Goal: Feedback & Contribution: Leave review/rating

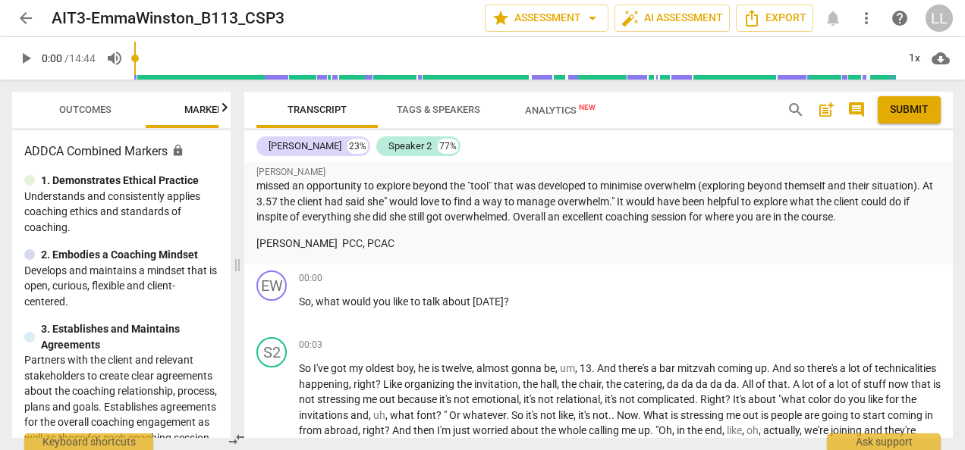
scroll to position [1972, 0]
click at [275, 307] on span "play_arrow" at bounding box center [272, 309] width 18 height 18
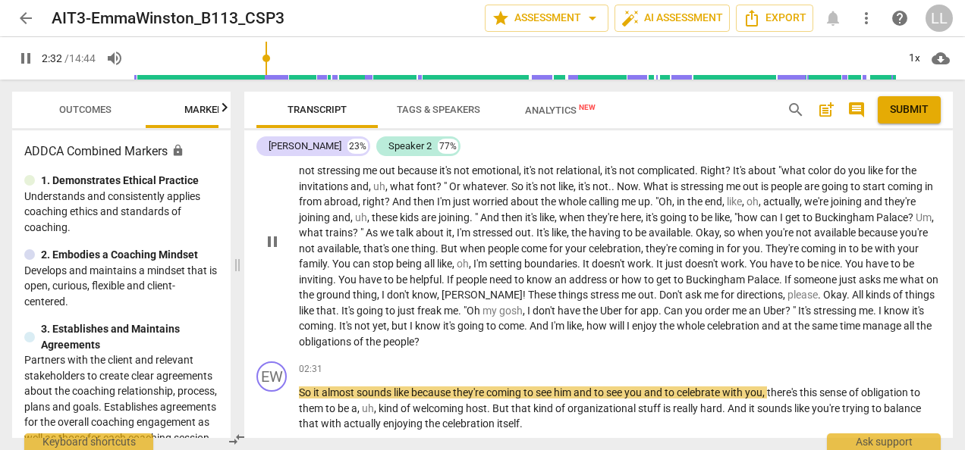
scroll to position [2275, 0]
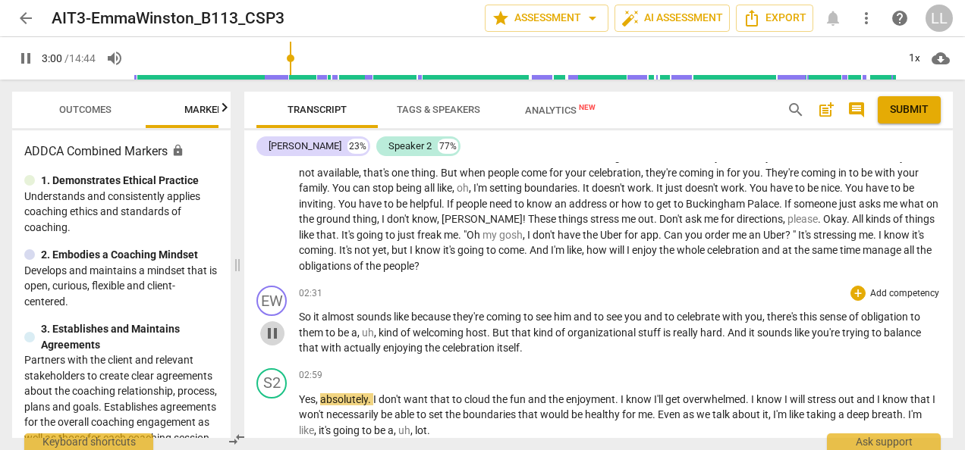
click at [277, 336] on span "pause" at bounding box center [272, 334] width 18 height 18
type input "181"
click at [852, 294] on div "+" at bounding box center [857, 293] width 15 height 15
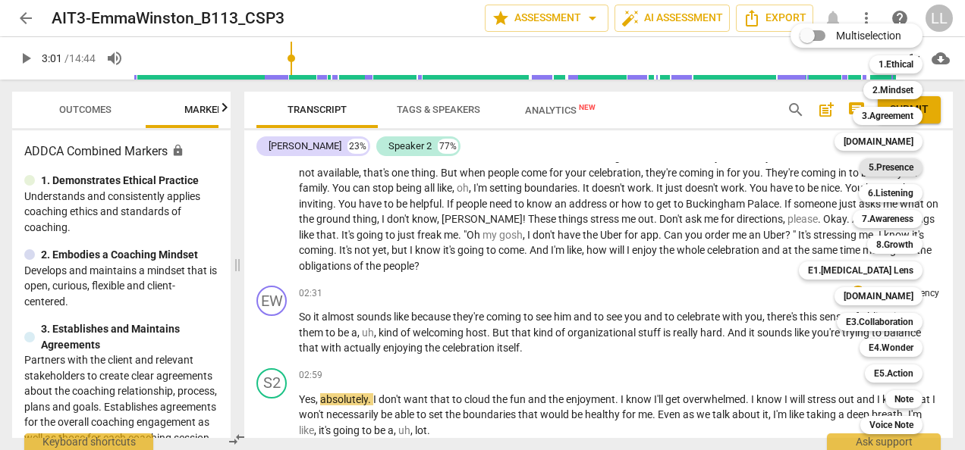
click at [896, 166] on b "5.Presence" at bounding box center [890, 168] width 45 height 18
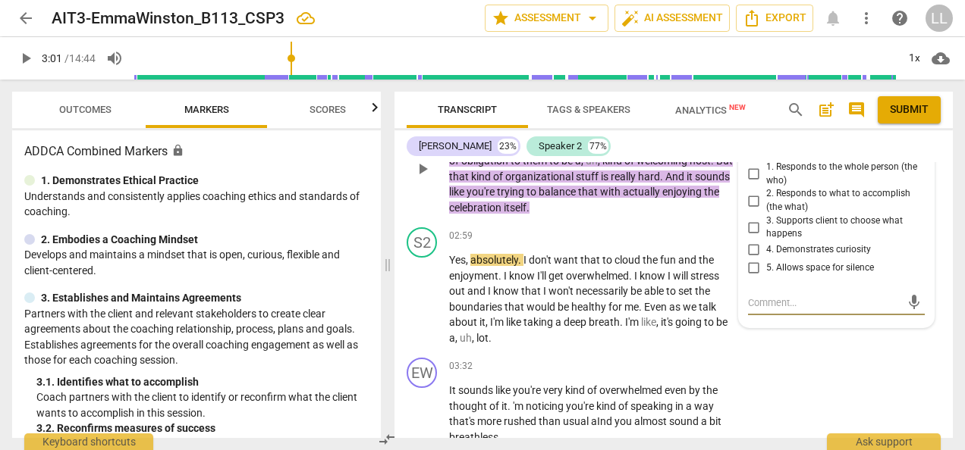
scroll to position [2918, 0]
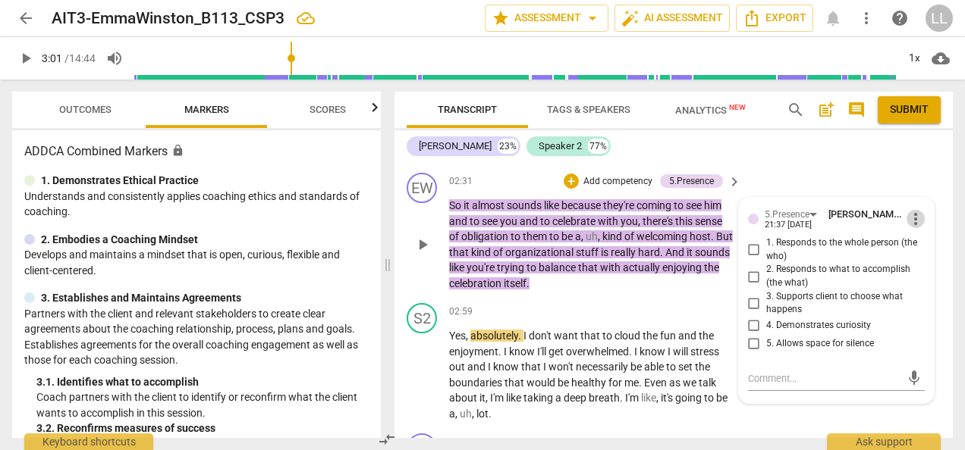
click at [911, 218] on span "more_vert" at bounding box center [915, 219] width 18 height 18
click at [928, 251] on li "Delete" at bounding box center [925, 245] width 52 height 29
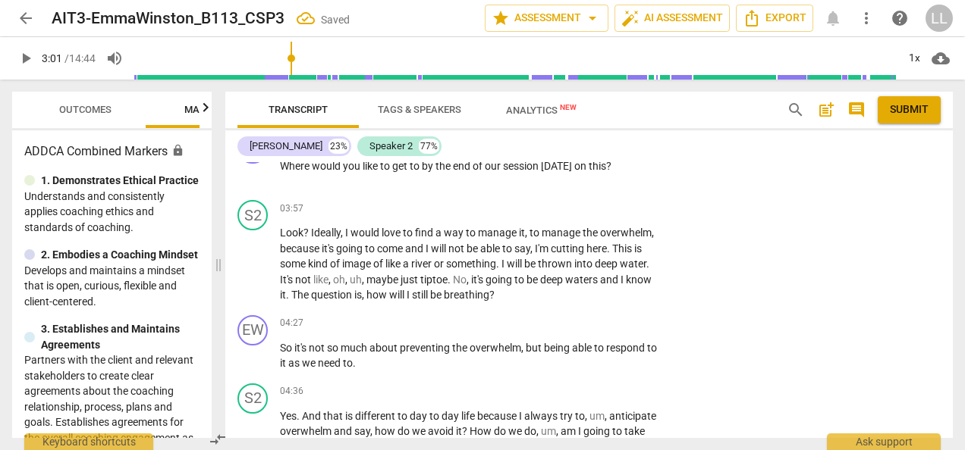
scroll to position [2639, 0]
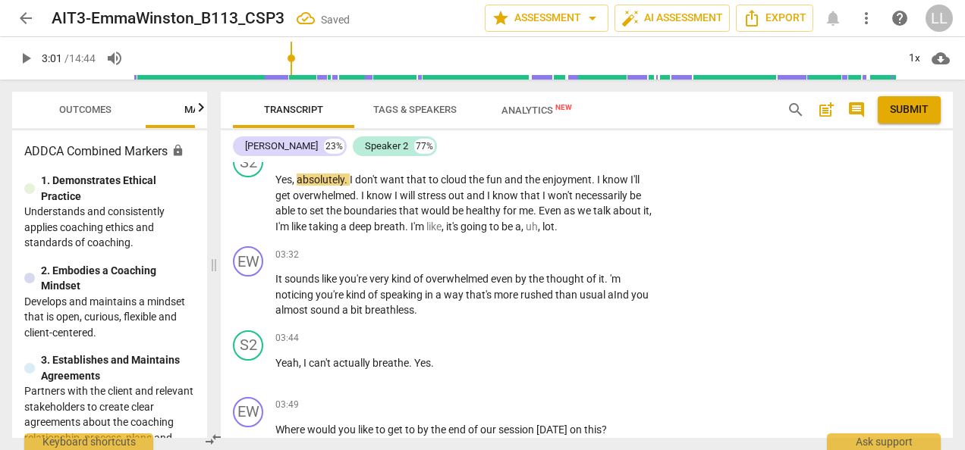
drag, startPoint x: 384, startPoint y: 264, endPoint x: 211, endPoint y: 250, distance: 174.2
click at [211, 250] on span at bounding box center [213, 265] width 9 height 371
click at [581, 163] on p "Add competency" at bounding box center [609, 156] width 72 height 14
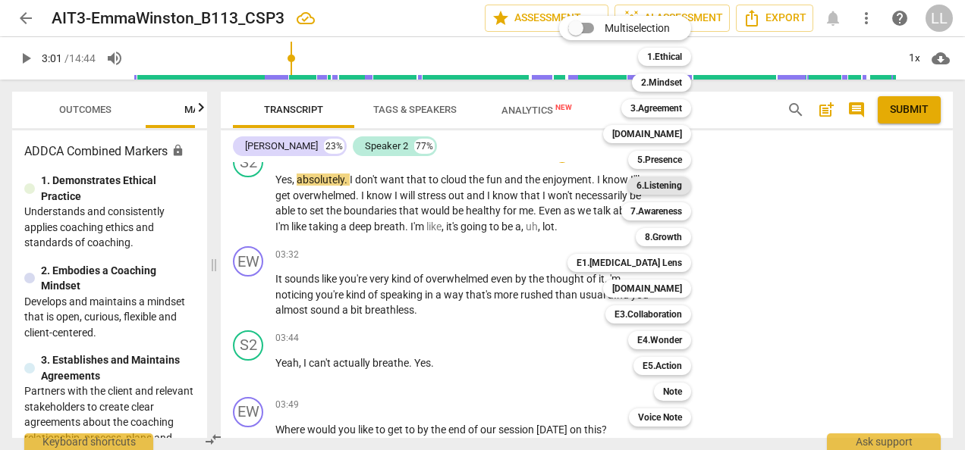
click at [651, 184] on b "6.Listening" at bounding box center [659, 186] width 46 height 18
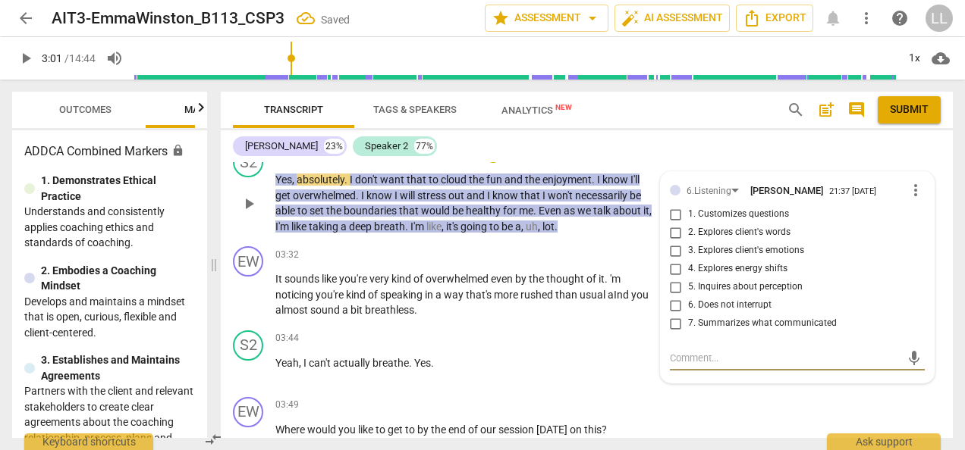
click at [674, 333] on input "7. Summarizes what communicated" at bounding box center [676, 324] width 24 height 18
checkbox input "true"
click at [673, 315] on input "6. Does not interrupt" at bounding box center [676, 306] width 24 height 18
checkbox input "true"
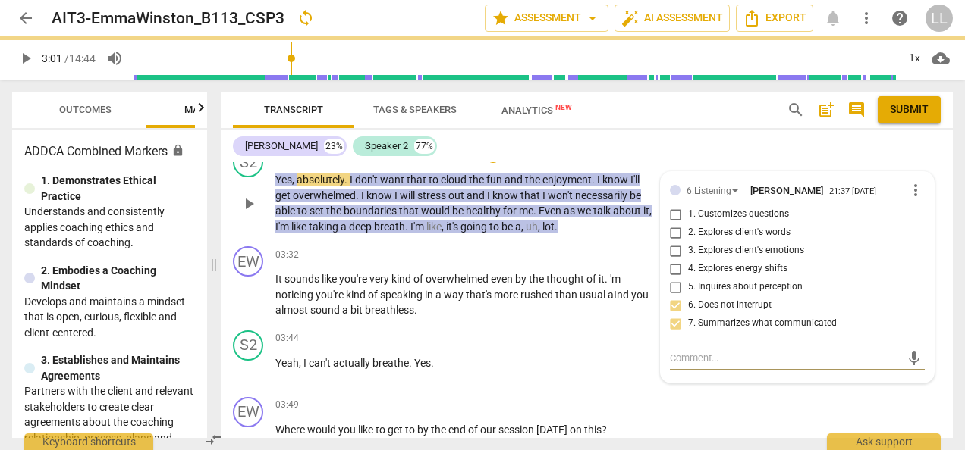
click at [670, 366] on textarea at bounding box center [785, 358] width 231 height 14
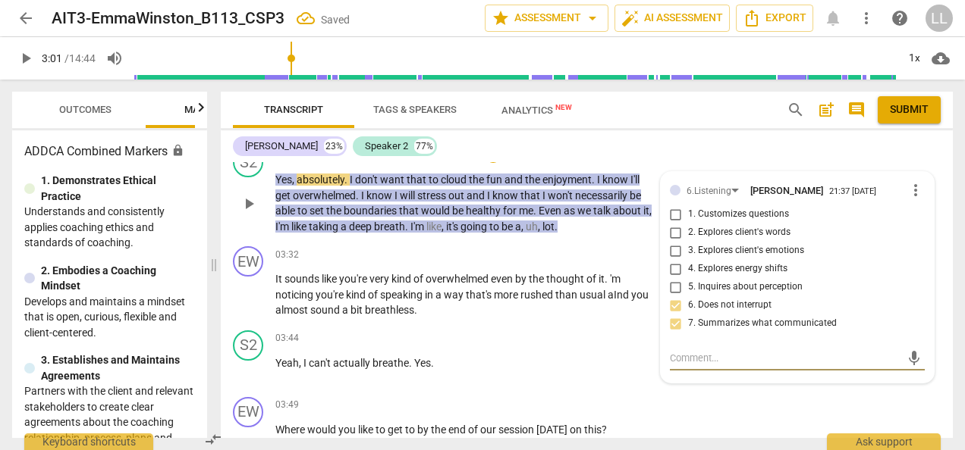
type textarea "W"
type textarea "Wo"
type textarea "Wow"
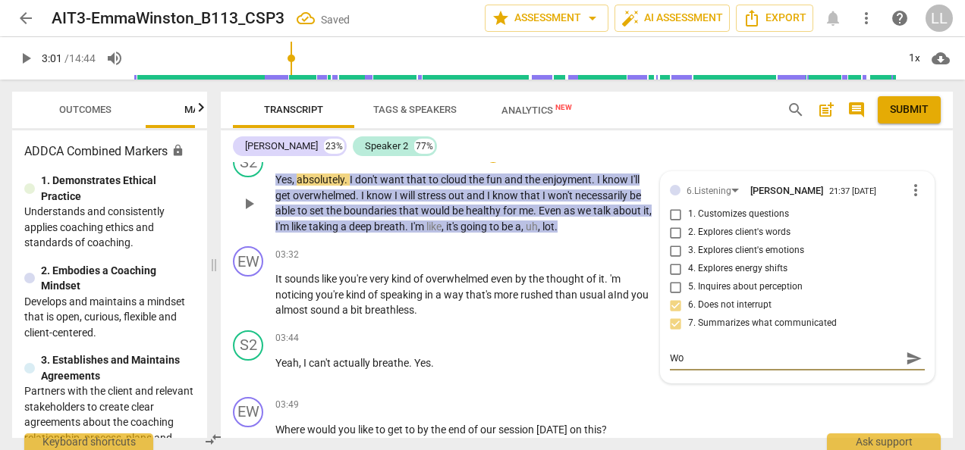
type textarea "Wow"
type textarea "Wow,"
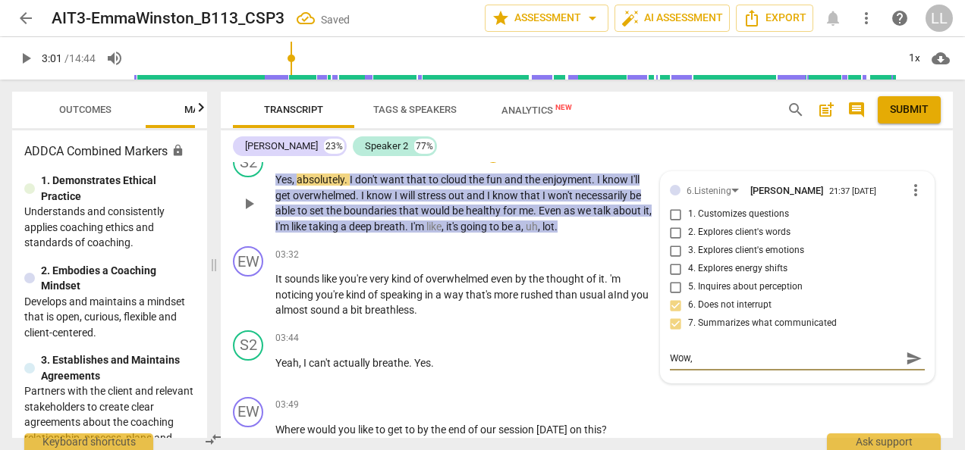
type textarea "Wow, y"
type textarea "Wow, yo"
type textarea "Wow, you"
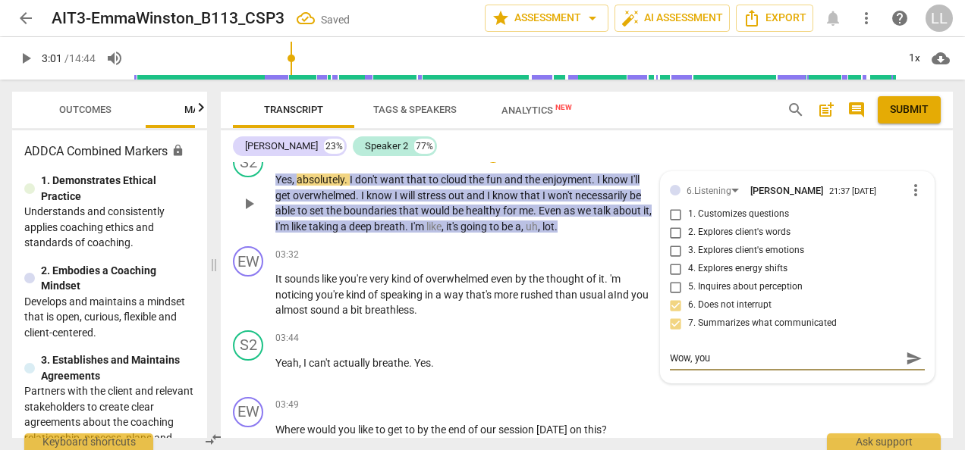
type textarea "Wow, you"
type textarea "Wow, you d"
type textarea "Wow, you di"
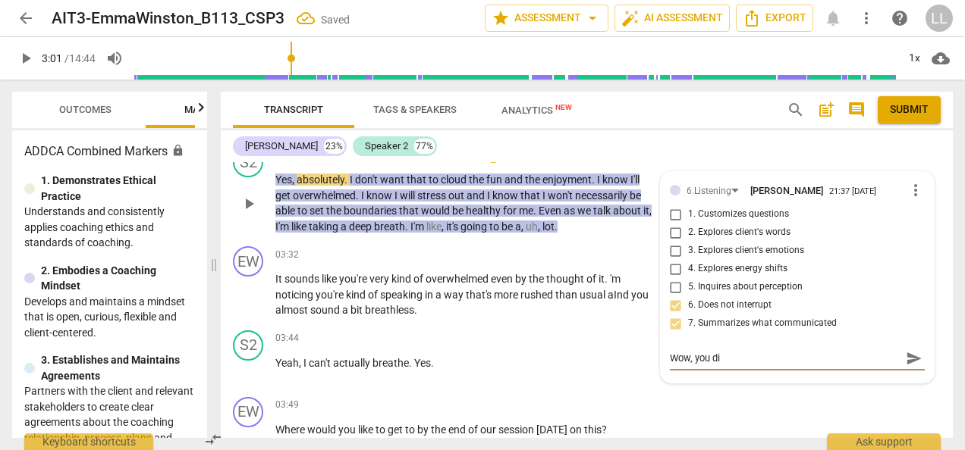
type textarea "Wow, you did"
type textarea "Wow, you did a"
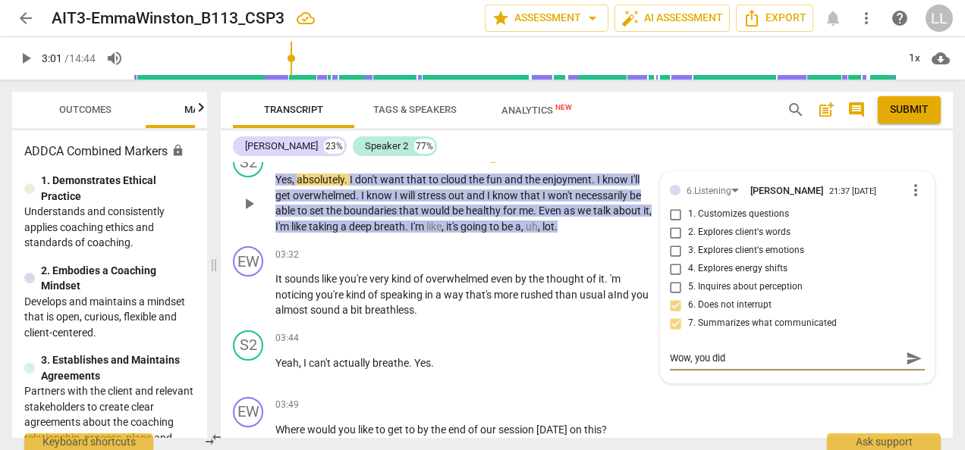
type textarea "Wow, you did a"
type textarea "Wow, you did a f"
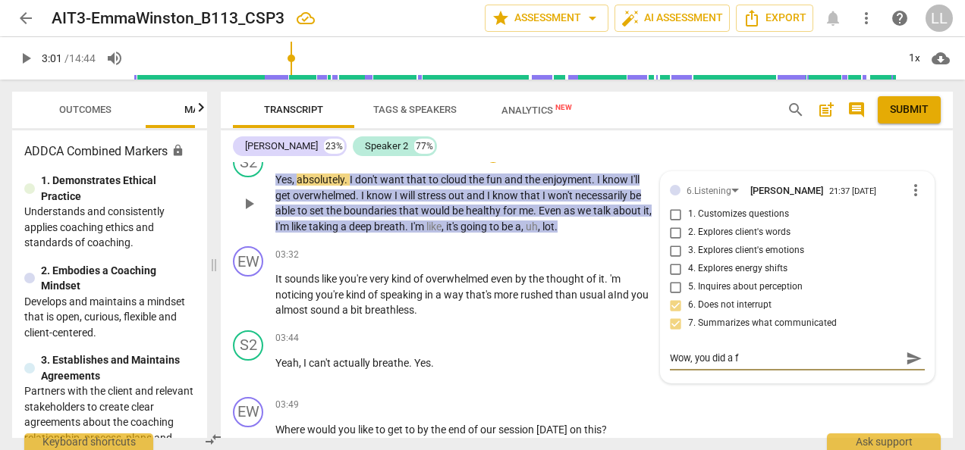
type textarea "Wow, you did a fa"
type textarea "Wow, you did a fan"
type textarea "Wow, you did a [PERSON_NAME]"
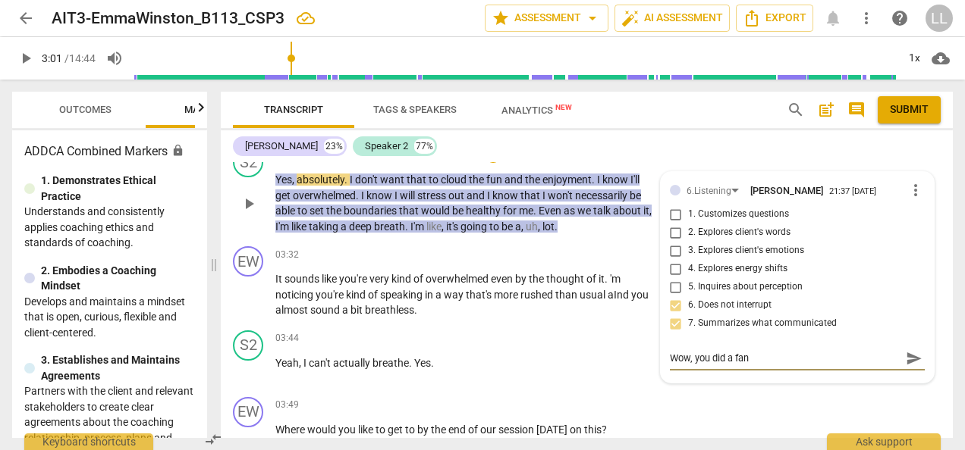
type textarea "Wow, you did a [PERSON_NAME]"
type textarea "Wow, you did a fanta"
type textarea "Wow, you did a fantas"
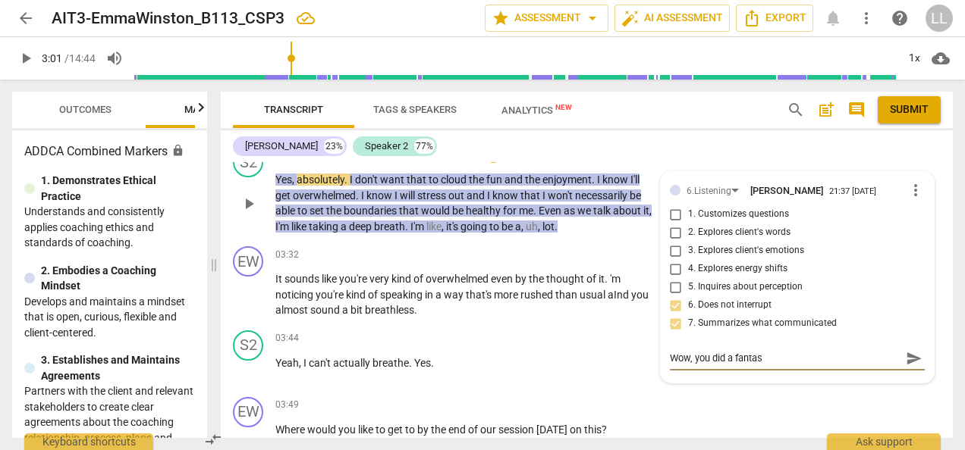
type textarea "Wow, you did a fantast"
type textarea "Wow, you did a fantasti"
type textarea "Wow, you did a fantastic"
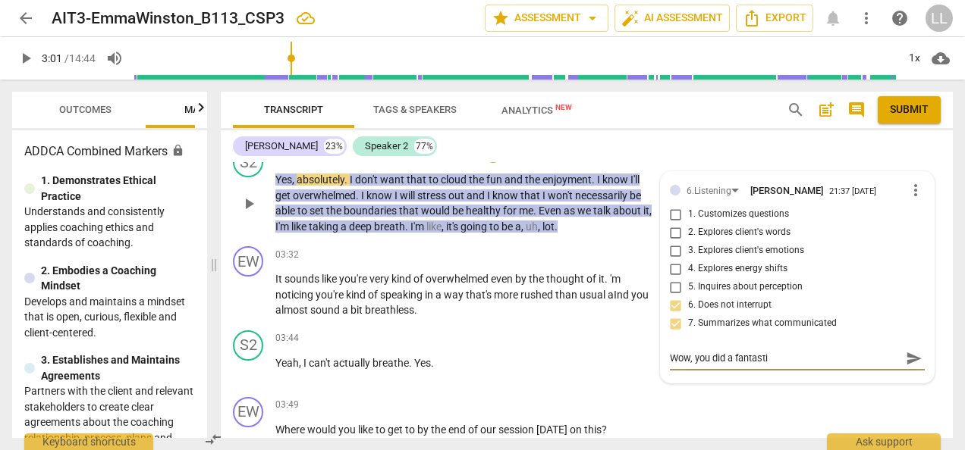
type textarea "Wow, you did a fantastic"
type textarea "Wow, you did a fantastic j"
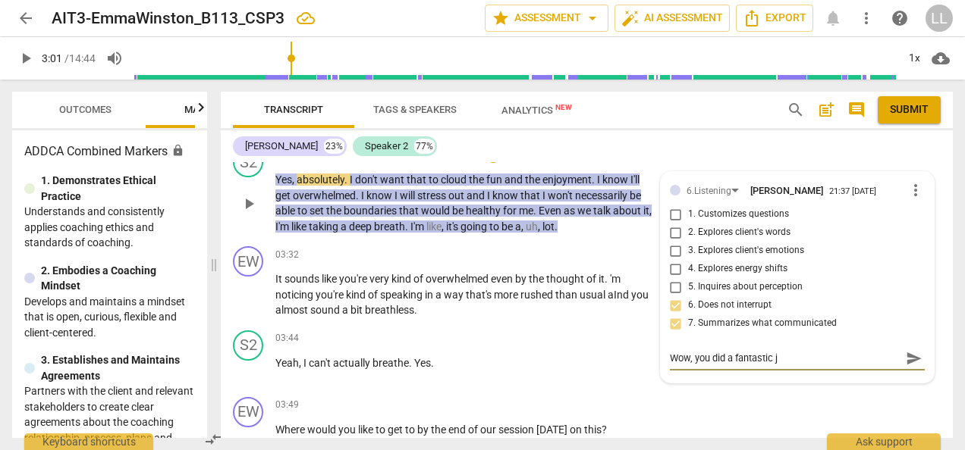
type textarea "Wow, you did a fantastic jo"
type textarea "Wow, you did a fantastic job"
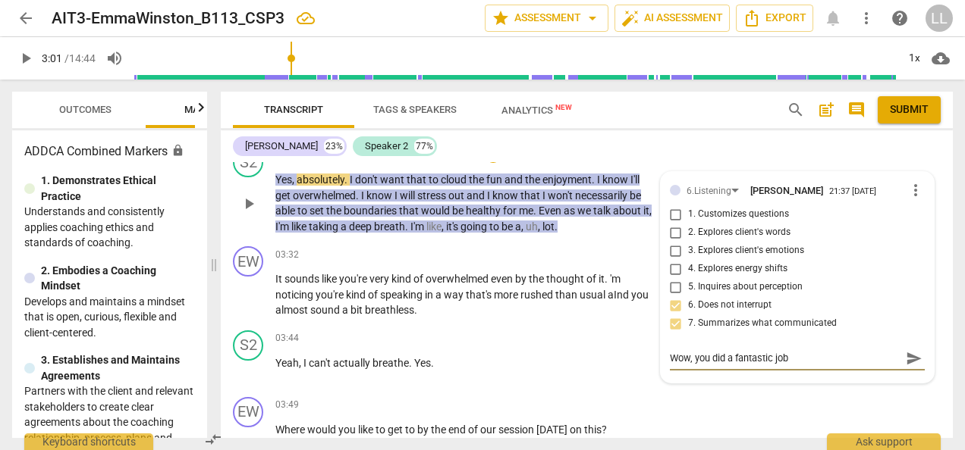
type textarea "Wow, you did a fantastic job"
type textarea "Wow, you did a fantastic job s"
type textarea "Wow, you did a fantastic job su"
type textarea "Wow, you did a fantastic job sum"
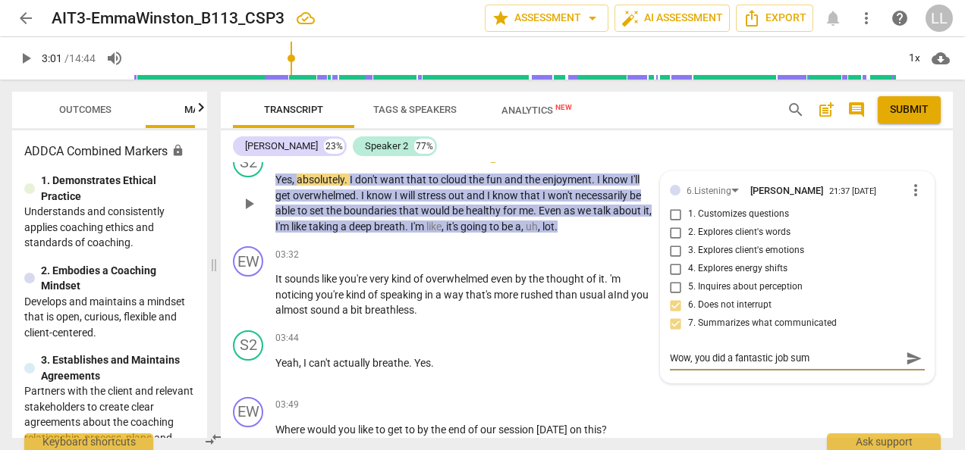
type textarea "Wow, you did a fantastic job summ"
type textarea "Wow, you did a fantastic job summa"
type textarea "Wow, you did a fantastic job [PERSON_NAME]"
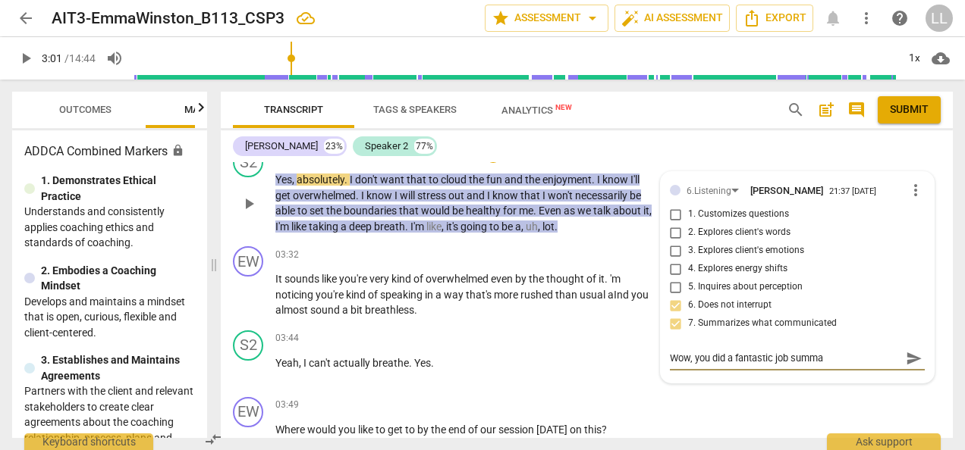
type textarea "Wow, you did a fantastic job [PERSON_NAME]"
type textarea "Wow, you did a fantastic job summari"
type textarea "Wow, you did a fantastic job summarii"
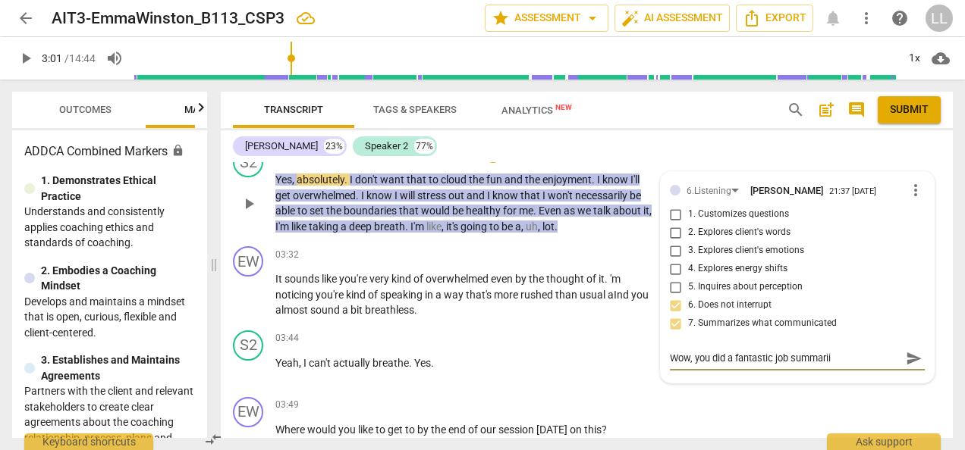
type textarea "Wow, you did a fantastic job summariin"
type textarea "Wow, you did a fantastic job summarii"
type textarea "Wow, you did a fantastic job summari"
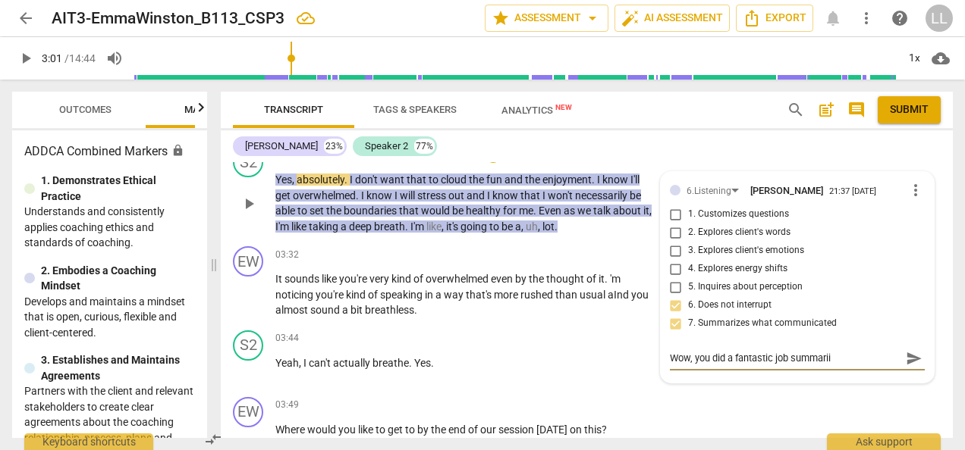
type textarea "Wow, you did a fantastic job summari"
type textarea "Wow, you did a fantastic job summarin"
type textarea "Wow, you did a fantastic job summaring"
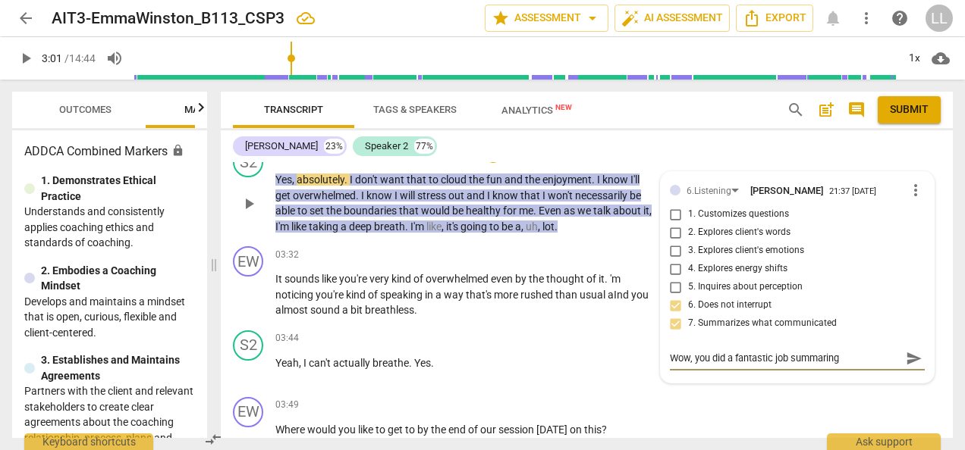
type textarea "Wow, you did a fantastic job summaring"
type textarea "Wow, you did a fantastic job summaring w"
type textarea "Wow, you did a fantastic job summaring wh"
type textarea "Wow, you did a fantastic job summaring wha"
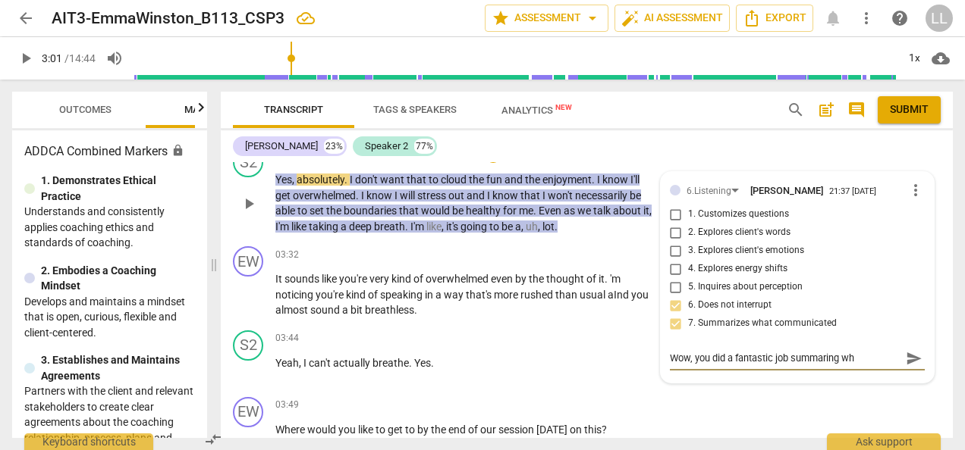
type textarea "Wow, you did a fantastic job summaring wha"
type textarea "Wow, you did a fantastic job summaring what"
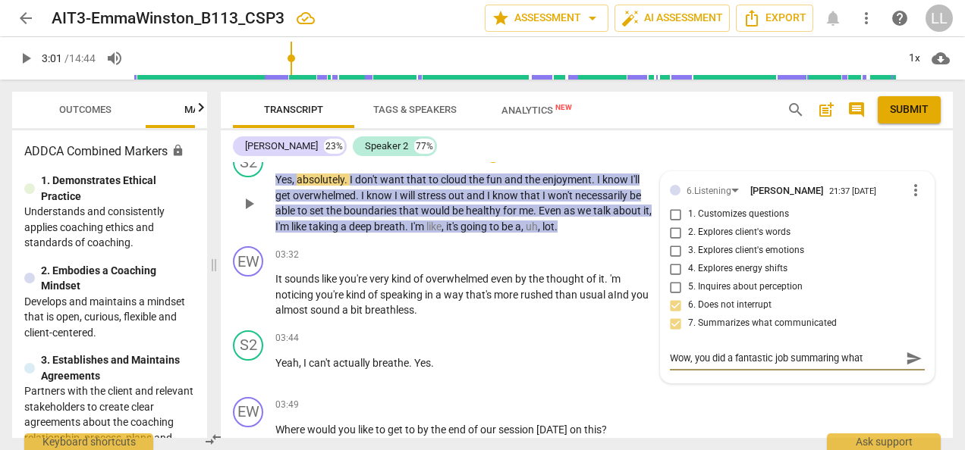
type textarea "Wow, you did a fantastic job summaring what c"
type textarea "Wow, you did a fantastic job summaring what cl"
type textarea "Wow, you did a fantastic job summaring what cli"
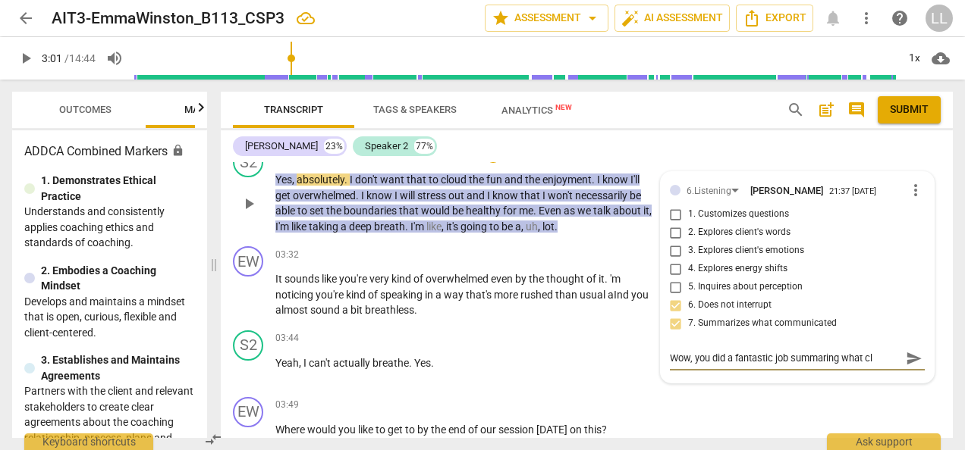
type textarea "Wow, you did a fantastic job summaring what cli"
type textarea "Wow, you did a fantastic job summaring what clie"
type textarea "Wow, you did a fantastic job summaring what clien"
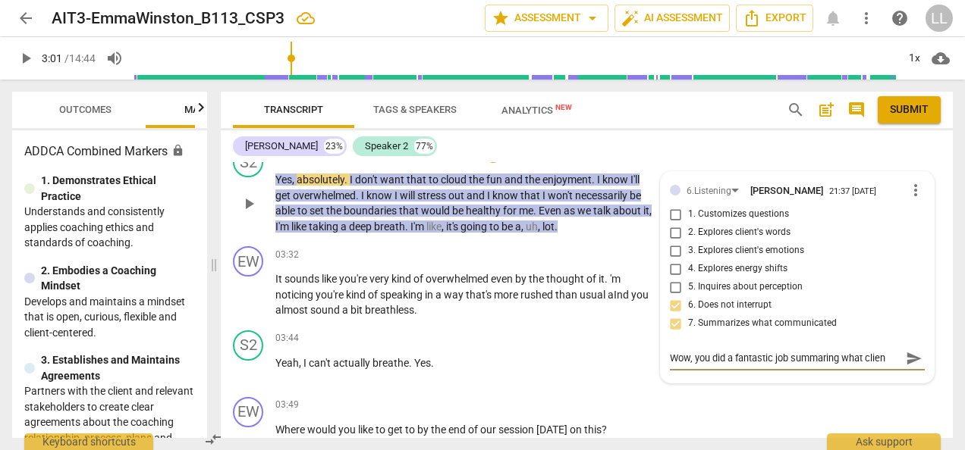
type textarea "Wow, you did a fantastic job summaring what client"
type textarea "Wow, you did a fantastic job summaring what client'"
type textarea "Wow, you did a fantastic job summaring what client's"
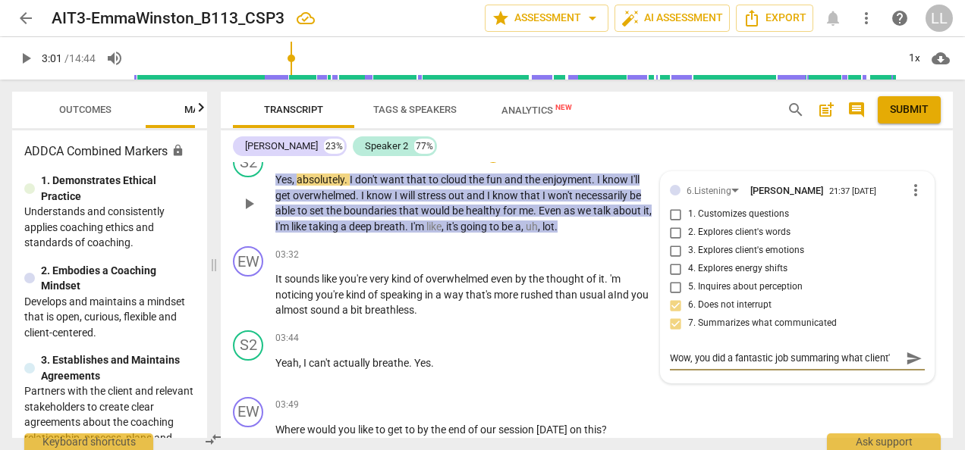
type textarea "Wow, you did a fantastic job summaring what client's"
type textarea "Wow, you did a fantastic job summaring what client'"
type textarea "Wow, you did a fantastic job summaring what client"
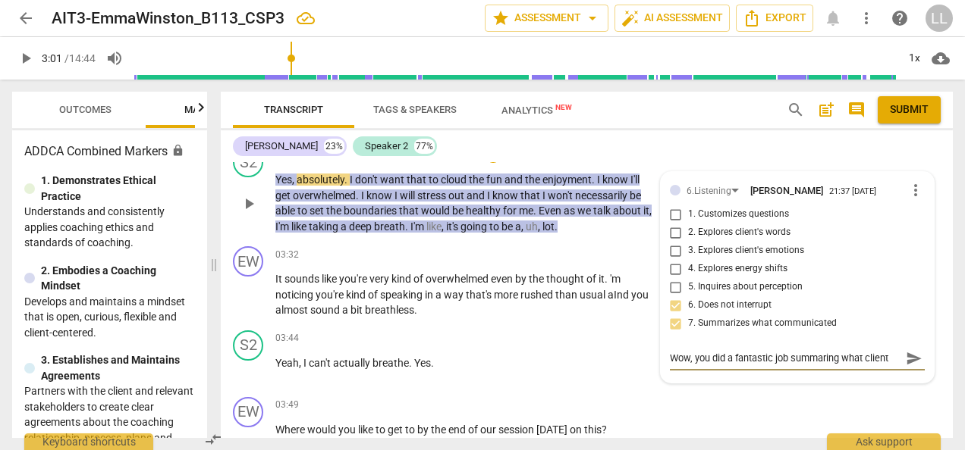
type textarea "Wow, you did a fantastic job summaring what client"
type textarea "Wow, you did a fantastic job summaring what client s"
type textarea "Wow, you did a fantastic job summaring what client sa"
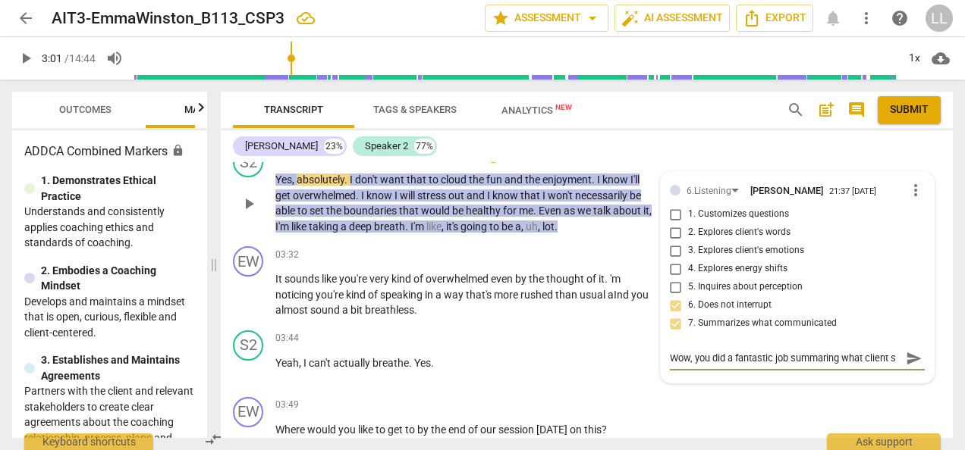
type textarea "Wow, you did a fantastic job summaring what client sa"
type textarea "Wow, you did a fantastic job summaring what client sai"
type textarea "Wow, you did a fantastic job summaring what client said"
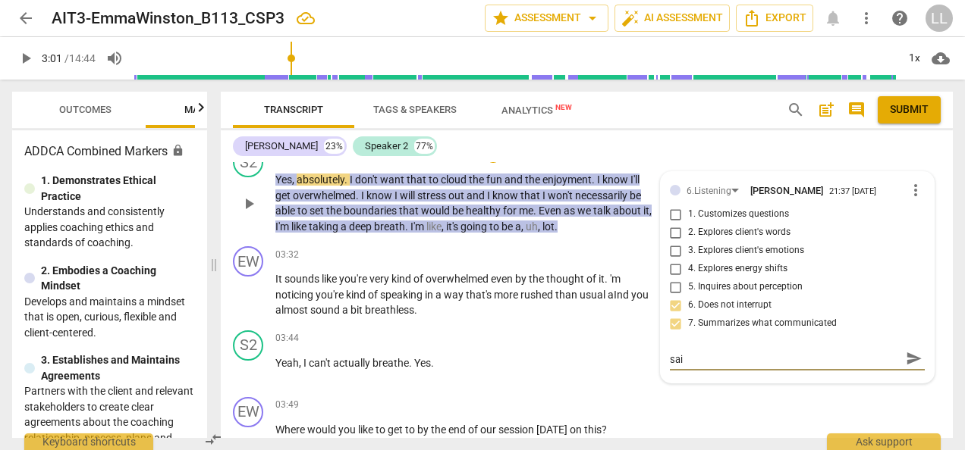
type textarea "Wow, you did a fantastic job summaring what client said"
type textarea "Wow, you did a fantastic job summaring what client said a"
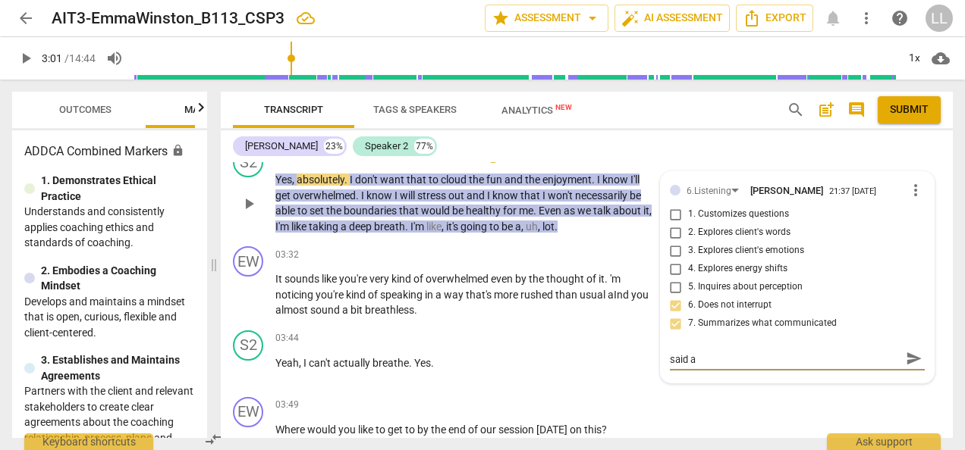
type textarea "Wow, you did a fantastic job summaring what client said an"
type textarea "Wow, you did a fantastic job summaring what client said and"
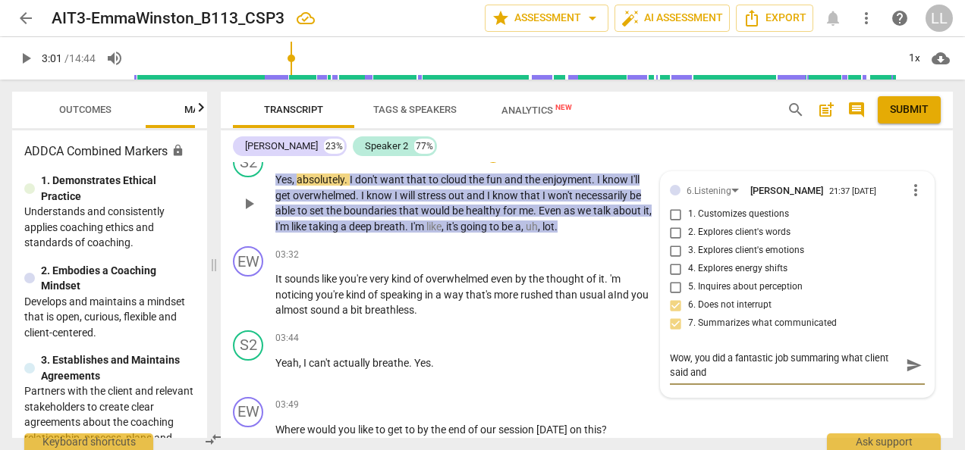
type textarea "Wow, you did a fantastic job summaring what client said and"
type textarea "Wow, you did a fantastic job summaring what client said and m"
type textarea "Wow, you did a fantastic job summaring what client said and mi"
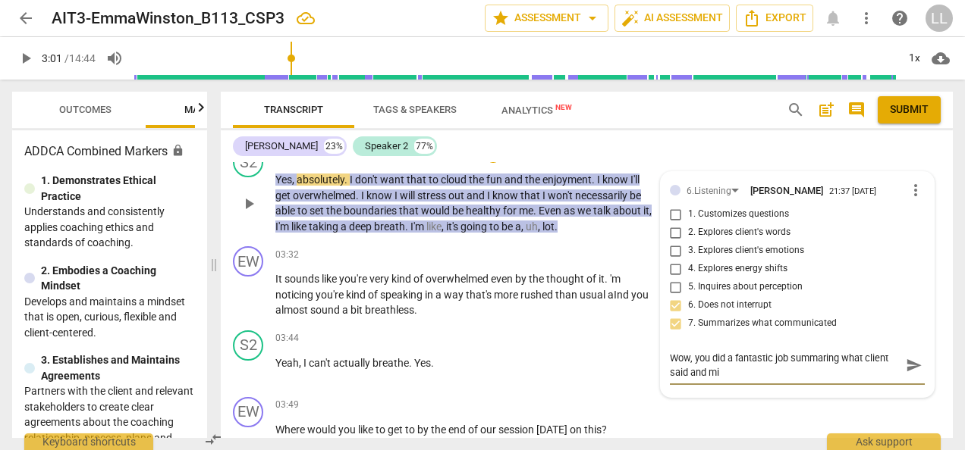
type textarea "Wow, you did a fantastic job summaring what client said and mir"
type textarea "Wow, you did a fantastic job summaring what client said and mirr"
type textarea "Wow, you did a fantastic job summaring what client said and mirro"
type textarea "Wow, you did a fantastic job summaring what client said and mirror"
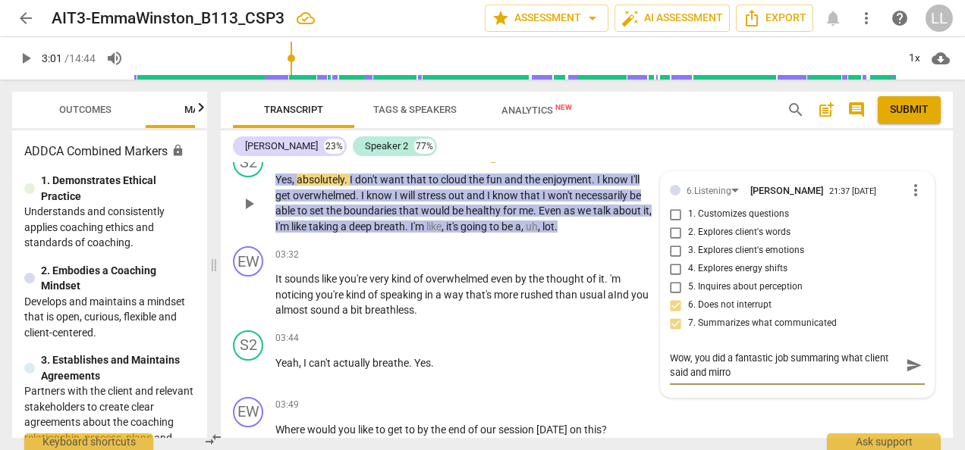
type textarea "Wow, you did a fantastic job summaring what client said and mirror"
type textarea "Wow, you did a fantastic job summaring what client said and mirrore"
type textarea "Wow, you did a fantastic job summaring what client said and mirrored"
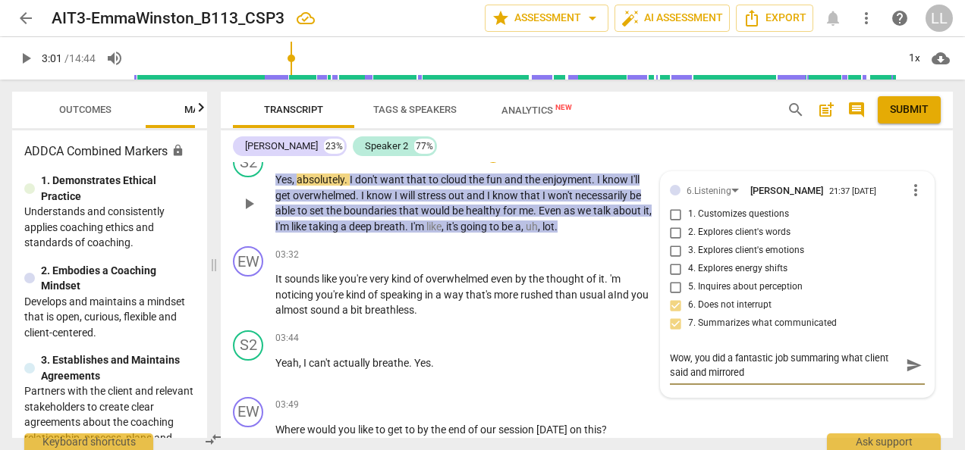
type textarea "Wow, you did a fantastic job summaring what client said and mirrored"
type textarea "Wow, you did a fantastic job summaring what client said and mirrored b"
type textarea "Wow, you did a fantastic job summaring what client said and mirrored ba"
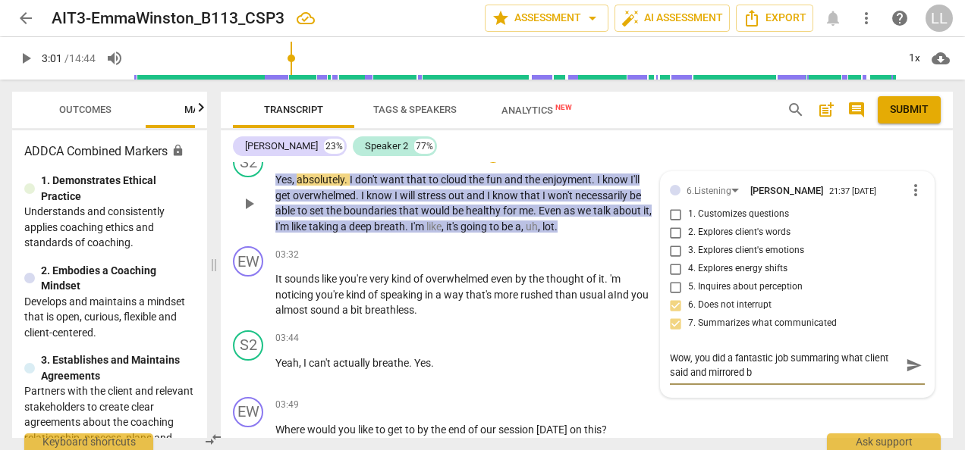
type textarea "Wow, you did a fantastic job summaring what client said and mirrored ba"
type textarea "Wow, you did a fantastic job summaring what client said and mirrored bac"
type textarea "Wow, you did a fantastic job summaring what client said and mirrored back"
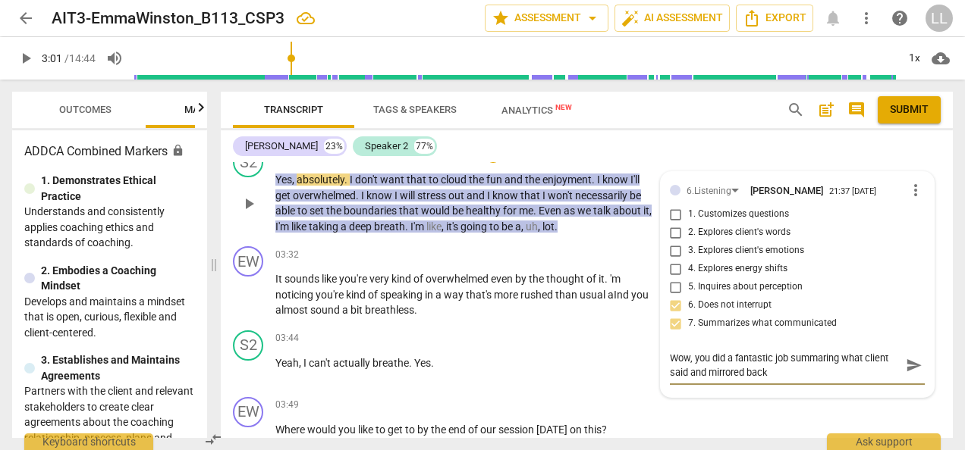
type textarea "Wow, you did a fantastic job summaring what client said and mirrored back t"
type textarea "Wow, you did a fantastic job summaring what client said and mirrored back to"
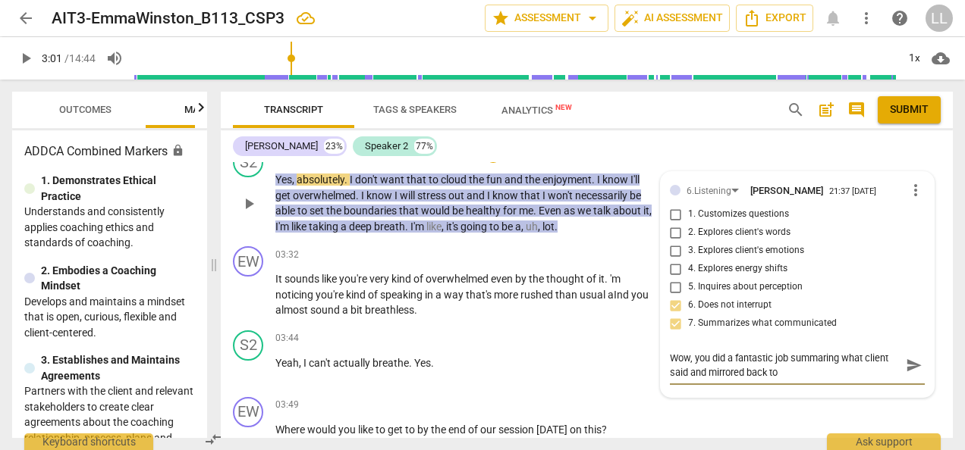
type textarea "Wow, you did a fantastic job summaring what client said and mirrored back to"
type textarea "Wow, you did a fantastic job summaring what client said and mirrored back to h"
type textarea "Wow, you did a fantastic job summaring what client said and mirrored back to he"
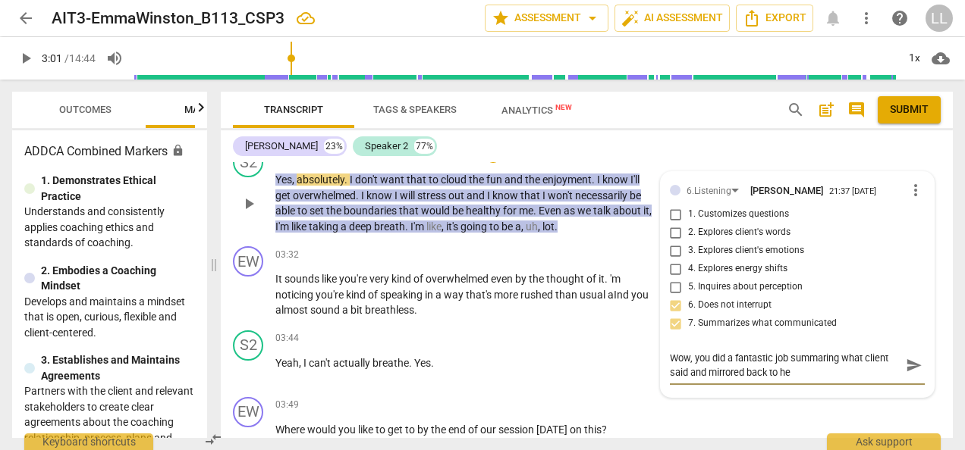
type textarea "Wow, you did a fantastic job summaring what client said and mirrored back to her"
type textarea "Wow, you did a fantastic job summaring what client said and mirrored back to he…"
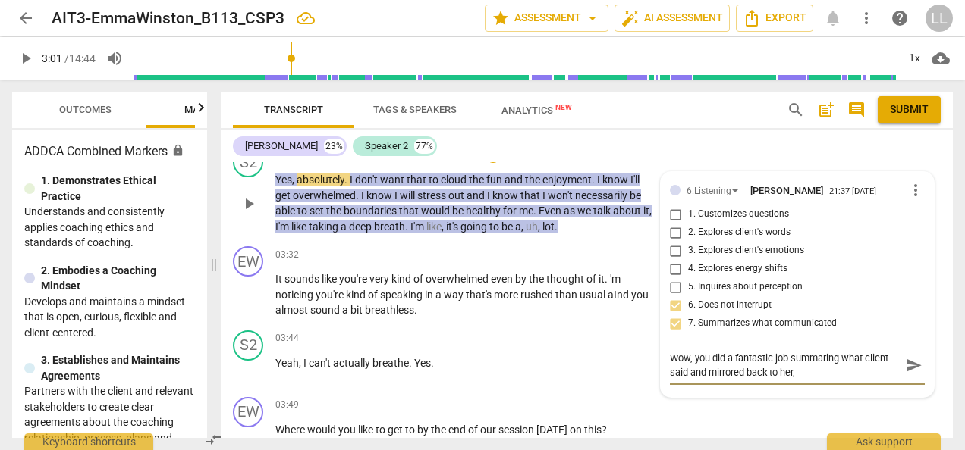
type textarea "Wow, you did a fantastic job summaring what client said and mirrored back to he…"
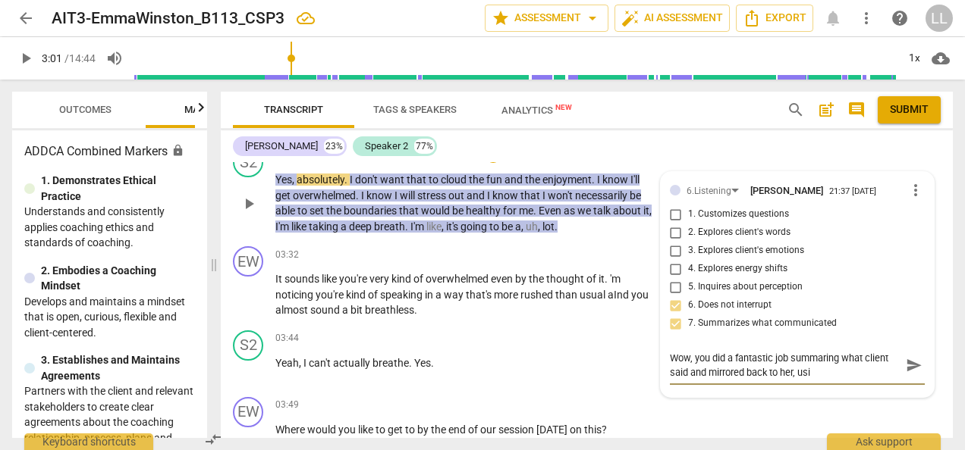
type textarea "Wow, you did a fantastic job summaring what client said and mirrored back to he…"
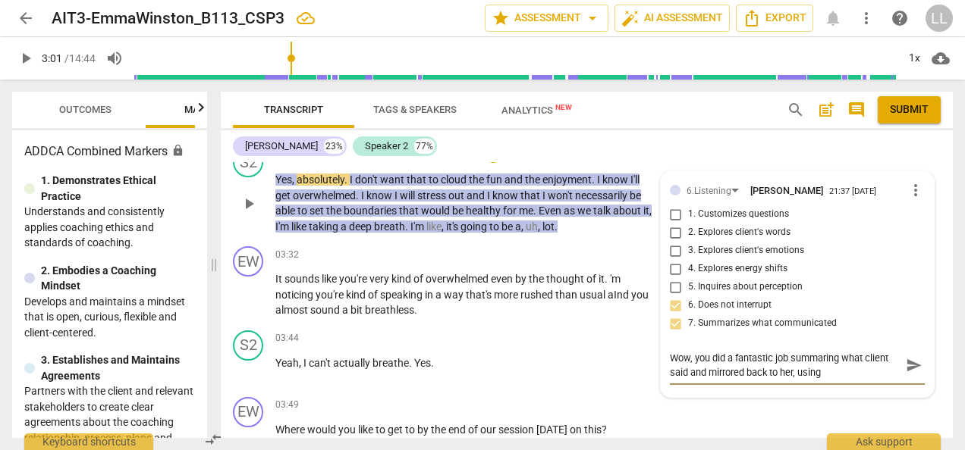
type textarea "Wow, you did a fantastic job summaring what client said and mirrored back to he…"
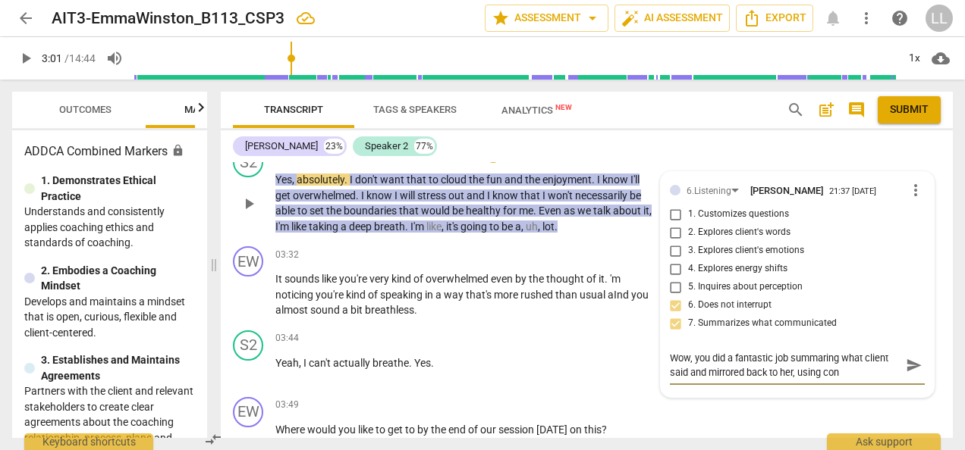
type textarea "Wow, you did a fantastic job summaring what client said and mirrored back to he…"
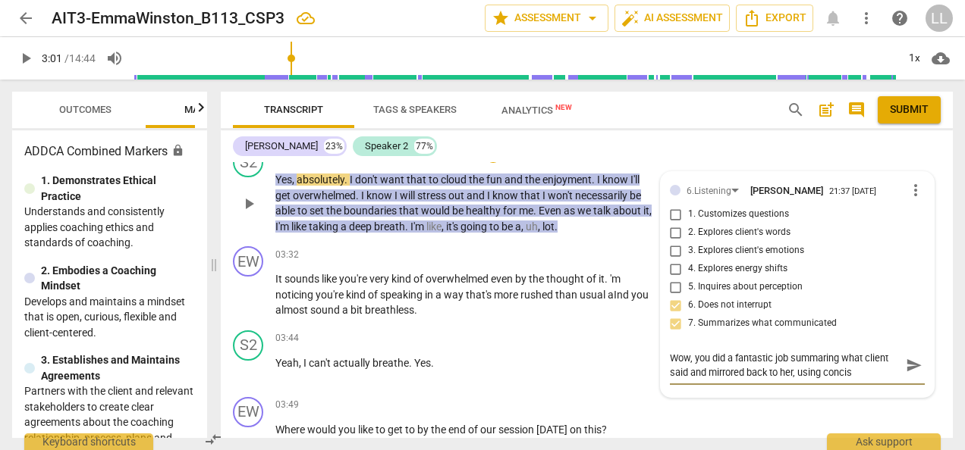
type textarea "Wow, you did a fantastic job summaring what client said and mirrored back to he…"
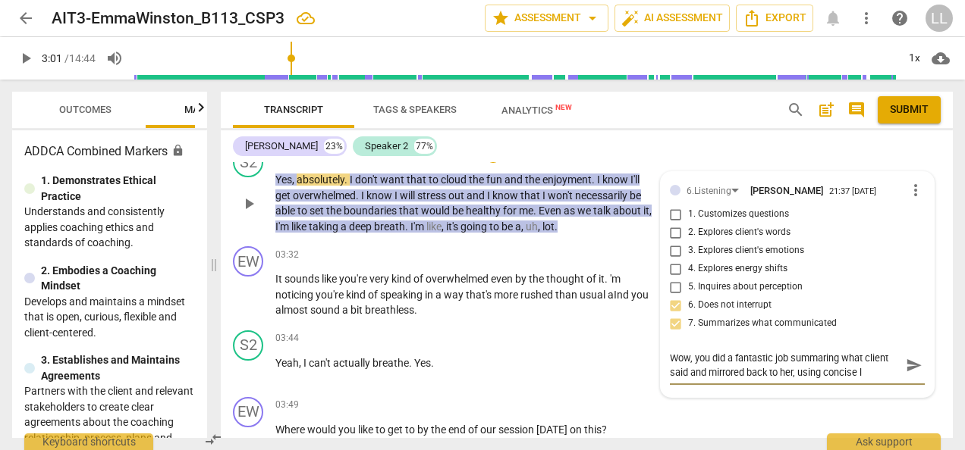
type textarea "Wow, you did a fantastic job summaring what client said and mirrored back to he…"
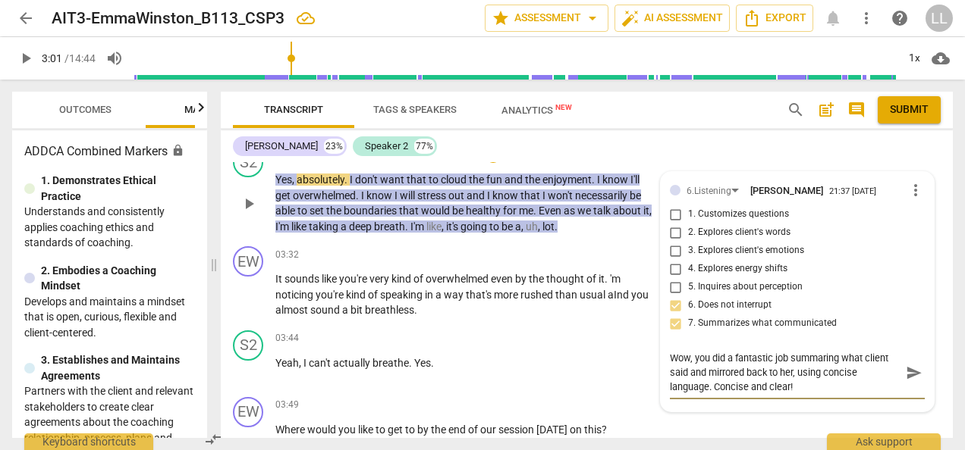
drag, startPoint x: 797, startPoint y: 385, endPoint x: 711, endPoint y: 405, distance: 88.7
click at [711, 394] on textarea "Wow, you did a fantastic job summaring what client said and mirrored back to he…" at bounding box center [785, 372] width 231 height 43
click at [912, 374] on span "send" at bounding box center [914, 365] width 17 height 17
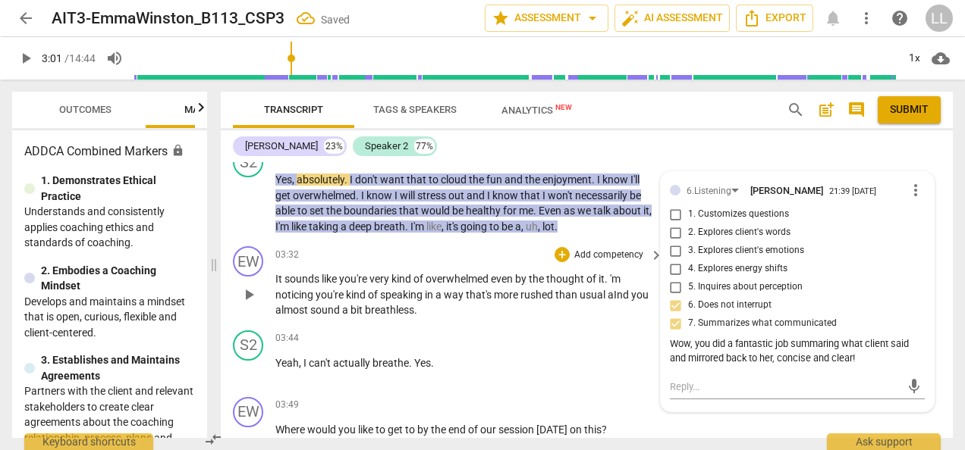
click at [468, 301] on span "that's" at bounding box center [480, 295] width 28 height 12
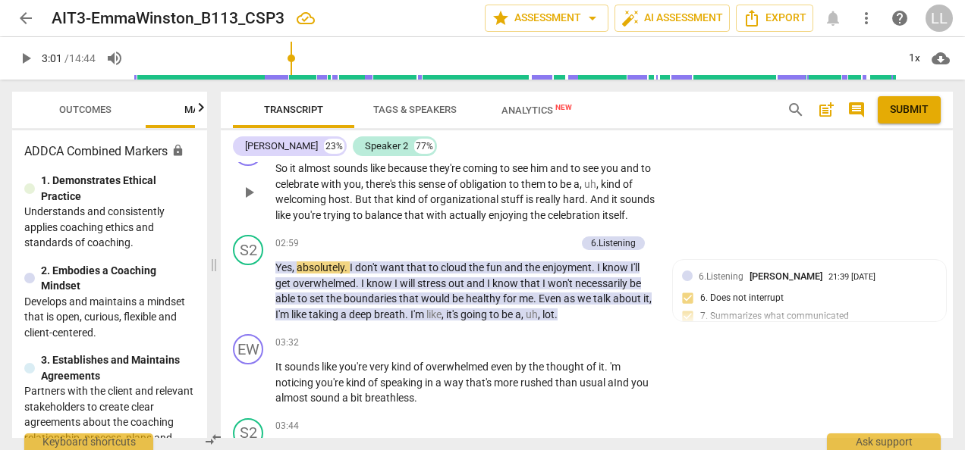
scroll to position [2563, 0]
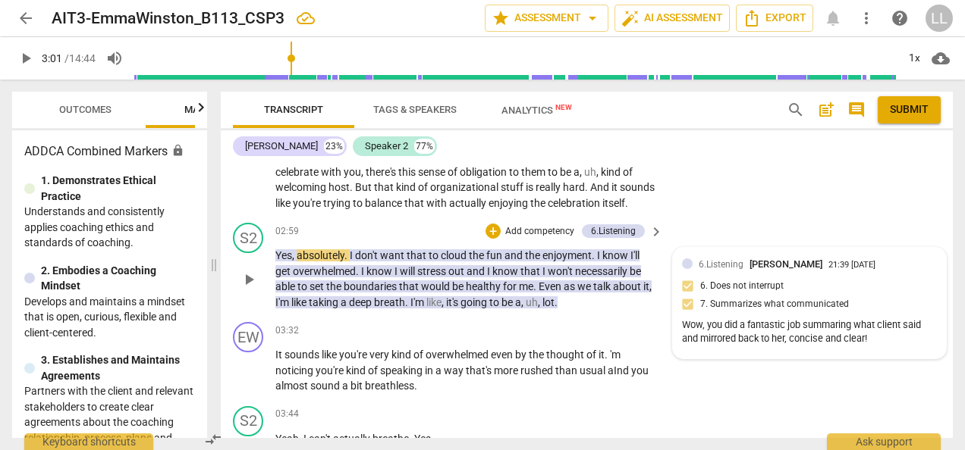
click at [825, 337] on div "Wow, you did a fantastic job summaring what client said and mirrored back to he…" at bounding box center [809, 333] width 255 height 29
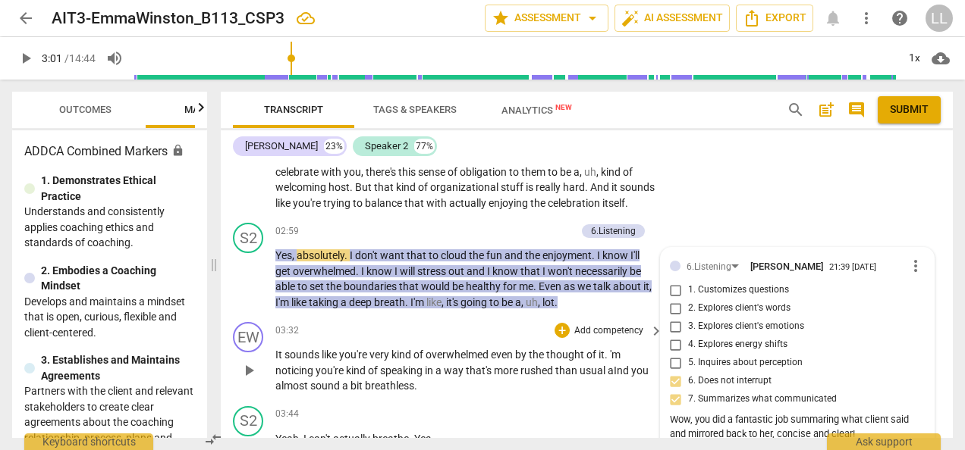
click at [431, 338] on div "03:32 + Add competency keyboard_arrow_right" at bounding box center [469, 330] width 389 height 17
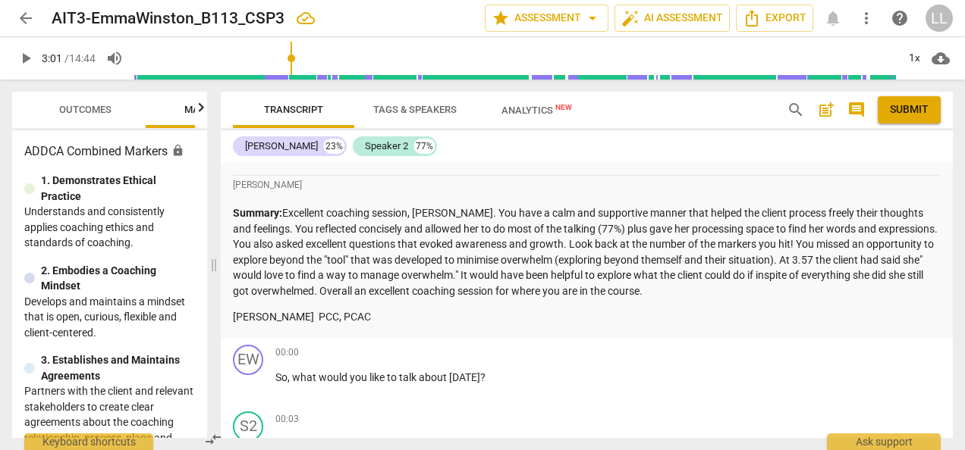
scroll to position [1957, 0]
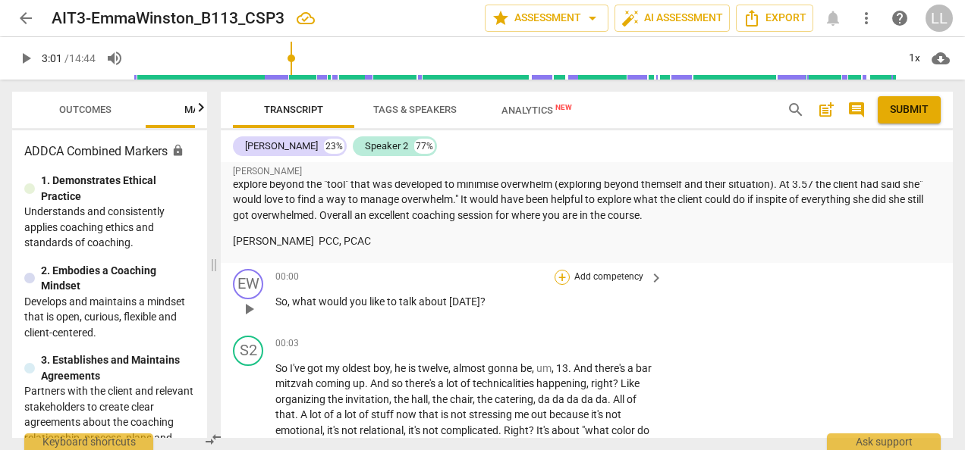
click at [565, 278] on div "+" at bounding box center [561, 277] width 15 height 15
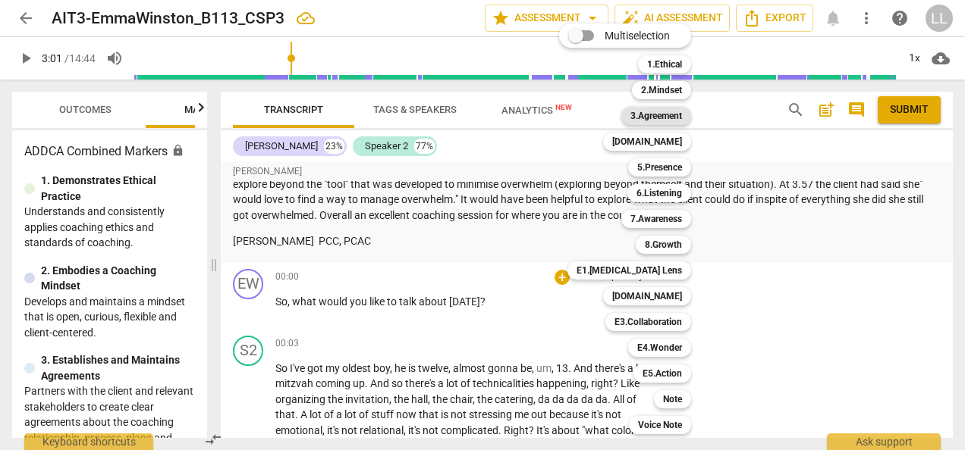
click at [664, 110] on b "3.Agreement" at bounding box center [656, 116] width 52 height 18
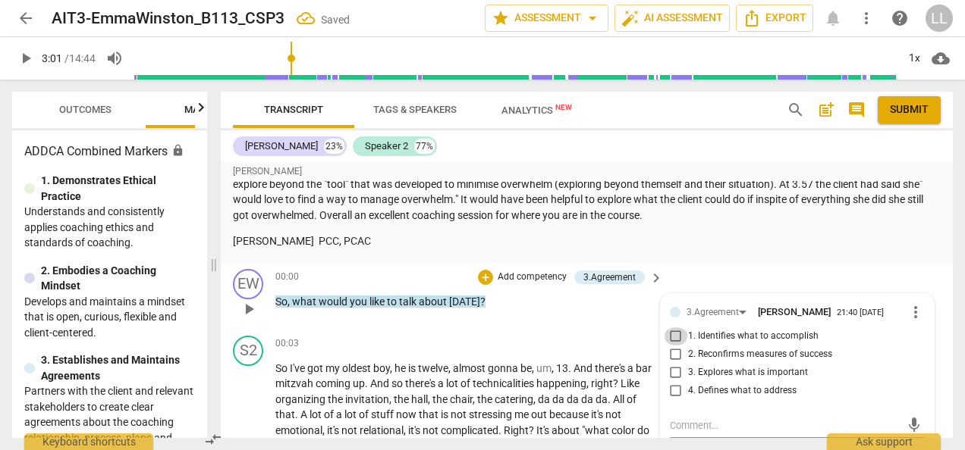
click at [668, 334] on input "1. Identifies what to accomplish" at bounding box center [676, 337] width 24 height 18
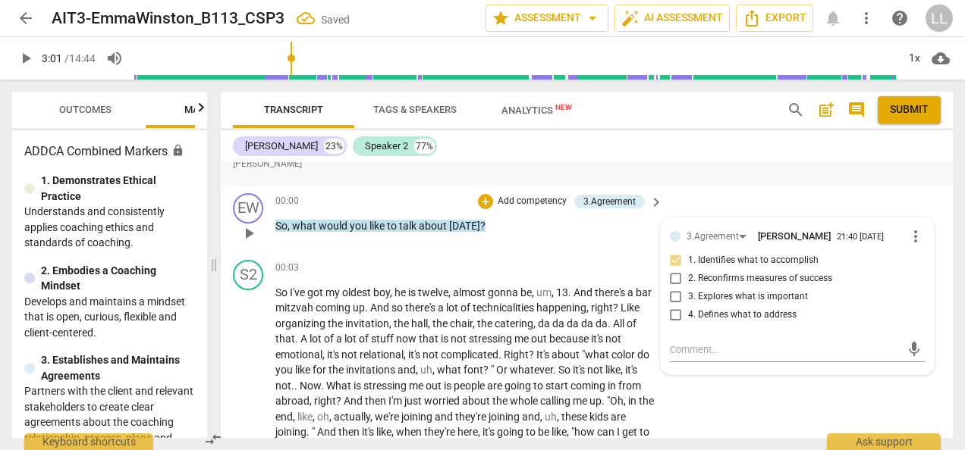
click at [499, 223] on p "So , what would you like to talk about [DATE] ?" at bounding box center [465, 226] width 380 height 16
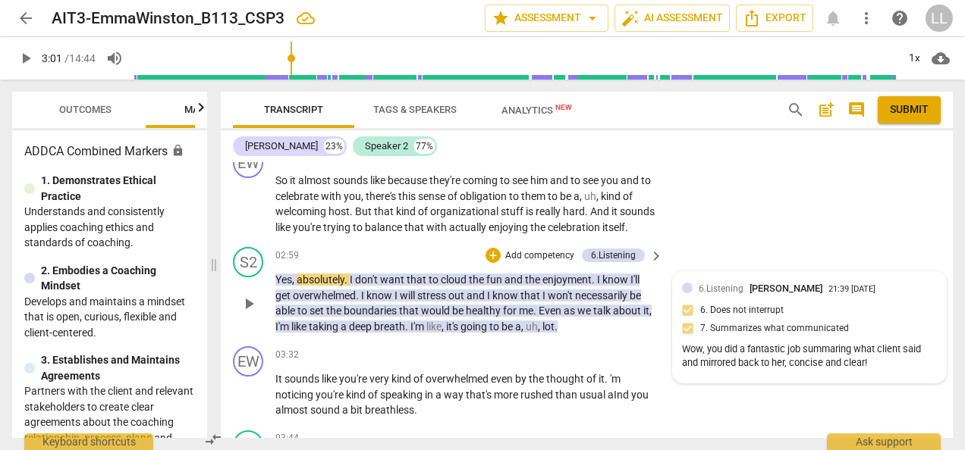
scroll to position [2563, 0]
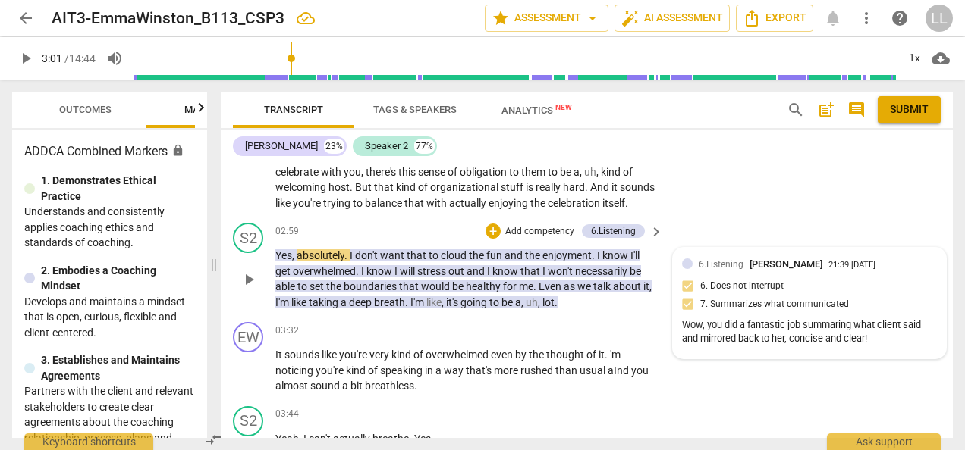
click at [795, 346] on div "Wow, you did a fantastic job summaring what client said and mirrored back to he…" at bounding box center [809, 333] width 255 height 29
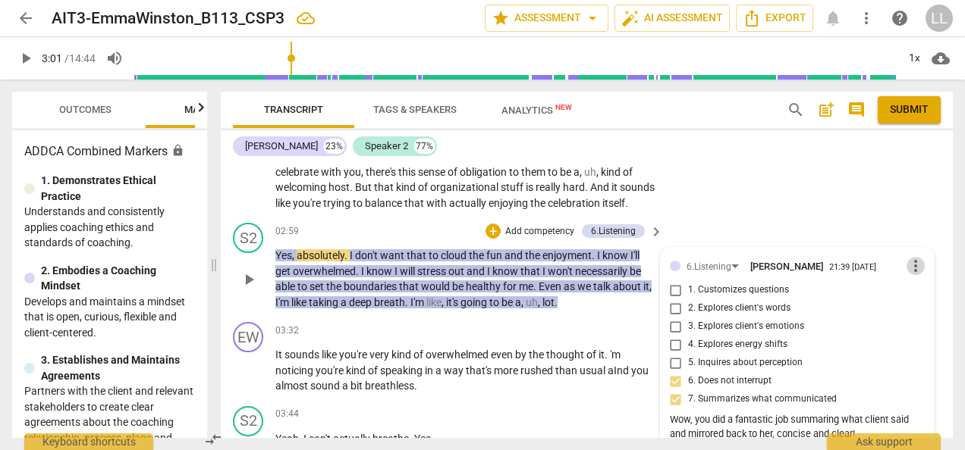
click at [907, 275] on span "more_vert" at bounding box center [915, 266] width 18 height 18
click at [912, 278] on li "Edit" at bounding box center [925, 279] width 52 height 29
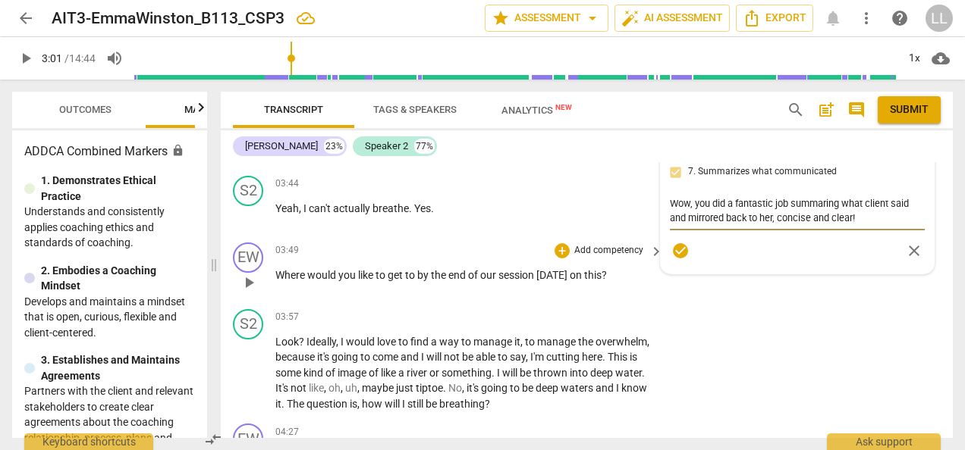
scroll to position [2710, 0]
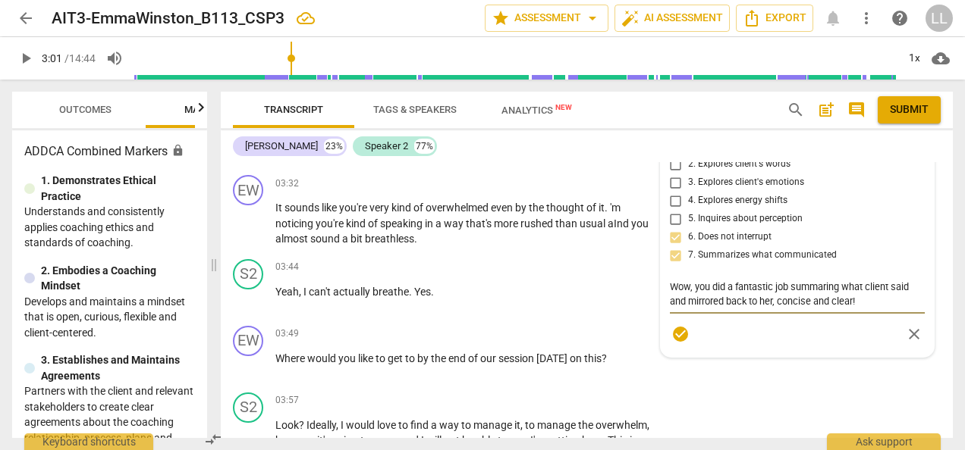
drag, startPoint x: 861, startPoint y: 315, endPoint x: 668, endPoint y: 295, distance: 193.7
click at [670, 295] on textarea "Wow, you did a fantastic job summaring what client said and mirrored back to he…" at bounding box center [797, 294] width 255 height 29
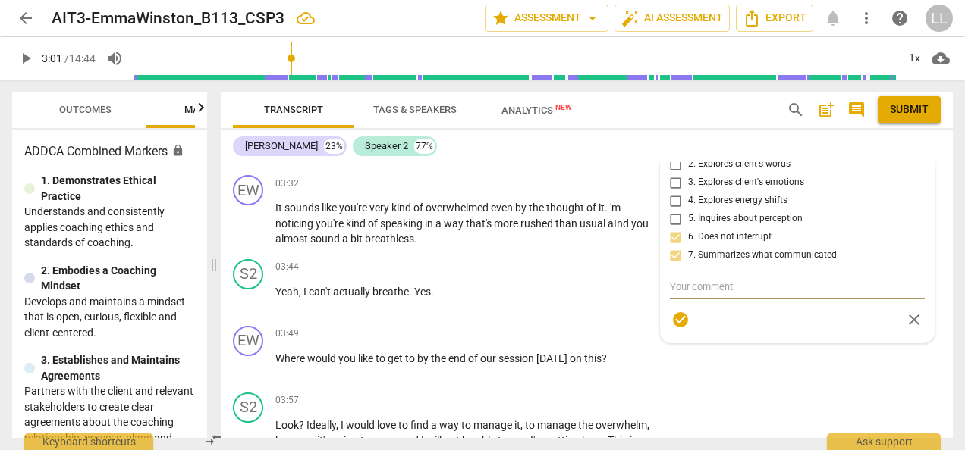
scroll to position [2635, 0]
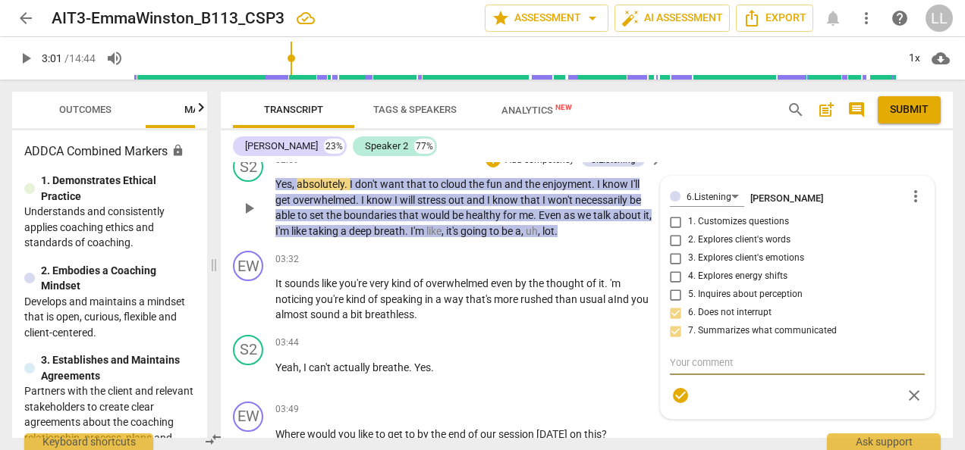
click at [909, 206] on span "more_vert" at bounding box center [915, 196] width 18 height 18
click at [921, 238] on li "Delete" at bounding box center [925, 238] width 52 height 29
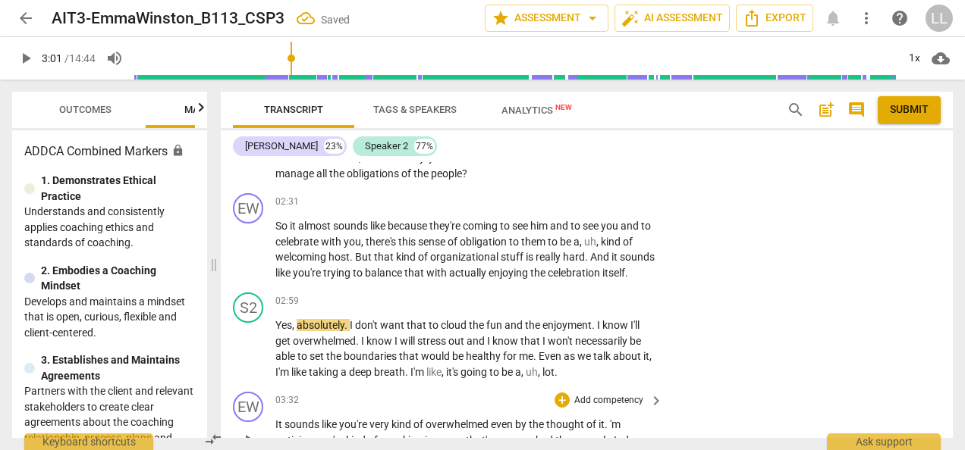
scroll to position [2483, 0]
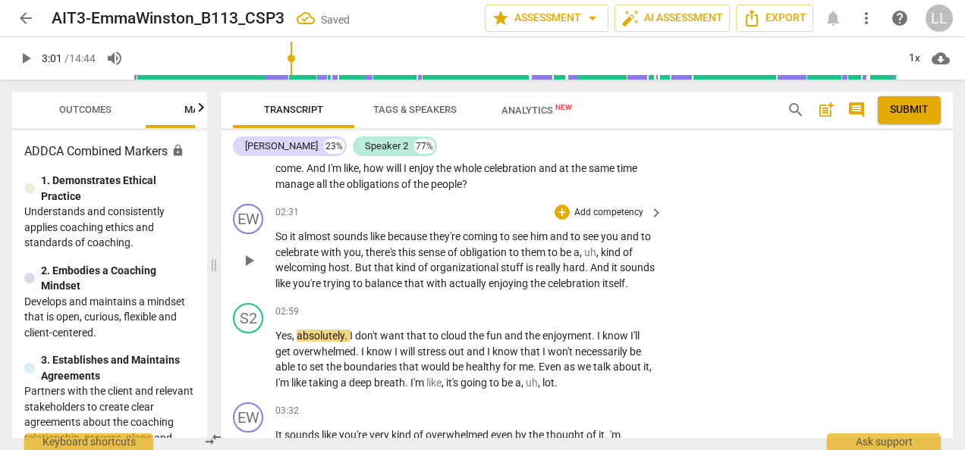
click at [459, 268] on span "organizational" at bounding box center [465, 268] width 71 height 12
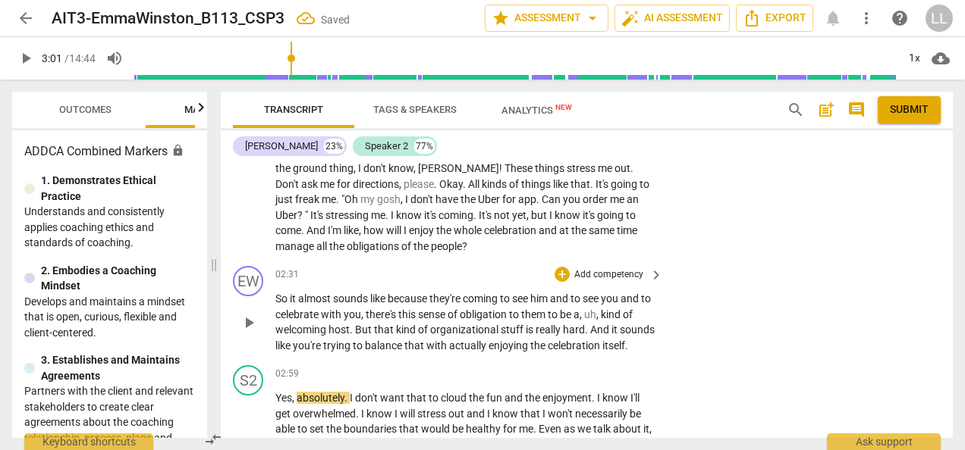
scroll to position [2407, 0]
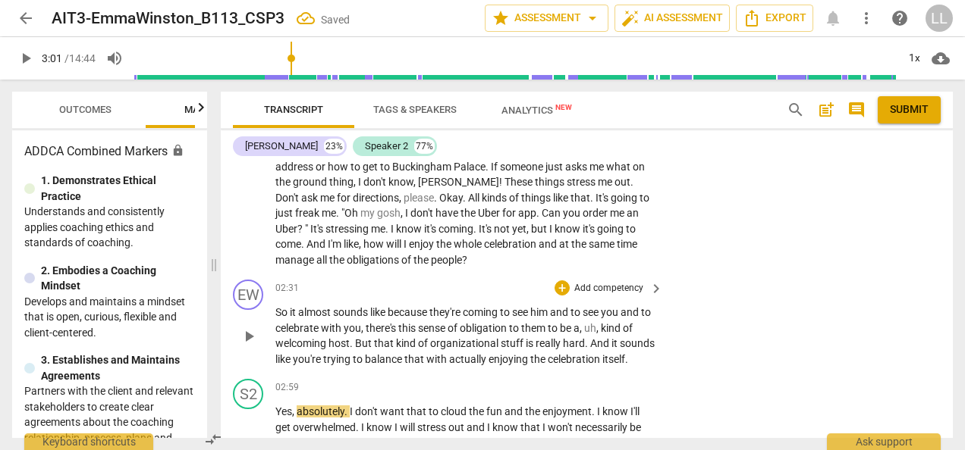
click at [418, 322] on span "this" at bounding box center [408, 328] width 20 height 12
click at [557, 282] on div "+" at bounding box center [561, 288] width 15 height 15
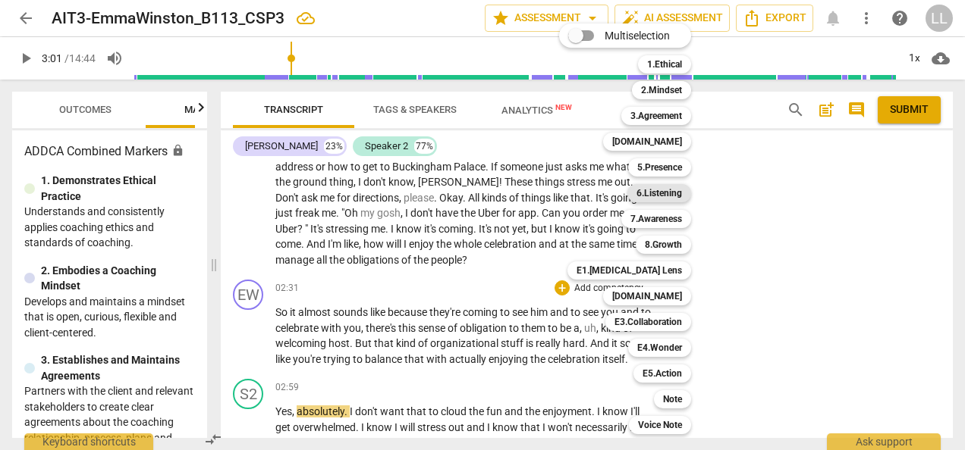
click at [670, 193] on b "6.Listening" at bounding box center [659, 193] width 46 height 18
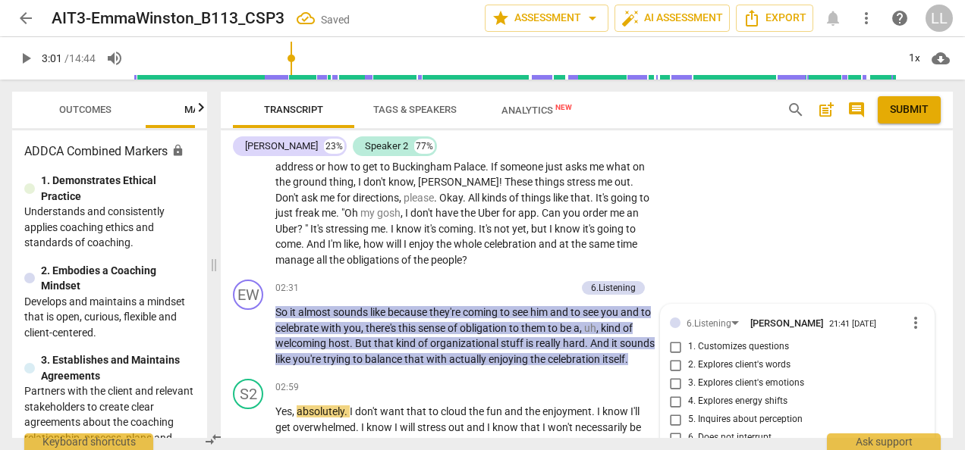
scroll to position [2520, 0]
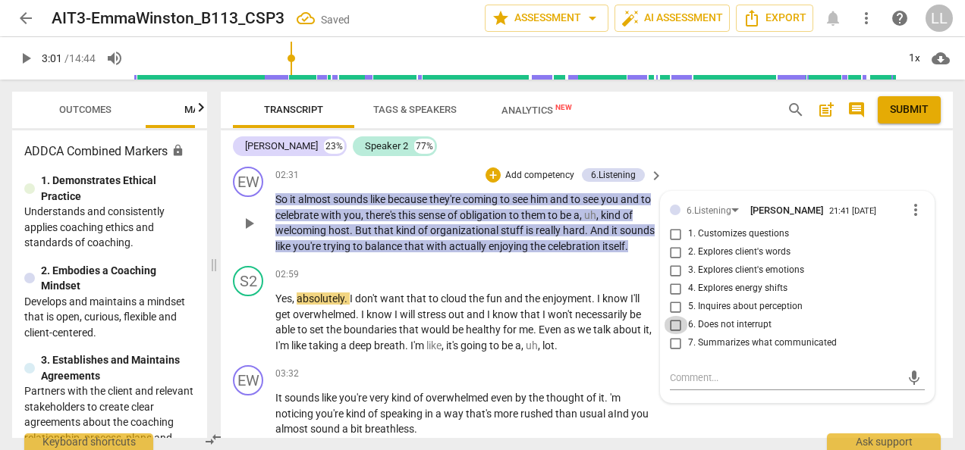
click at [676, 322] on input "6. Does not interrupt" at bounding box center [676, 325] width 24 height 18
click at [670, 352] on div "6.Listening [PERSON_NAME] 21:41 [DATE] more_vert 1. Customizes questions 2. Exp…" at bounding box center [797, 280] width 255 height 159
click at [670, 337] on input "7. Summarizes what communicated" at bounding box center [676, 343] width 24 height 18
click at [679, 379] on textarea at bounding box center [785, 378] width 231 height 14
paste textarea "Wow, you did a fantastic job summaring what client said and mirrored back to he…"
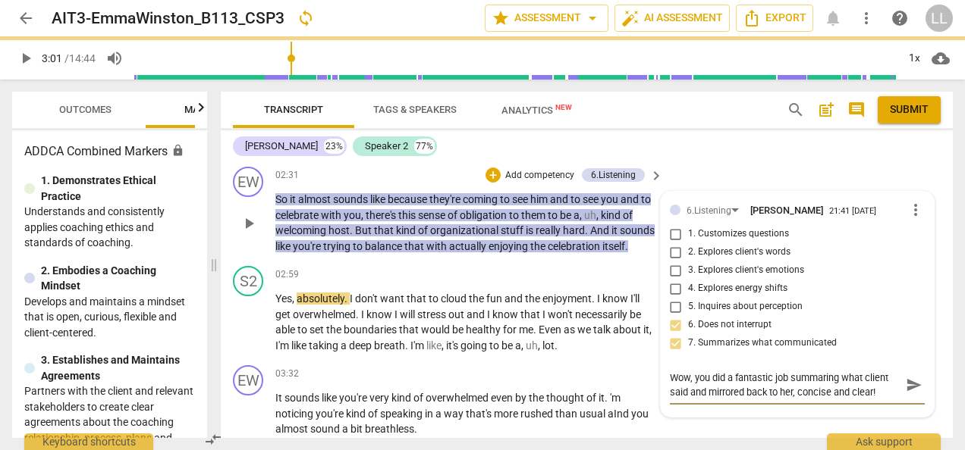
drag, startPoint x: 910, startPoint y: 382, endPoint x: 637, endPoint y: 303, distance: 284.2
click at [910, 382] on span "send" at bounding box center [914, 385] width 17 height 17
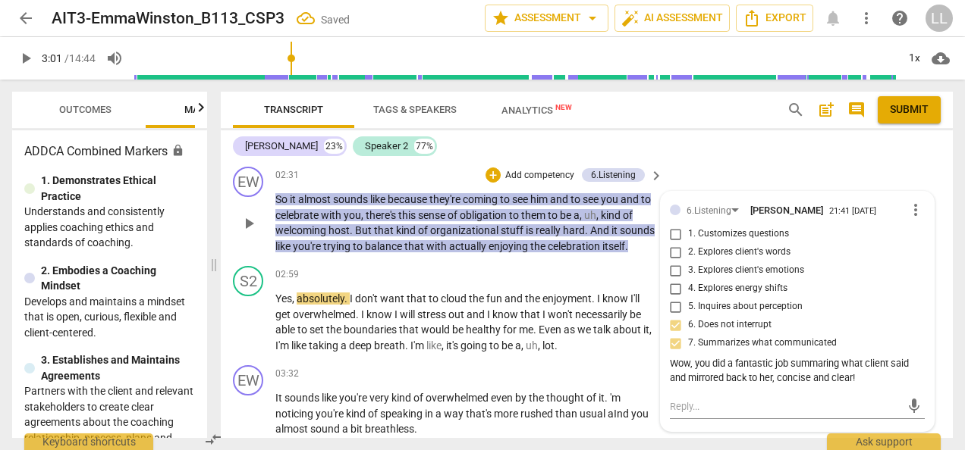
click at [327, 260] on div "EW play_arrow pause 02:31 + Add competency 6.Listening keyboard_arrow_right So …" at bounding box center [587, 210] width 732 height 99
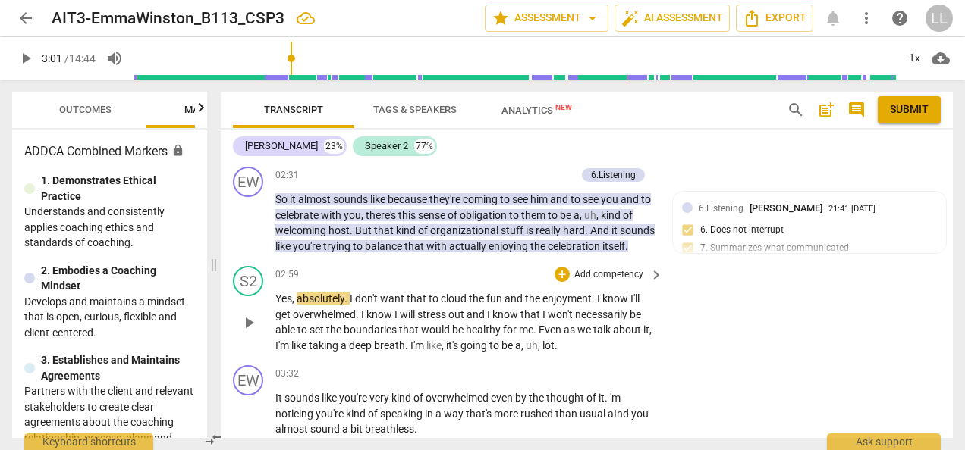
scroll to position [2596, 0]
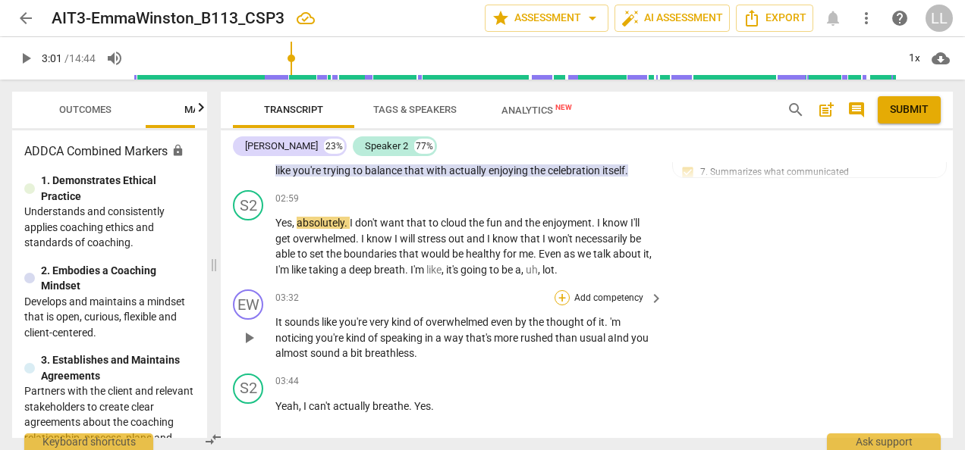
click at [561, 306] on div "+" at bounding box center [561, 297] width 15 height 15
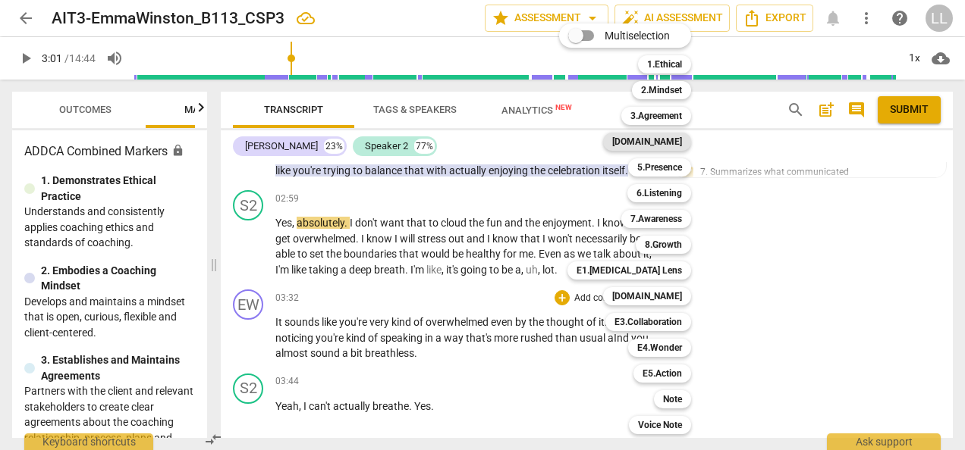
click at [673, 142] on b "[DOMAIN_NAME]" at bounding box center [647, 142] width 70 height 18
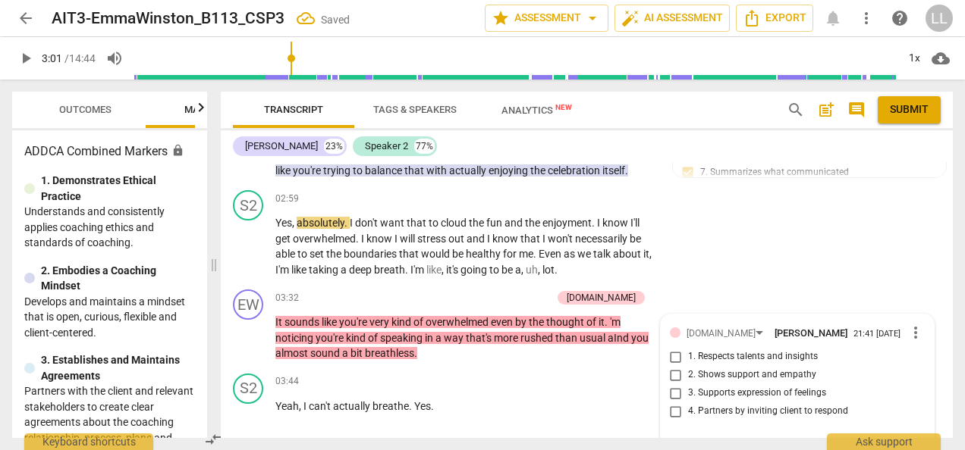
scroll to position [2756, 0]
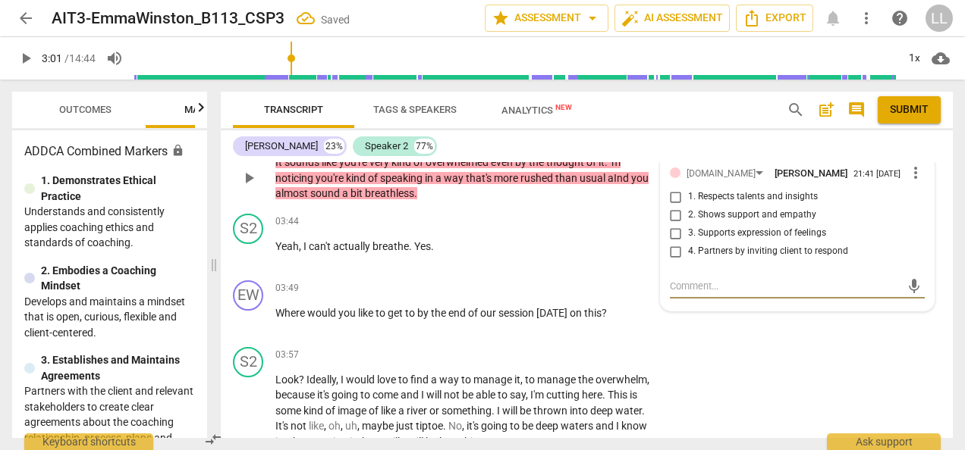
click at [674, 224] on input "2. Shows support and empathy" at bounding box center [676, 215] width 24 height 18
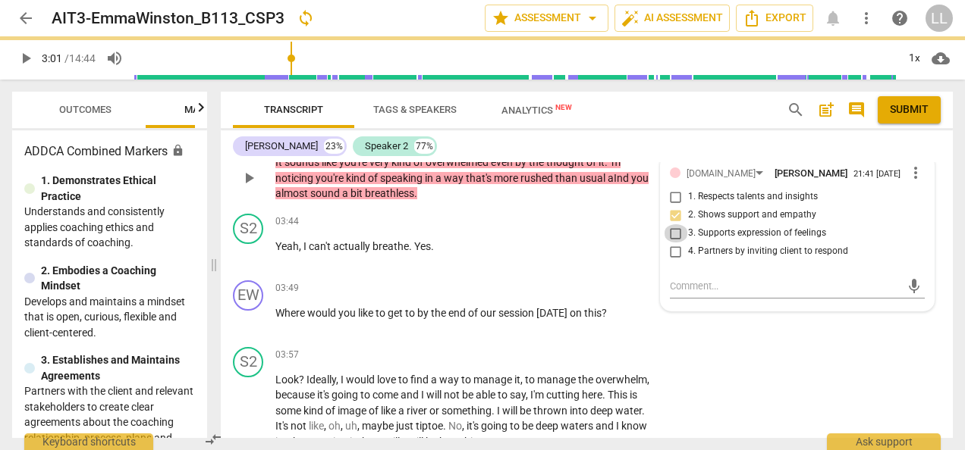
click at [673, 243] on input "3. Supports expression of feelings" at bounding box center [676, 233] width 24 height 18
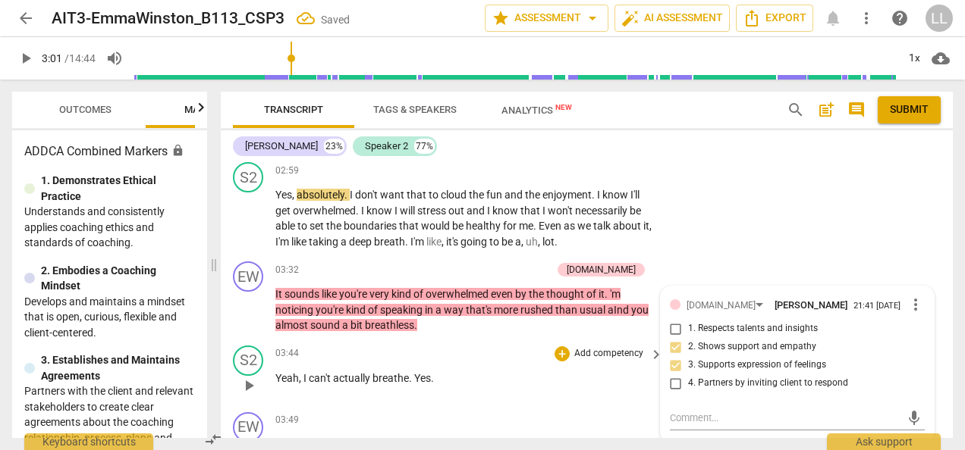
scroll to position [2604, 0]
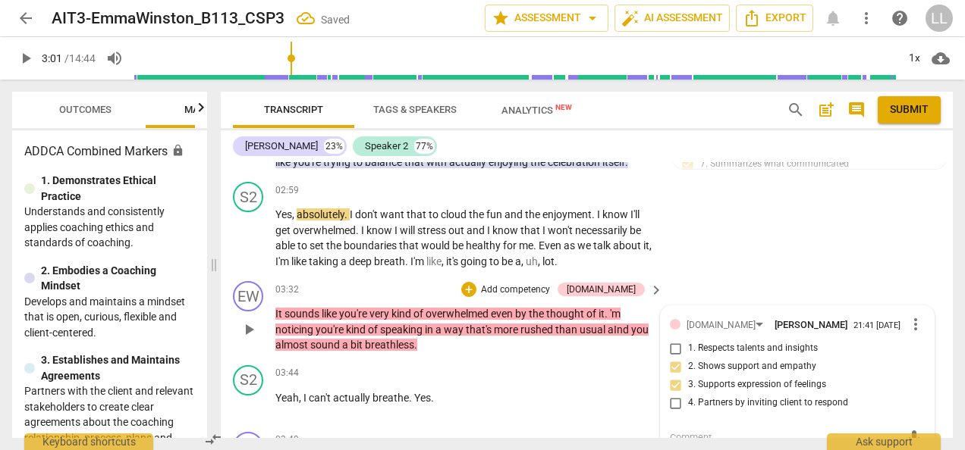
click at [548, 353] on p "It sounds like you're very kind of overwhelmed even by the thought of it . 'm n…" at bounding box center [465, 329] width 380 height 47
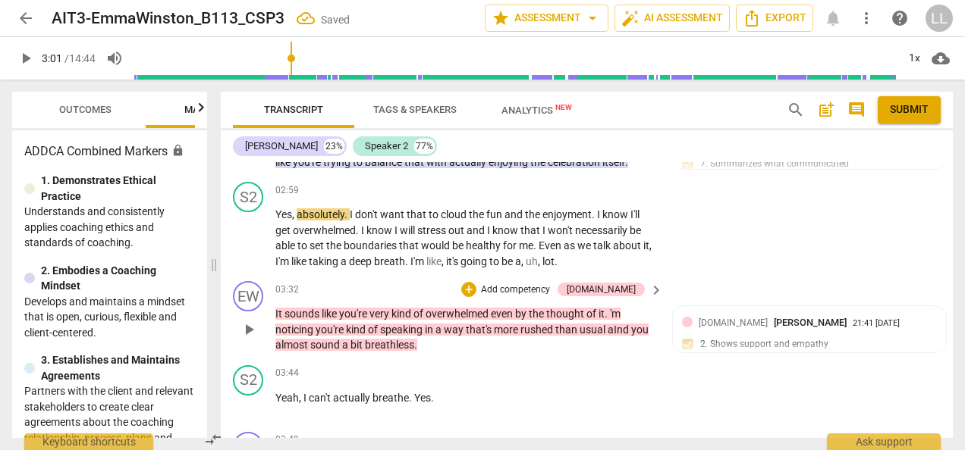
click at [522, 297] on p "Add competency" at bounding box center [515, 291] width 72 height 14
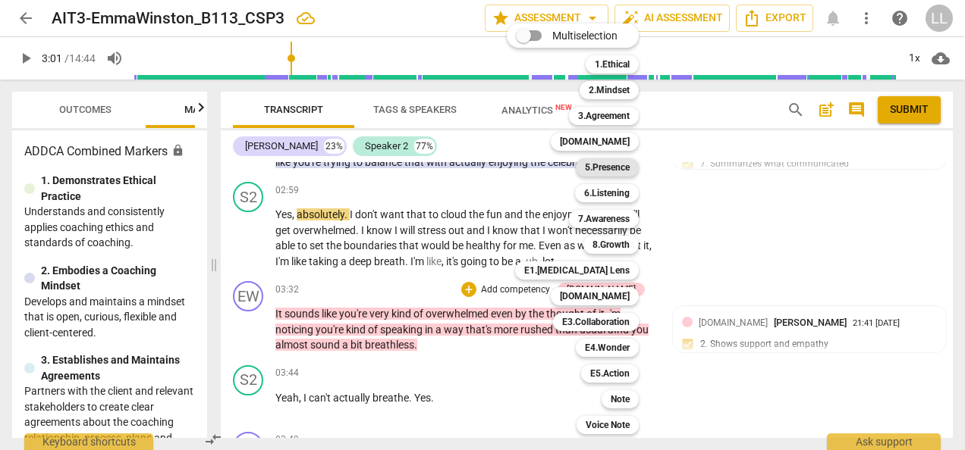
click at [620, 168] on b "5.Presence" at bounding box center [607, 168] width 45 height 18
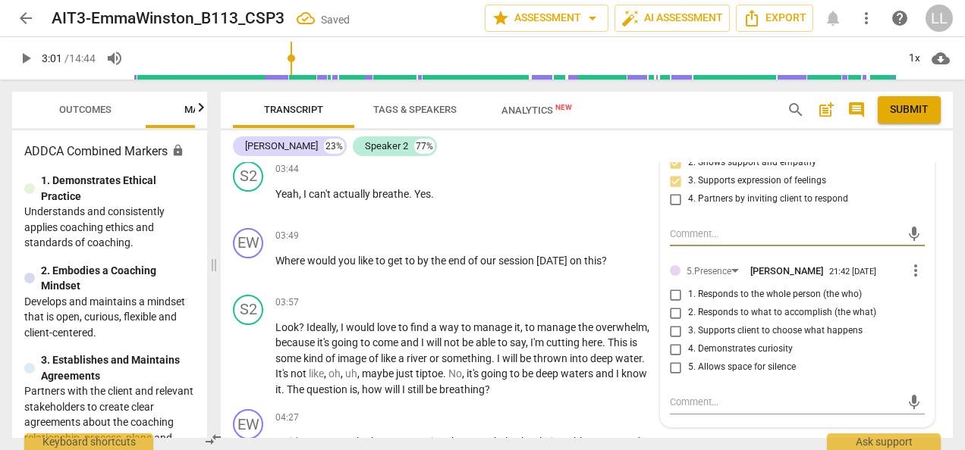
scroll to position [2832, 0]
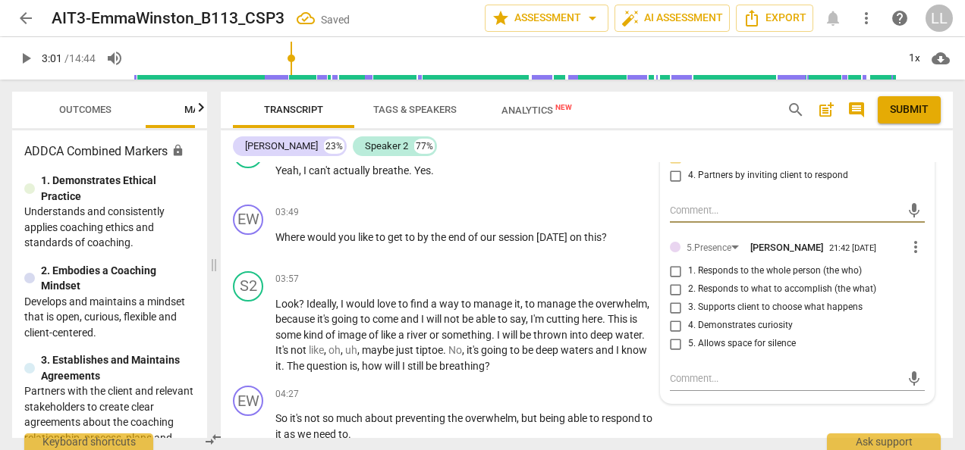
click at [672, 281] on input "1. Responds to the whole person (the who)" at bounding box center [676, 271] width 24 height 18
click at [605, 243] on span "?" at bounding box center [603, 237] width 5 height 12
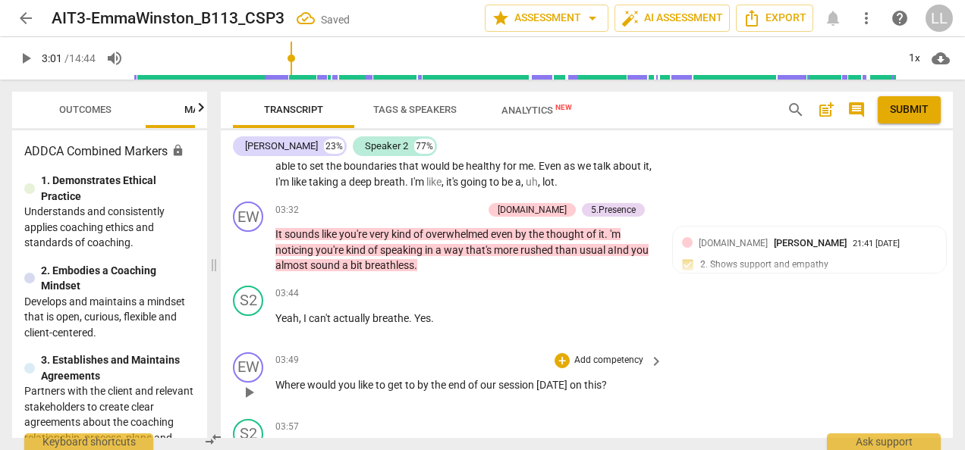
scroll to position [2680, 0]
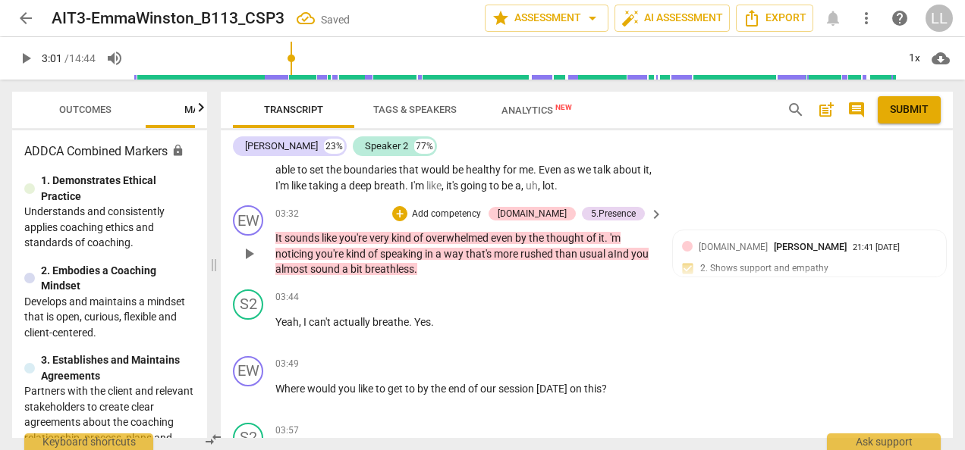
click at [445, 221] on div "+ Add competency" at bounding box center [437, 213] width 90 height 15
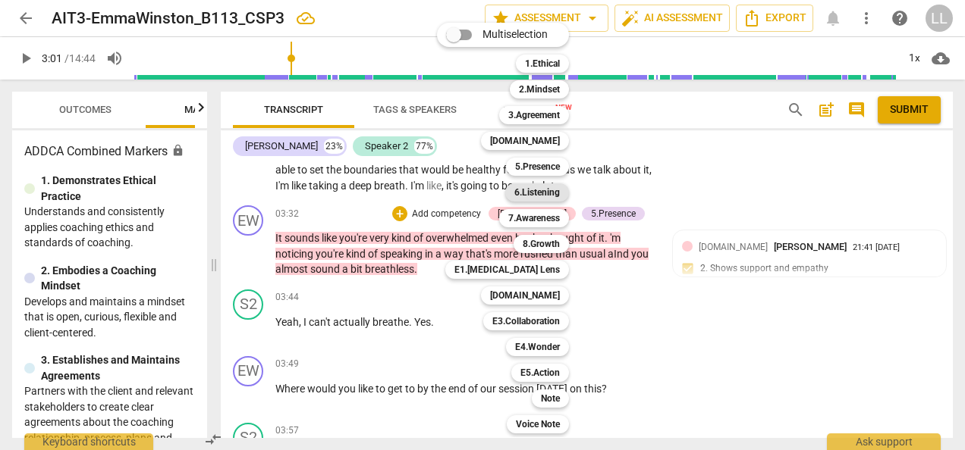
click at [543, 193] on b "6.Listening" at bounding box center [537, 193] width 46 height 18
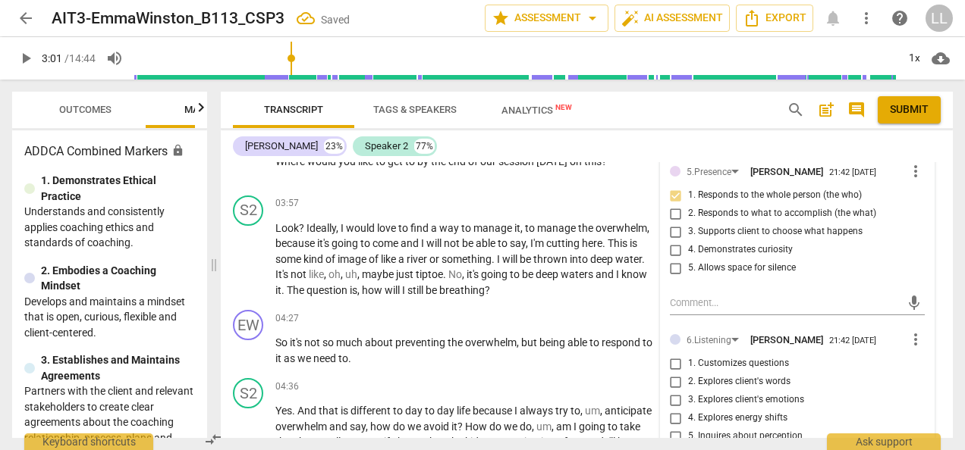
scroll to position [2983, 0]
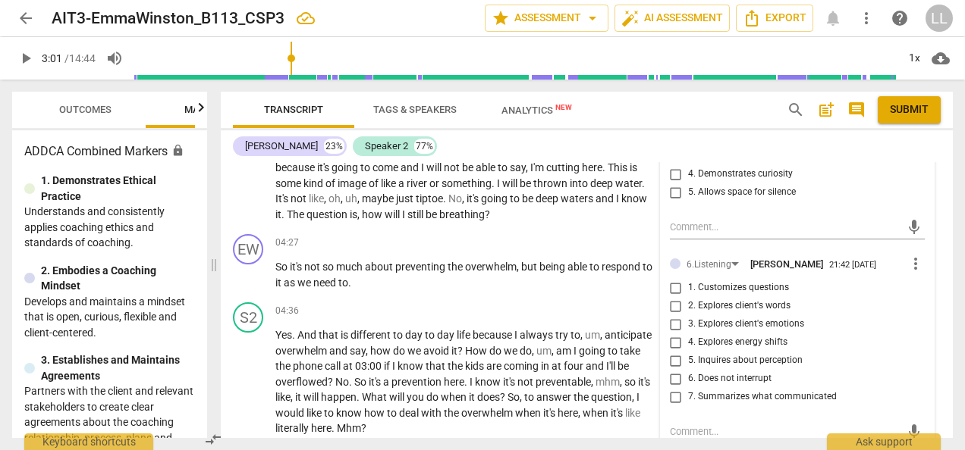
click at [910, 273] on span "more_vert" at bounding box center [915, 264] width 18 height 18
click at [919, 303] on li "Delete" at bounding box center [925, 306] width 52 height 29
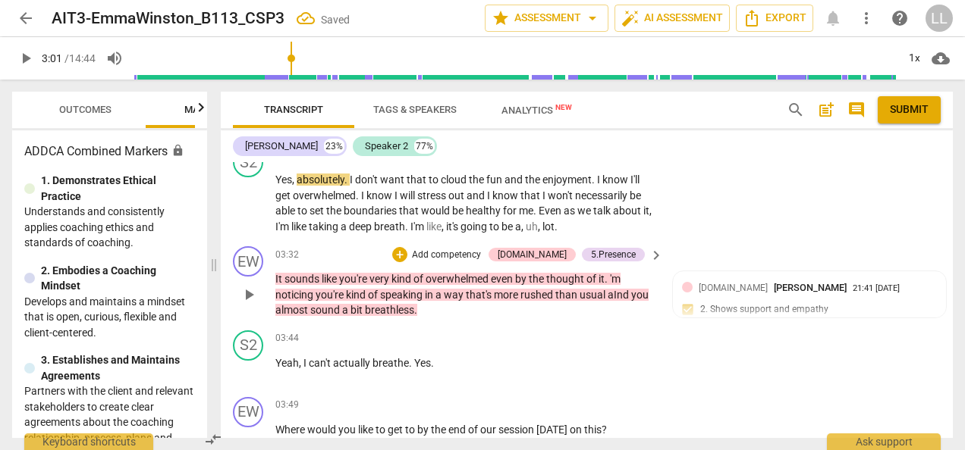
scroll to position [2604, 0]
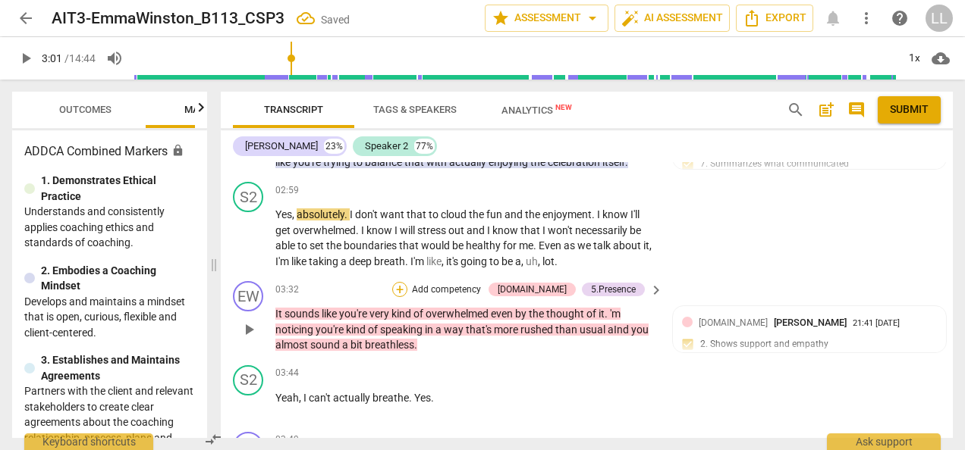
click at [407, 297] on div "+" at bounding box center [399, 289] width 15 height 15
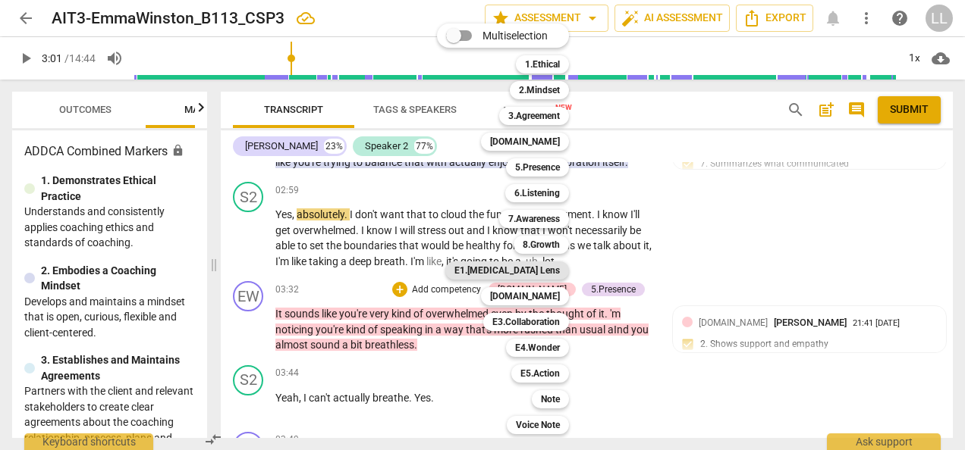
click at [535, 271] on b "E1.[MEDICAL_DATA] Lens" at bounding box center [506, 271] width 105 height 18
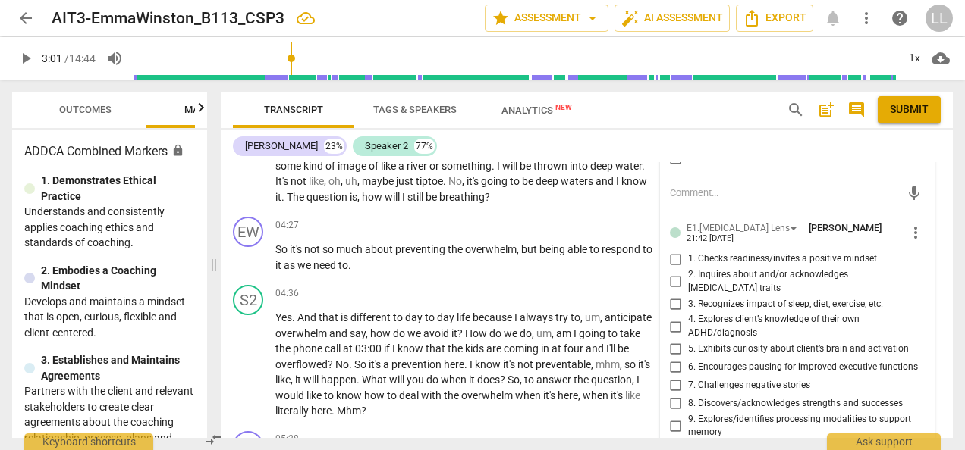
scroll to position [2983, 0]
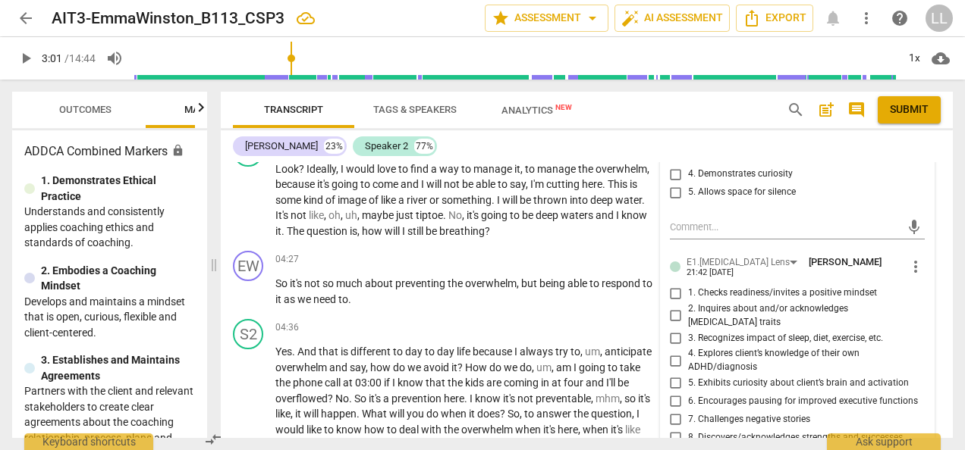
click at [914, 276] on span "more_vert" at bounding box center [915, 267] width 18 height 18
click at [913, 309] on li "Delete" at bounding box center [925, 306] width 52 height 29
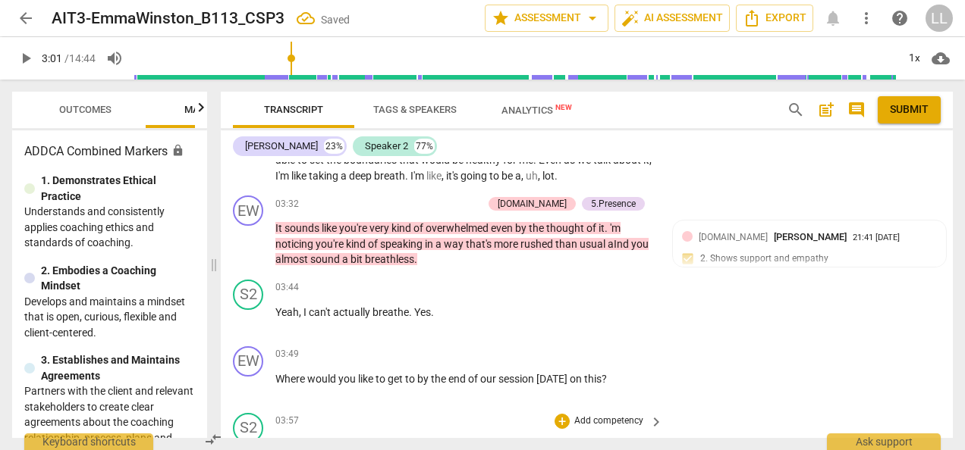
scroll to position [2680, 0]
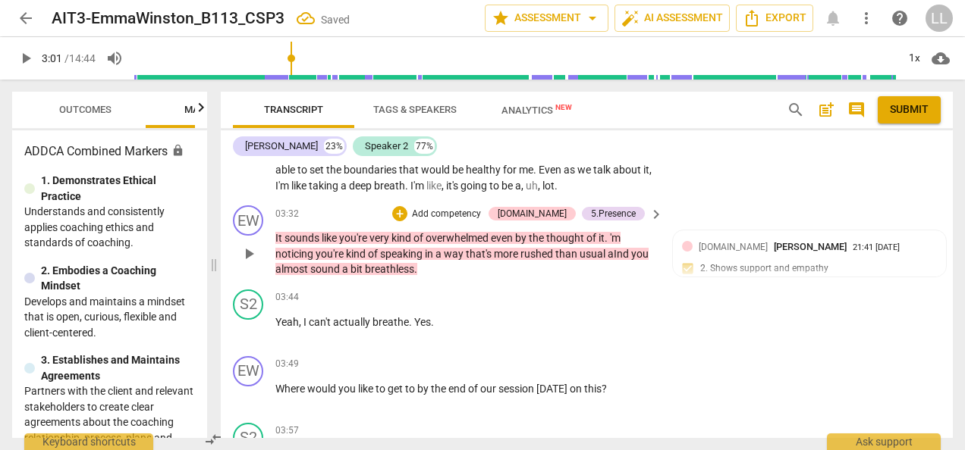
click at [450, 221] on p "Add competency" at bounding box center [446, 215] width 72 height 14
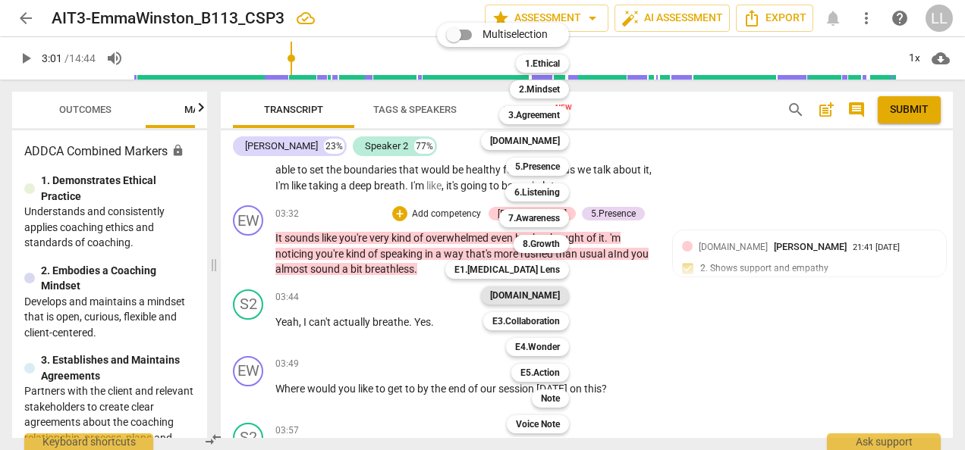
click at [536, 295] on b "[DOMAIN_NAME]" at bounding box center [525, 296] width 70 height 18
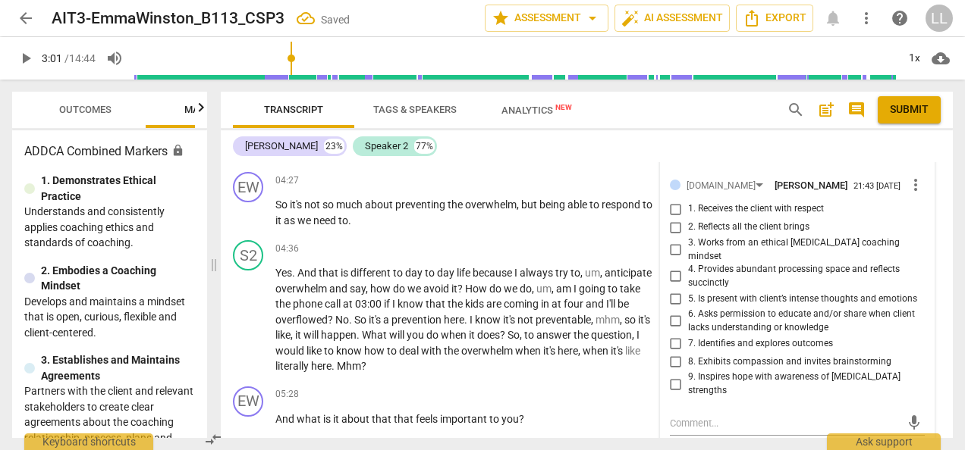
scroll to position [2983, 0]
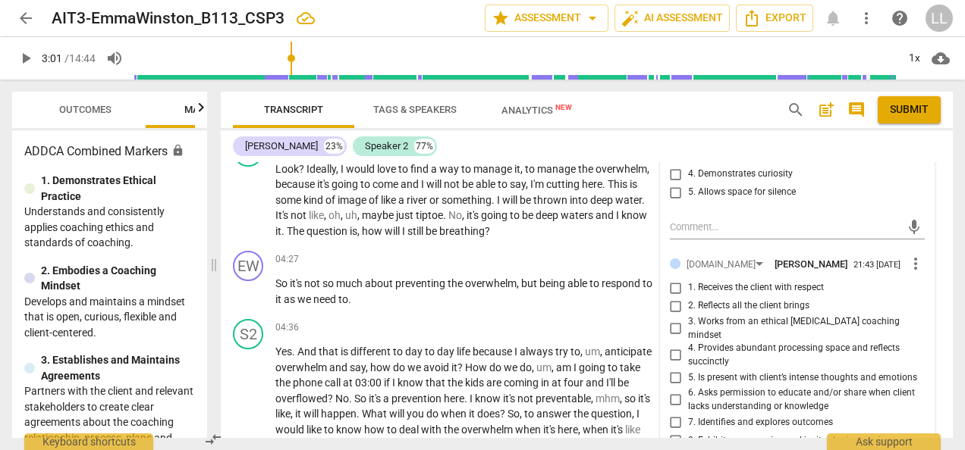
drag, startPoint x: 673, startPoint y: 305, endPoint x: 677, endPoint y: 312, distance: 7.8
click at [673, 297] on input "1. Receives the client with respect" at bounding box center [676, 288] width 24 height 18
click at [678, 315] on input "2. Reflects all the client brings" at bounding box center [676, 306] width 24 height 18
click at [668, 338] on input "3. Works from an ethical [MEDICAL_DATA] coaching mindset" at bounding box center [676, 329] width 24 height 18
click at [675, 355] on input "4. Provides abundant processing space and reflects succinctly" at bounding box center [676, 356] width 24 height 18
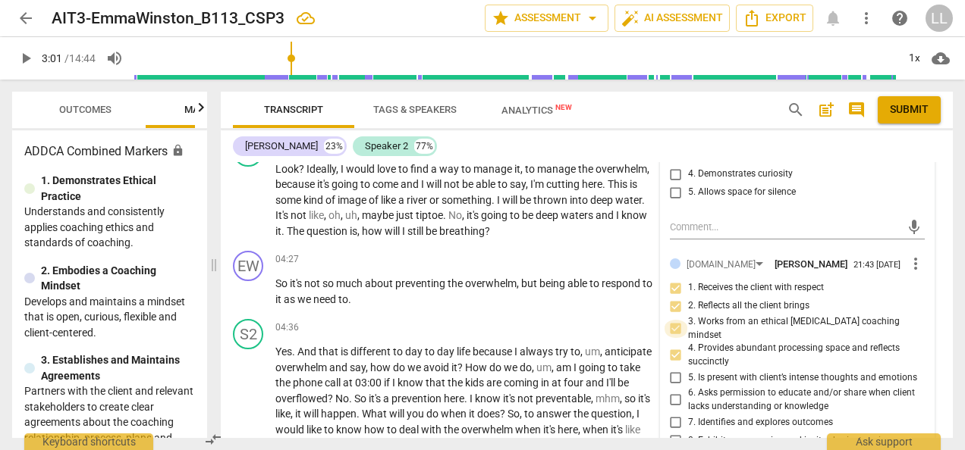
click at [674, 338] on input "3. Works from an ethical [MEDICAL_DATA] coaching mindset" at bounding box center [676, 329] width 24 height 18
click at [672, 338] on input "3. Works from an ethical [MEDICAL_DATA] coaching mindset" at bounding box center [676, 329] width 24 height 18
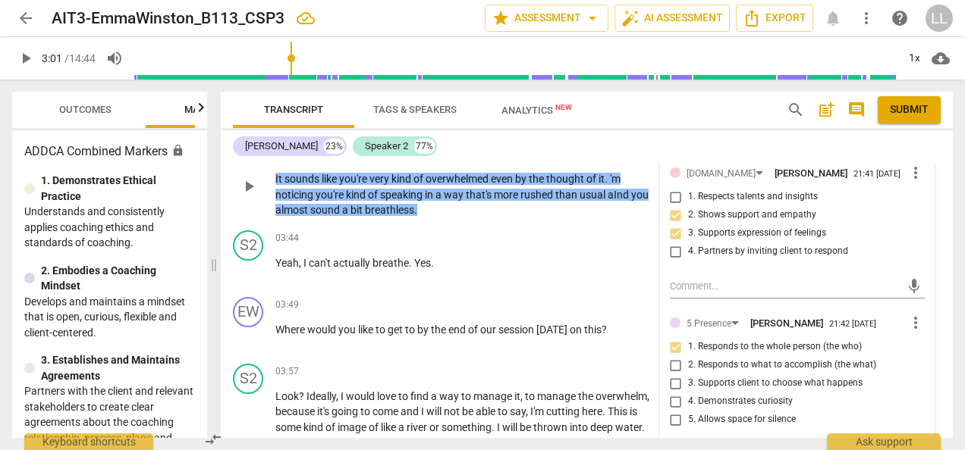
scroll to position [2680, 0]
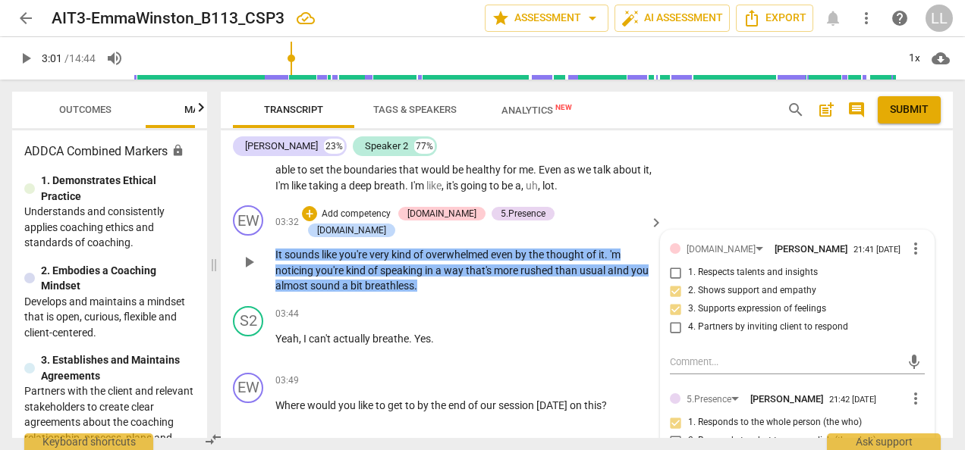
click at [482, 292] on div "EW play_arrow pause 03:32 + Add competency [DOMAIN_NAME] 5.Presence [DOMAIN_NAM…" at bounding box center [587, 249] width 732 height 101
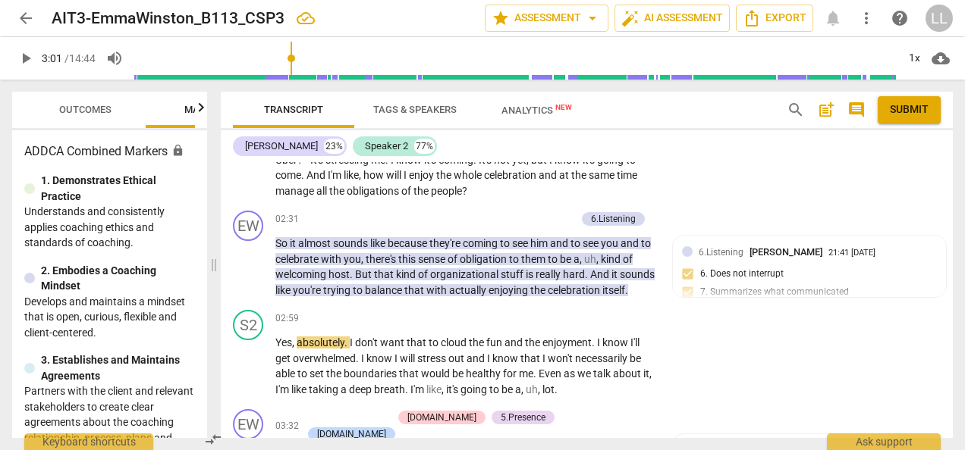
scroll to position [2453, 0]
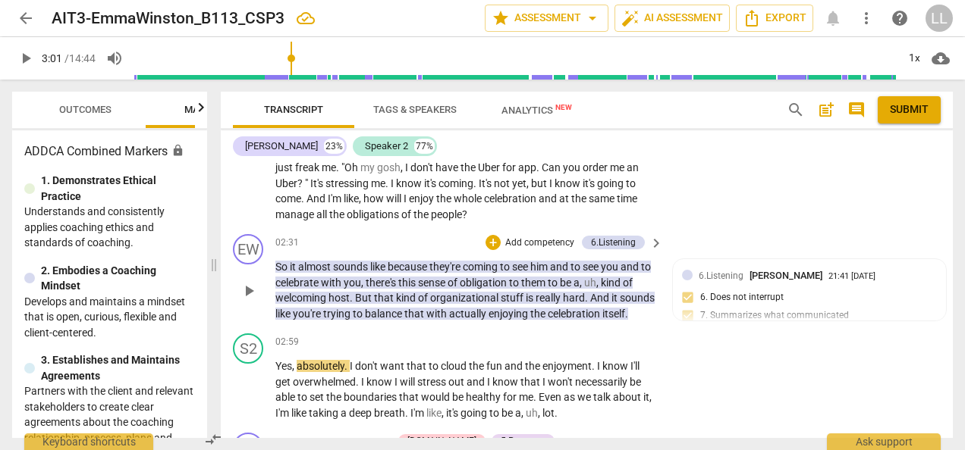
click at [509, 244] on p "Add competency" at bounding box center [540, 244] width 72 height 14
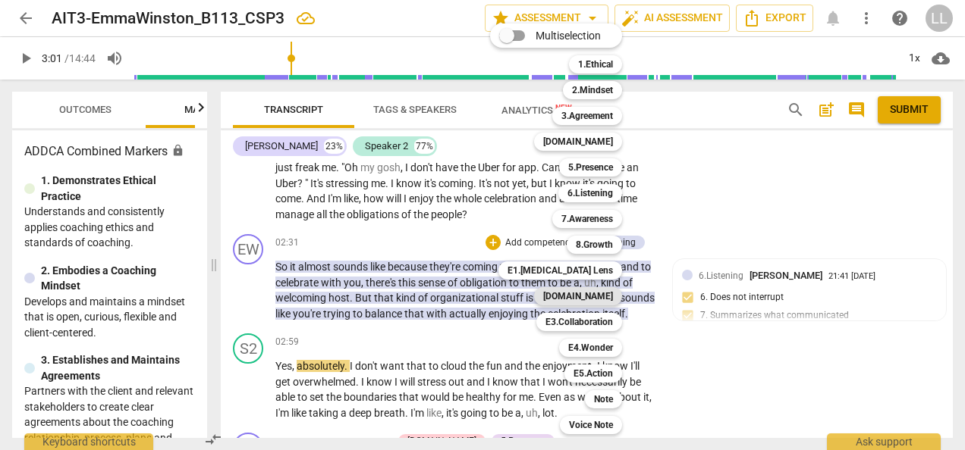
click at [597, 297] on b "[DOMAIN_NAME]" at bounding box center [578, 296] width 70 height 18
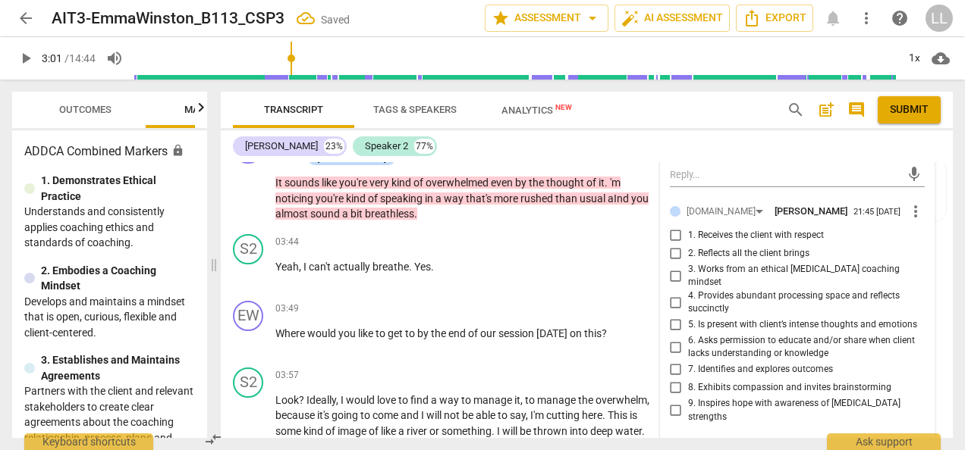
scroll to position [2756, 0]
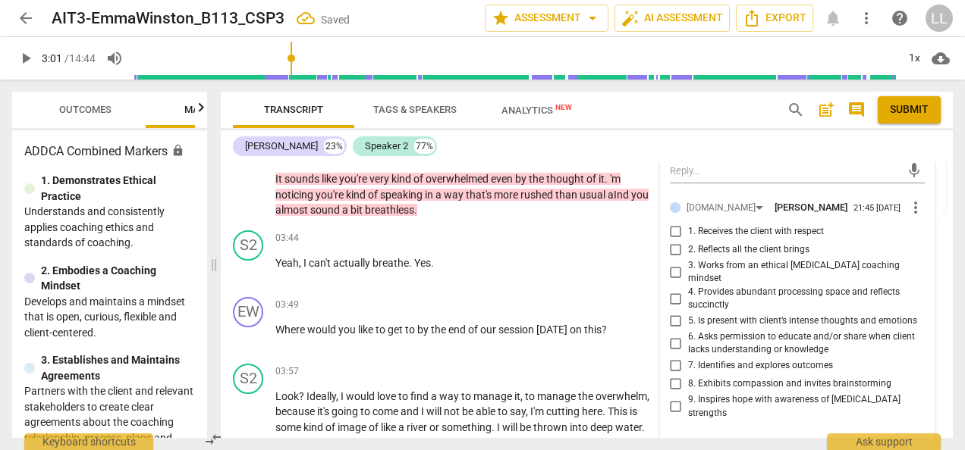
click at [669, 231] on input "1. Receives the client with respect" at bounding box center [676, 232] width 24 height 18
click at [672, 250] on input "2. Reflects all the client brings" at bounding box center [676, 250] width 24 height 18
click at [674, 229] on input "1. Receives the client with respect" at bounding box center [676, 232] width 24 height 18
click at [579, 299] on p "Add competency" at bounding box center [609, 306] width 72 height 14
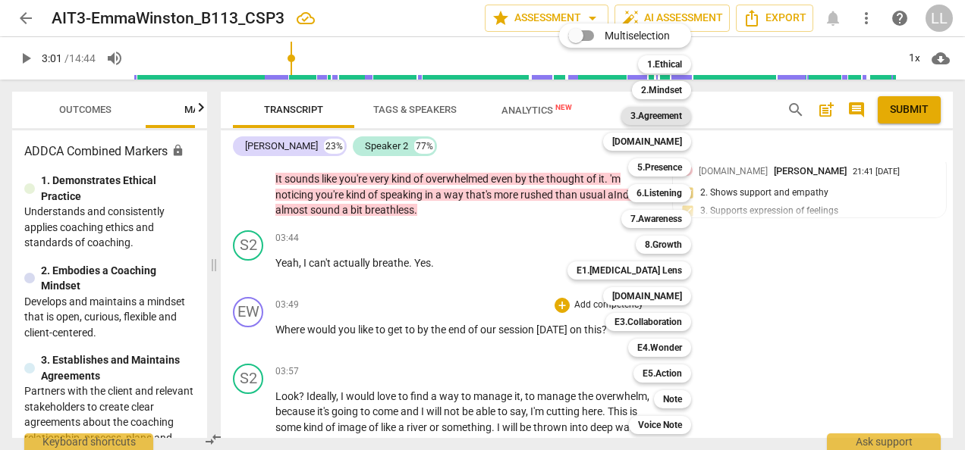
click at [654, 118] on b "3.Agreement" at bounding box center [656, 116] width 52 height 18
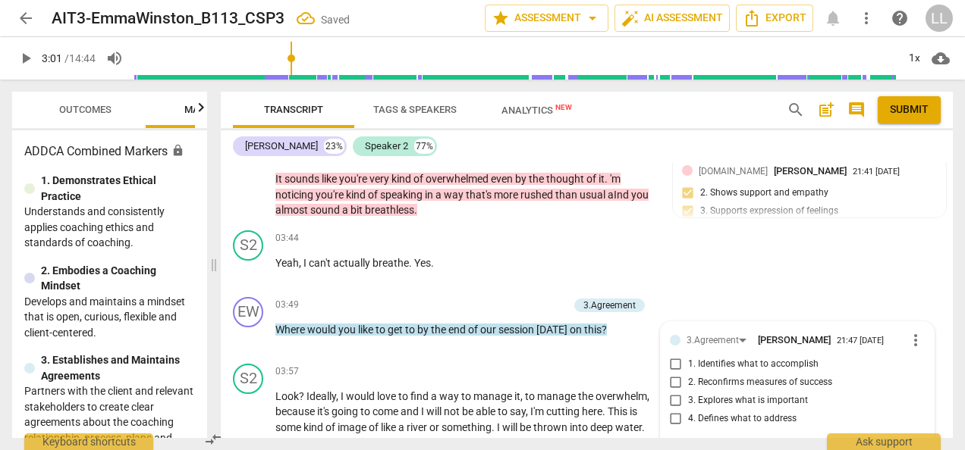
scroll to position [2906, 0]
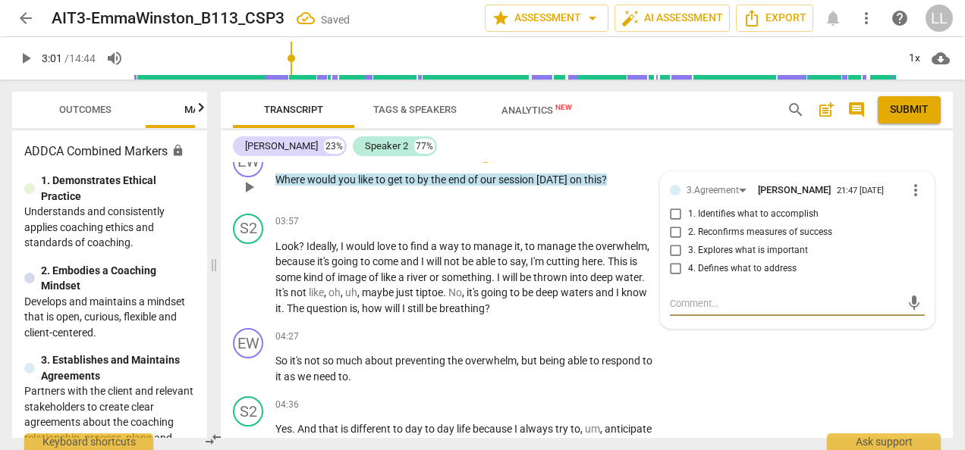
click at [676, 211] on input "1. Identifies what to accomplish" at bounding box center [676, 215] width 24 height 18
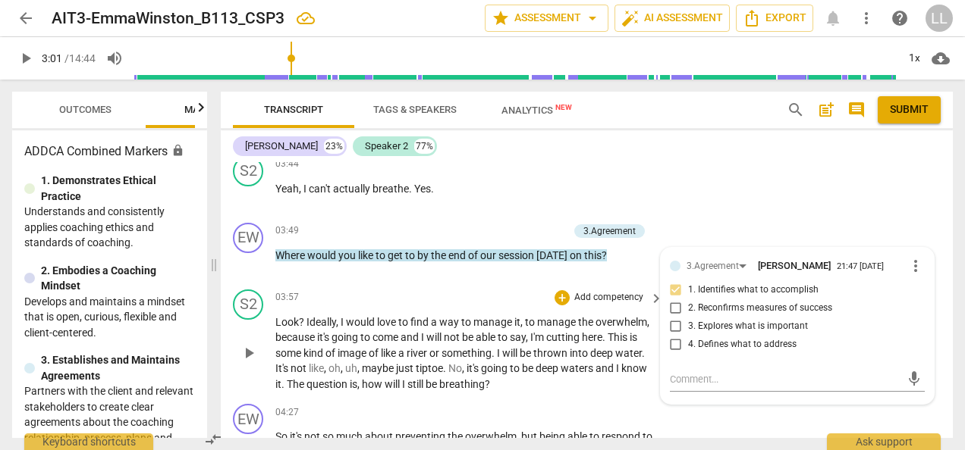
click at [580, 351] on span "into" at bounding box center [580, 353] width 20 height 12
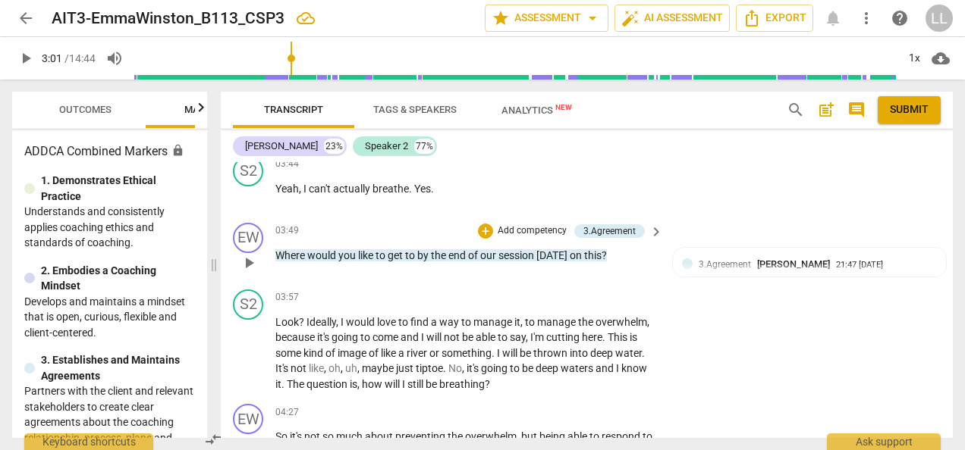
click at [523, 229] on p "Add competency" at bounding box center [532, 231] width 72 height 14
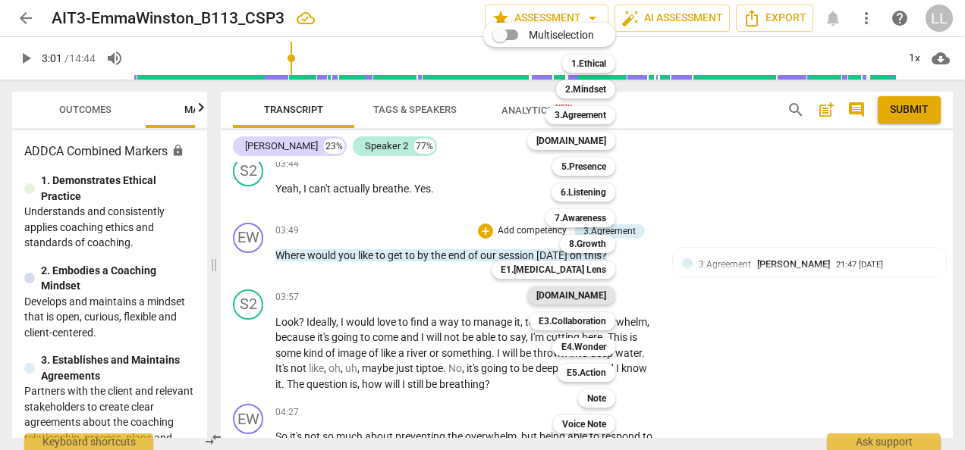
click at [576, 295] on b "[DOMAIN_NAME]" at bounding box center [571, 296] width 70 height 18
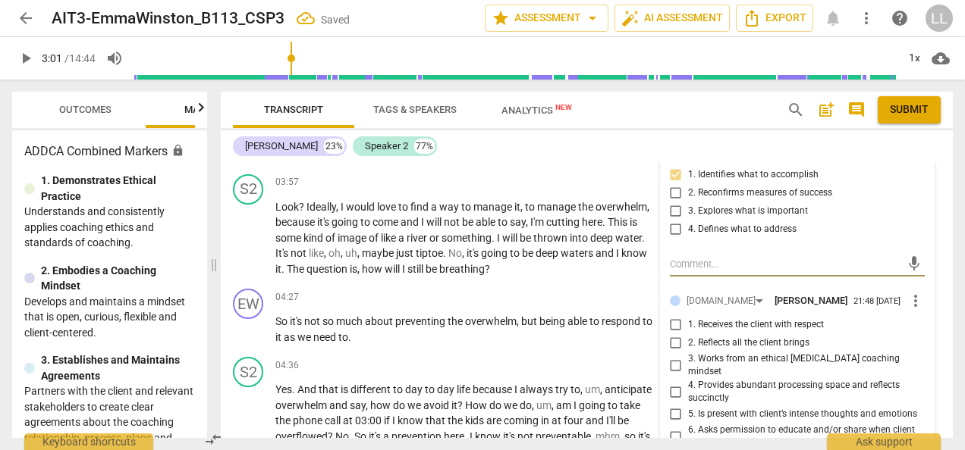
scroll to position [2982, 0]
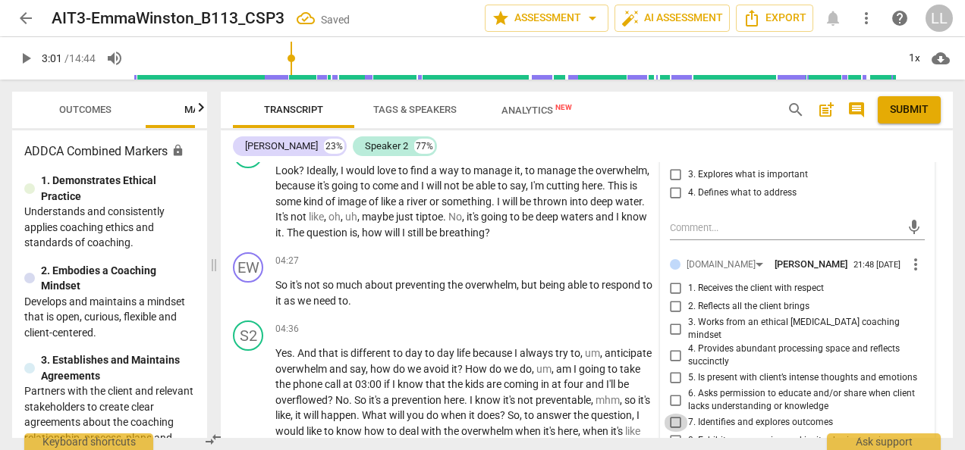
click at [673, 414] on input "7. Identifies and explores outcomes" at bounding box center [676, 423] width 24 height 18
click at [645, 234] on p "Look ? Ideally , I would love to find a way to manage it , to manage the overwh…" at bounding box center [465, 202] width 380 height 78
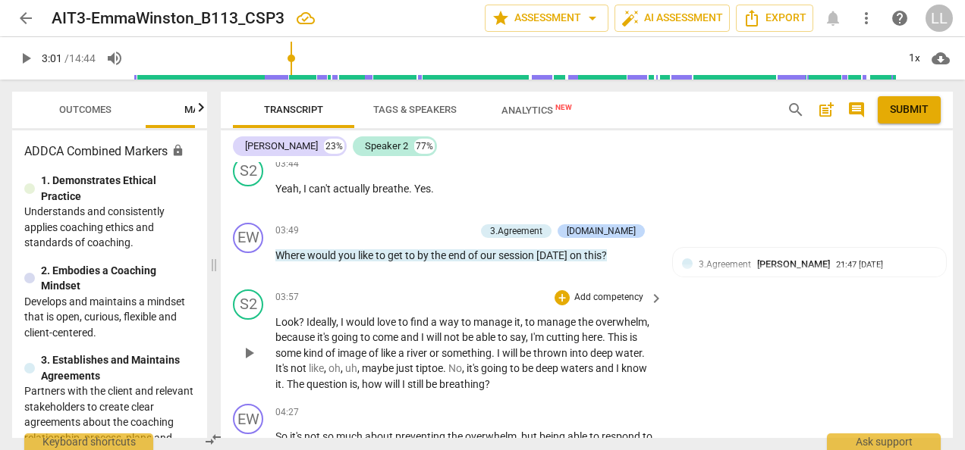
scroll to position [2754, 0]
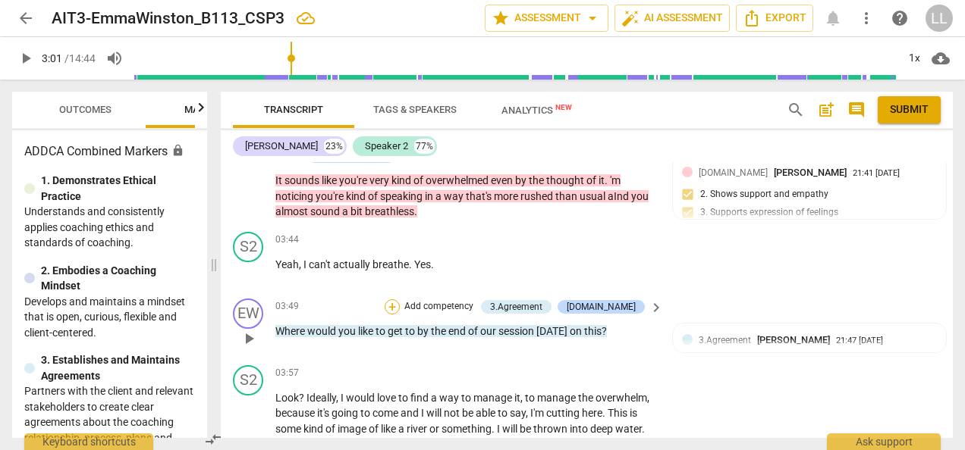
click at [400, 303] on div "+" at bounding box center [391, 307] width 15 height 15
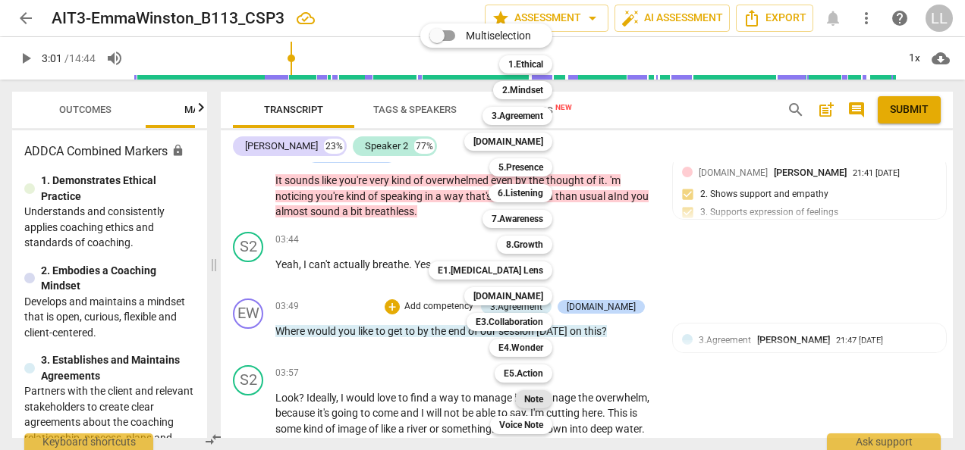
click at [537, 400] on b "Note" at bounding box center [533, 400] width 19 height 18
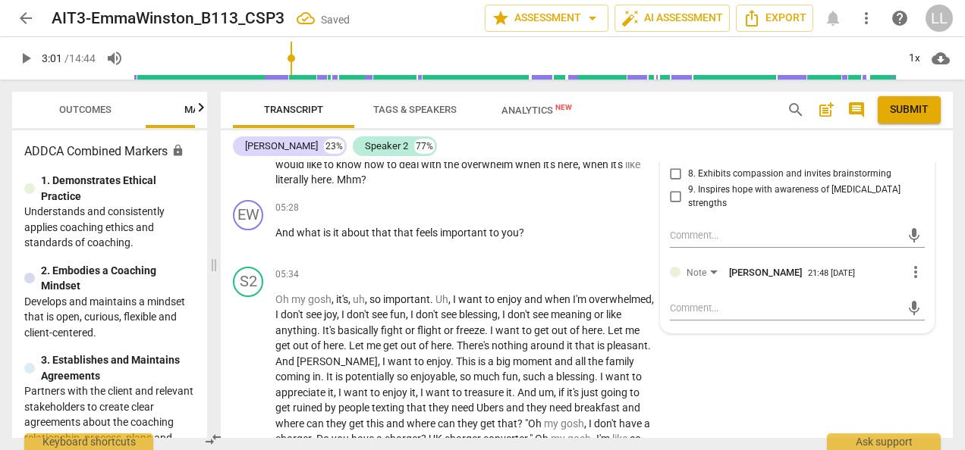
scroll to position [3285, 0]
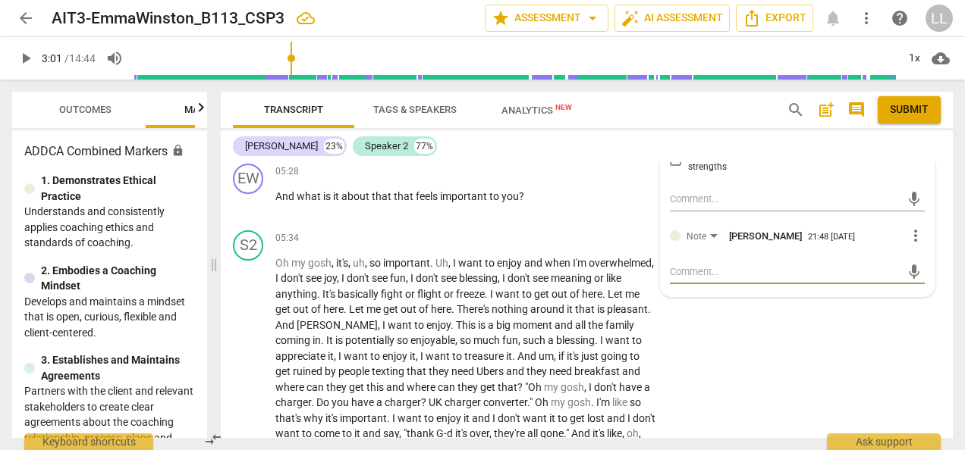
click at [684, 265] on textarea at bounding box center [785, 272] width 231 height 14
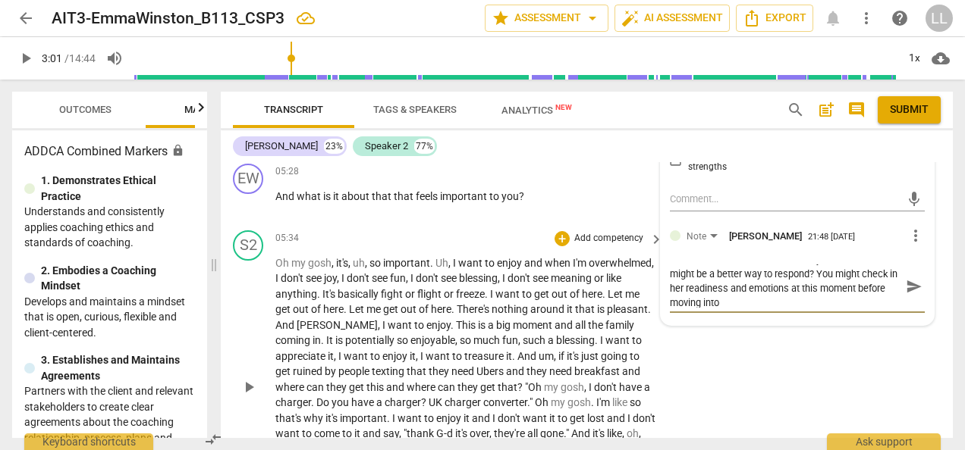
scroll to position [0, 0]
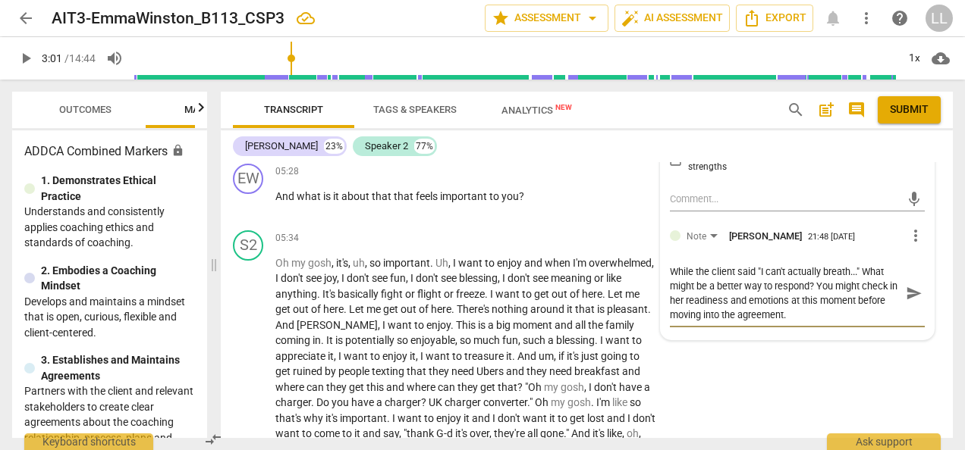
drag, startPoint x: 777, startPoint y: 291, endPoint x: 667, endPoint y: 251, distance: 117.1
click at [670, 265] on textarea "While the client said "I can't actually breath..." What might be a better way t…" at bounding box center [785, 294] width 231 height 58
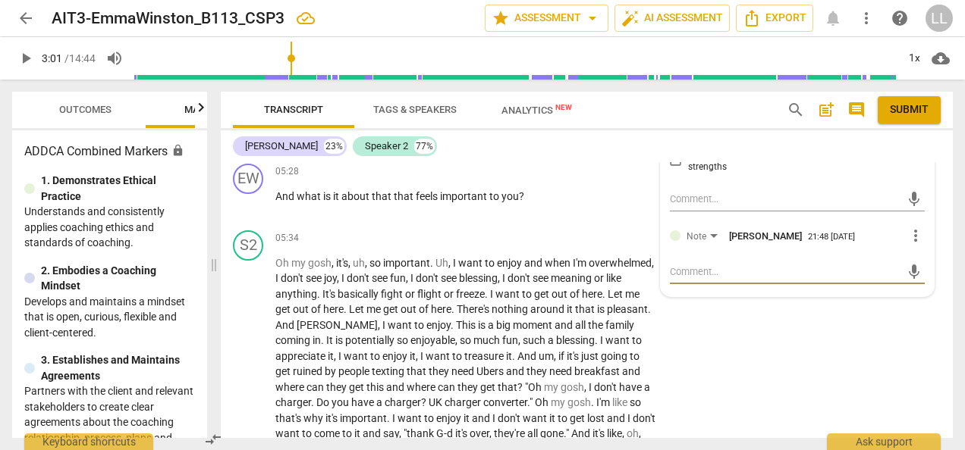
paste textarea "When the client said “I can’t actually breathe …”, a more supportive response c…"
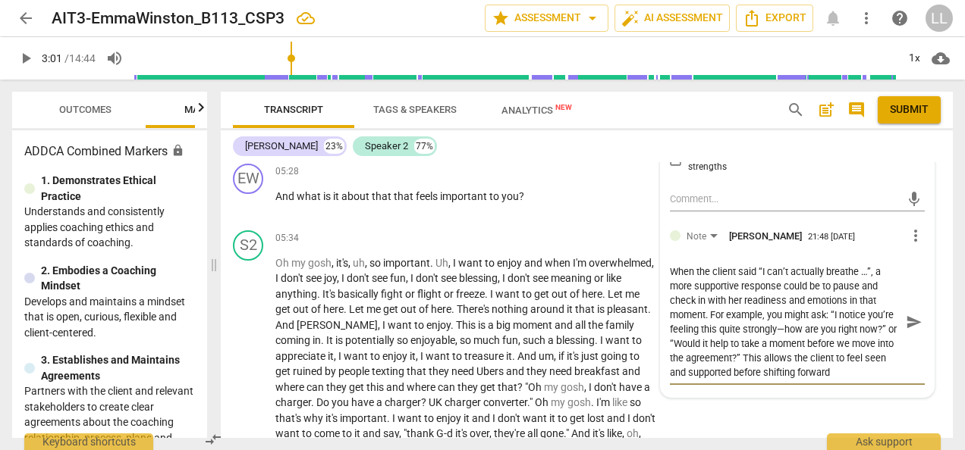
drag, startPoint x: 746, startPoint y: 337, endPoint x: 862, endPoint y: 318, distance: 116.8
click at [862, 318] on textarea "When the client said “I can’t actually breathe …”, a more supportive response c…" at bounding box center [785, 322] width 231 height 115
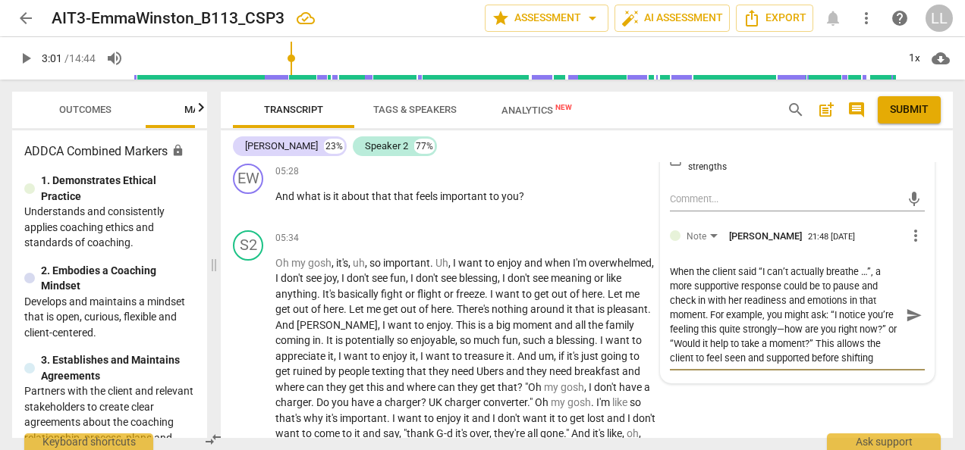
scroll to position [12, 0]
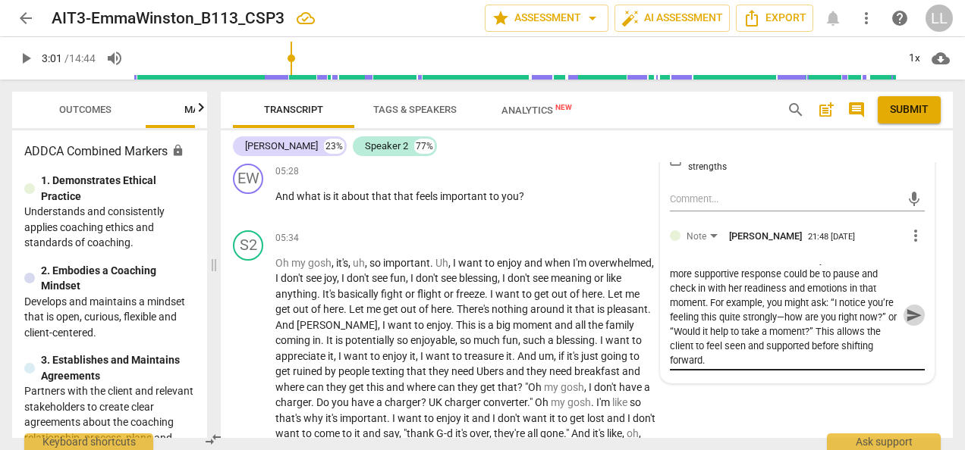
click at [906, 307] on span "send" at bounding box center [914, 315] width 17 height 17
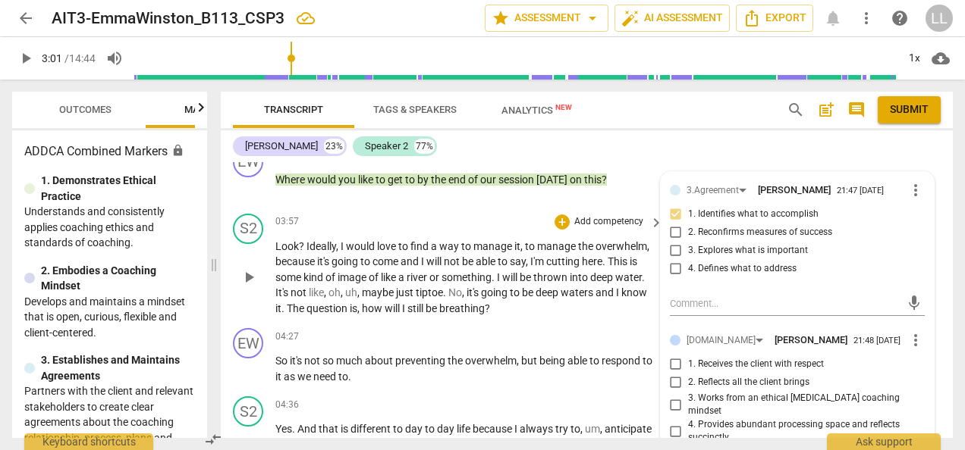
scroll to position [2982, 0]
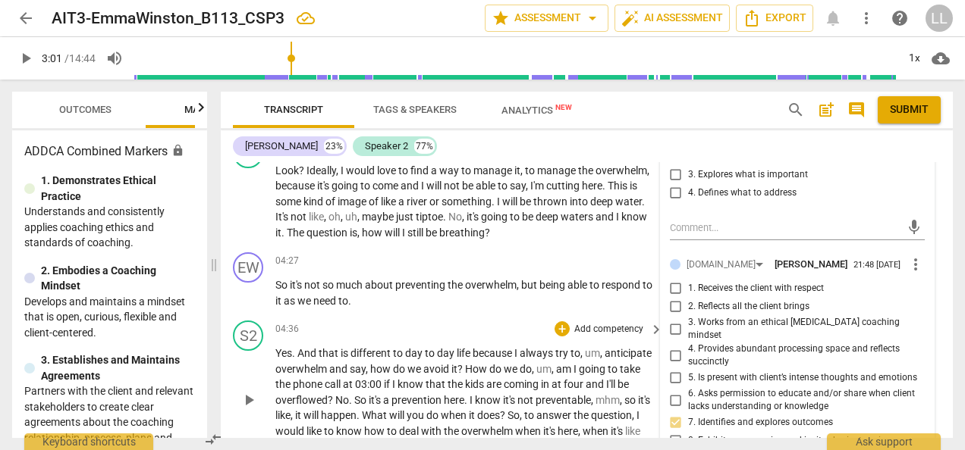
click at [314, 373] on p "Yes . And that is different to day to day life because I always try to , um , a…" at bounding box center [465, 400] width 380 height 109
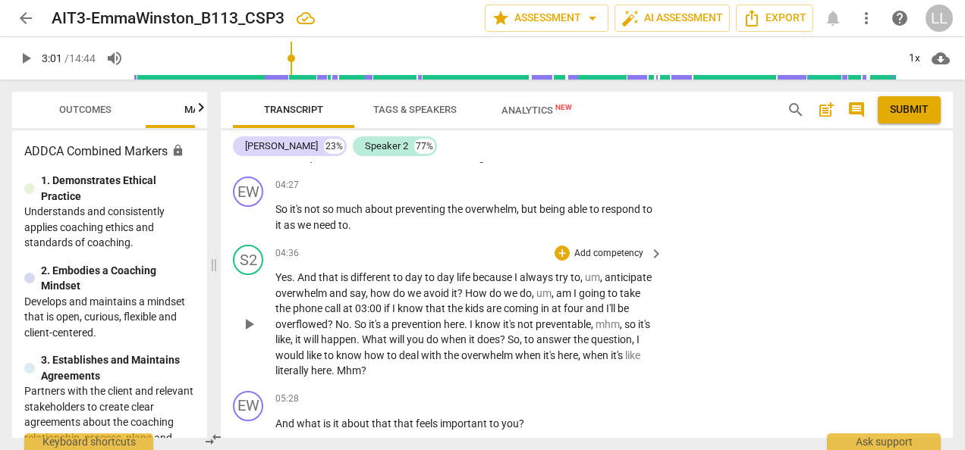
scroll to position [3134, 0]
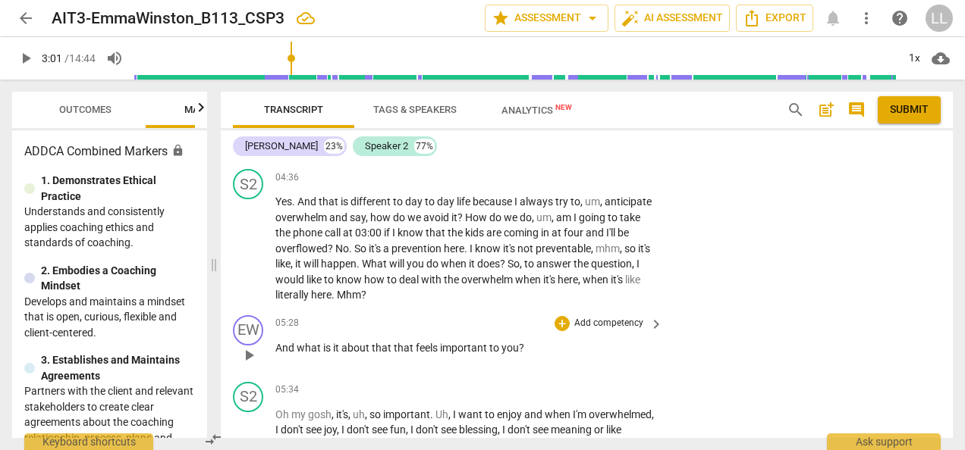
click at [579, 321] on p "Add competency" at bounding box center [609, 324] width 72 height 14
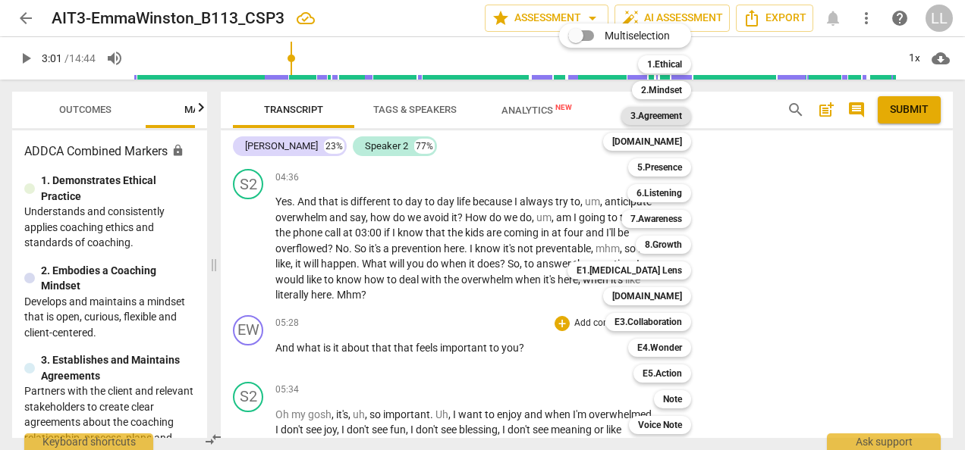
click at [648, 118] on b "3.Agreement" at bounding box center [656, 116] width 52 height 18
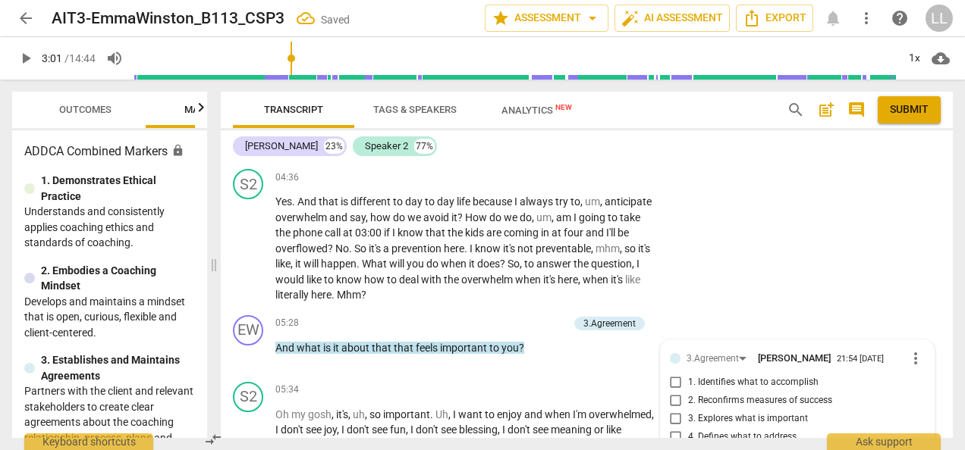
scroll to position [3302, 0]
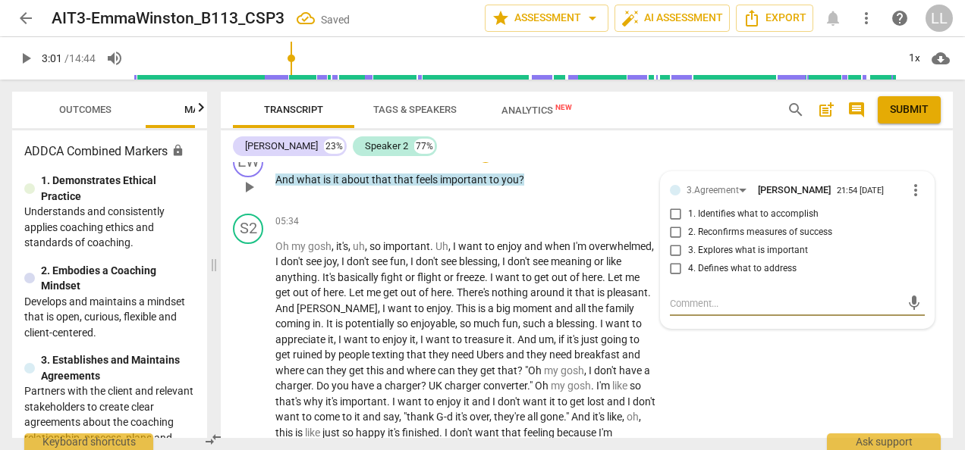
click at [670, 247] on input "3. Explores what is important" at bounding box center [676, 251] width 24 height 18
click at [646, 346] on p "Oh my gosh , it's , uh , so important . Uh , I want to enjoy and when I'm overw…" at bounding box center [465, 371] width 380 height 265
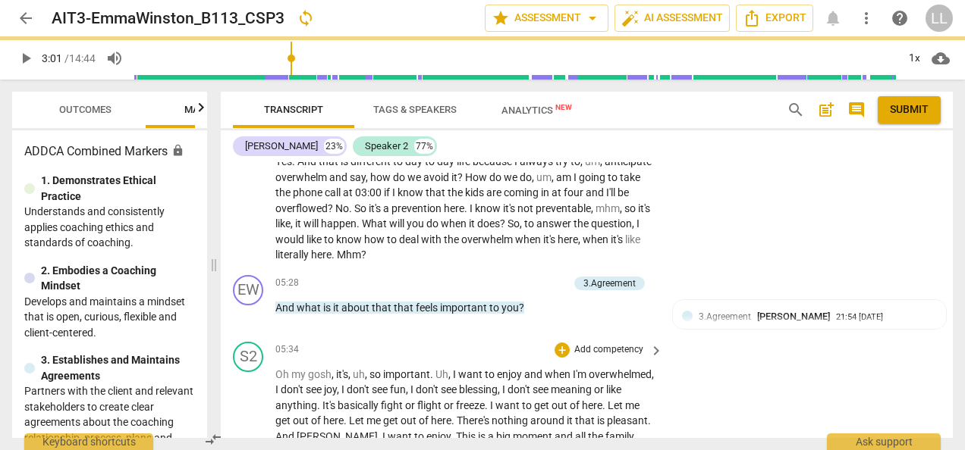
scroll to position [3150, 0]
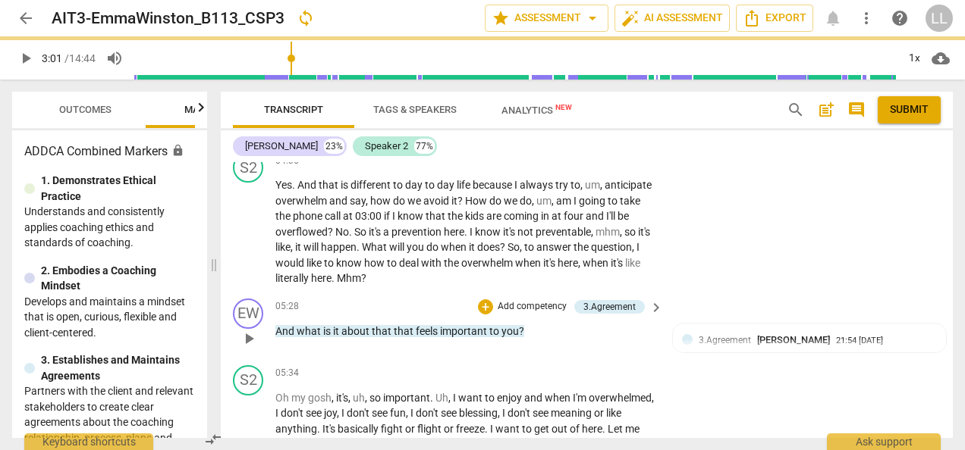
click at [491, 303] on div "+ Add competency" at bounding box center [523, 307] width 90 height 15
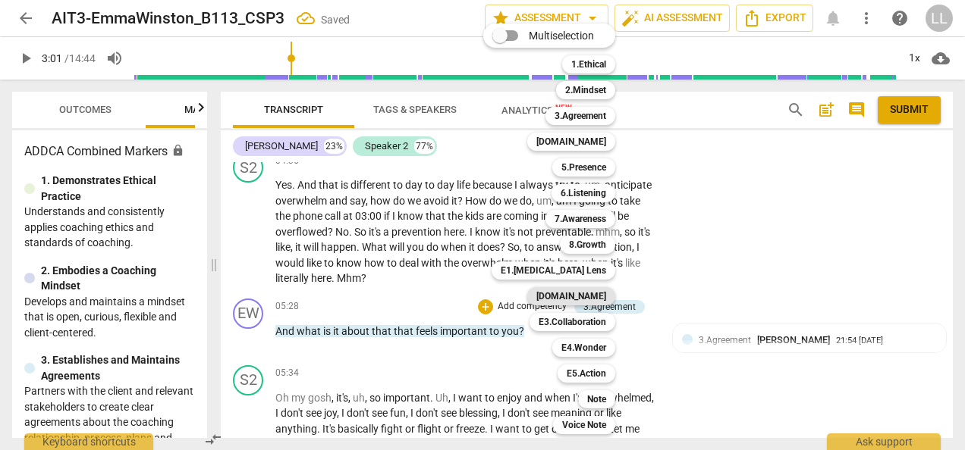
click at [575, 295] on b "[DOMAIN_NAME]" at bounding box center [571, 296] width 70 height 18
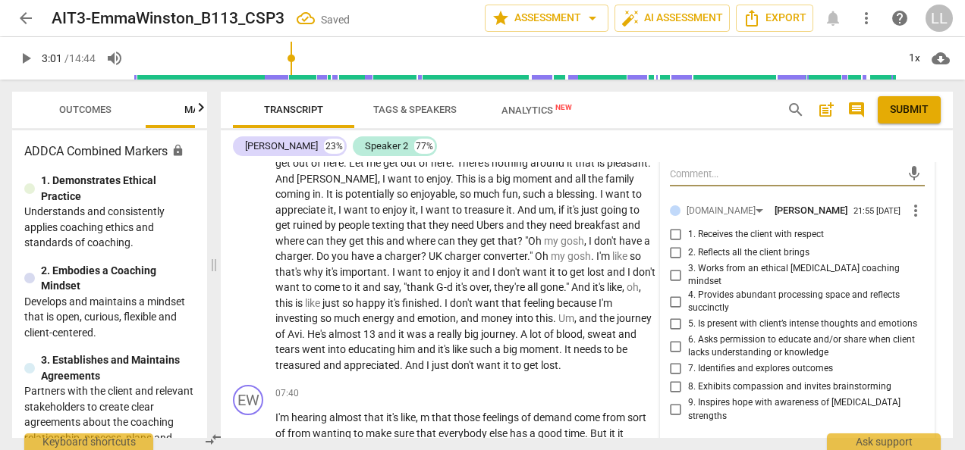
scroll to position [3454, 0]
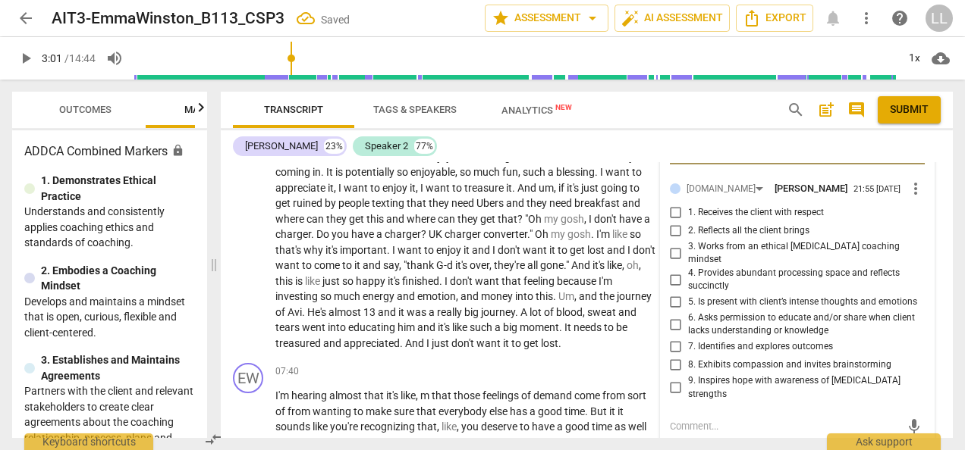
click at [673, 338] on input "7. Identifies and explores outcomes" at bounding box center [676, 347] width 24 height 18
click at [625, 328] on p "Oh my gosh , it's , uh , so important . Uh , I want to enjoy and when I'm overw…" at bounding box center [465, 219] width 380 height 265
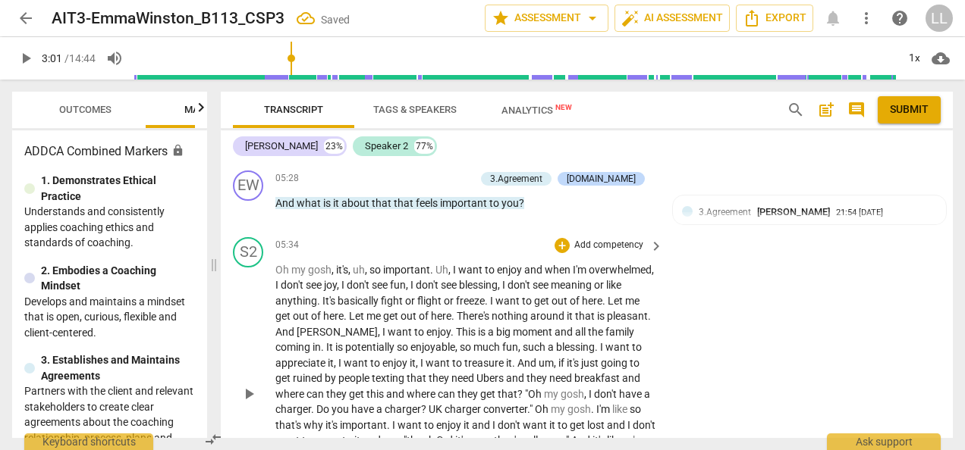
scroll to position [3302, 0]
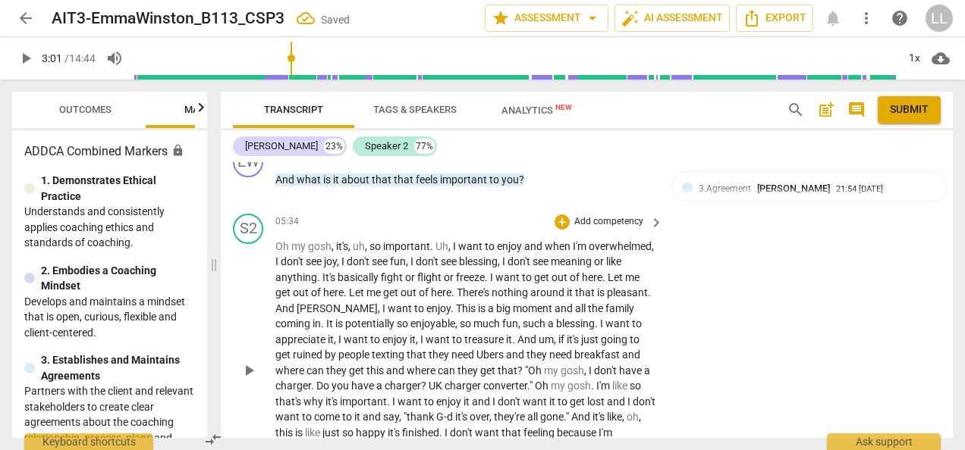
click at [247, 377] on span "play_arrow" at bounding box center [249, 371] width 18 height 18
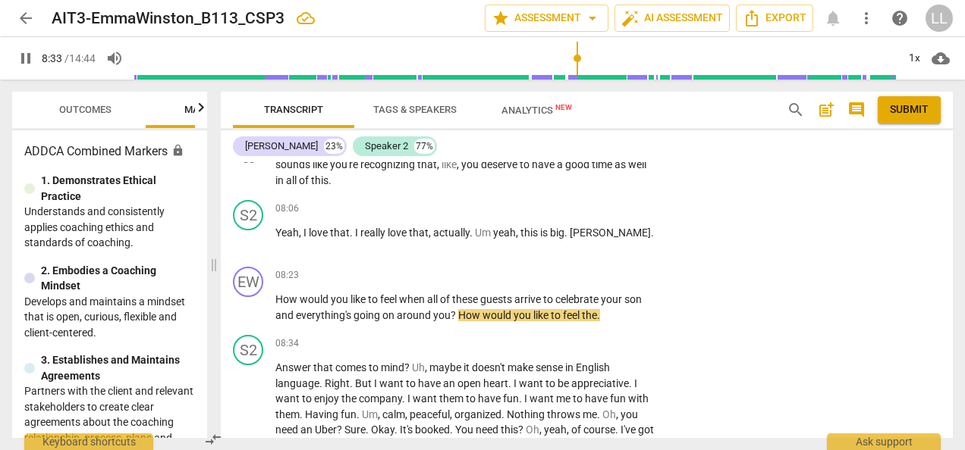
scroll to position [3681, 0]
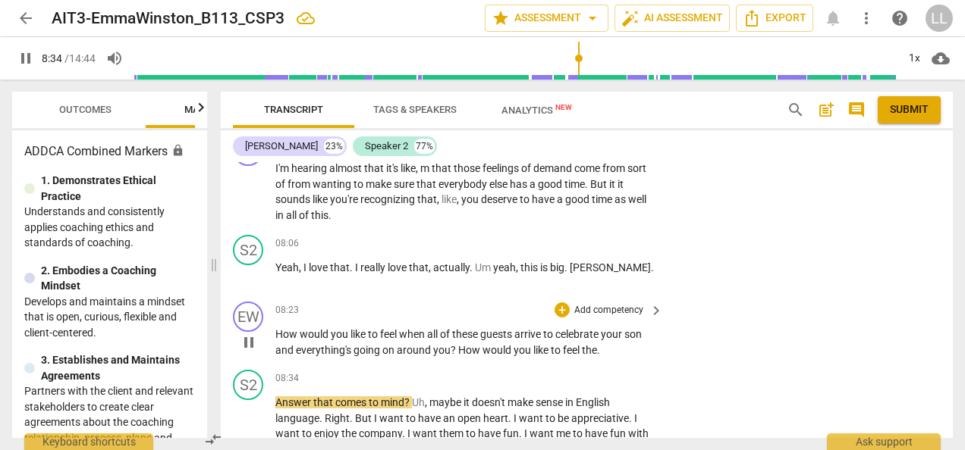
click at [253, 352] on span "pause" at bounding box center [249, 343] width 18 height 18
click at [561, 318] on div "+" at bounding box center [561, 310] width 15 height 15
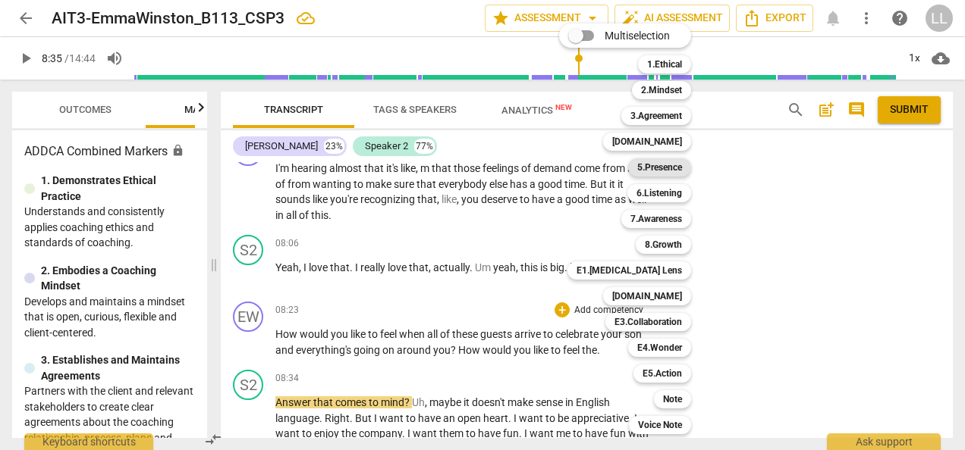
click at [663, 168] on b "5.Presence" at bounding box center [659, 168] width 45 height 18
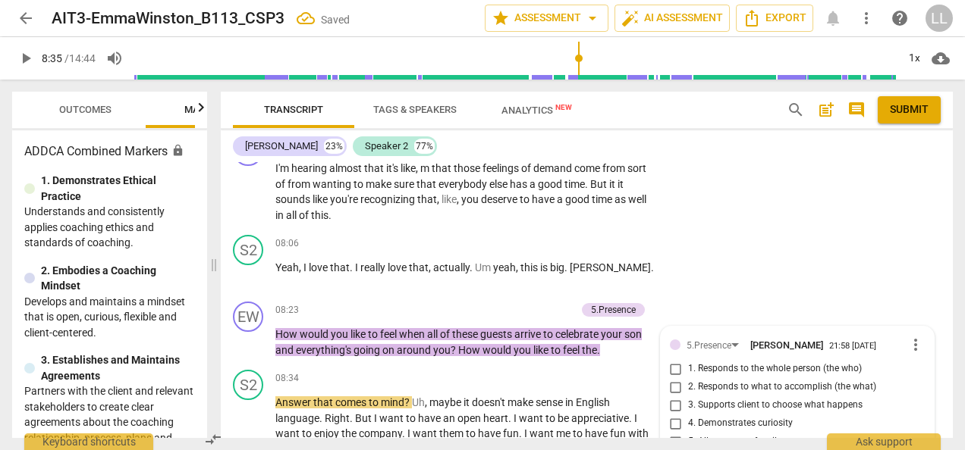
scroll to position [3870, 0]
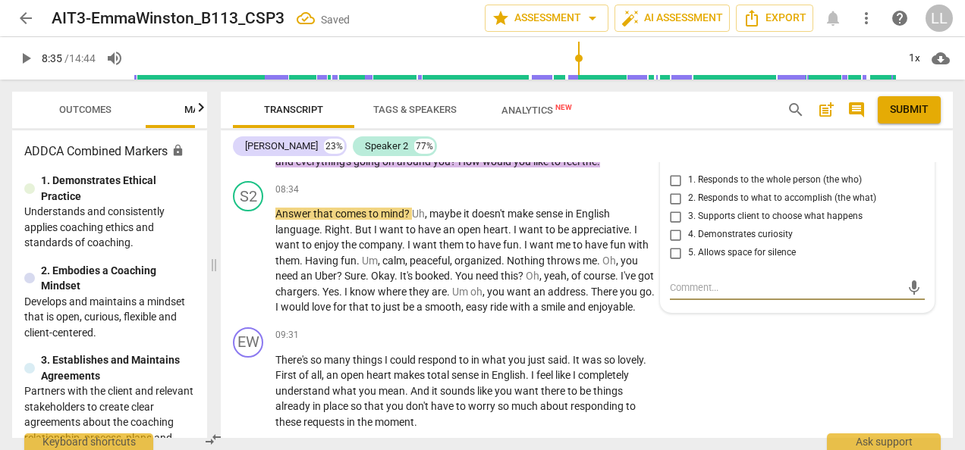
click at [673, 188] on input "1. Responds to the whole person (the who)" at bounding box center [676, 180] width 24 height 18
click at [677, 244] on input "4. Demonstrates curiosity" at bounding box center [676, 235] width 24 height 18
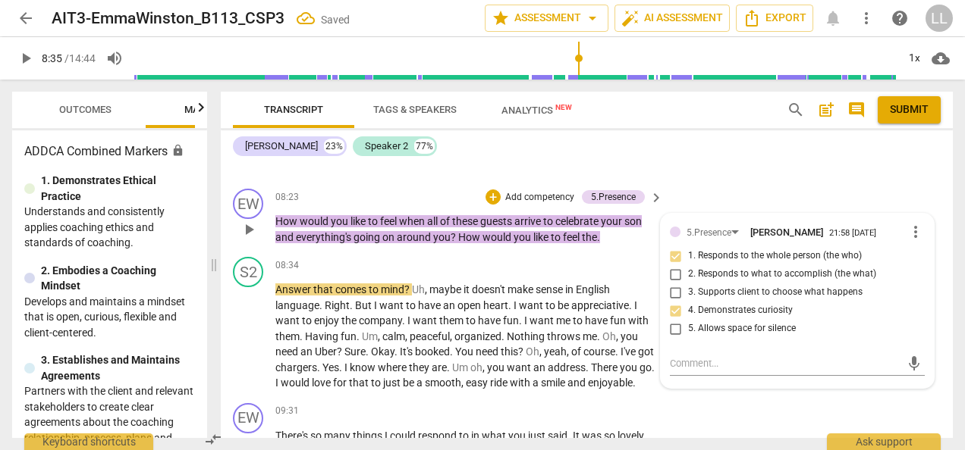
click at [632, 245] on p "How would you like to feel when all of these guests arrive to celebrate your so…" at bounding box center [465, 229] width 380 height 31
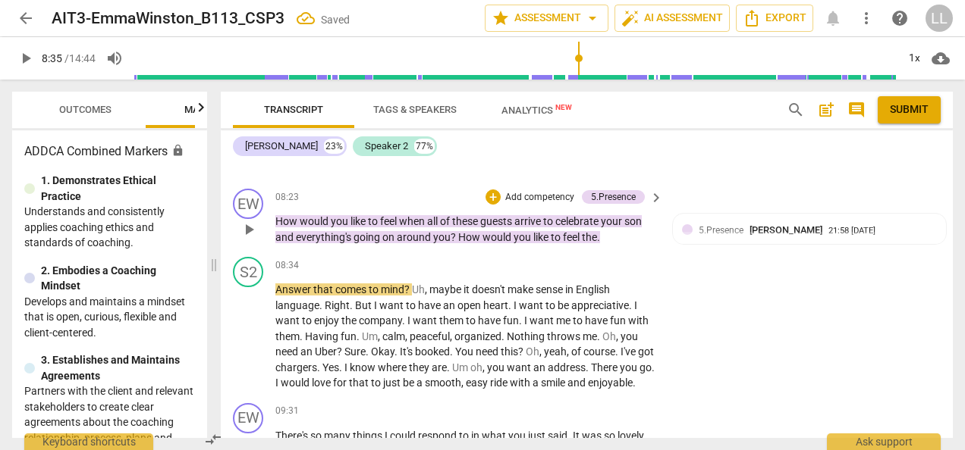
click at [529, 205] on p "Add competency" at bounding box center [540, 198] width 72 height 14
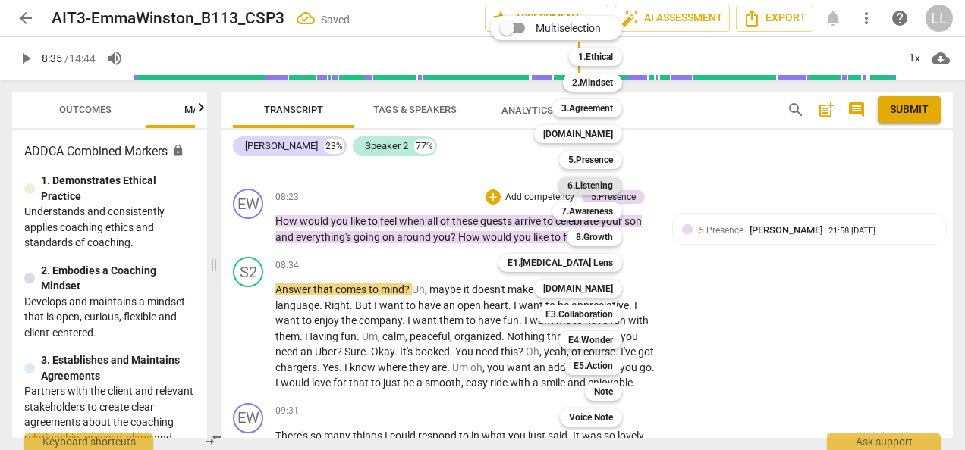
click at [603, 191] on b "6.Listening" at bounding box center [590, 186] width 46 height 18
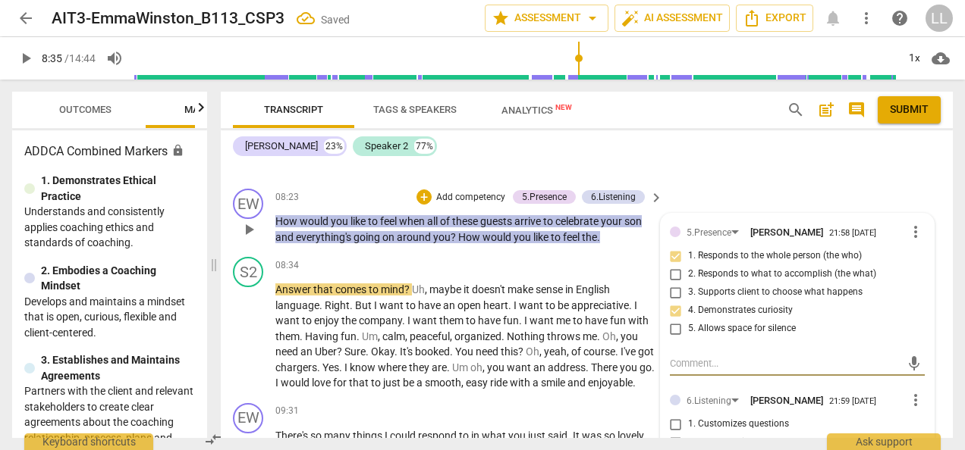
scroll to position [3870, 0]
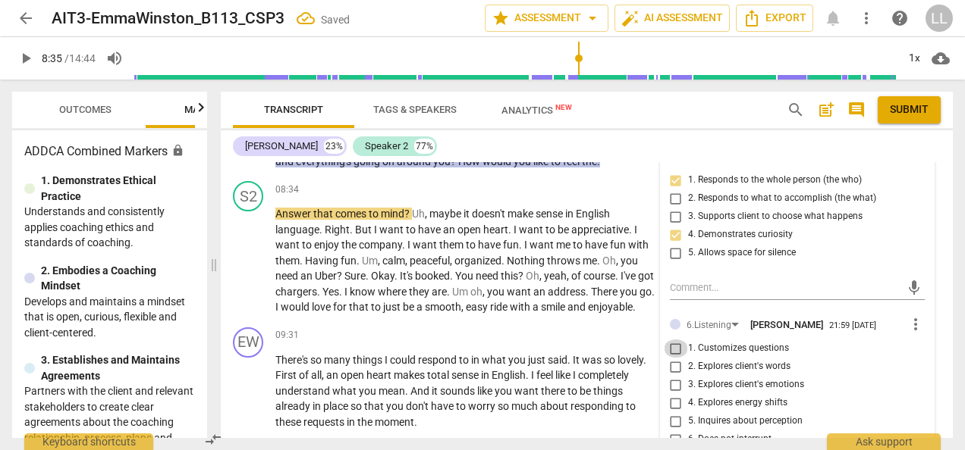
click at [681, 358] on input "1. Customizes questions" at bounding box center [676, 349] width 24 height 18
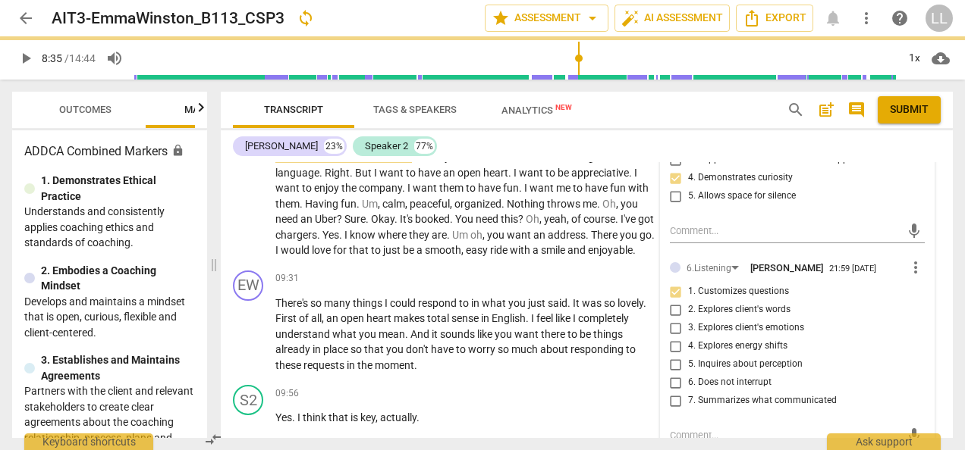
scroll to position [3946, 0]
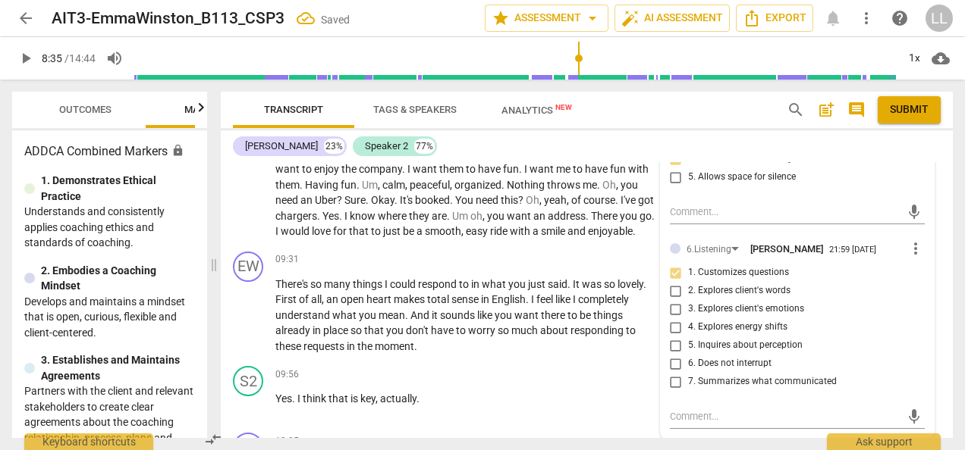
click at [676, 353] on input "5. Inquires about perception" at bounding box center [676, 346] width 24 height 18
click at [623, 240] on p "Answer that comes to mind ? Uh , maybe it doesn't make sense in English languag…" at bounding box center [465, 184] width 380 height 109
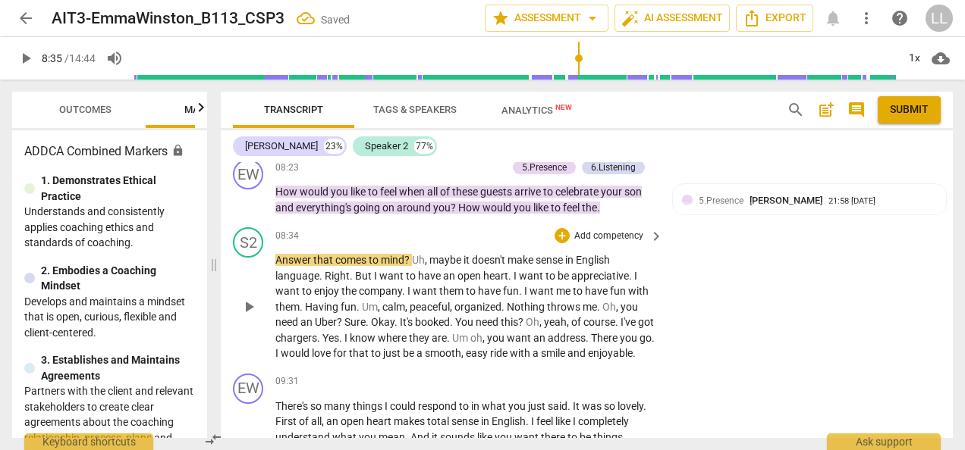
scroll to position [3794, 0]
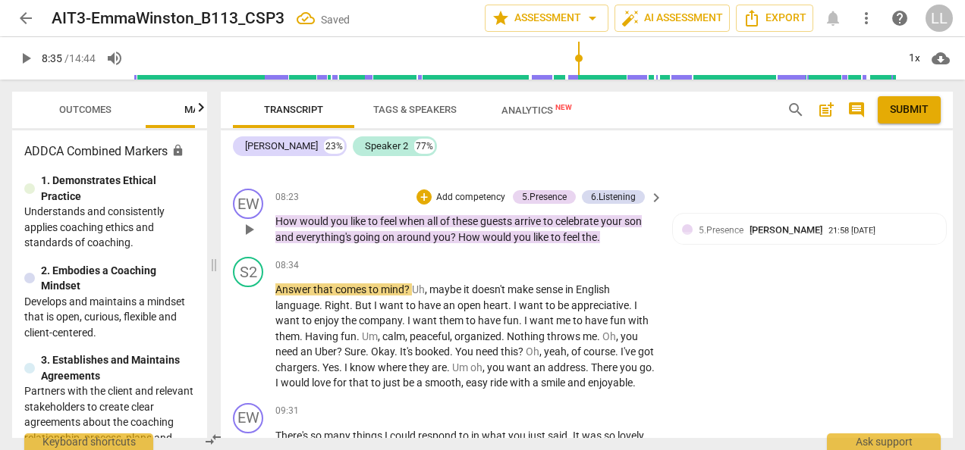
click at [454, 205] on p "Add competency" at bounding box center [471, 198] width 72 height 14
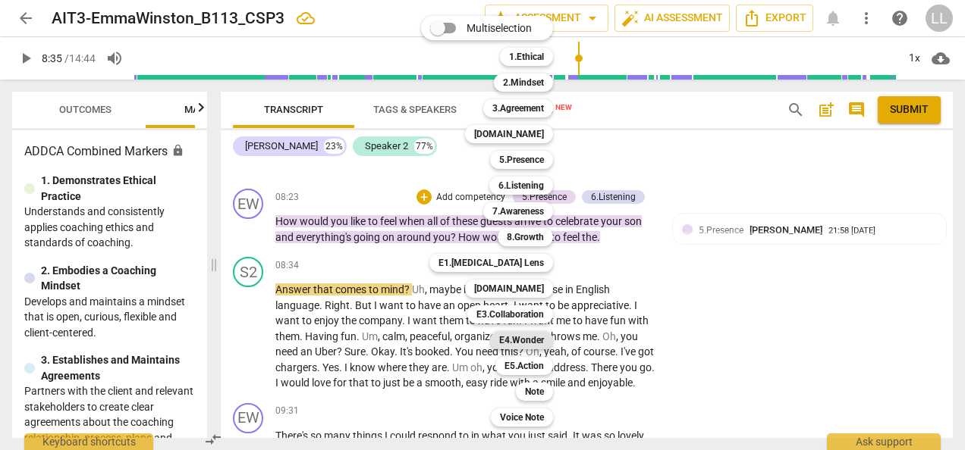
click at [520, 340] on b "E4.Wonder" at bounding box center [521, 340] width 45 height 18
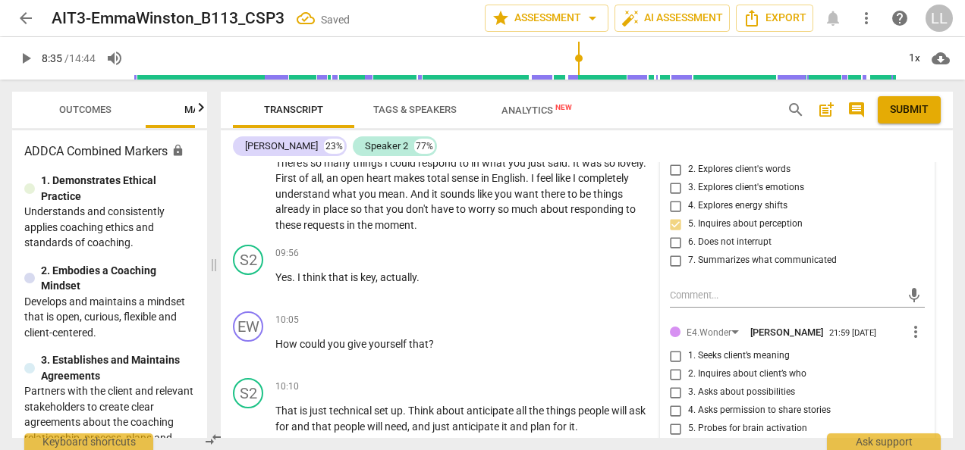
scroll to position [4098, 0]
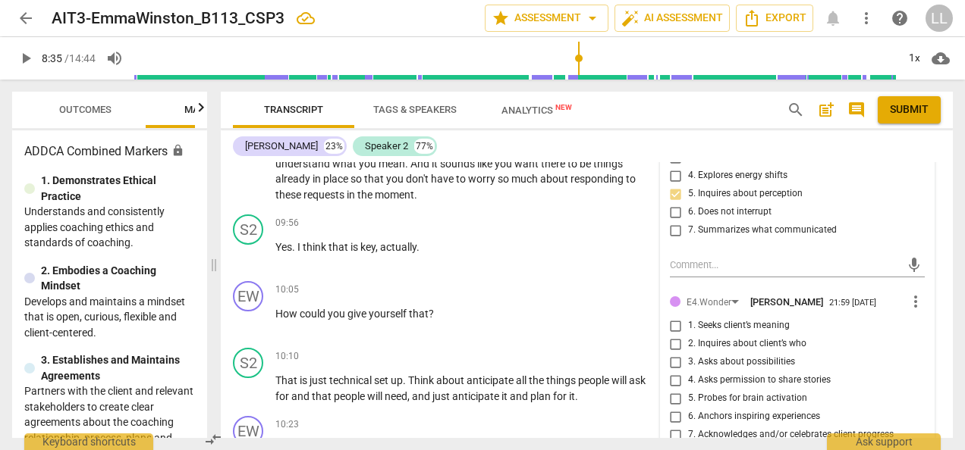
click at [683, 353] on input "2. Inquires about client’s who" at bounding box center [676, 344] width 24 height 18
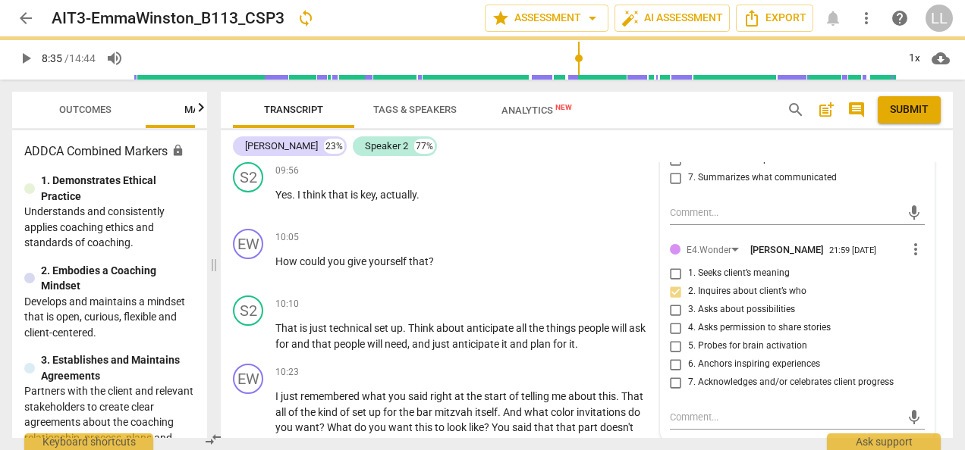
scroll to position [4173, 0]
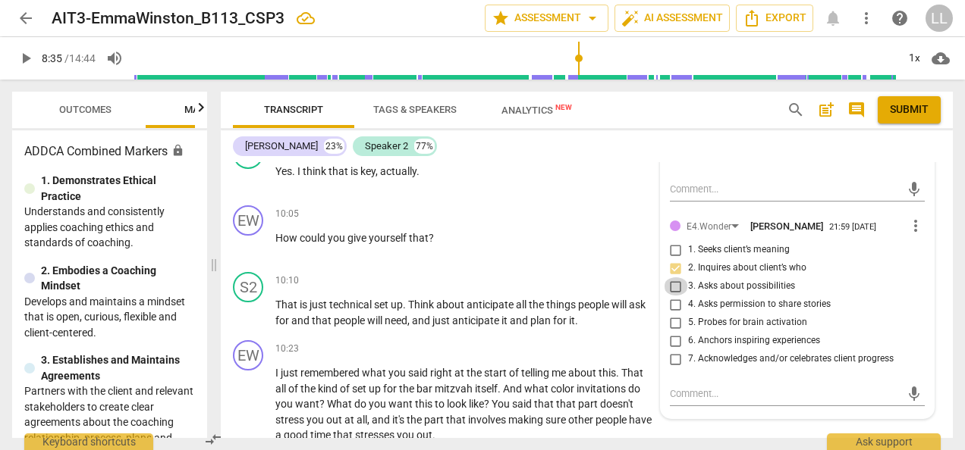
click at [676, 296] on input "3. Asks about possibilities" at bounding box center [676, 287] width 24 height 18
click at [597, 260] on div "10:05 + Add competency keyboard_arrow_right How could you give yourself that ?" at bounding box center [469, 233] width 389 height 55
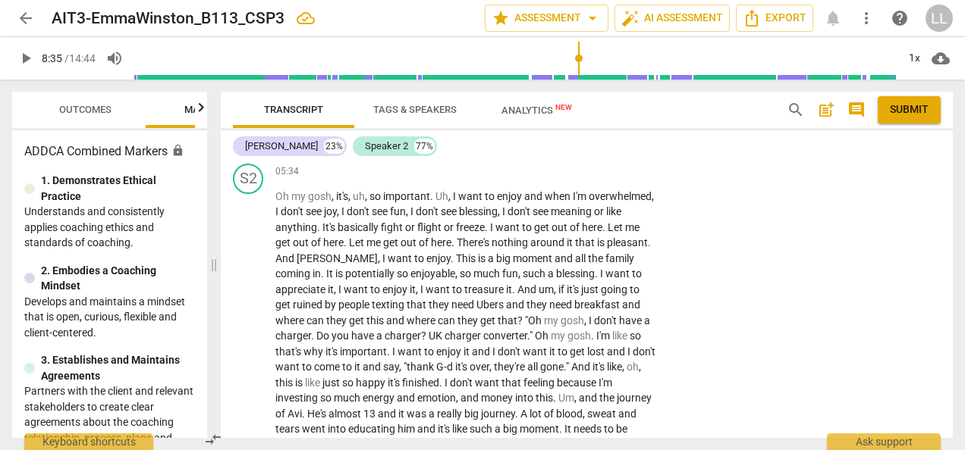
scroll to position [3263, 0]
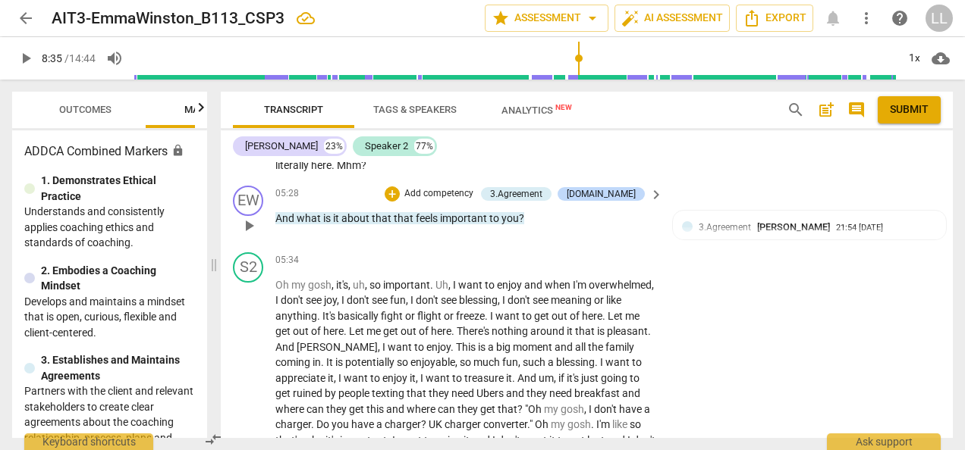
click at [469, 191] on p "Add competency" at bounding box center [439, 194] width 72 height 14
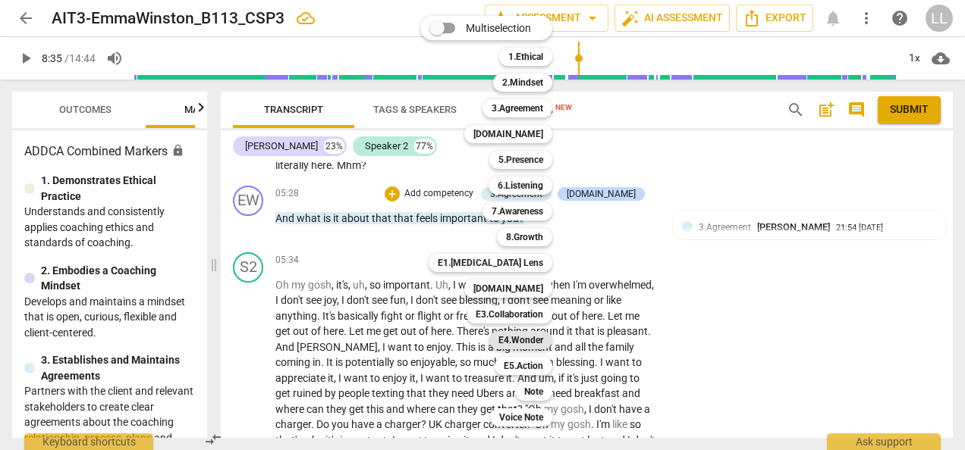
click at [526, 337] on b "E4.Wonder" at bounding box center [520, 340] width 45 height 18
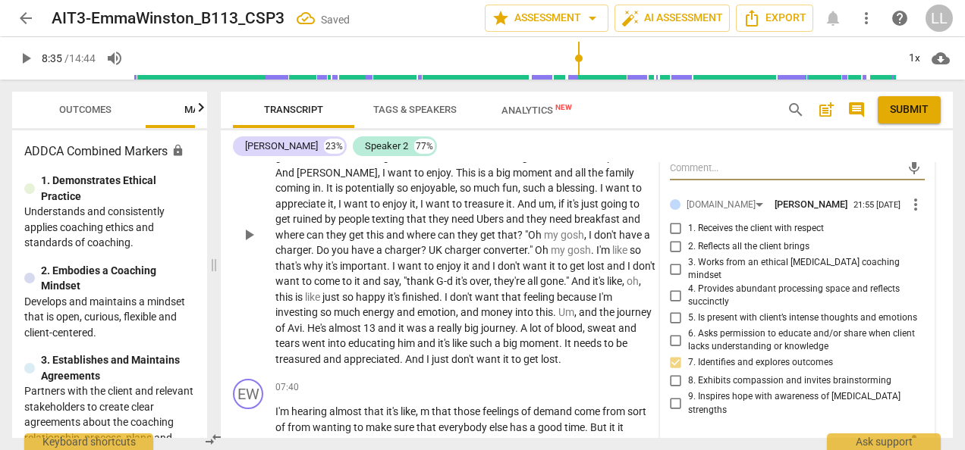
scroll to position [3567, 0]
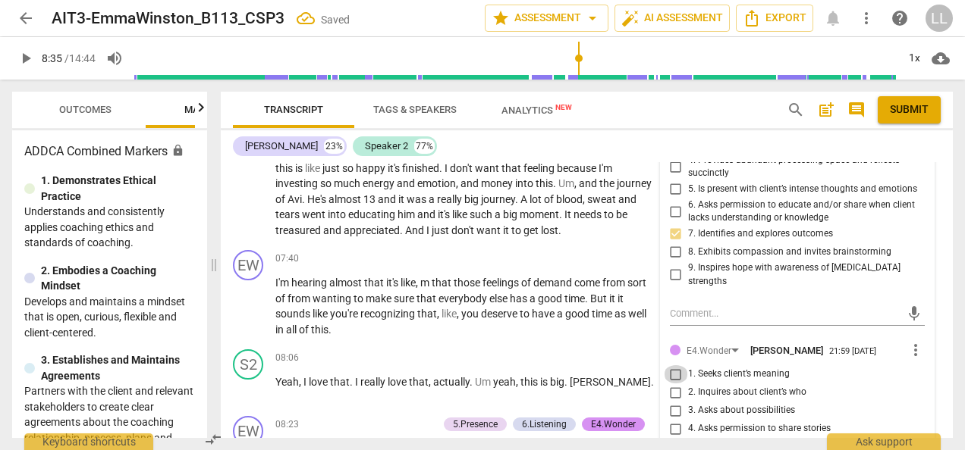
click at [672, 366] on input "1. Seeks client’s meaning" at bounding box center [676, 375] width 24 height 18
click at [627, 344] on div "EW play_arrow pause 07:40 + Add competency keyboard_arrow_right I'm hearing alm…" at bounding box center [587, 293] width 732 height 99
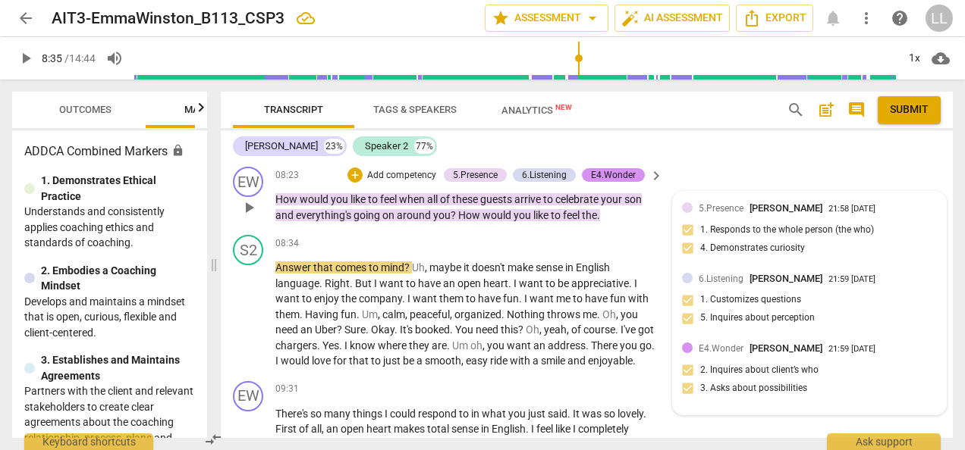
scroll to position [3794, 0]
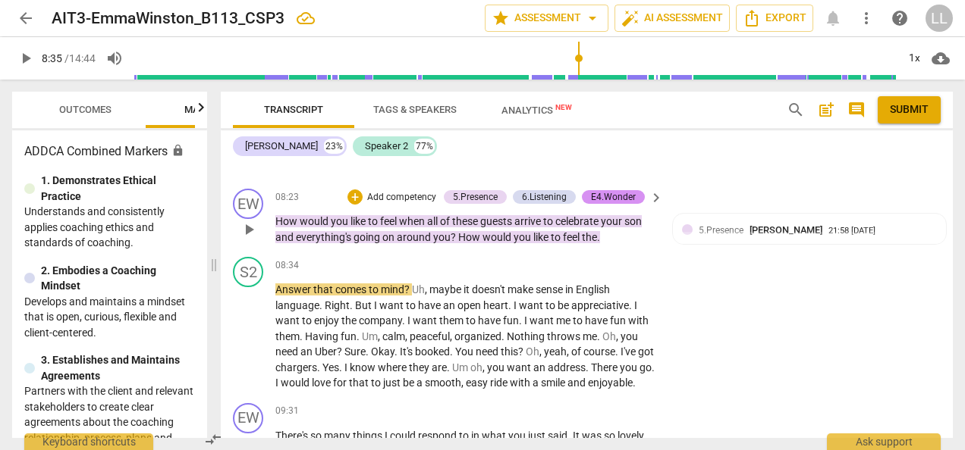
click at [405, 205] on p "Add competency" at bounding box center [402, 198] width 72 height 14
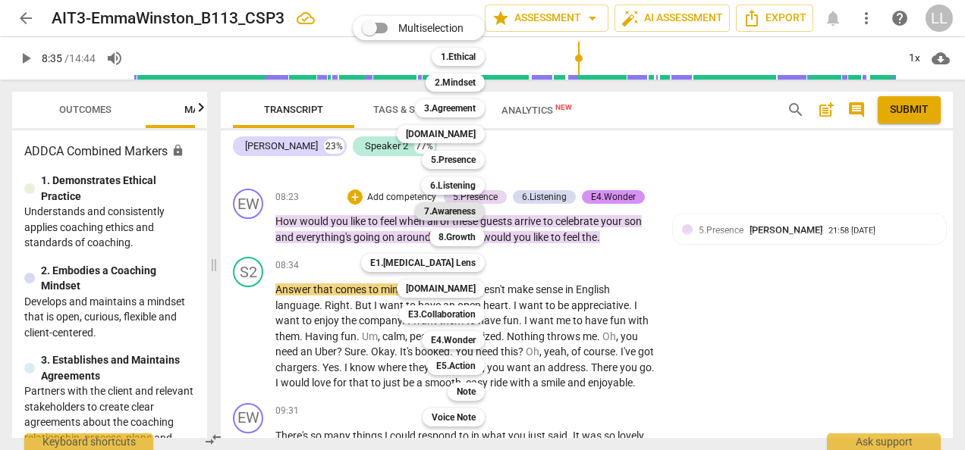
click at [454, 212] on b "7.Awareness" at bounding box center [450, 211] width 52 height 18
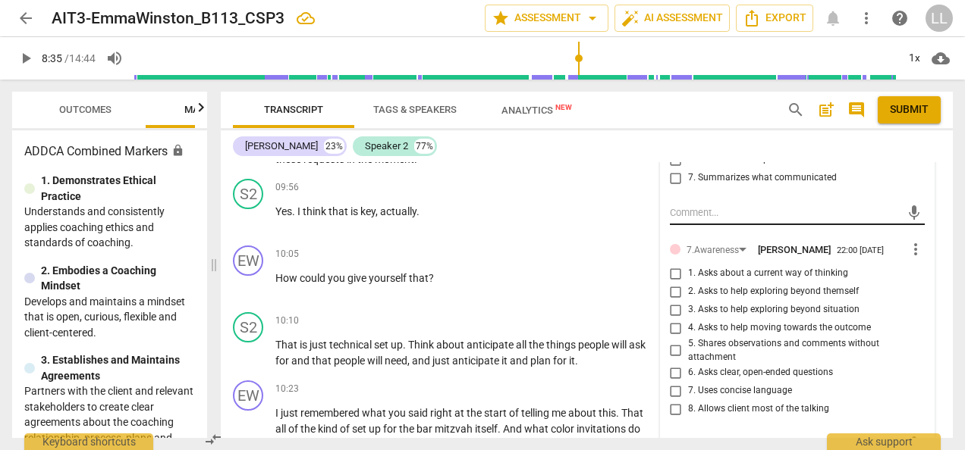
scroll to position [4173, 0]
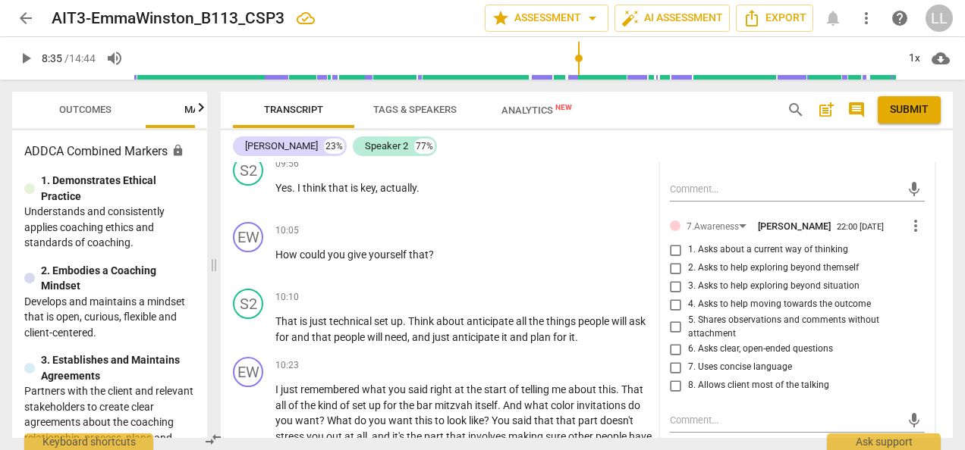
click at [675, 359] on input "6. Asks clear, open-ended questions" at bounding box center [676, 350] width 24 height 18
click at [675, 377] on input "7. Uses concise language" at bounding box center [676, 368] width 24 height 18
click at [680, 259] on input "1. Asks about a current way of thinking" at bounding box center [676, 250] width 24 height 18
click at [609, 196] on p "Yes . I think that is key , actually ." at bounding box center [465, 188] width 380 height 16
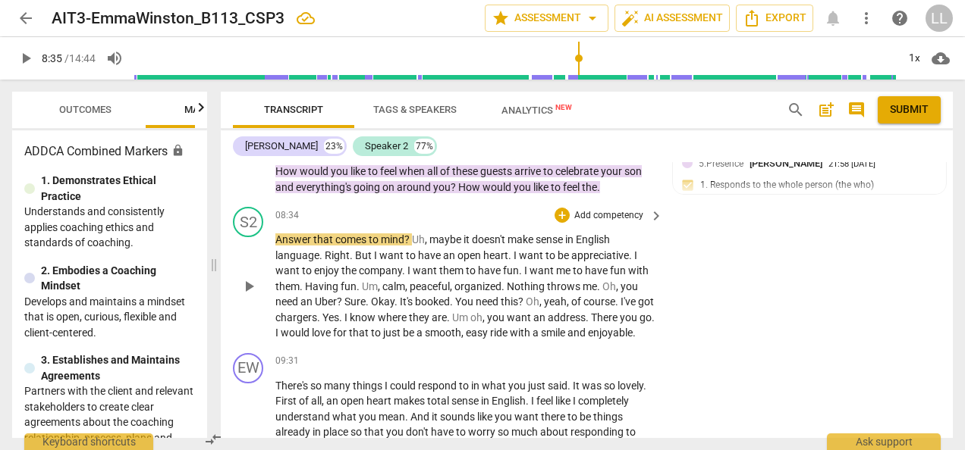
scroll to position [3870, 0]
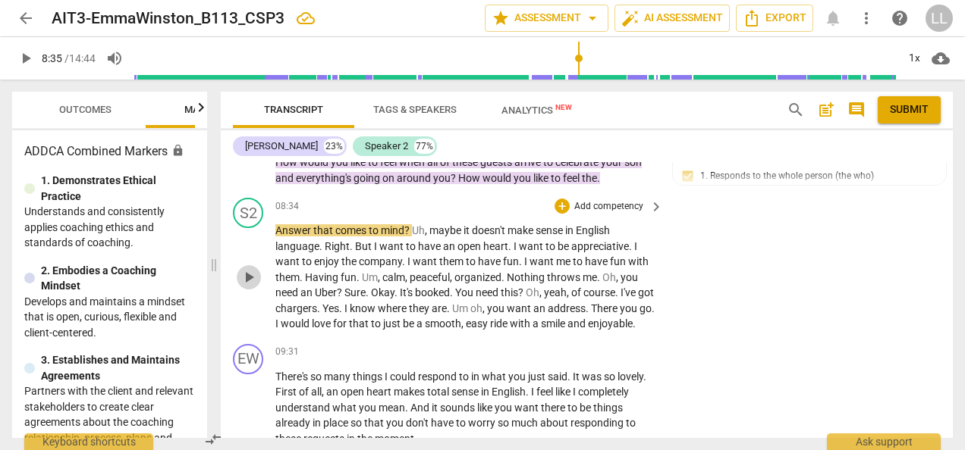
click at [244, 287] on span "play_arrow" at bounding box center [249, 277] width 18 height 18
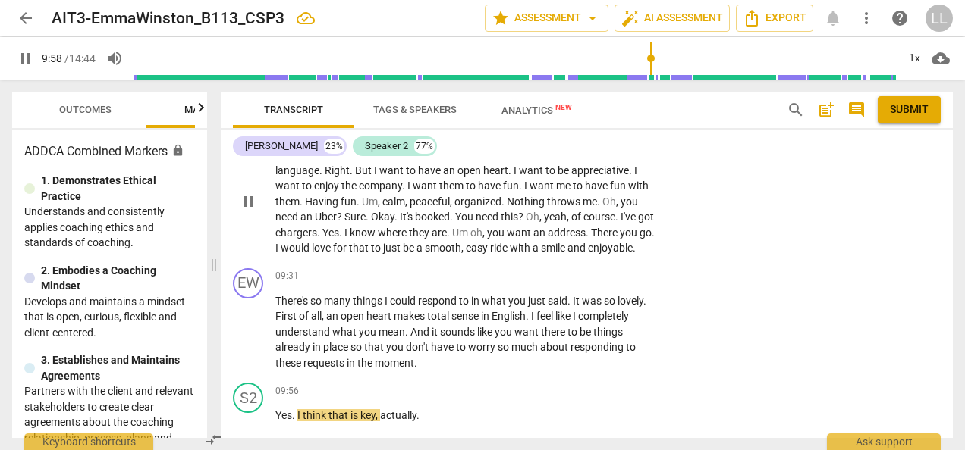
scroll to position [4022, 0]
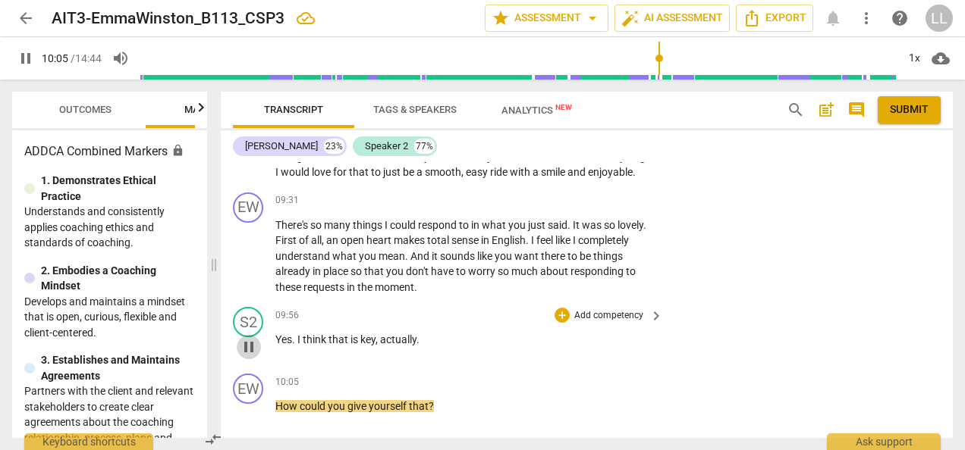
click at [252, 356] on span "pause" at bounding box center [249, 347] width 18 height 18
click at [589, 208] on p "Add competency" at bounding box center [609, 201] width 72 height 14
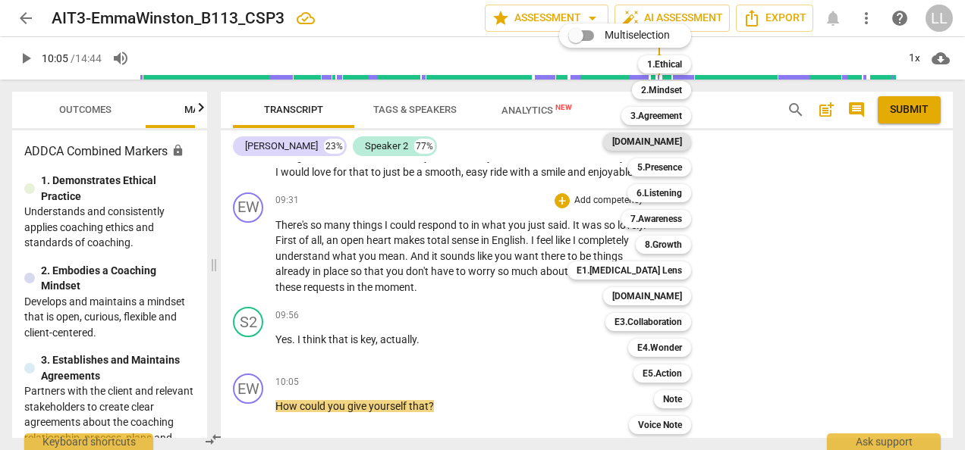
click at [678, 140] on b "[DOMAIN_NAME]" at bounding box center [647, 142] width 70 height 18
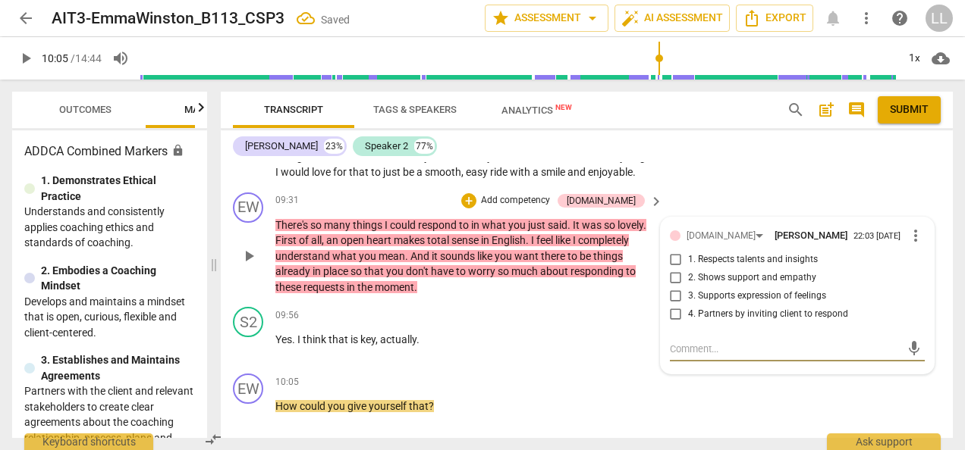
click at [679, 287] on input "2. Shows support and empathy" at bounding box center [676, 278] width 24 height 18
click at [677, 269] on input "1. Respects talents and insights" at bounding box center [676, 260] width 24 height 18
click at [613, 296] on p "There's so many things I could respond to in what you just said . It was so lov…" at bounding box center [465, 257] width 380 height 78
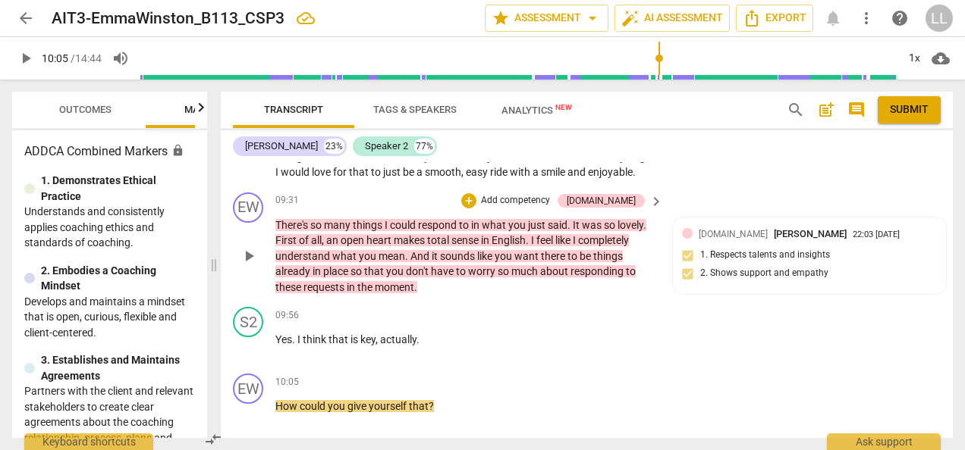
click at [516, 209] on div "+ Add competency" at bounding box center [506, 200] width 90 height 15
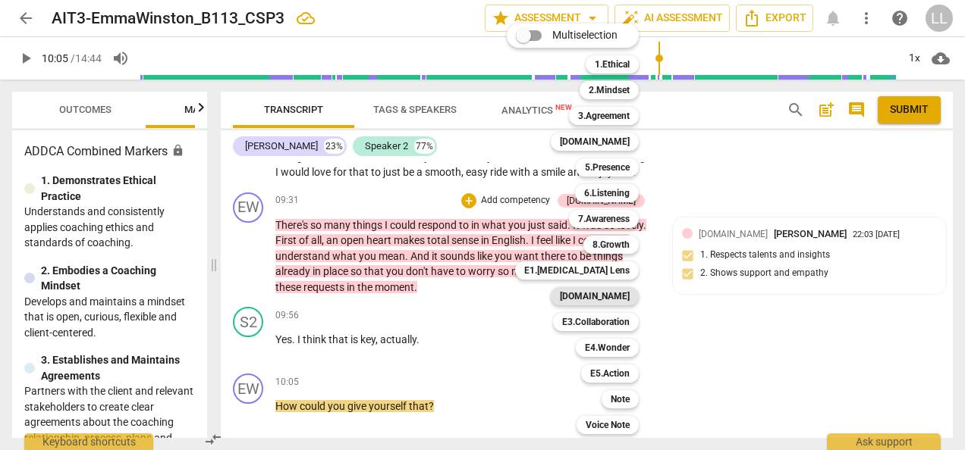
click at [613, 294] on b "[DOMAIN_NAME]" at bounding box center [595, 296] width 70 height 18
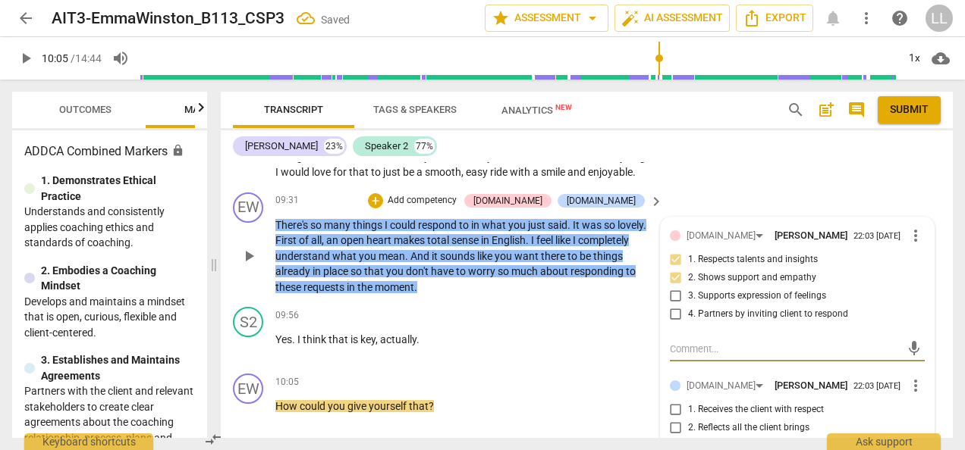
scroll to position [4098, 0]
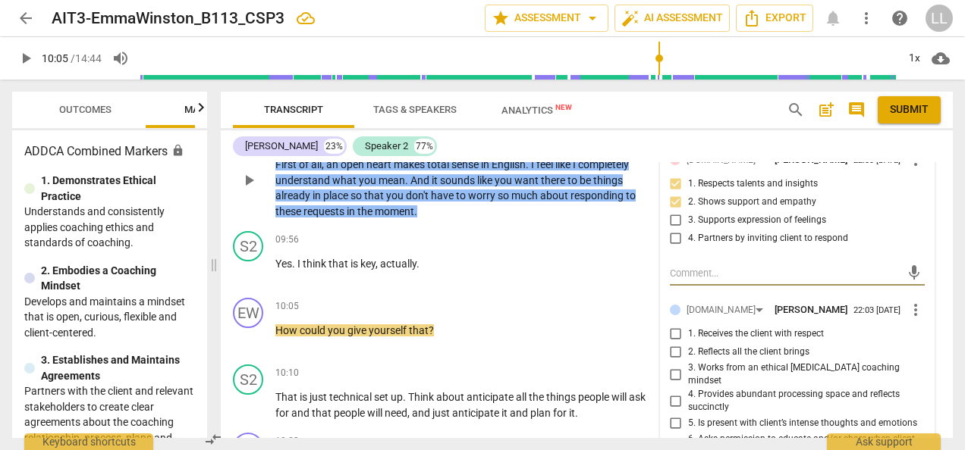
click at [675, 344] on input "1. Receives the client with respect" at bounding box center [676, 334] width 24 height 18
click at [690, 359] on span "2. Reflects all the client brings" at bounding box center [748, 353] width 121 height 14
click at [688, 362] on input "2. Reflects all the client brings" at bounding box center [676, 353] width 24 height 18
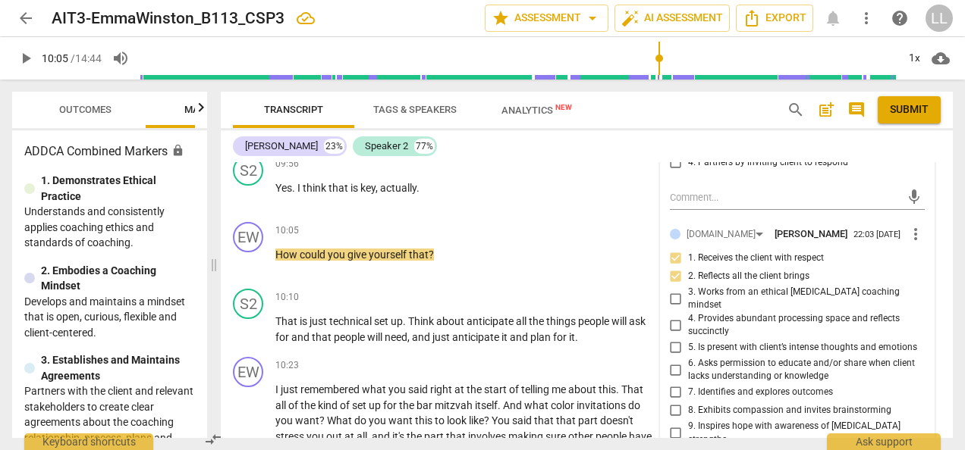
scroll to position [4249, 0]
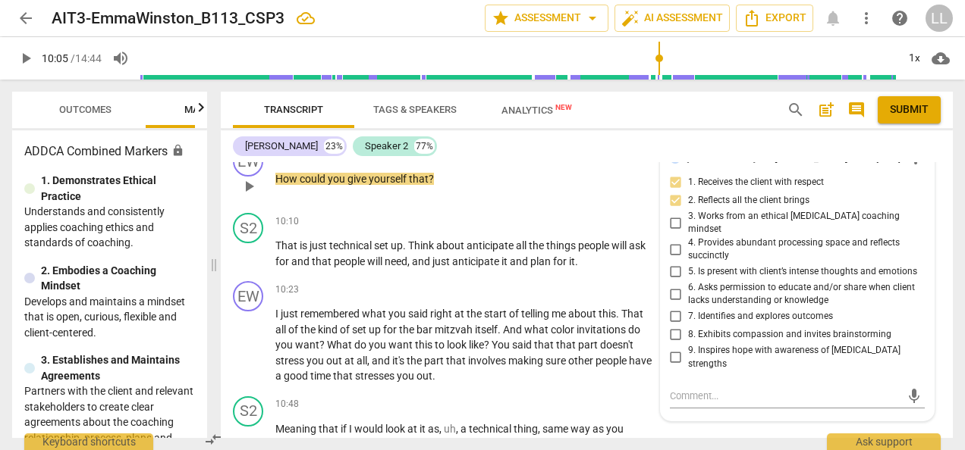
click at [610, 201] on div "10:05 + Add competency keyboard_arrow_right How could you give yourself that ?" at bounding box center [469, 173] width 389 height 55
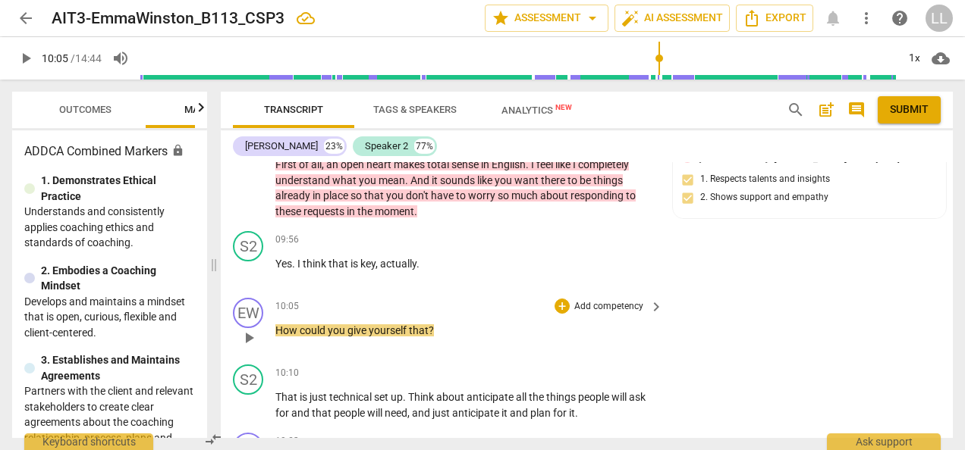
scroll to position [4173, 0]
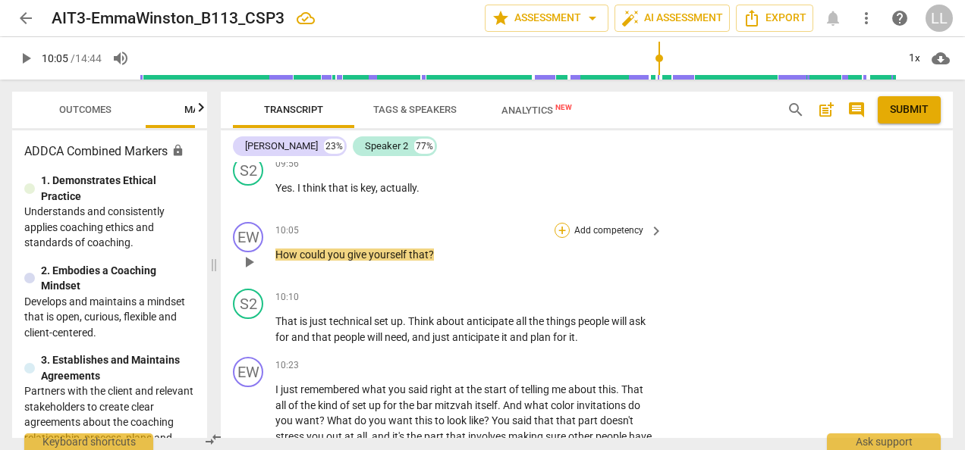
click at [566, 238] on div "+" at bounding box center [561, 230] width 15 height 15
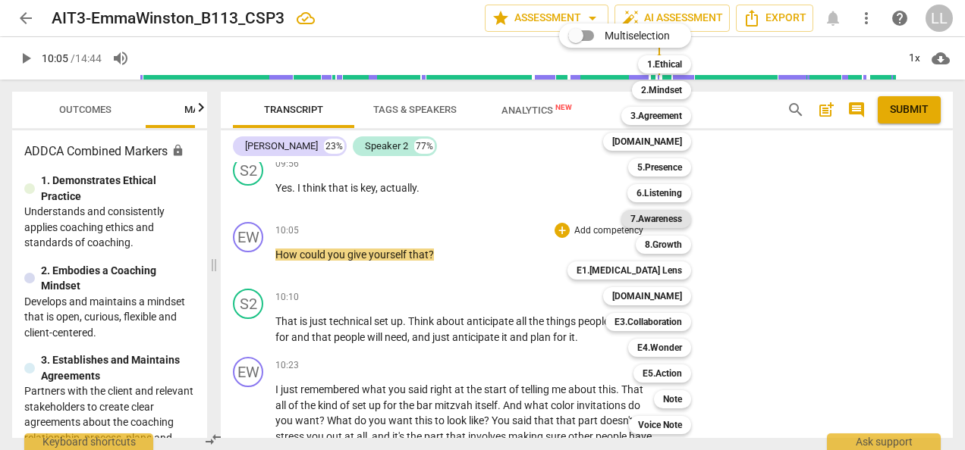
click at [652, 218] on b "7.Awareness" at bounding box center [656, 219] width 52 height 18
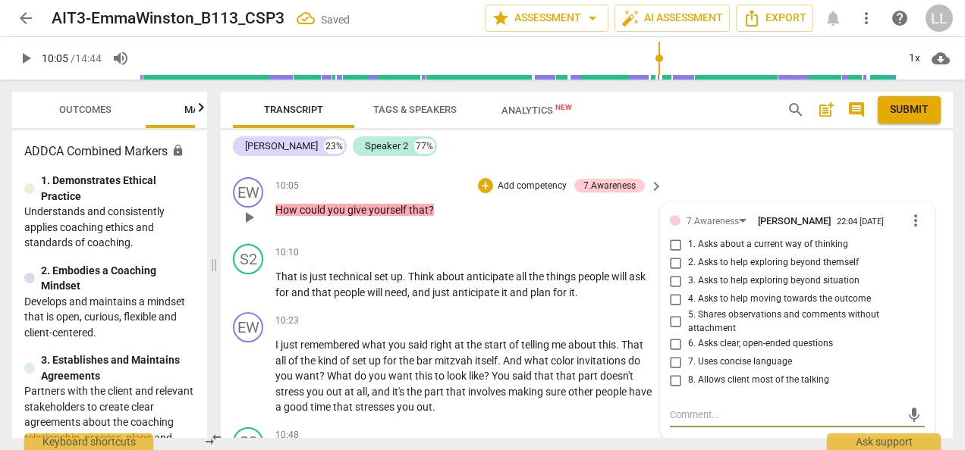
scroll to position [4209, 0]
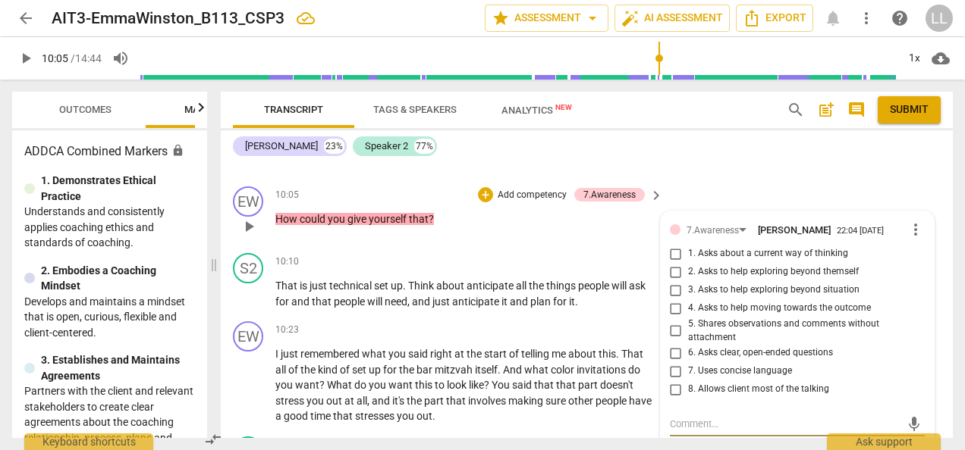
click at [673, 300] on input "3. Asks to help exploring beyond situation" at bounding box center [676, 290] width 24 height 18
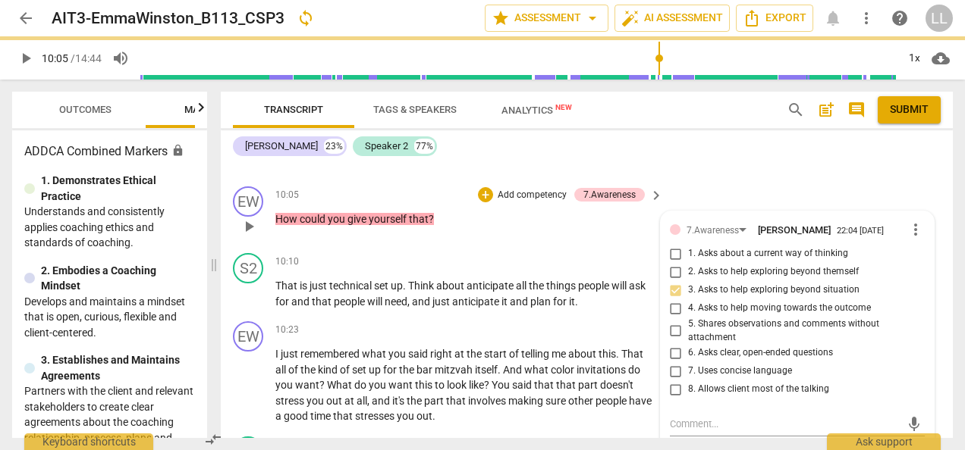
click at [675, 318] on input "4. Asks to help moving towards the outcome" at bounding box center [676, 309] width 24 height 18
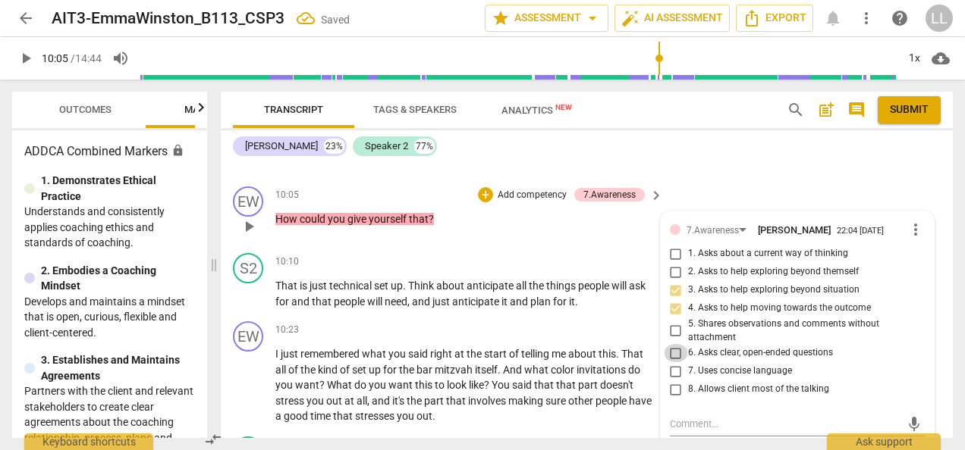
click at [674, 363] on input "6. Asks clear, open-ended questions" at bounding box center [676, 353] width 24 height 18
click at [680, 381] on input "7. Uses concise language" at bounding box center [676, 372] width 24 height 18
click at [671, 399] on input "8. Allows client most of the talking" at bounding box center [676, 390] width 24 height 18
click at [619, 241] on div "10:05 + Add competency 7.Awareness keyboard_arrow_right How could you give your…" at bounding box center [469, 214] width 389 height 55
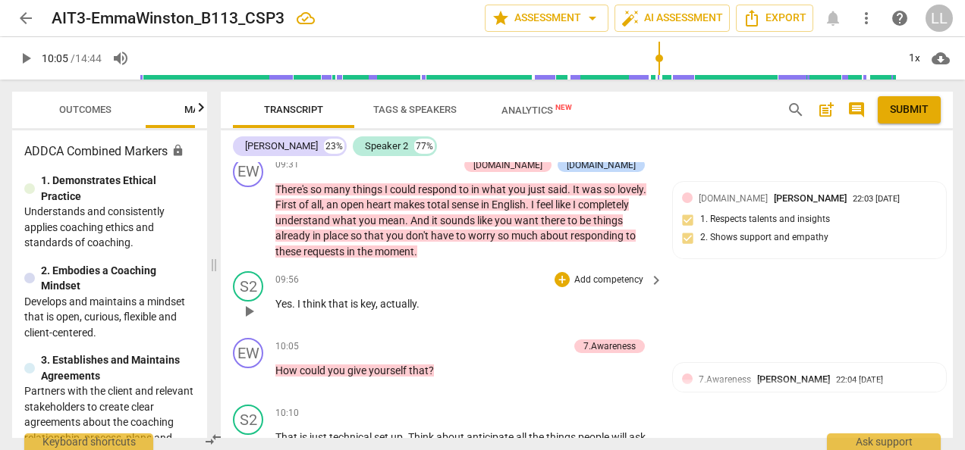
scroll to position [4133, 0]
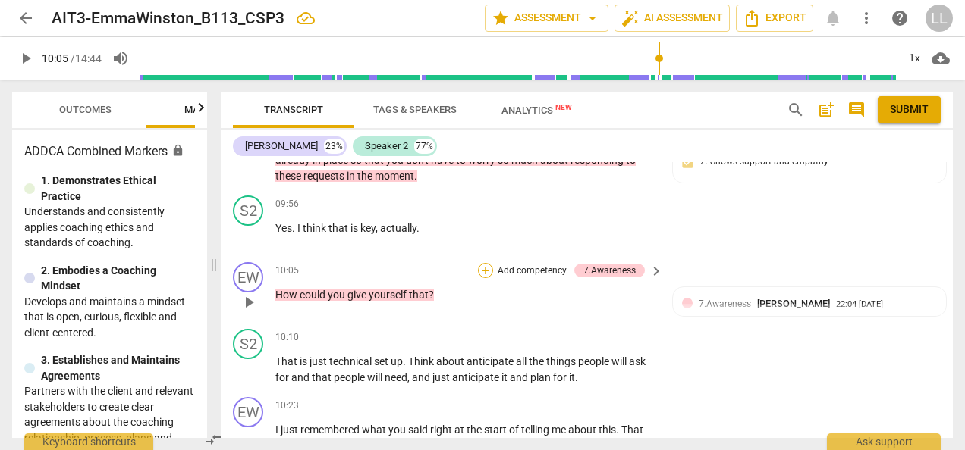
click at [481, 278] on div "+" at bounding box center [485, 270] width 15 height 15
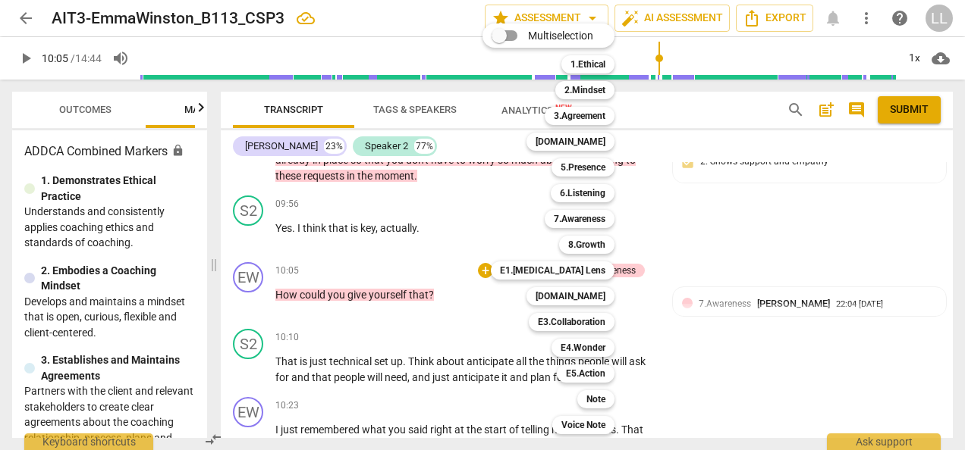
click at [693, 247] on div at bounding box center [482, 225] width 965 height 450
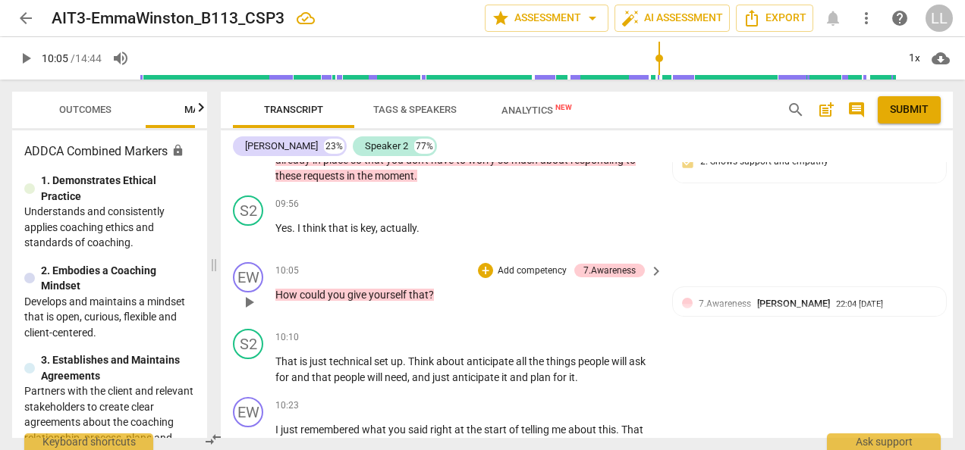
click at [519, 278] on p "Add competency" at bounding box center [532, 272] width 72 height 14
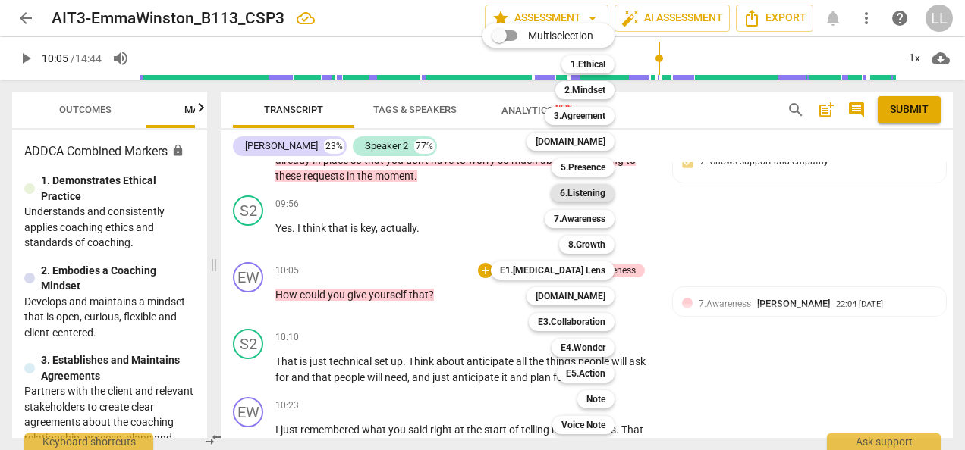
click at [593, 191] on b "6.Listening" at bounding box center [583, 193] width 46 height 18
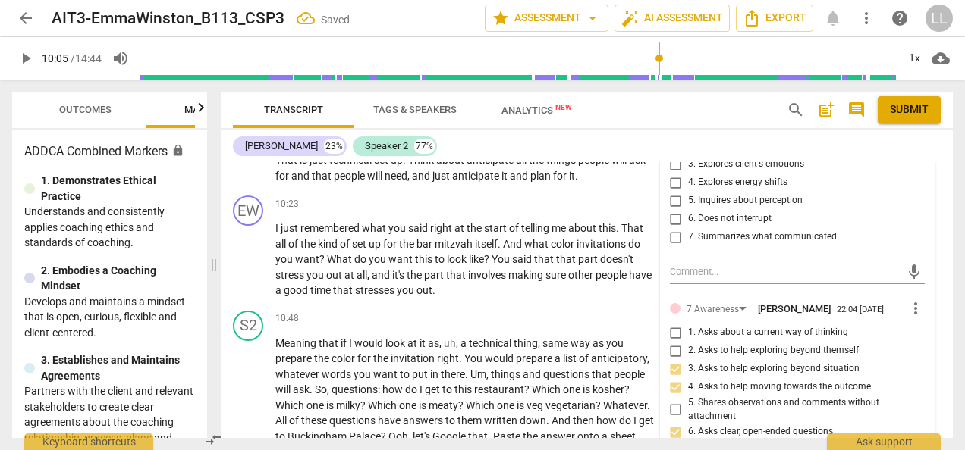
scroll to position [4259, 0]
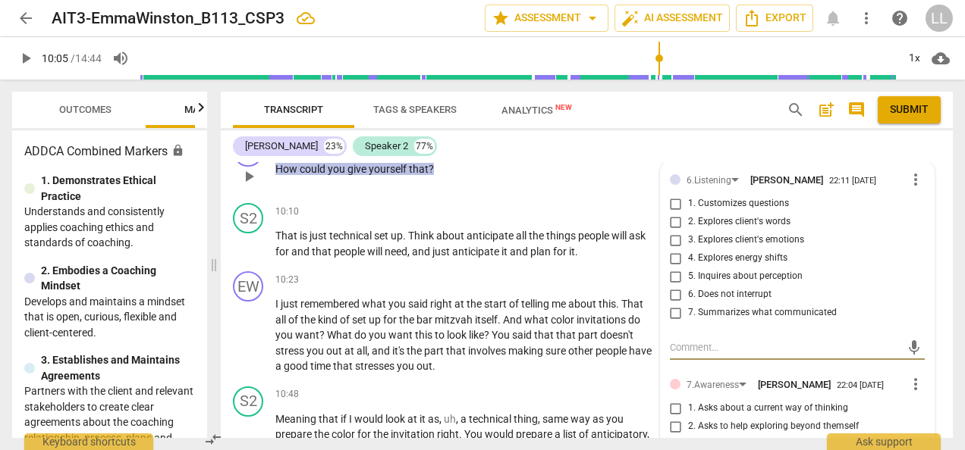
click at [672, 286] on input "5. Inquires about perception" at bounding box center [676, 277] width 24 height 18
click at [582, 191] on div "10:05 + Add competency 6.Listening 7.Awareness keyboard_arrow_right How could y…" at bounding box center [469, 164] width 389 height 55
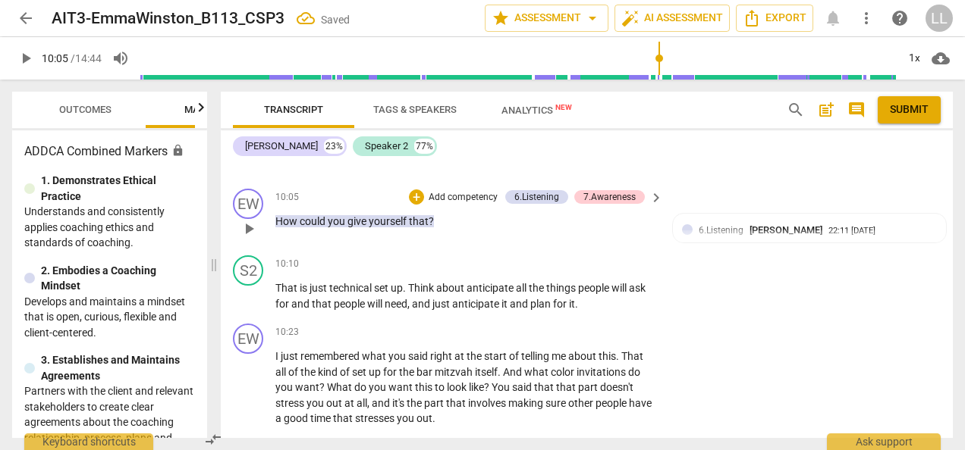
scroll to position [4183, 0]
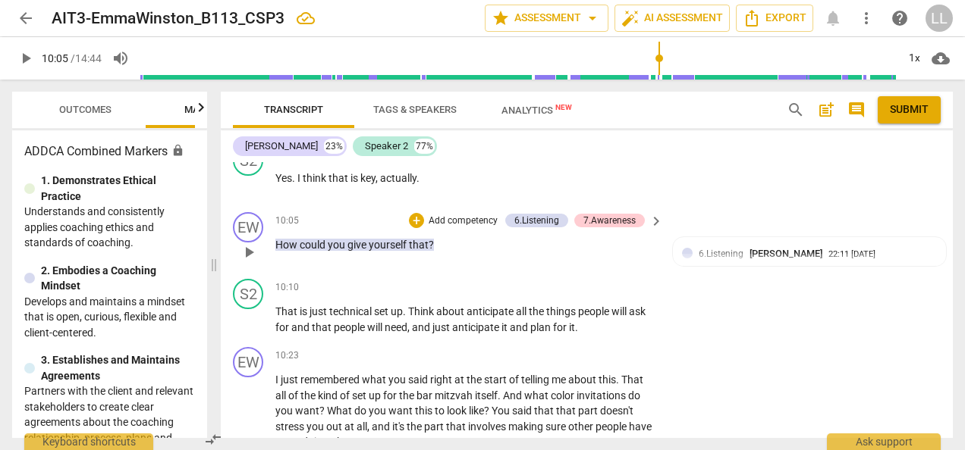
click at [460, 228] on p "Add competency" at bounding box center [463, 222] width 72 height 14
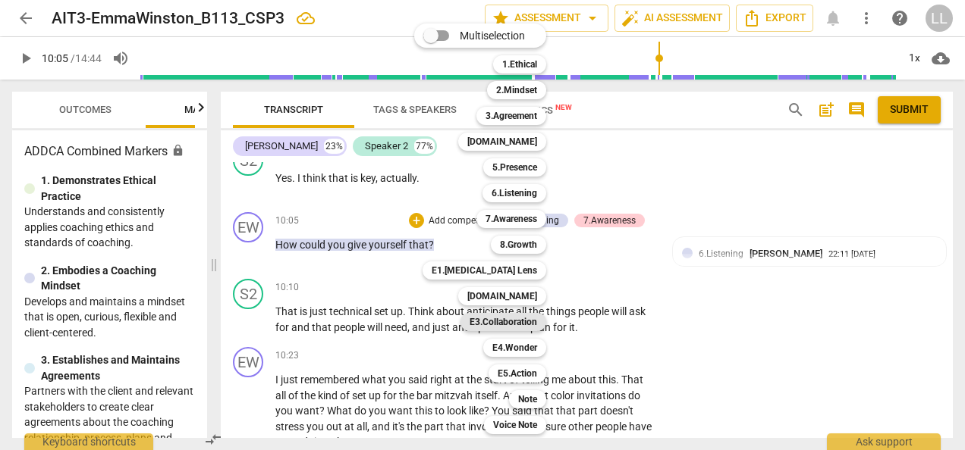
click at [491, 323] on b "E3.Collaboration" at bounding box center [502, 322] width 67 height 18
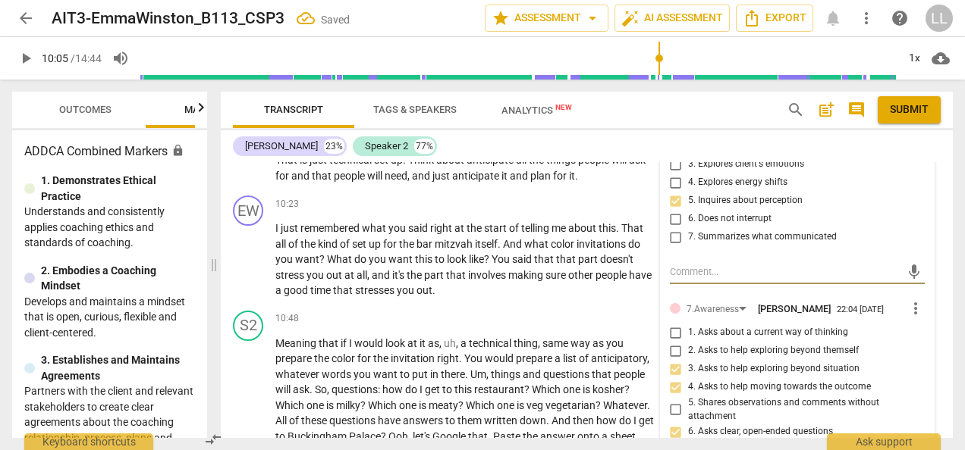
scroll to position [4562, 0]
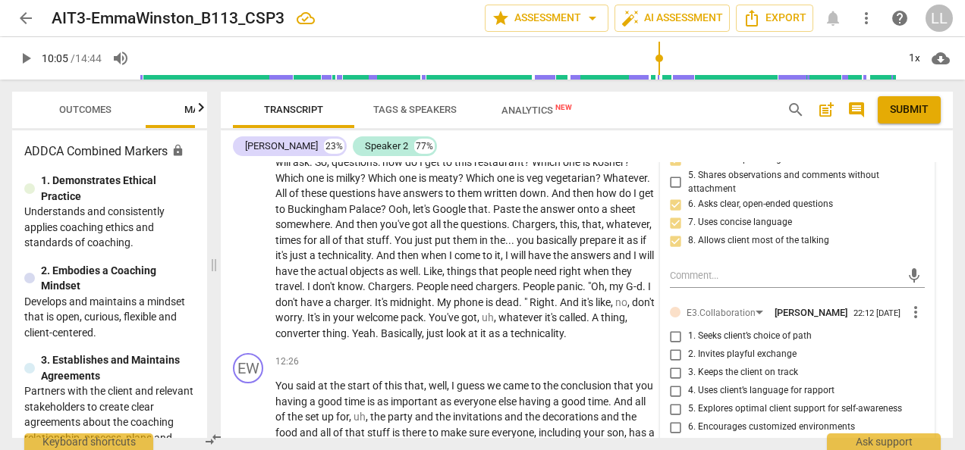
click at [678, 364] on input "2. Invites playful exchange" at bounding box center [676, 355] width 24 height 18
click at [638, 342] on p "Meaning that if I would look at it as , uh , a technical thing , same way as yo…" at bounding box center [465, 225] width 380 height 234
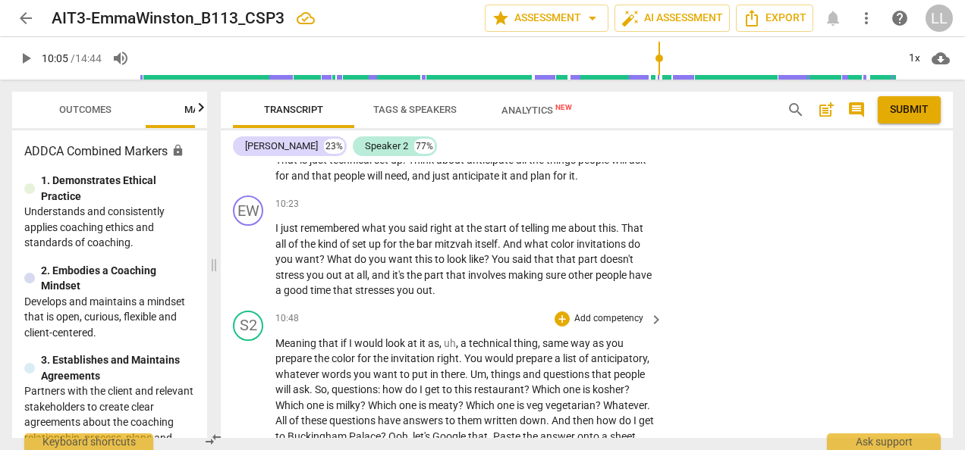
scroll to position [4107, 0]
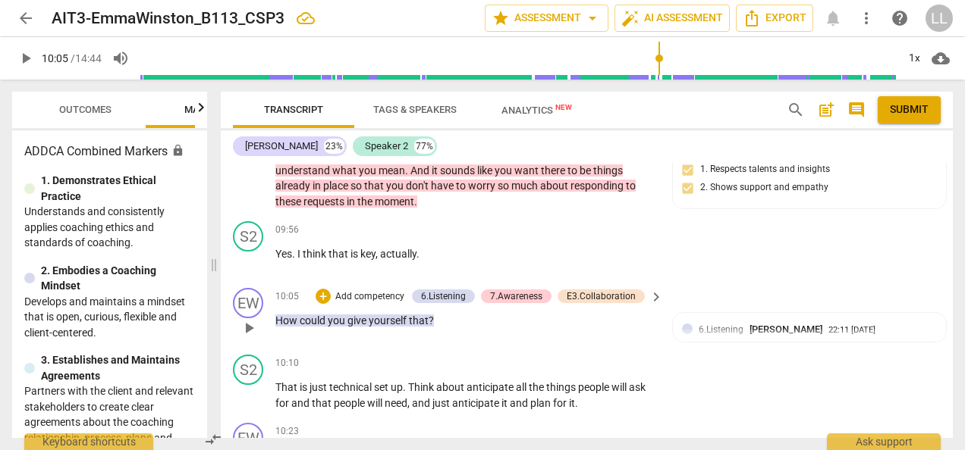
click at [346, 304] on p "Add competency" at bounding box center [370, 297] width 72 height 14
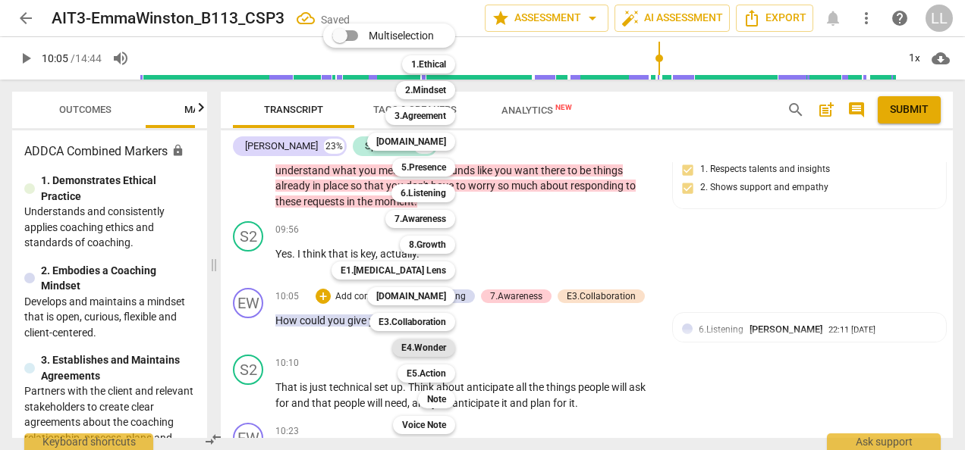
click at [420, 344] on b "E4.Wonder" at bounding box center [423, 348] width 45 height 18
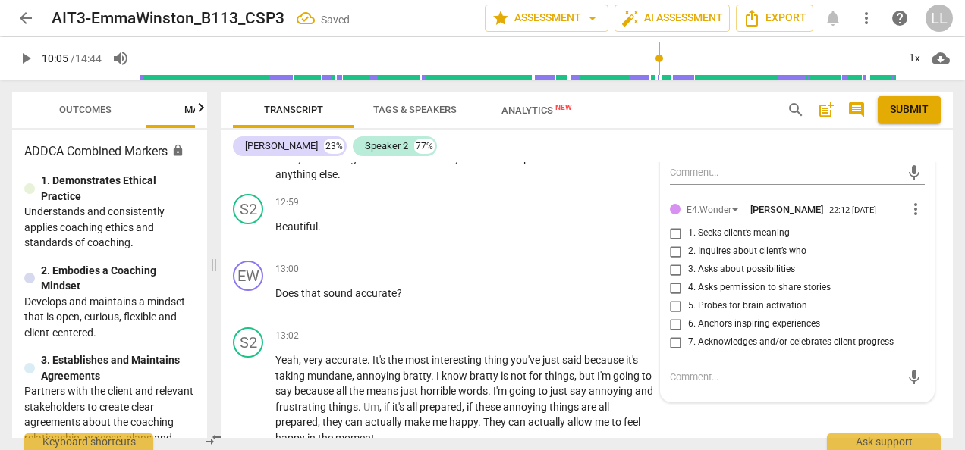
scroll to position [4866, 0]
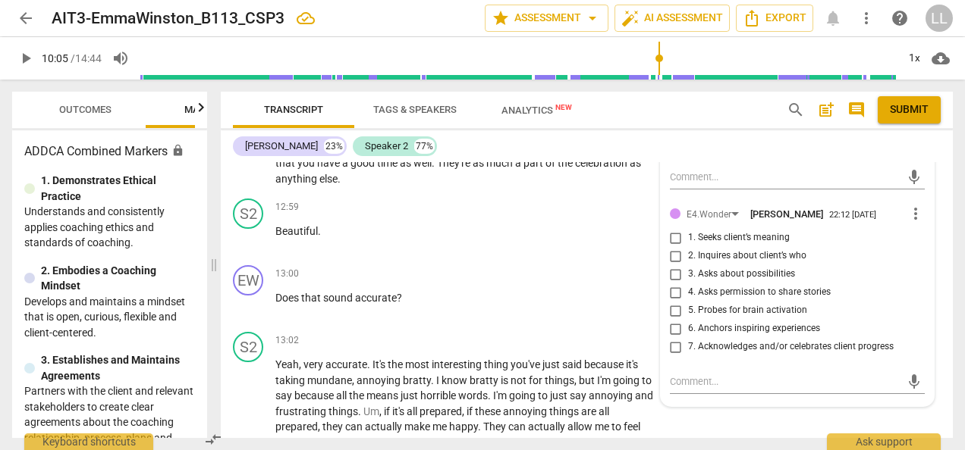
click at [671, 284] on input "3. Asks about possibilities" at bounding box center [676, 274] width 24 height 18
click at [632, 240] on p "Beautiful ." at bounding box center [465, 232] width 380 height 16
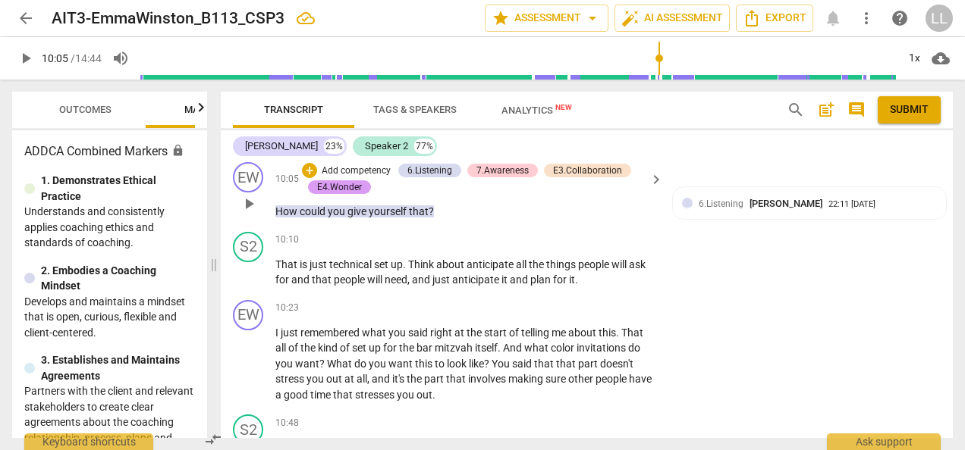
scroll to position [4183, 0]
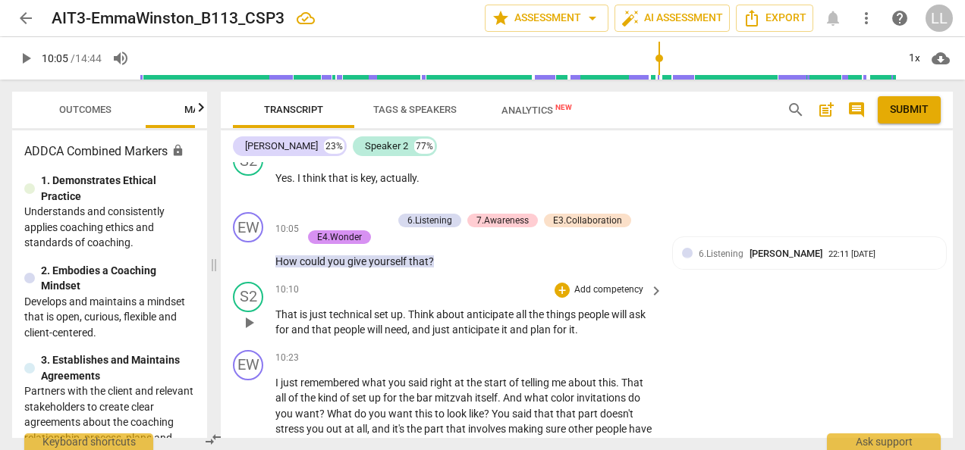
click at [247, 332] on span "play_arrow" at bounding box center [249, 323] width 18 height 18
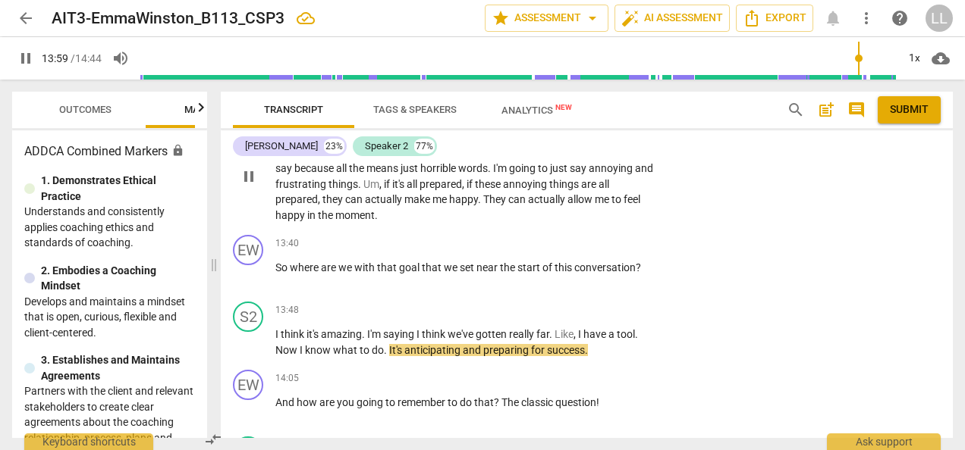
scroll to position [5169, 0]
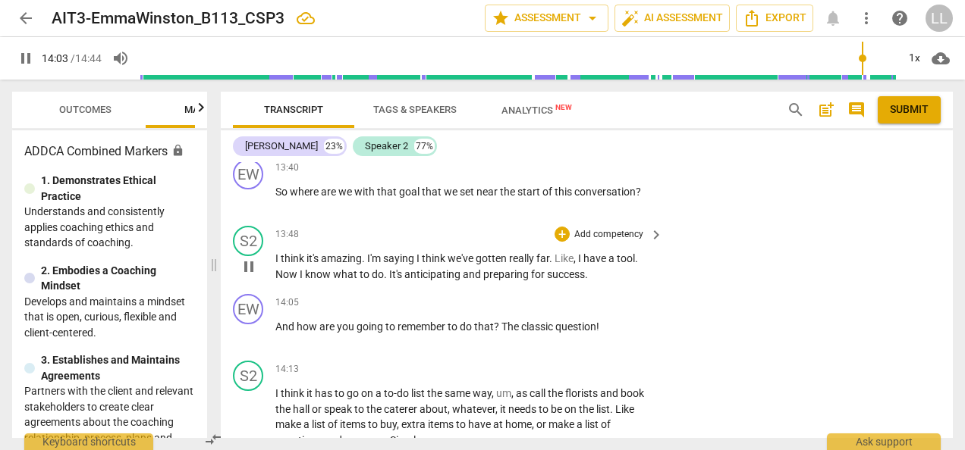
click at [255, 276] on span "pause" at bounding box center [249, 267] width 18 height 18
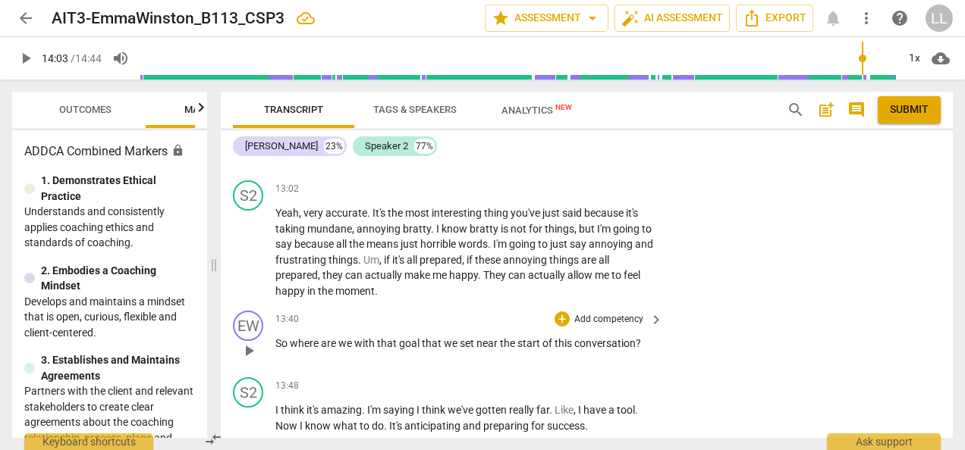
scroll to position [5093, 0]
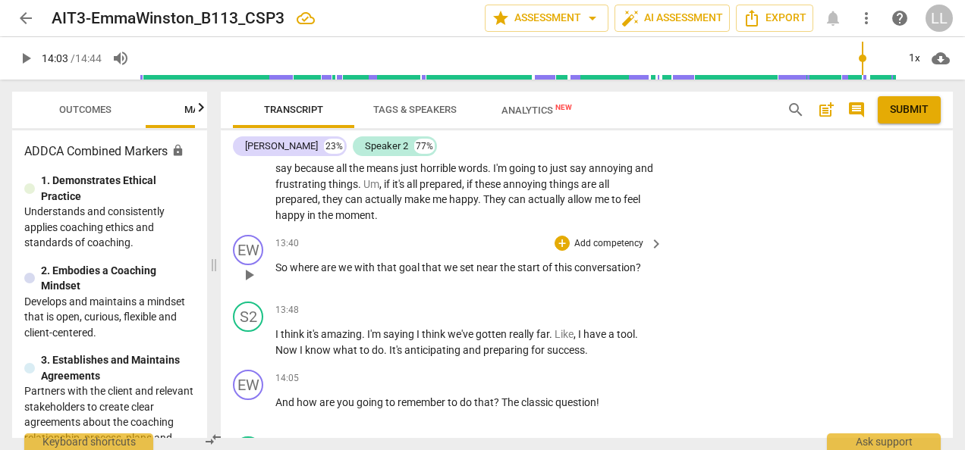
click at [573, 251] on p "Add competency" at bounding box center [609, 244] width 72 height 14
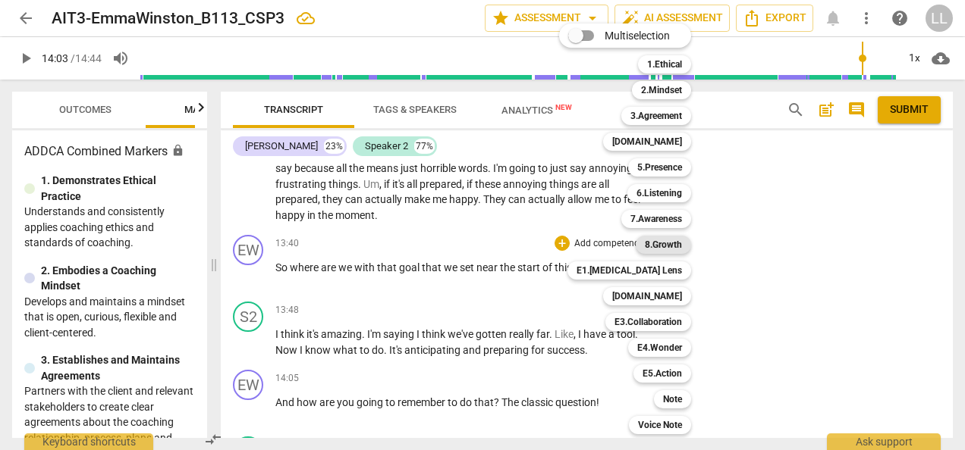
click at [658, 244] on b "8.Growth" at bounding box center [663, 245] width 37 height 18
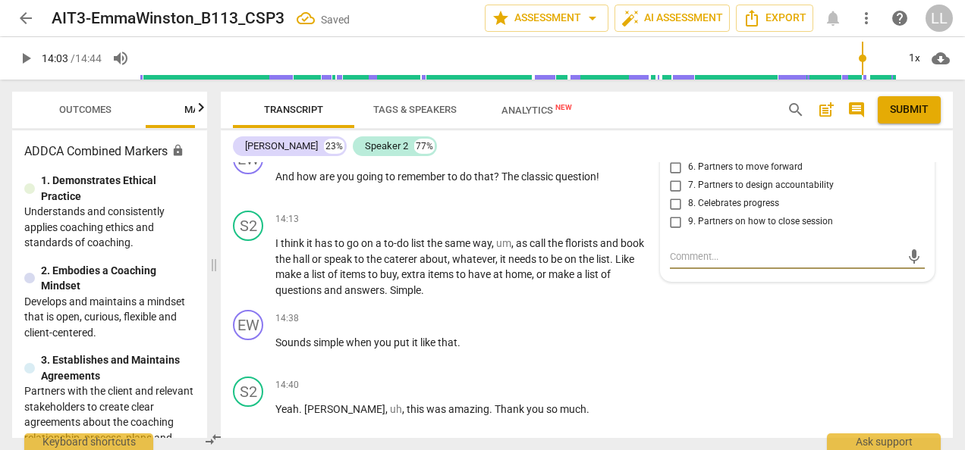
scroll to position [5168, 0]
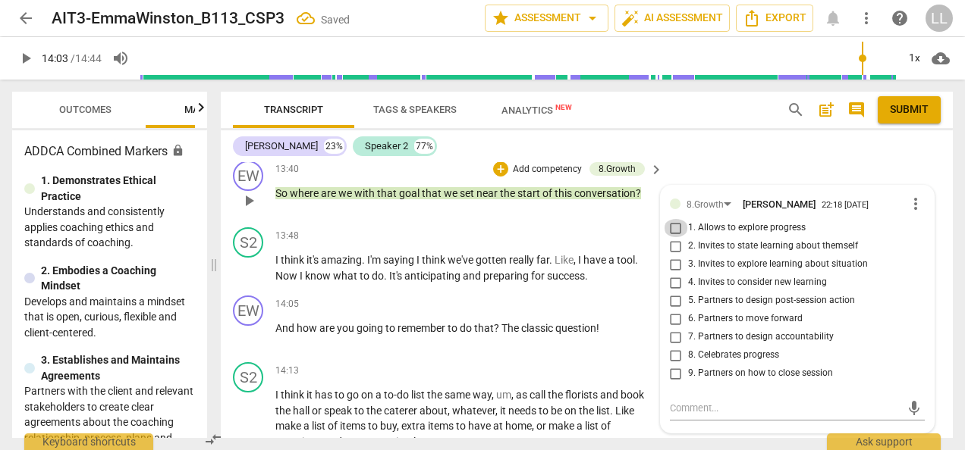
click at [673, 237] on input "1. Allows to explore progress" at bounding box center [676, 228] width 24 height 18
click at [601, 284] on p "I think it's amazing . I'm saying I think we've gotten really far . Like , I ha…" at bounding box center [465, 268] width 380 height 31
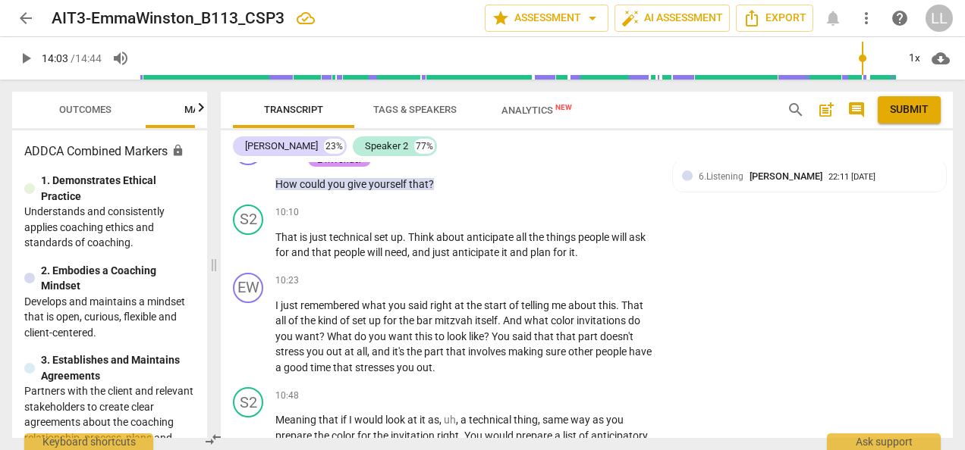
scroll to position [4258, 0]
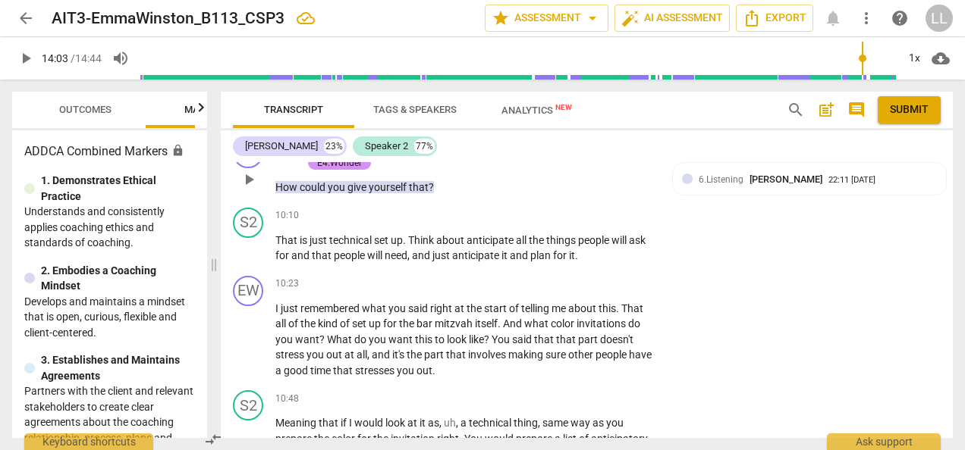
click at [354, 154] on p "Add competency" at bounding box center [356, 147] width 72 height 14
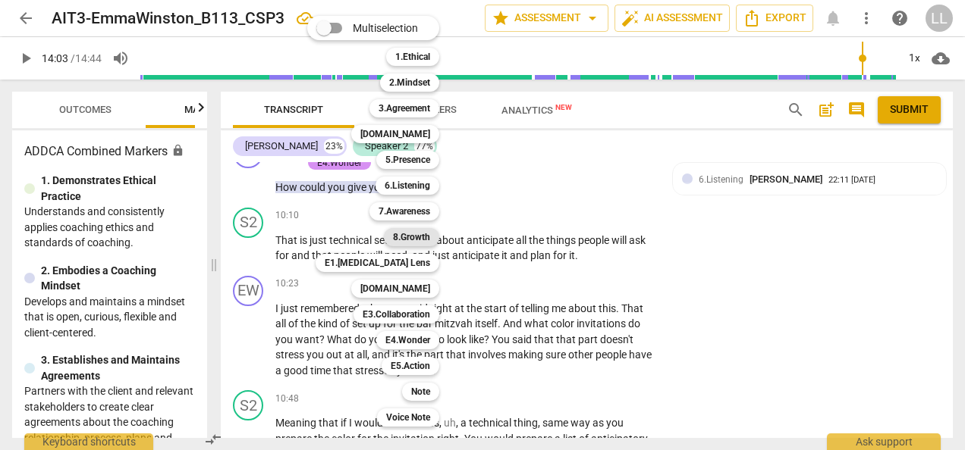
click at [411, 239] on b "8.Growth" at bounding box center [411, 237] width 37 height 18
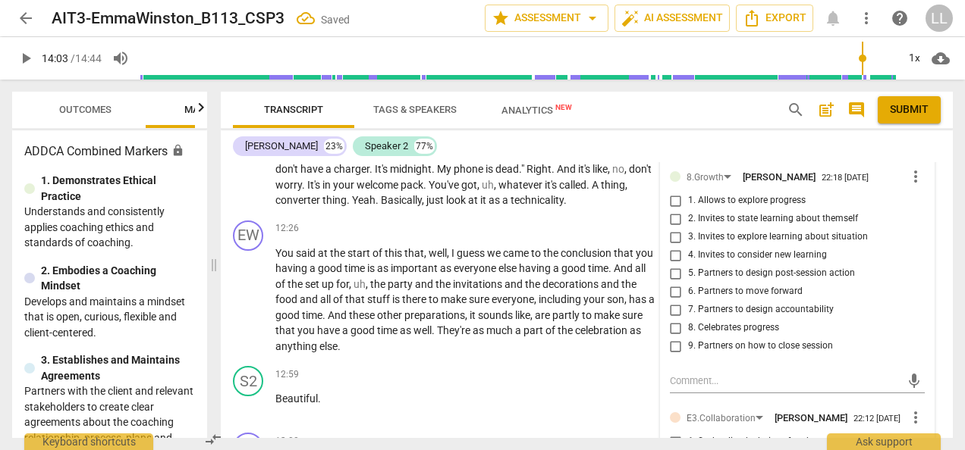
scroll to position [4713, 0]
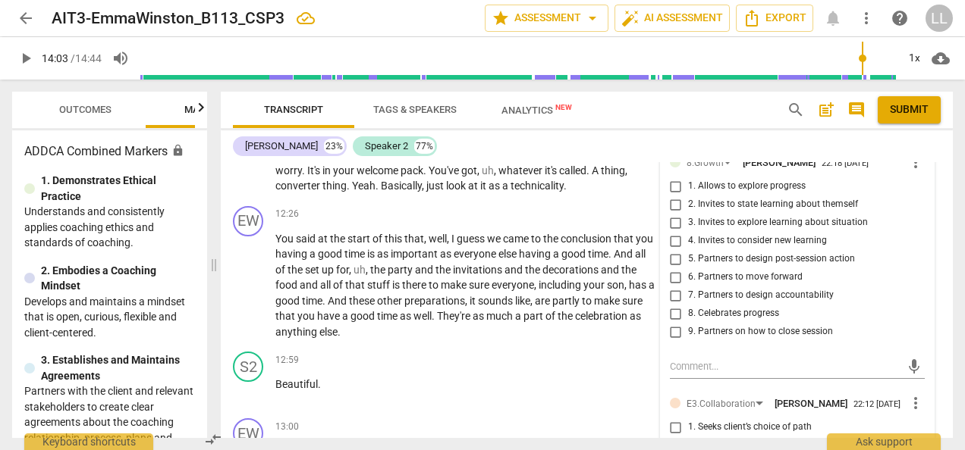
click at [676, 287] on input "6. Partners to move forward" at bounding box center [676, 277] width 24 height 18
click at [634, 194] on p "Meaning that if I would look at it as , uh , a technical thing , same way as yo…" at bounding box center [465, 78] width 380 height 234
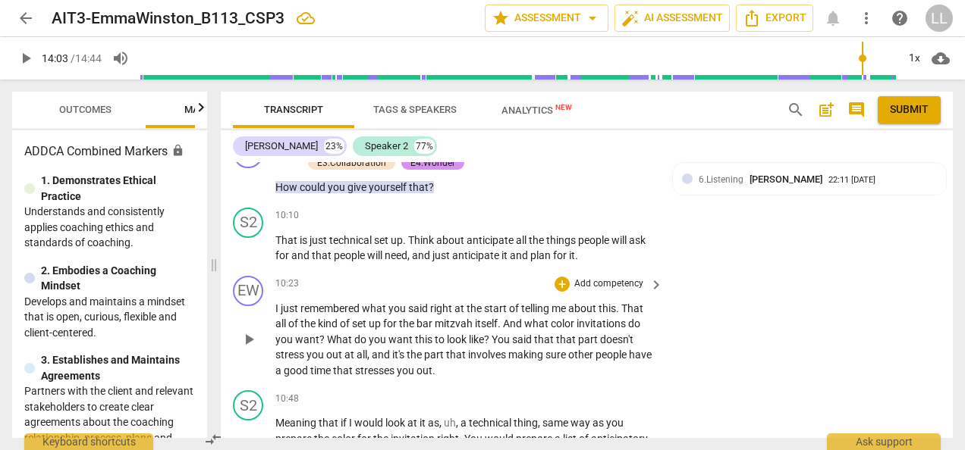
scroll to position [4333, 0]
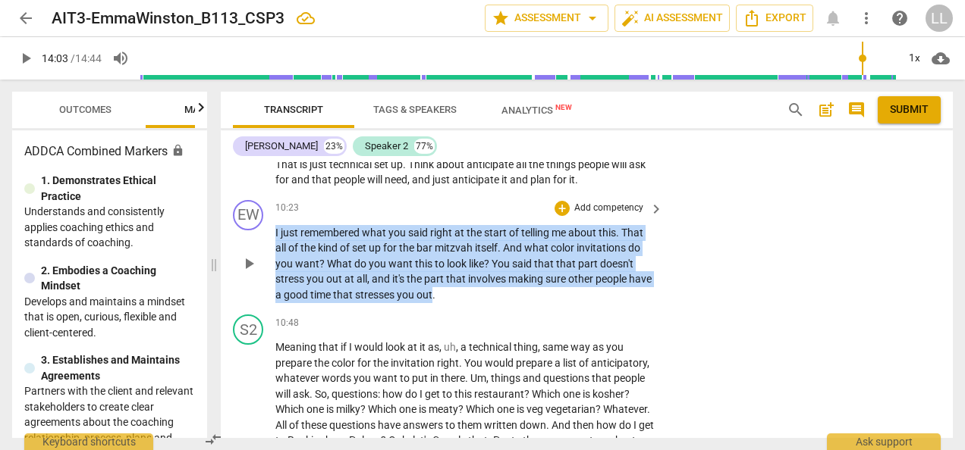
drag, startPoint x: 457, startPoint y: 323, endPoint x: 261, endPoint y: 259, distance: 205.8
click at [261, 259] on div "EW play_arrow pause 10:23 + Add competency keyboard_arrow_right I just remember…" at bounding box center [587, 251] width 732 height 115
copy p "I just remembered what you said right at the start of telling me about this . T…"
click at [558, 216] on div "+" at bounding box center [561, 208] width 15 height 15
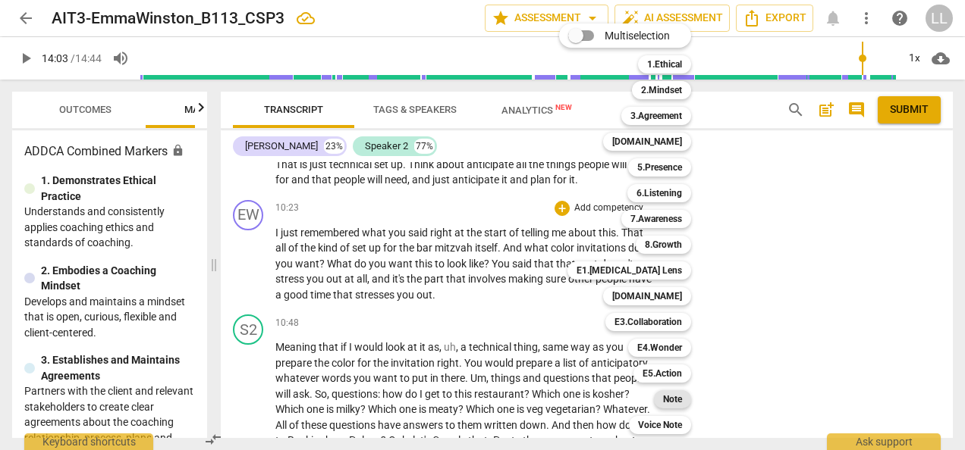
click at [672, 402] on b "Note" at bounding box center [672, 400] width 19 height 18
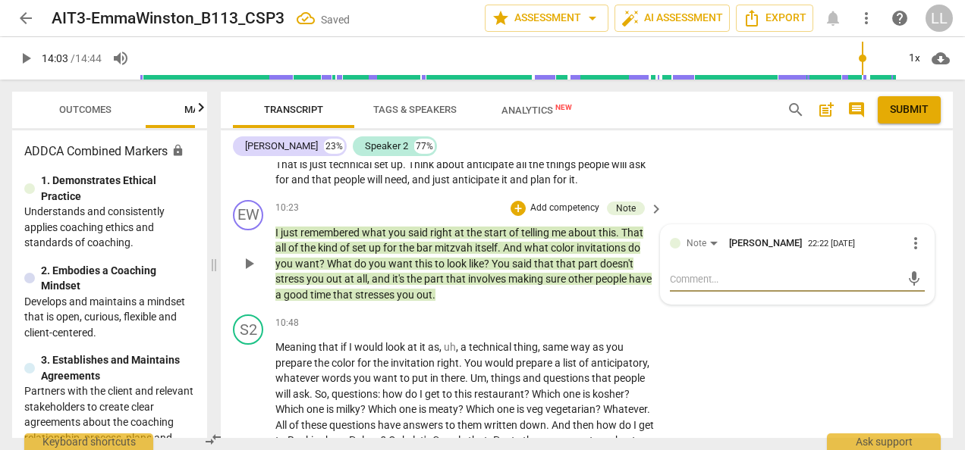
click at [677, 287] on textarea at bounding box center [785, 279] width 231 height 14
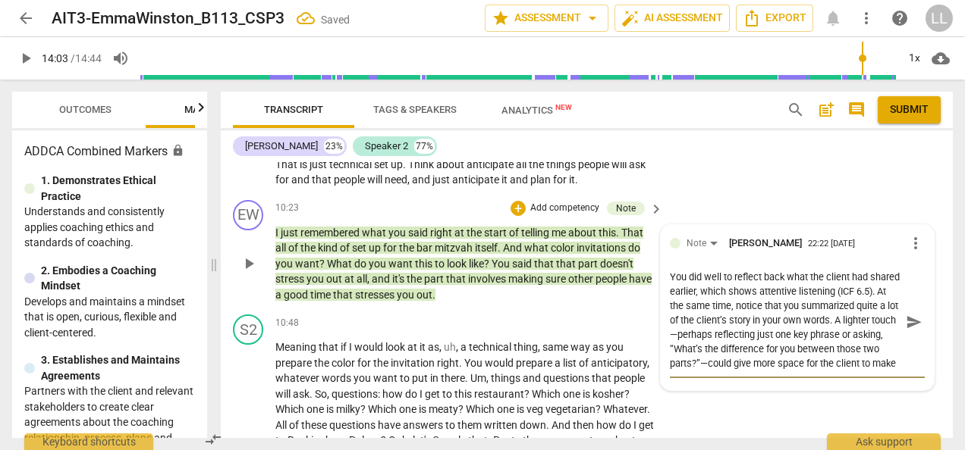
scroll to position [0, 0]
drag, startPoint x: 865, startPoint y: 322, endPoint x: 683, endPoint y: 332, distance: 182.3
click at [683, 332] on textarea "You did well to reflect back what the client had shared earlier, which shows at…" at bounding box center [785, 322] width 231 height 101
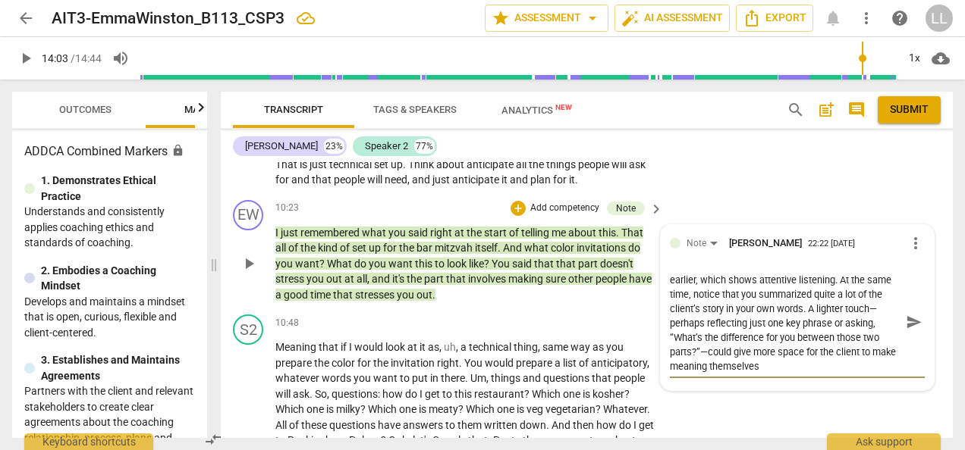
scroll to position [14, 0]
click at [910, 331] on span "send" at bounding box center [914, 322] width 17 height 17
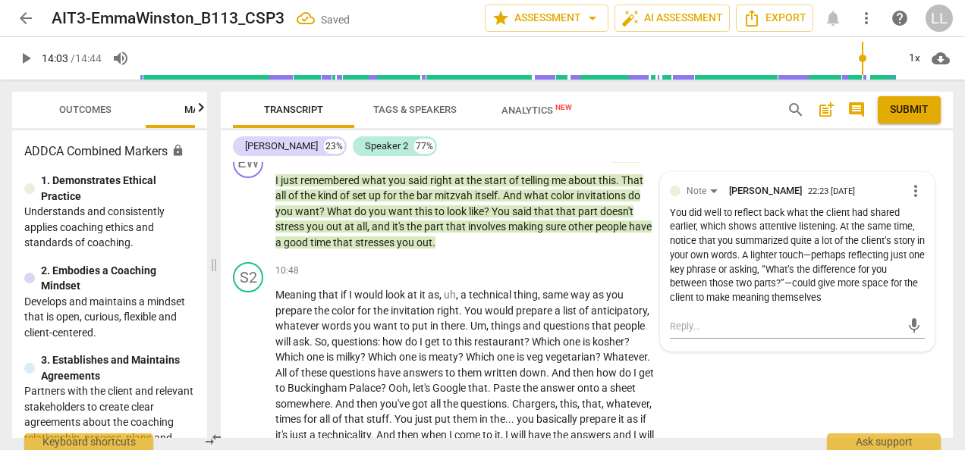
scroll to position [4409, 0]
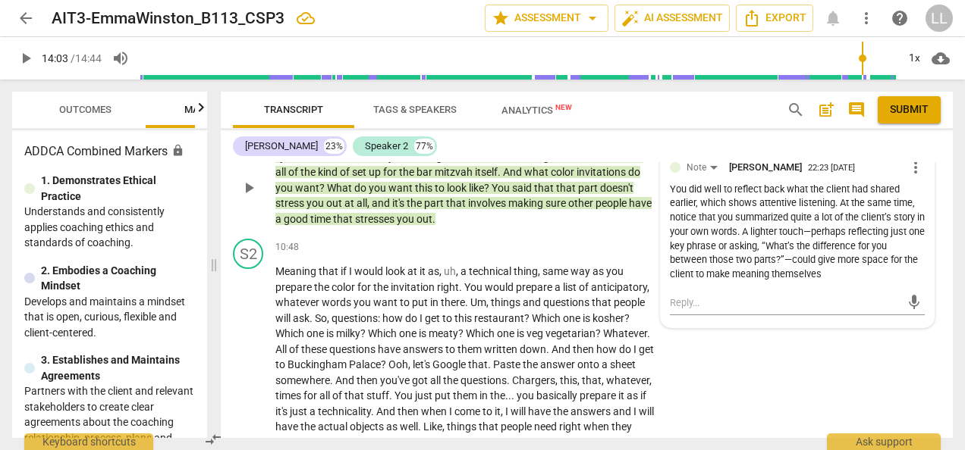
click at [906, 177] on span "more_vert" at bounding box center [915, 168] width 18 height 18
click at [918, 196] on li "Edit" at bounding box center [925, 195] width 52 height 29
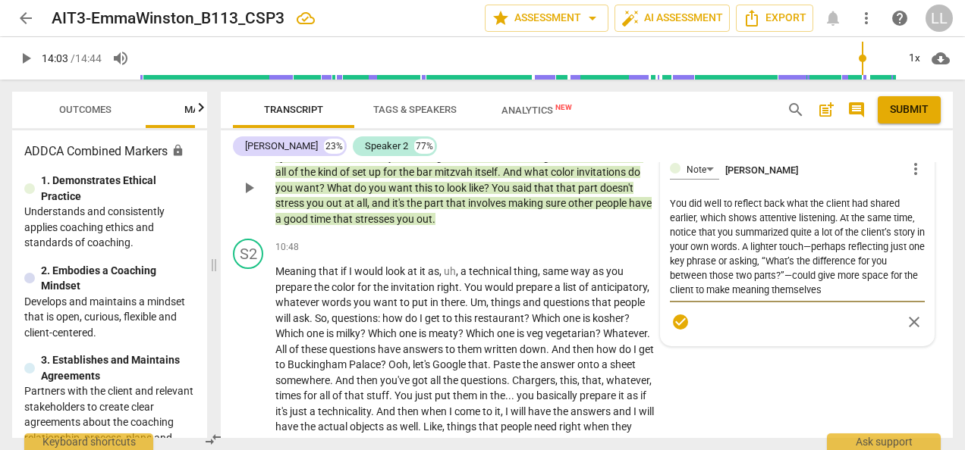
drag, startPoint x: 745, startPoint y: 273, endPoint x: 664, endPoint y: 279, distance: 80.6
click at [664, 279] on div "Note [PERSON_NAME] more_vert You did well to reflect back what the client had s…" at bounding box center [797, 247] width 273 height 196
click at [677, 331] on span "check_circle" at bounding box center [680, 322] width 18 height 18
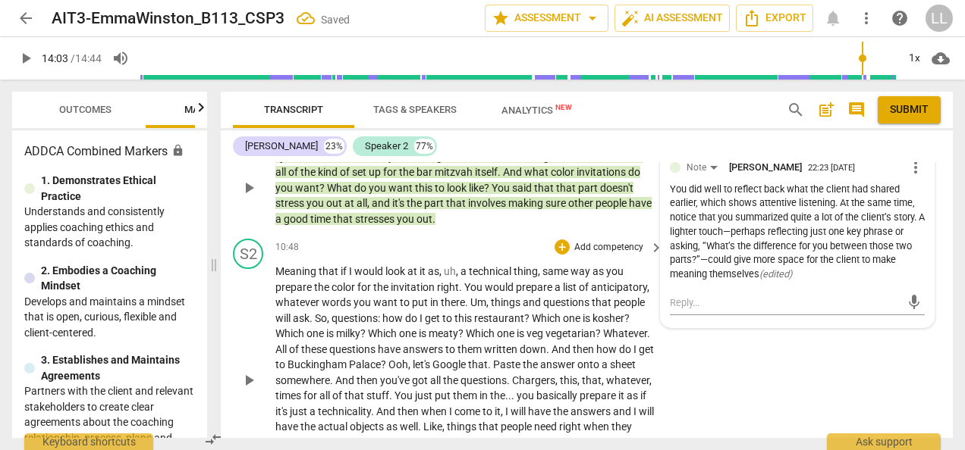
scroll to position [4485, 0]
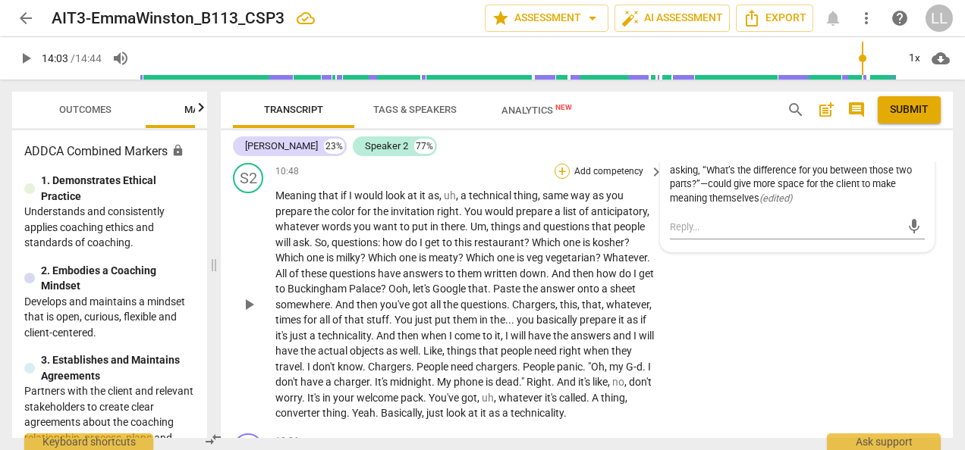
click at [561, 179] on div "+" at bounding box center [561, 171] width 15 height 15
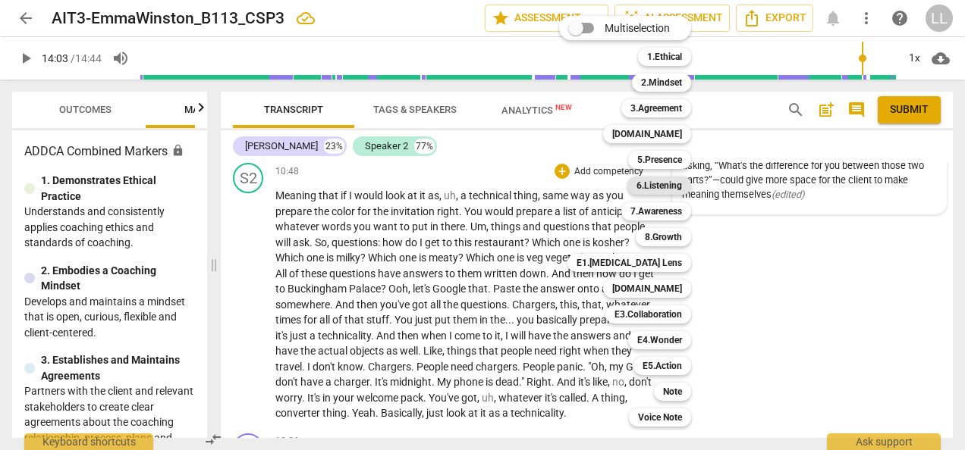
click at [654, 184] on b "6.Listening" at bounding box center [659, 186] width 46 height 18
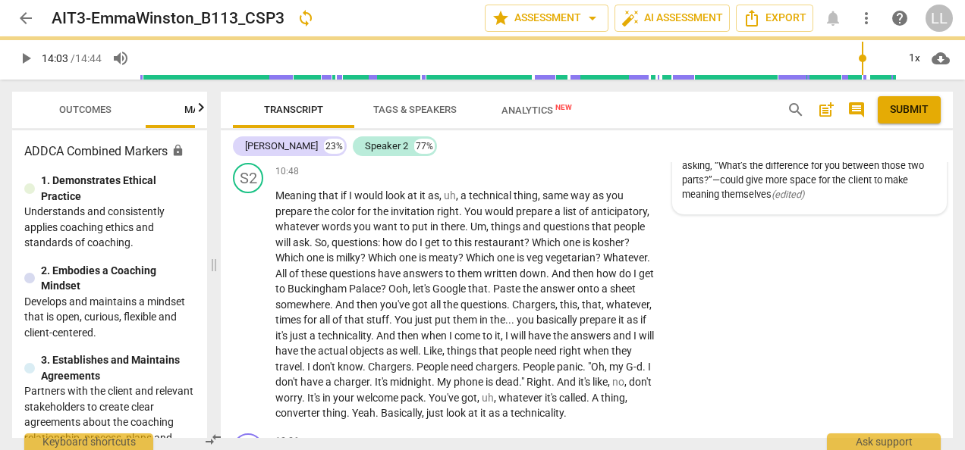
scroll to position [4513, 0]
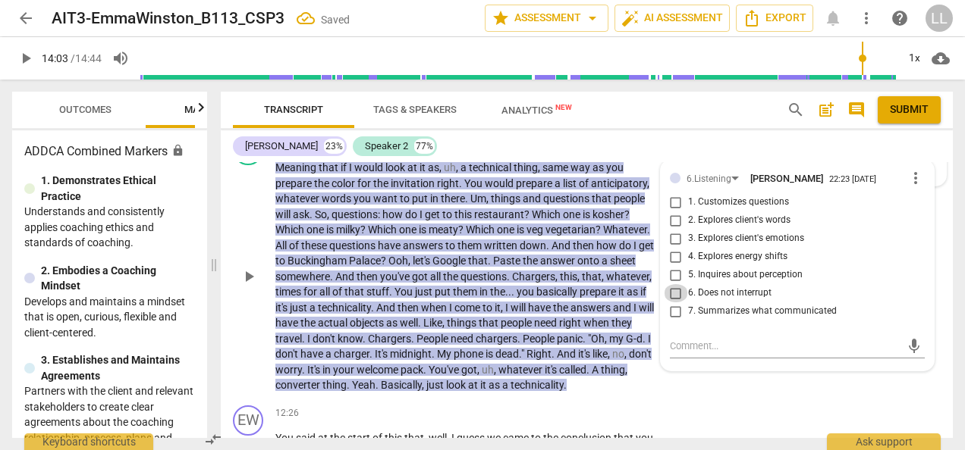
click at [670, 303] on input "6. Does not interrupt" at bounding box center [676, 293] width 24 height 18
click at [648, 253] on p "Meaning that if I would look at it as , uh , a technical thing , same way as yo…" at bounding box center [465, 277] width 380 height 234
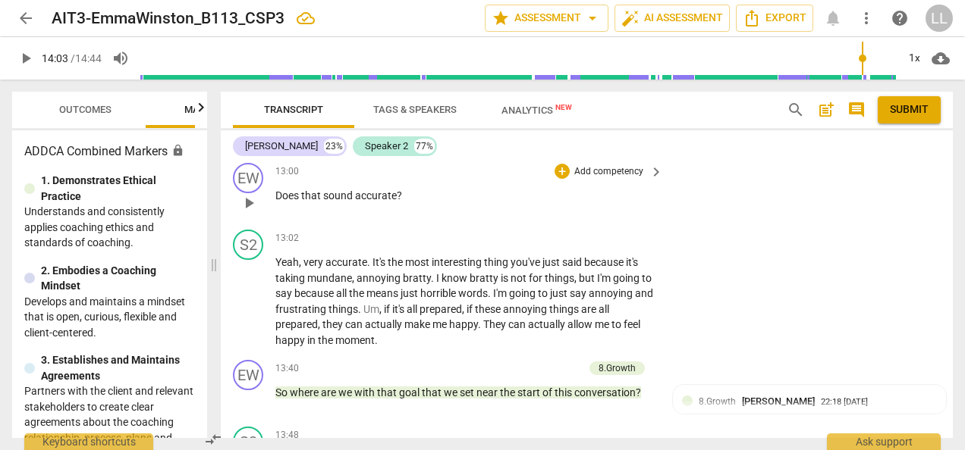
scroll to position [5044, 0]
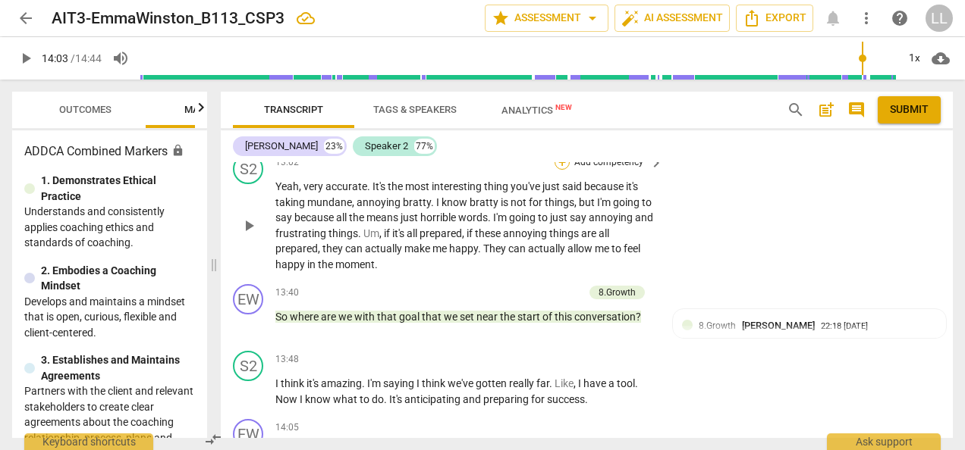
click at [557, 170] on div "+" at bounding box center [561, 162] width 15 height 15
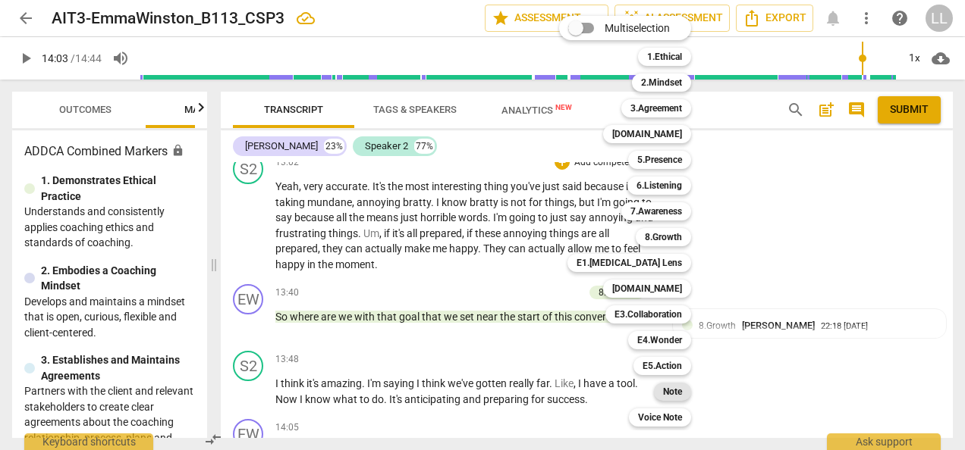
click at [673, 393] on b "Note" at bounding box center [672, 392] width 19 height 18
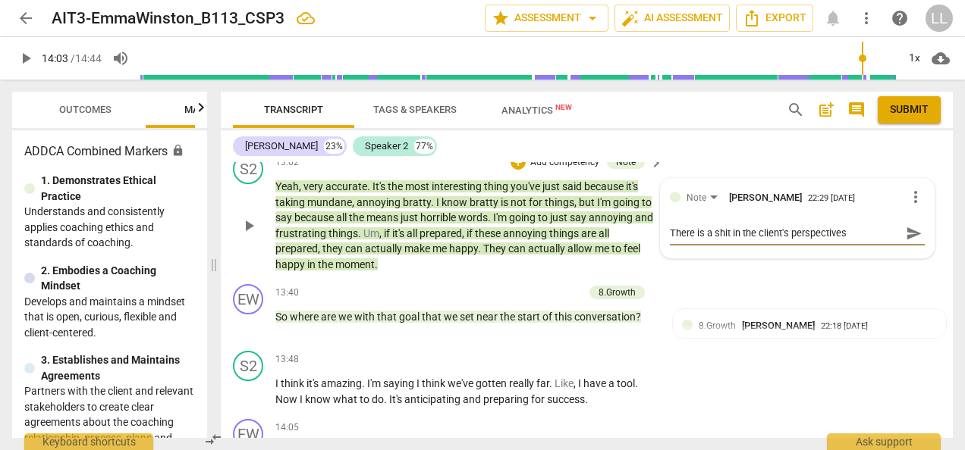
click at [723, 240] on textarea "There is a shit in the client's perspectives" at bounding box center [785, 233] width 231 height 14
click at [700, 240] on textarea "There is a shift in the client's perspectives" at bounding box center [785, 233] width 231 height 14
click at [872, 240] on textarea "There was a shift in the client's perspectives" at bounding box center [785, 233] width 231 height 14
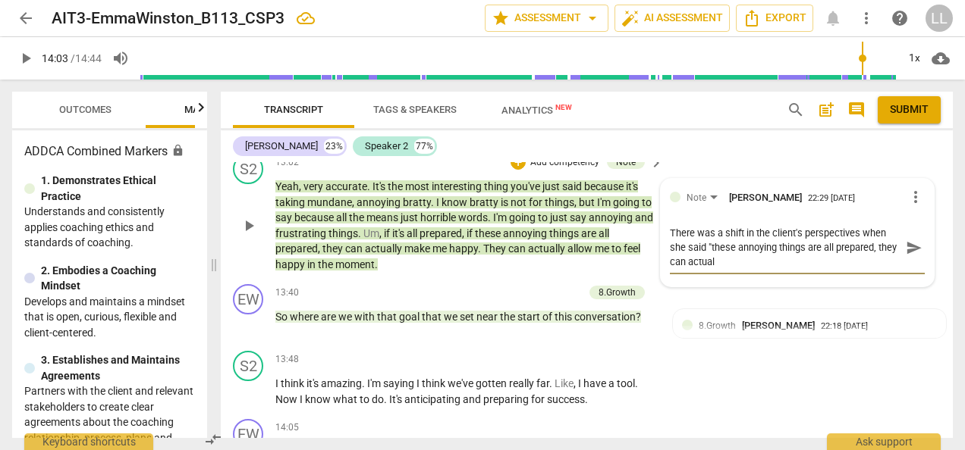
scroll to position [0, 0]
click at [831, 269] on textarea "There was a shift in the client's perspectives when she said "these annoying th…" at bounding box center [785, 247] width 231 height 43
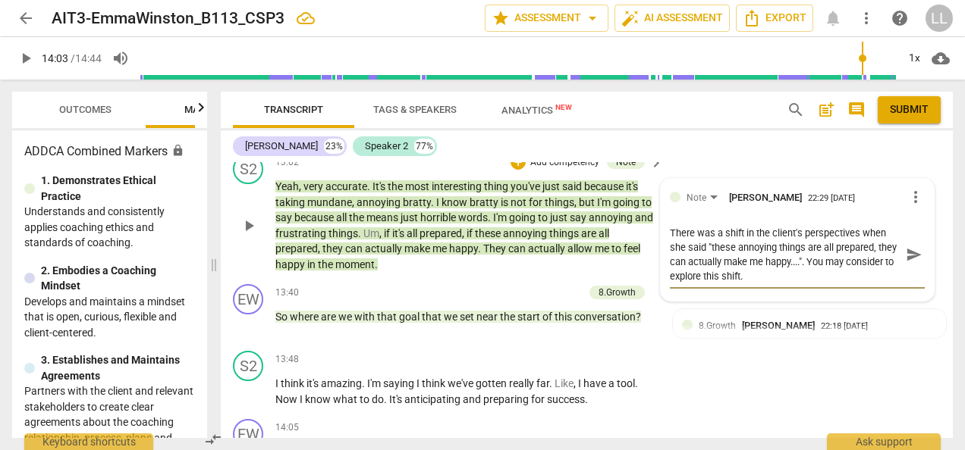
drag, startPoint x: 753, startPoint y: 322, endPoint x: 667, endPoint y: 275, distance: 97.7
click at [670, 275] on textarea "There was a shift in the client's perspectives when she said "these annoying th…" at bounding box center [785, 255] width 231 height 58
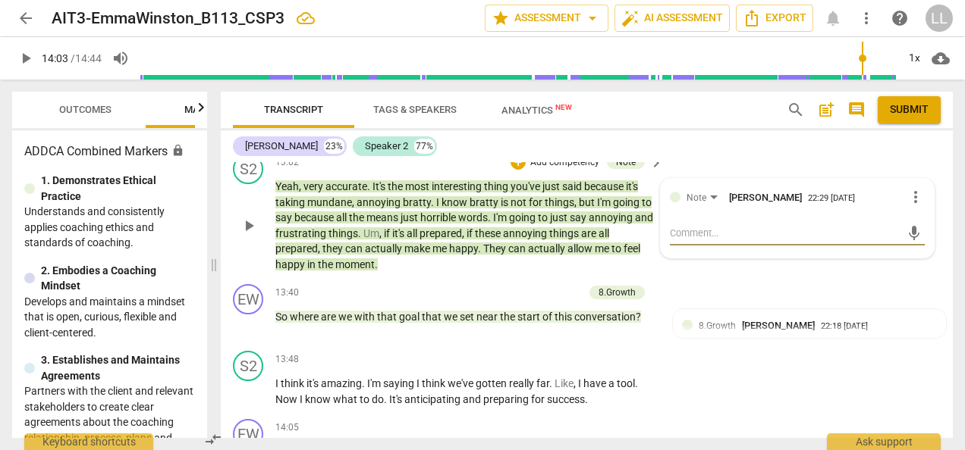
paste textarea "You noticed an important shift when the client said, “these annoying things are…"
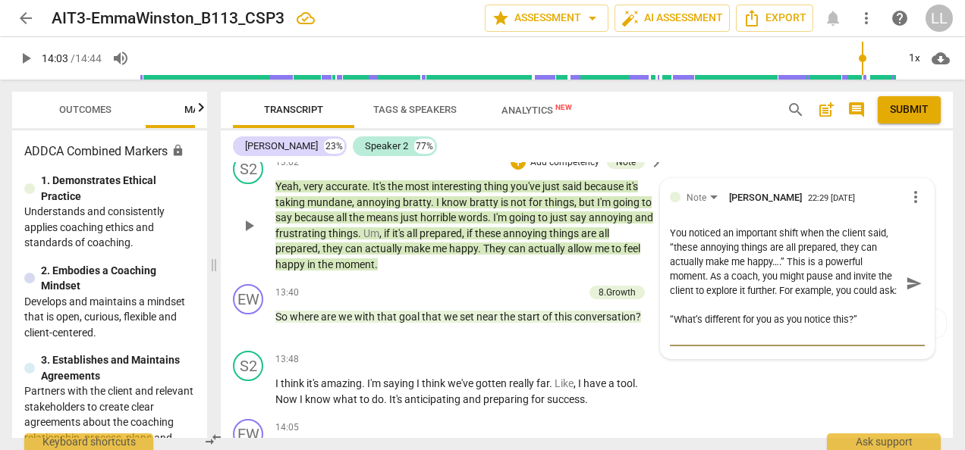
click at [777, 273] on textarea "You noticed an important shift when the client said, “these annoying things are…" at bounding box center [785, 283] width 231 height 115
click at [670, 341] on textarea "There was a shift when the client said, “these annoying things are all prepared…" at bounding box center [785, 283] width 231 height 115
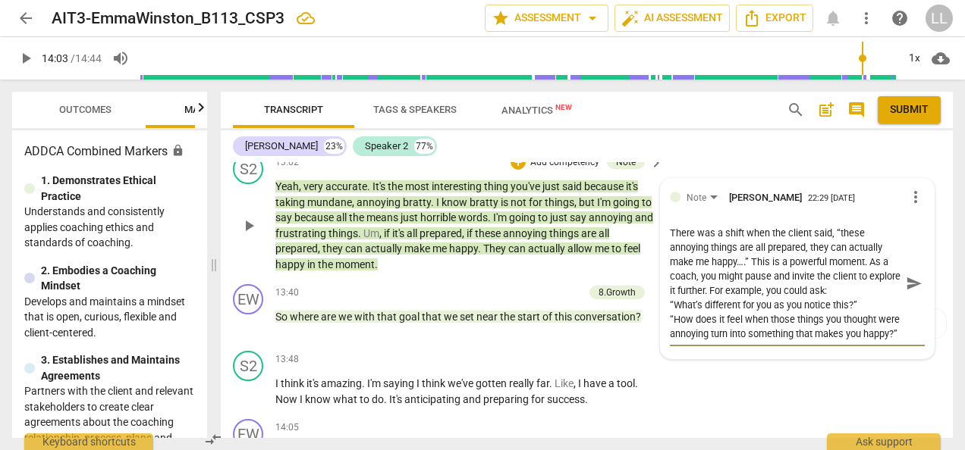
scroll to position [29, 0]
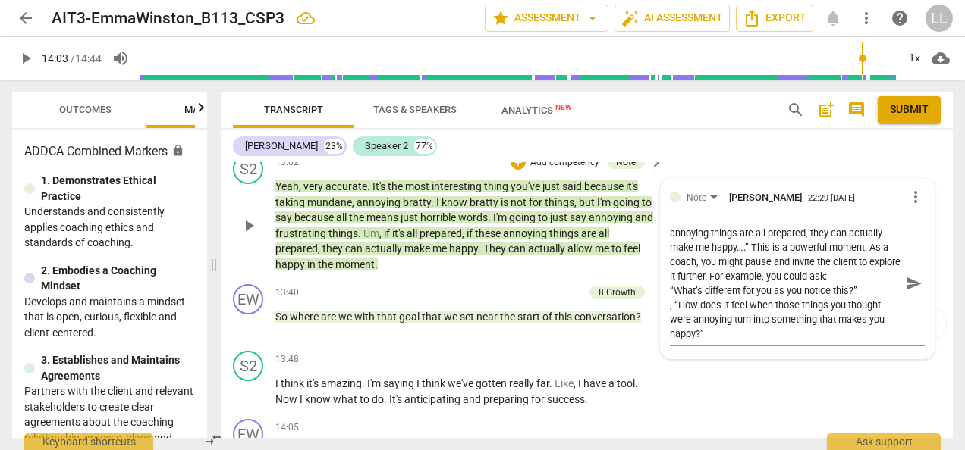
click at [719, 341] on textarea "There was a shift when the client said, “these annoying things are all prepared…" at bounding box center [785, 283] width 231 height 115
click at [906, 292] on span "send" at bounding box center [914, 283] width 17 height 17
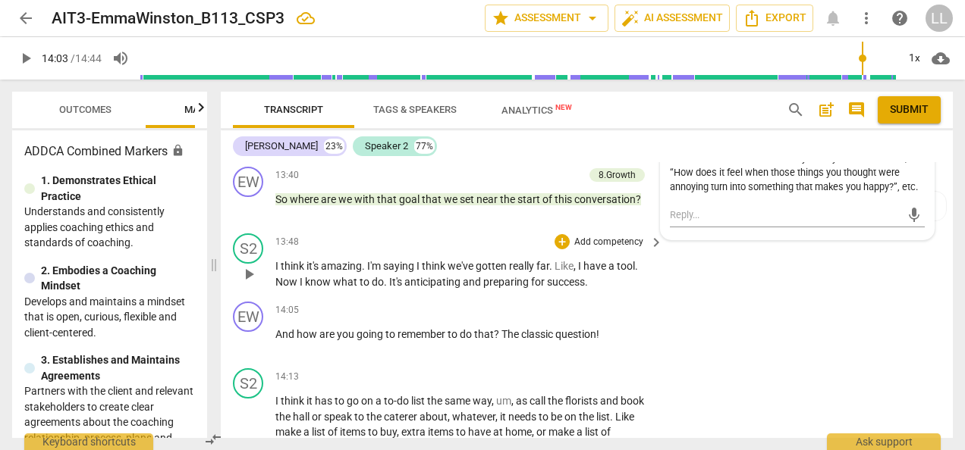
scroll to position [5196, 0]
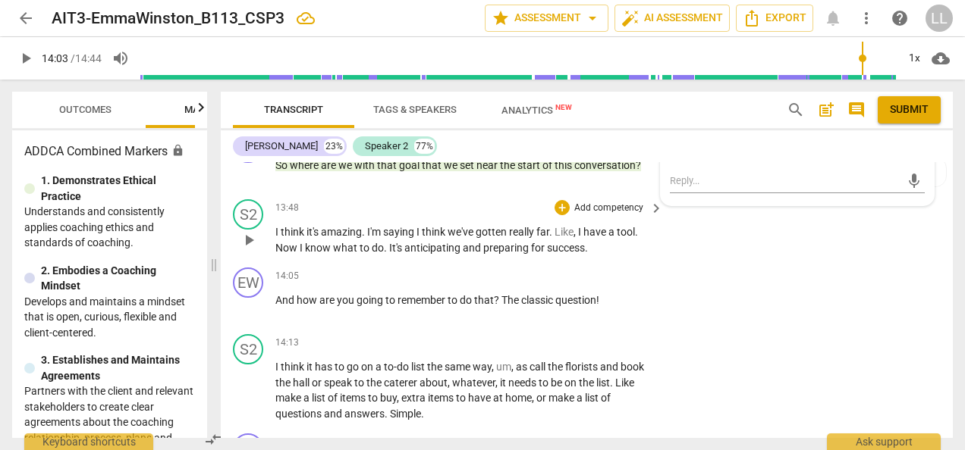
click at [576, 215] on p "Add competency" at bounding box center [609, 209] width 72 height 14
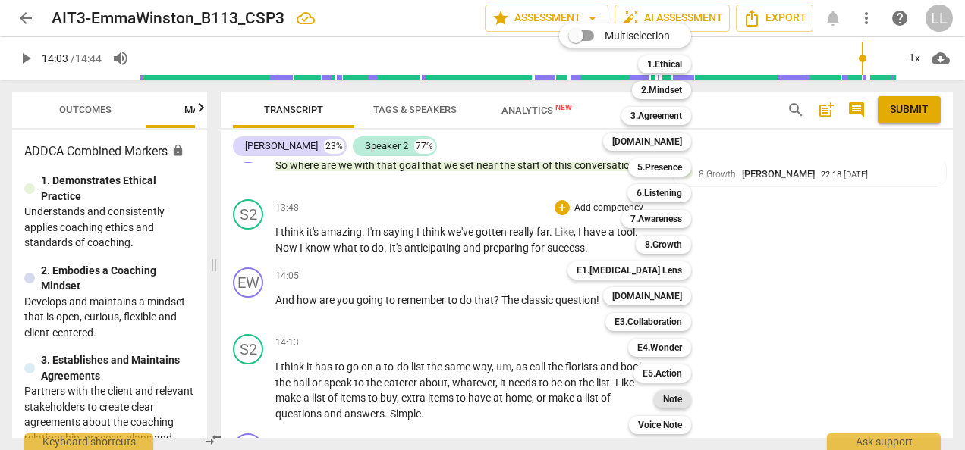
click at [669, 397] on b "Note" at bounding box center [672, 400] width 19 height 18
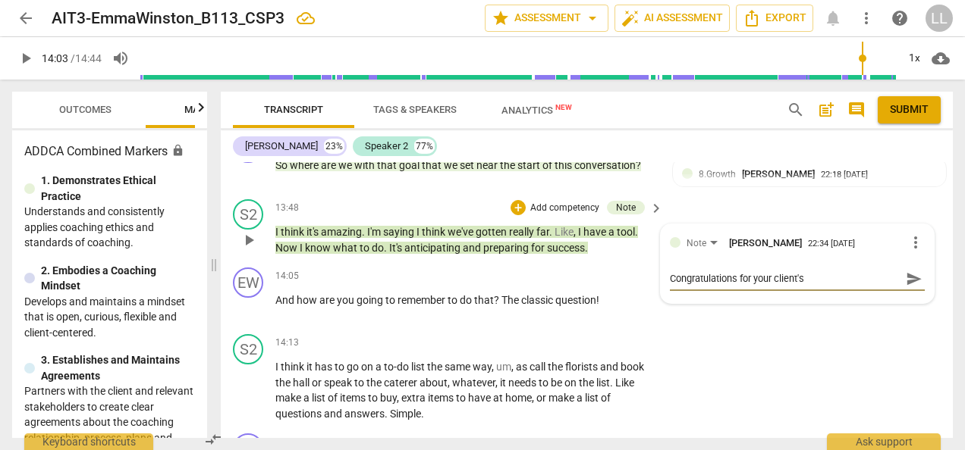
drag, startPoint x: 808, startPoint y: 322, endPoint x: 664, endPoint y: 323, distance: 144.1
click at [664, 303] on div "Note [PERSON_NAME] 22:34 [DATE] more_vert Congratulations for your client's Con…" at bounding box center [797, 263] width 273 height 79
paste textarea "Well done — your client has made a meaningful breakthrough"
click at [906, 294] on span "send" at bounding box center [914, 286] width 17 height 17
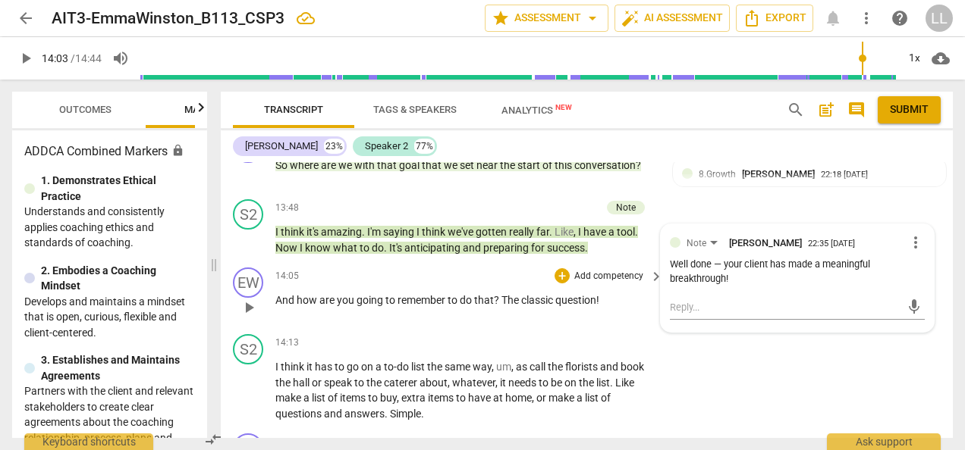
click at [474, 306] on span "do" at bounding box center [467, 300] width 14 height 12
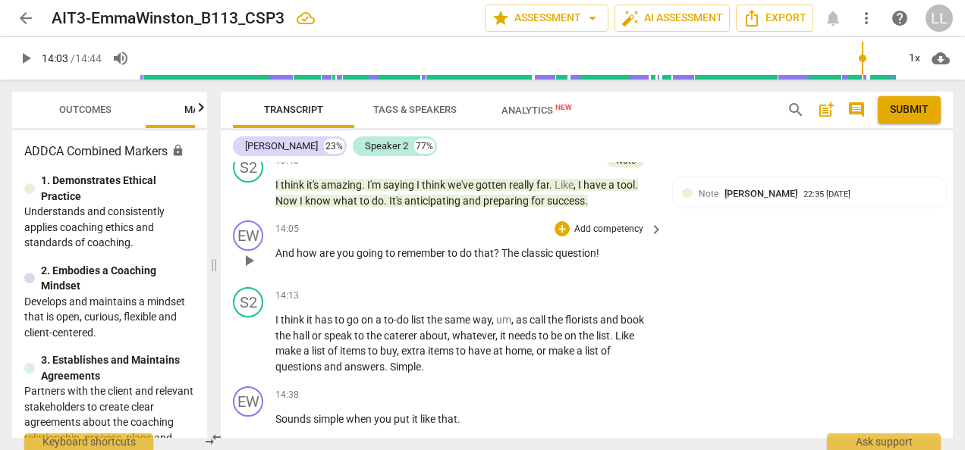
scroll to position [5266, 0]
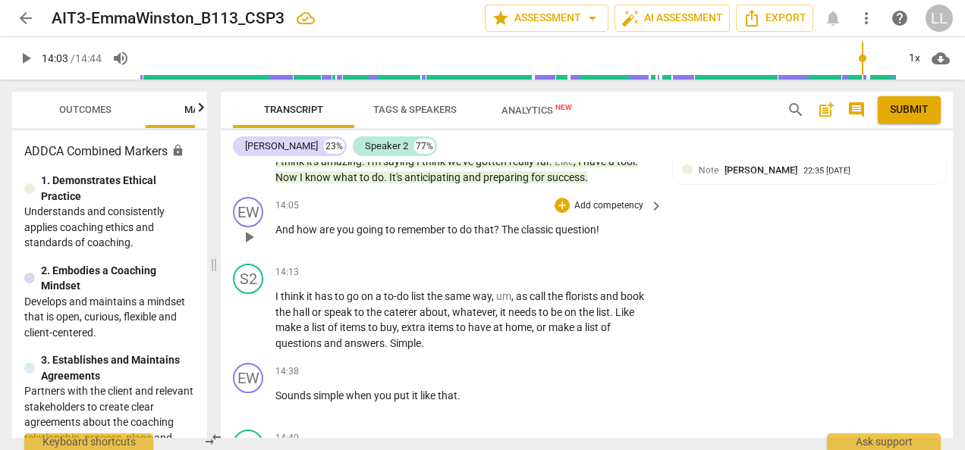
click at [581, 213] on p "Add competency" at bounding box center [609, 206] width 72 height 14
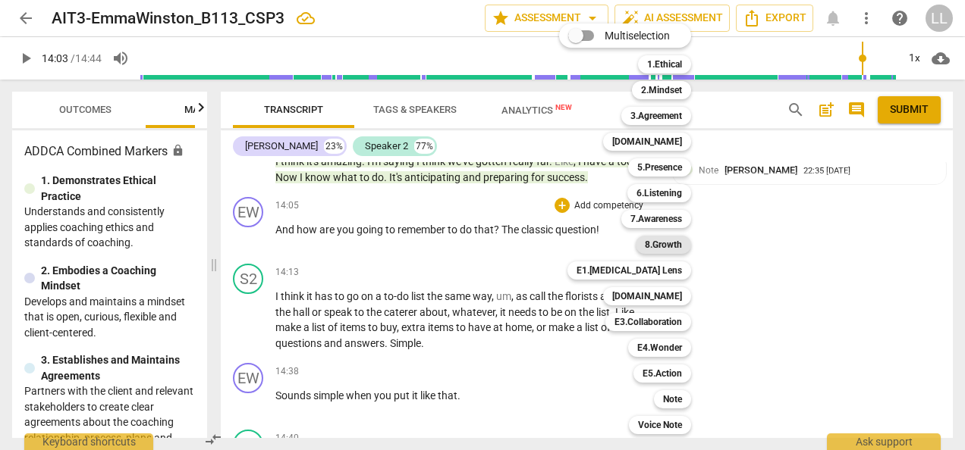
click at [672, 247] on b "8.Growth" at bounding box center [663, 245] width 37 height 18
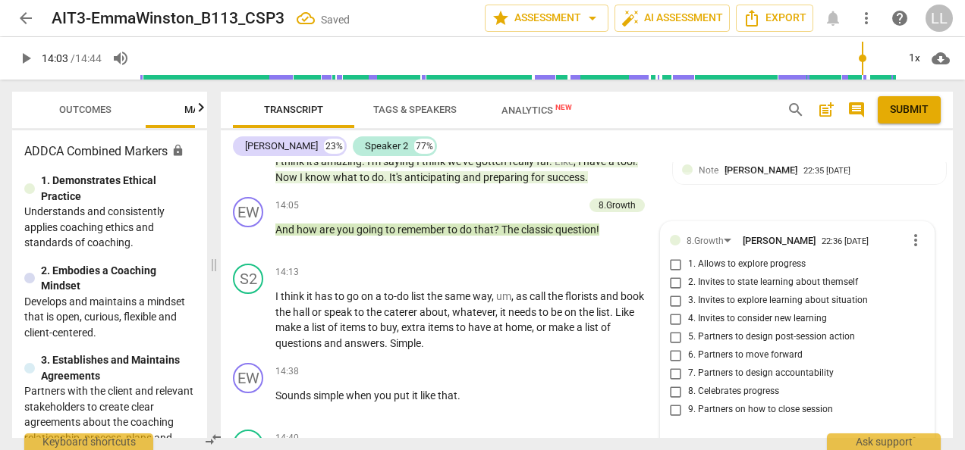
scroll to position [5418, 0]
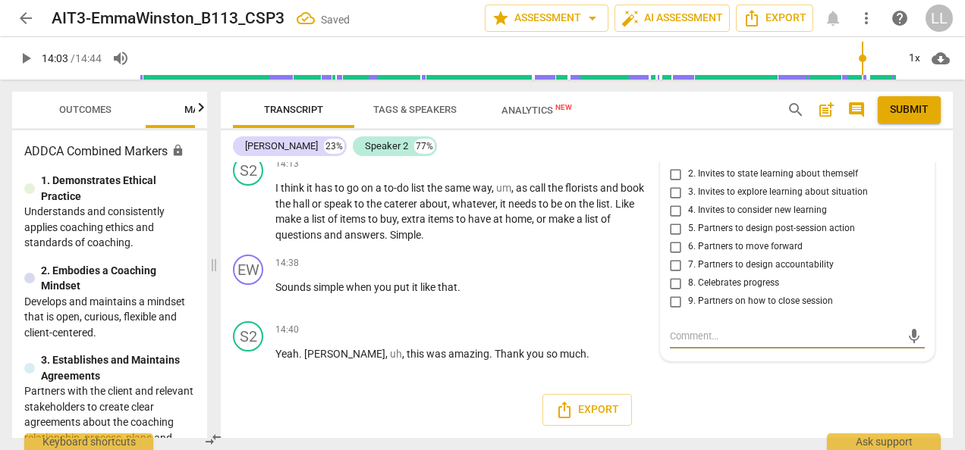
click at [675, 261] on input "7. Partners to design accountability" at bounding box center [676, 265] width 24 height 18
click at [676, 243] on input "6. Partners to move forward" at bounding box center [676, 247] width 24 height 18
click at [674, 227] on input "5. Partners to design post-session action" at bounding box center [676, 229] width 24 height 18
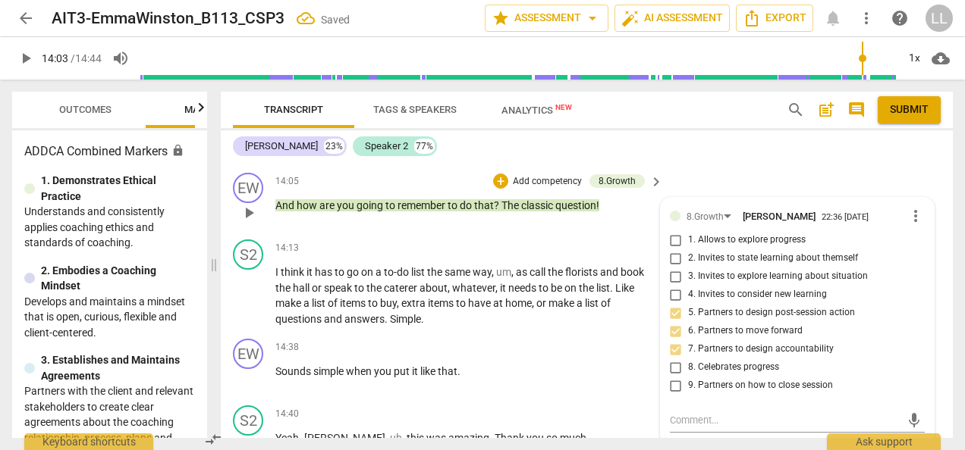
scroll to position [5266, 0]
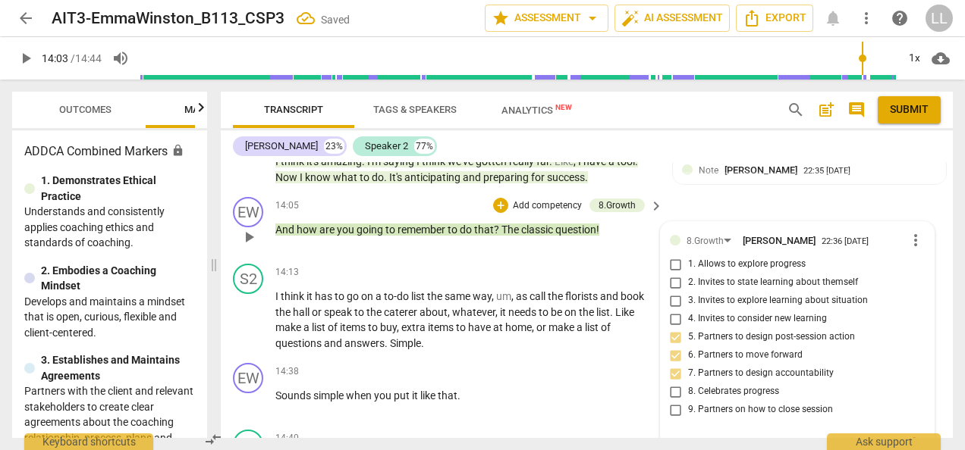
click at [623, 252] on div "14:05 + Add competency 8.Growth keyboard_arrow_right And how are you going to r…" at bounding box center [469, 224] width 389 height 55
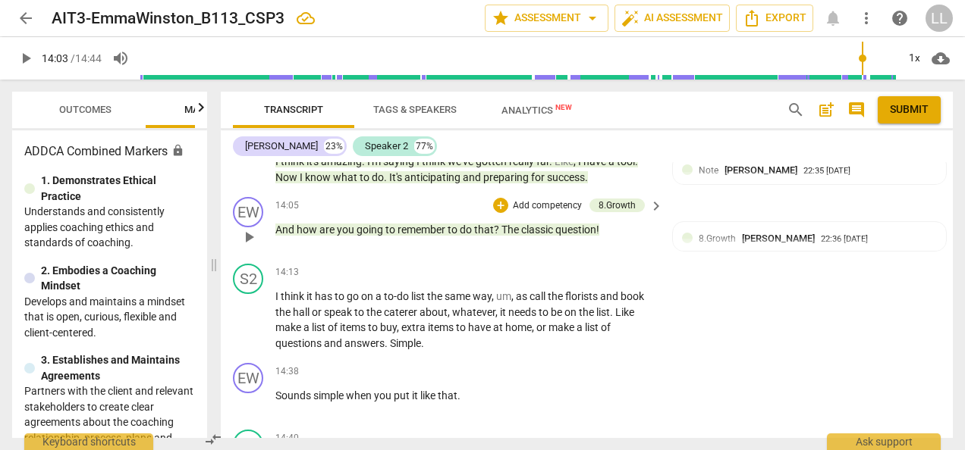
click at [515, 213] on p "Add competency" at bounding box center [547, 206] width 72 height 14
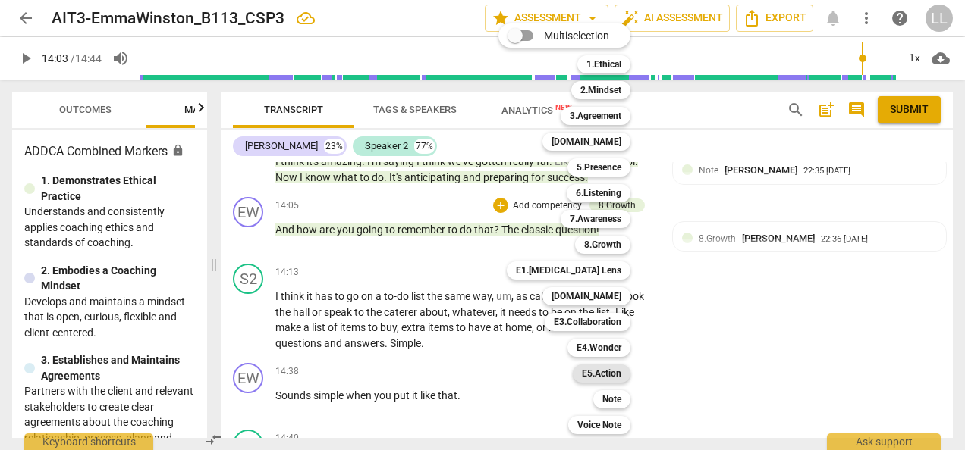
click at [602, 373] on b "E5.Action" at bounding box center [601, 374] width 39 height 18
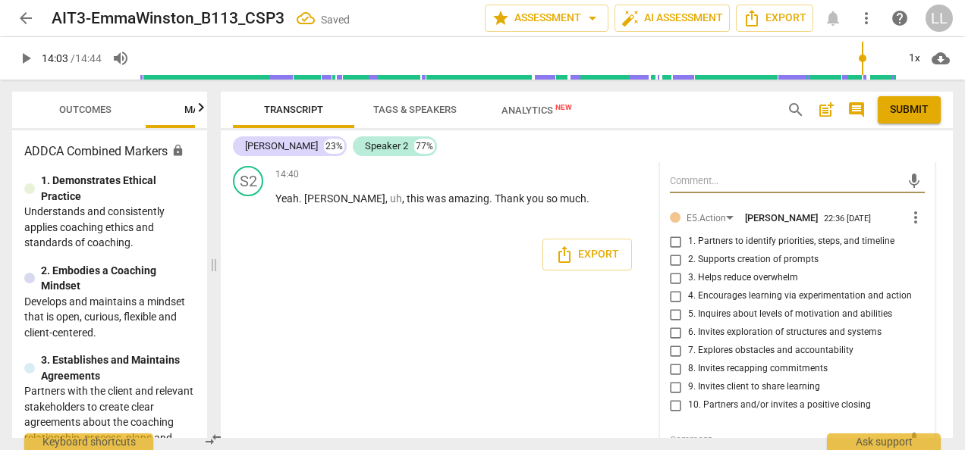
scroll to position [5601, 0]
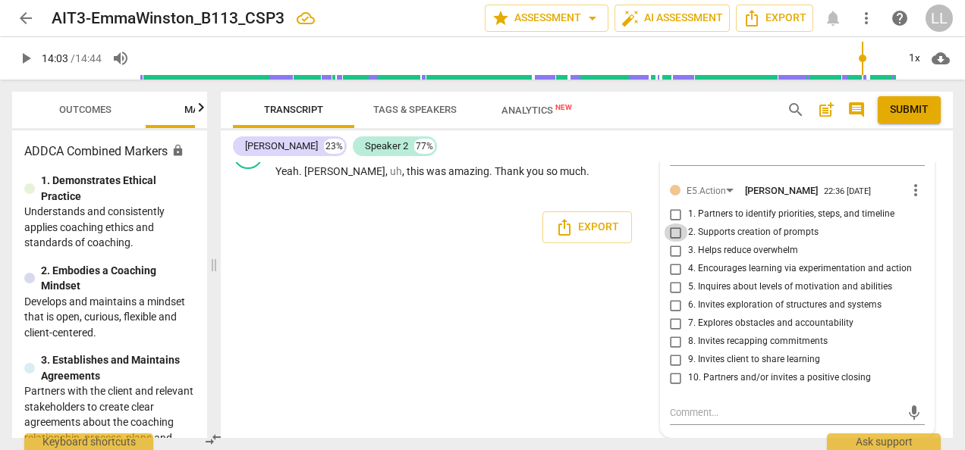
click at [676, 234] on input "2. Supports creation of prompts" at bounding box center [676, 233] width 24 height 18
click at [672, 305] on input "6. Invites exploration of structures and systems" at bounding box center [676, 306] width 24 height 18
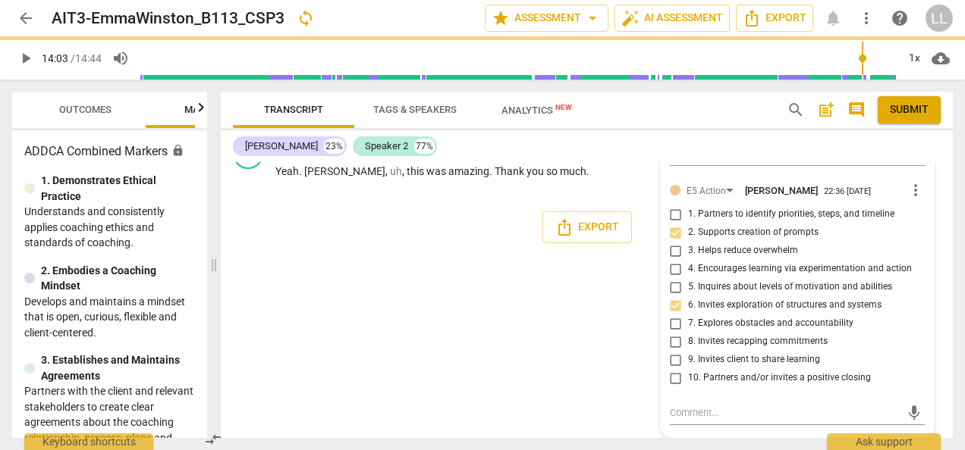
click at [669, 325] on input "7. Explores obstacles and accountability" at bounding box center [676, 324] width 24 height 18
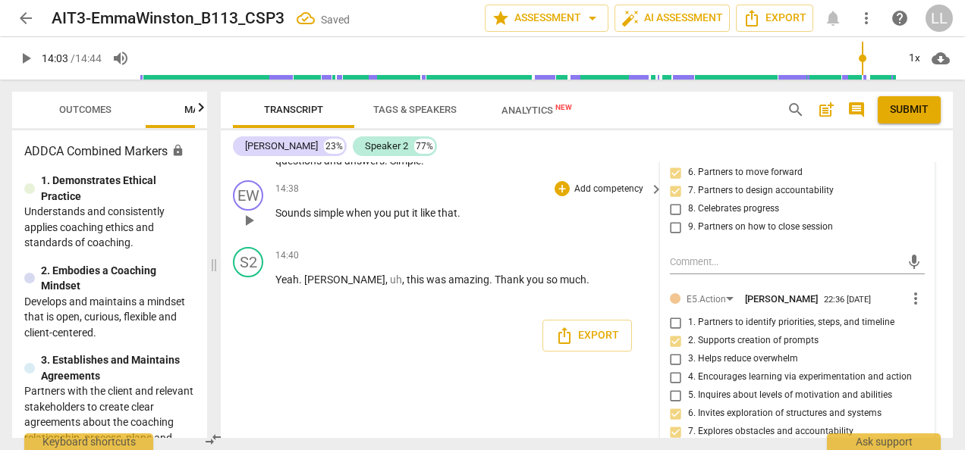
click at [607, 221] on p "Sounds simple when you put it like that ." at bounding box center [465, 214] width 380 height 16
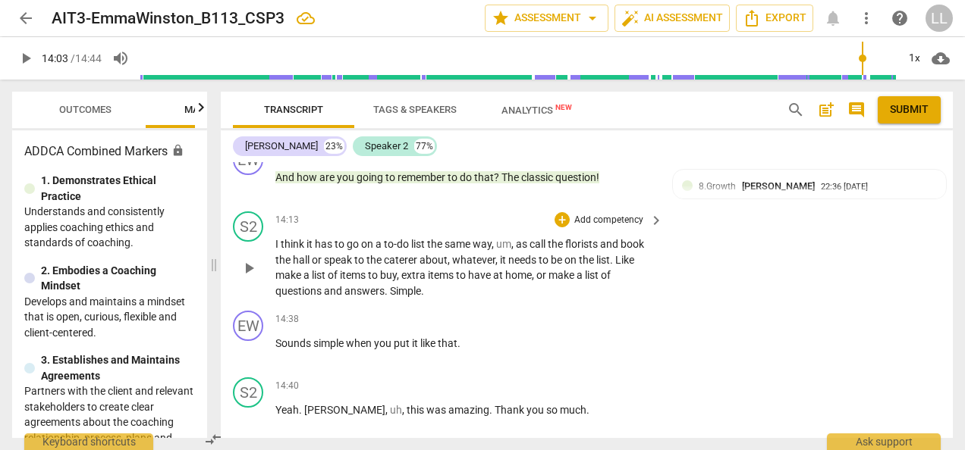
scroll to position [5342, 0]
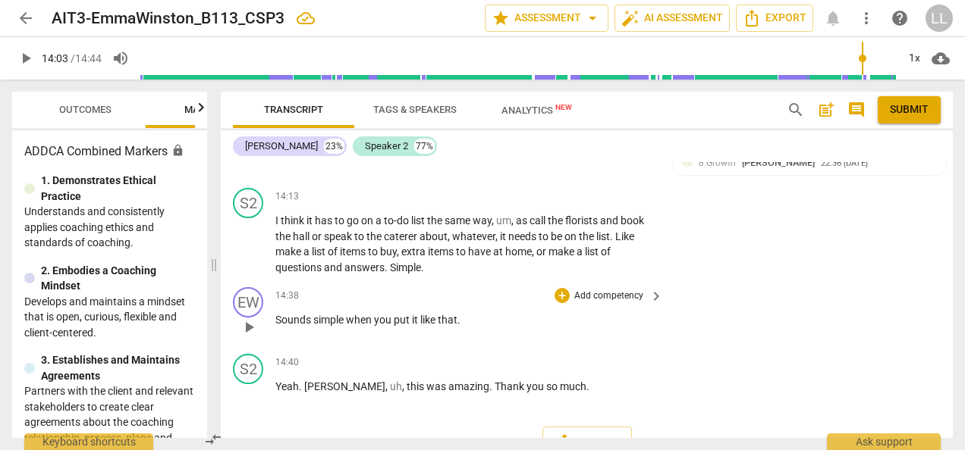
click at [573, 303] on p "Add competency" at bounding box center [609, 297] width 72 height 14
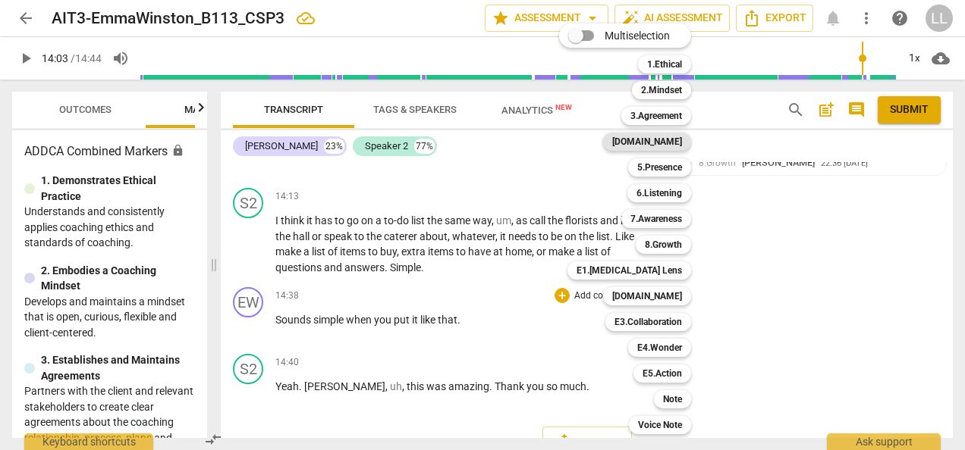
click at [676, 140] on b "[DOMAIN_NAME]" at bounding box center [647, 142] width 70 height 18
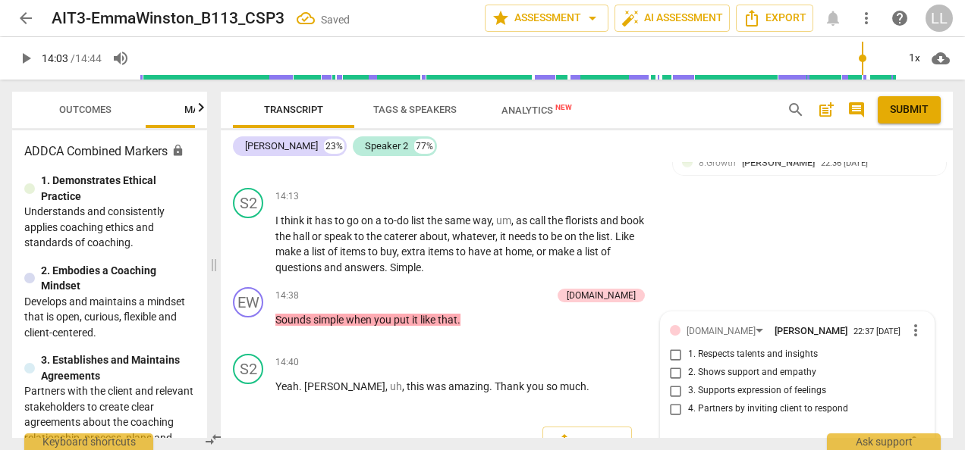
scroll to position [5418, 0]
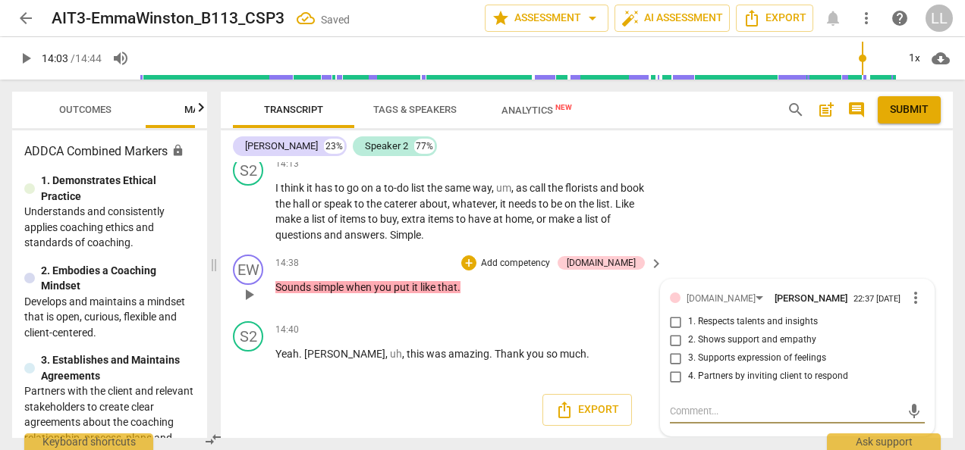
click at [669, 325] on input "1. Respects talents and insights" at bounding box center [676, 322] width 24 height 18
click at [538, 288] on p "Sounds simple when you put it like that ." at bounding box center [465, 288] width 380 height 16
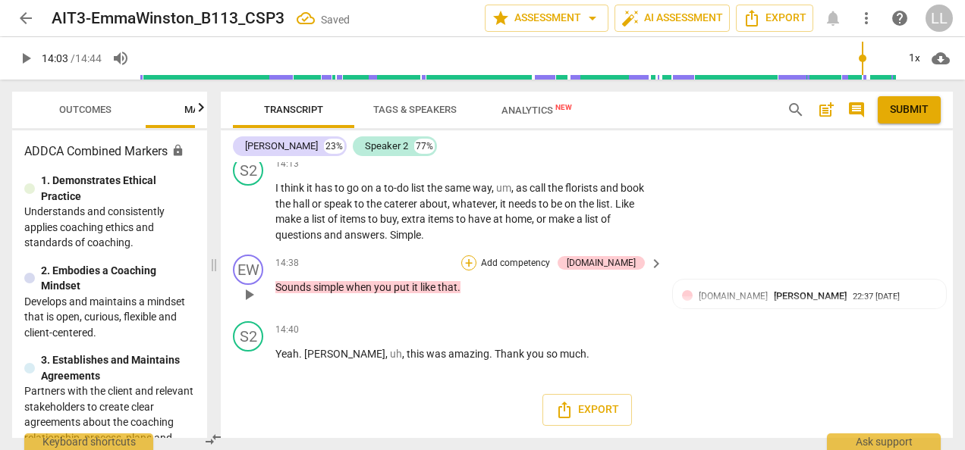
click at [476, 262] on div "+" at bounding box center [468, 263] width 15 height 15
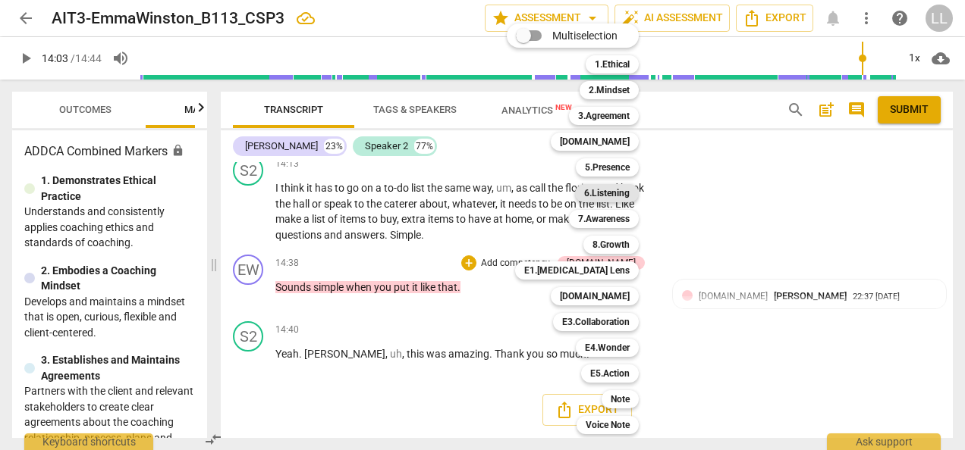
click at [617, 194] on b "6.Listening" at bounding box center [607, 193] width 46 height 18
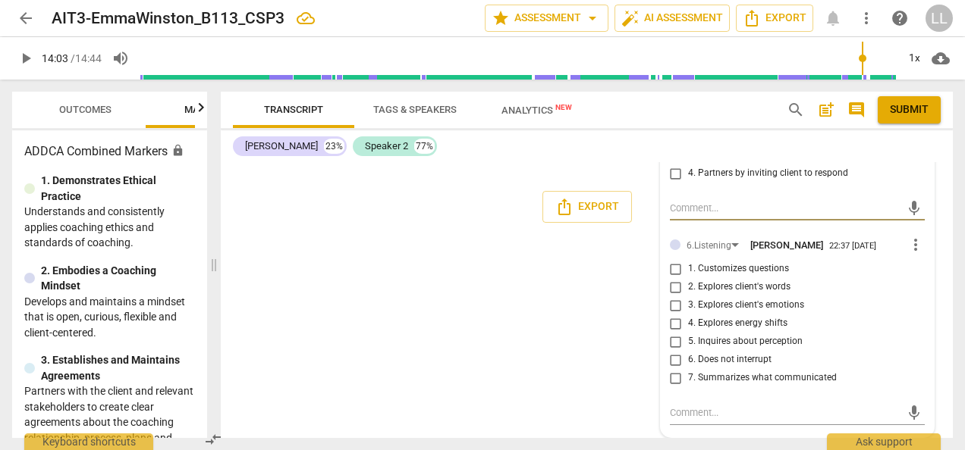
scroll to position [5621, 0]
click at [673, 375] on input "7. Summarizes what communicated" at bounding box center [676, 378] width 24 height 18
click at [670, 288] on input "2. Explores client's words" at bounding box center [676, 287] width 24 height 18
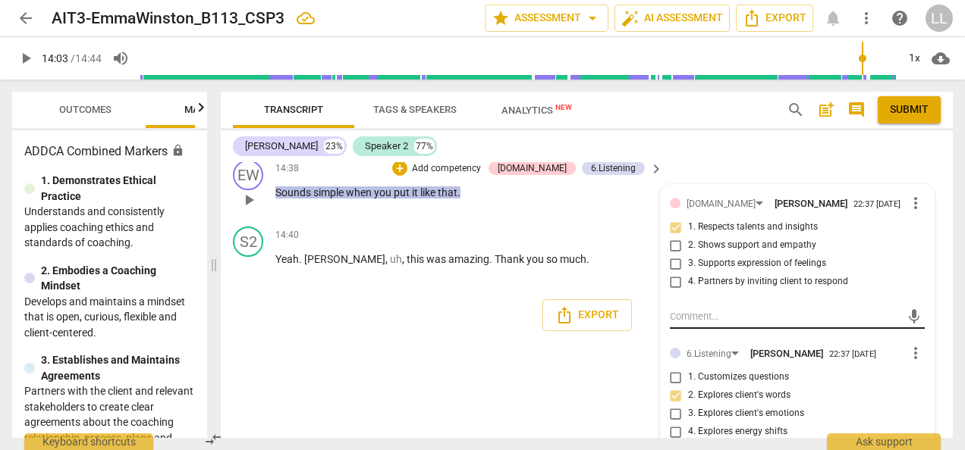
scroll to position [5545, 0]
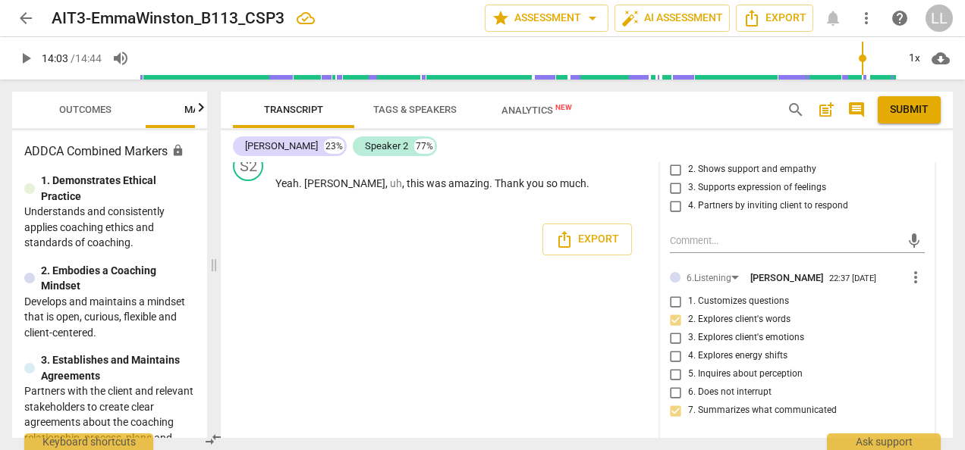
click at [675, 329] on input "2. Explores client's words" at bounding box center [676, 320] width 24 height 18
click at [667, 329] on input "2. Explores client's words" at bounding box center [676, 320] width 24 height 18
click at [610, 341] on div "[PERSON_NAME] Summary: [PERSON_NAME] Summary: Hi [PERSON_NAME], here is the fee…" at bounding box center [587, 300] width 732 height 276
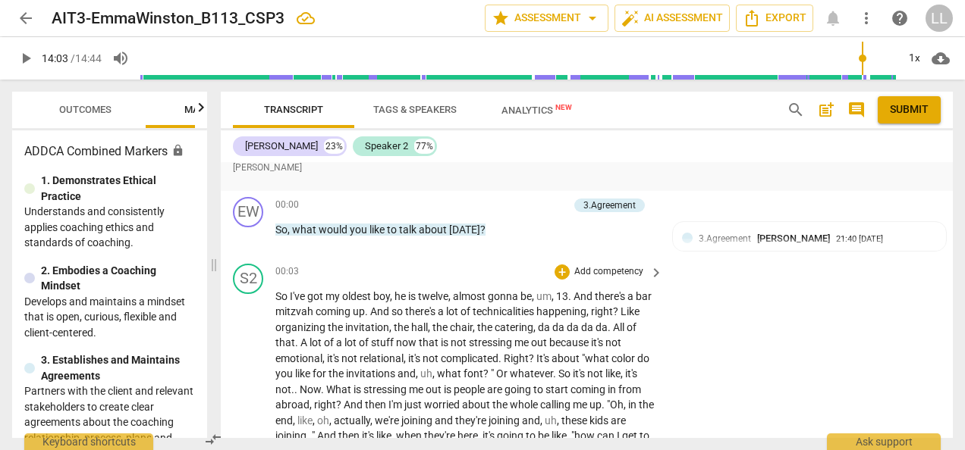
scroll to position [2005, 0]
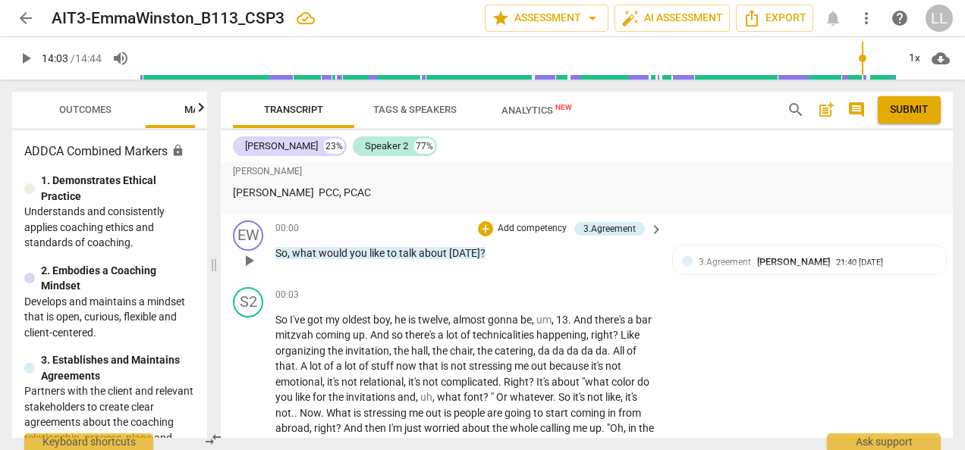
click at [507, 227] on p "Add competency" at bounding box center [532, 229] width 72 height 14
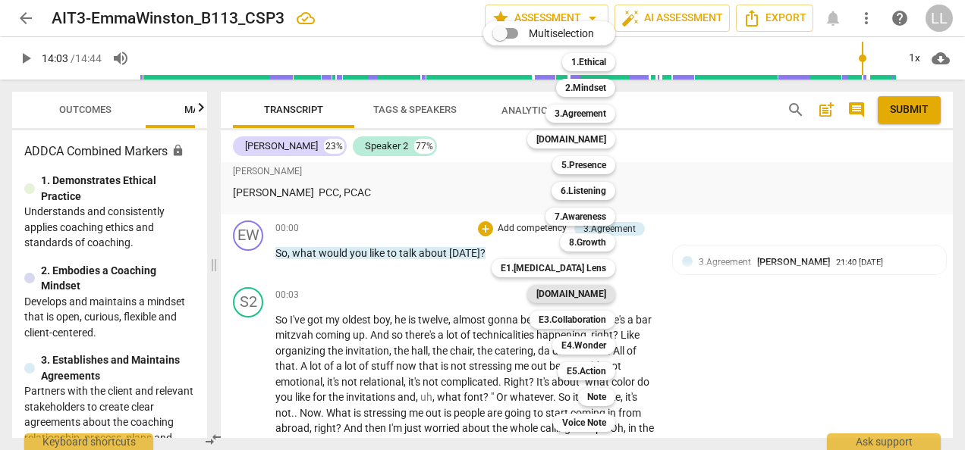
click at [573, 298] on b "[DOMAIN_NAME]" at bounding box center [571, 294] width 70 height 18
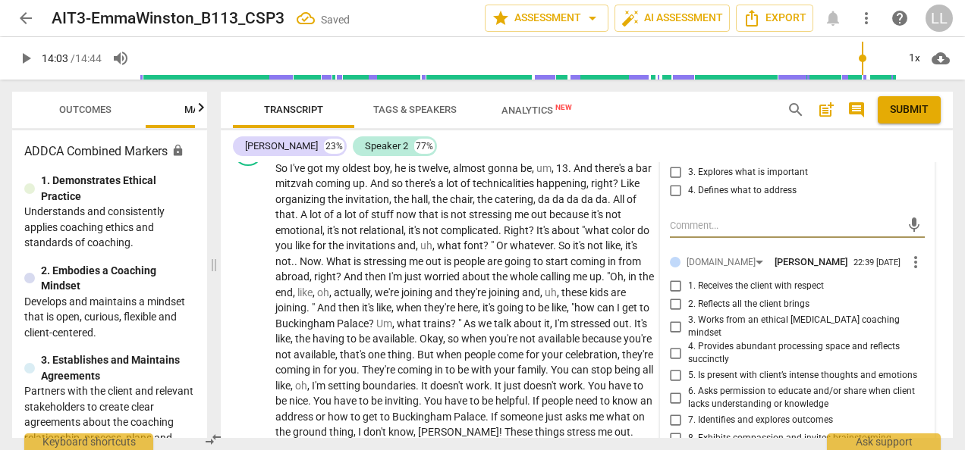
scroll to position [2233, 0]
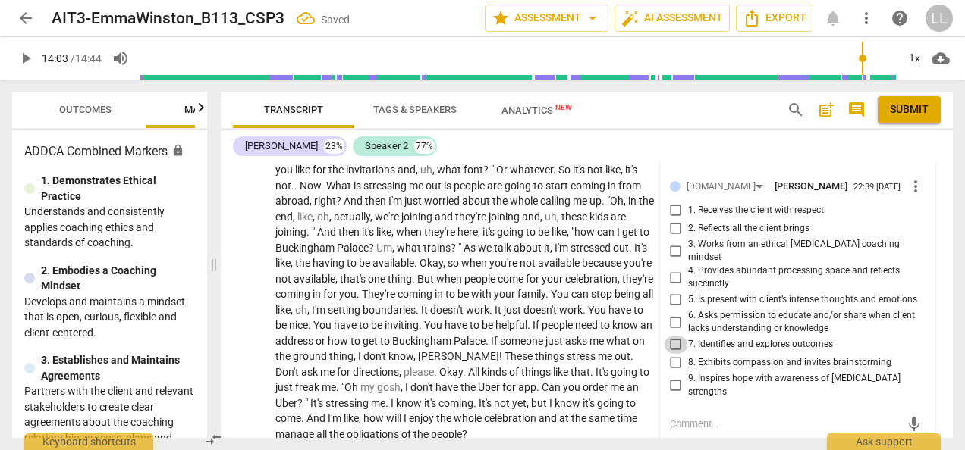
click at [670, 336] on input "7. Identifies and explores outcomes" at bounding box center [676, 345] width 24 height 18
click at [646, 304] on p "So I've got my oldest boy , he is twelve , almost gonna be , um , 13 . And ther…" at bounding box center [465, 264] width 380 height 358
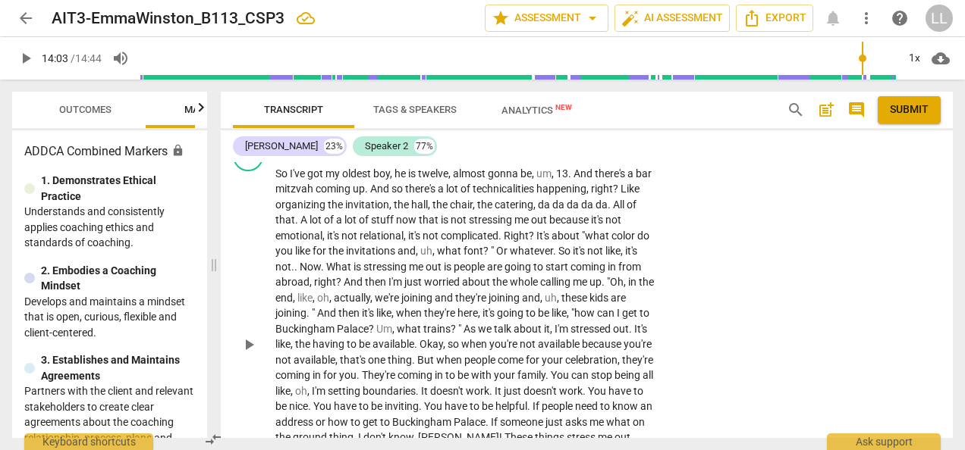
scroll to position [2081, 0]
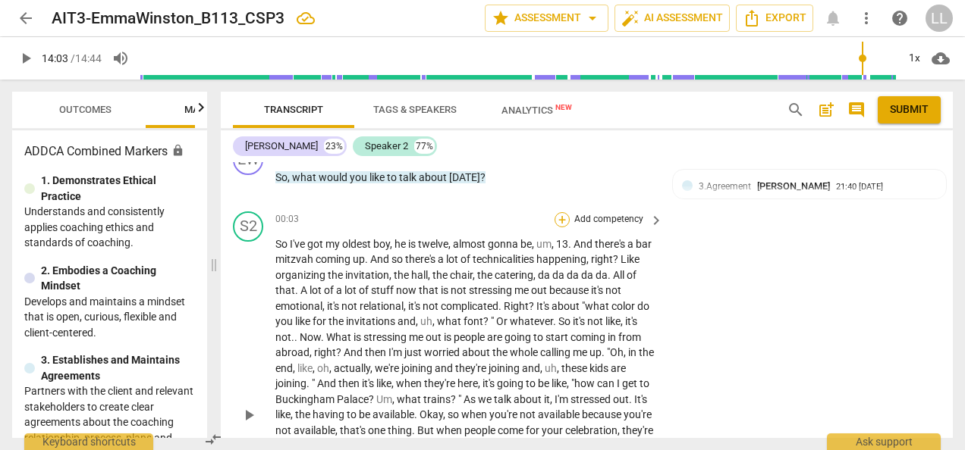
click at [564, 218] on div "+" at bounding box center [561, 219] width 15 height 15
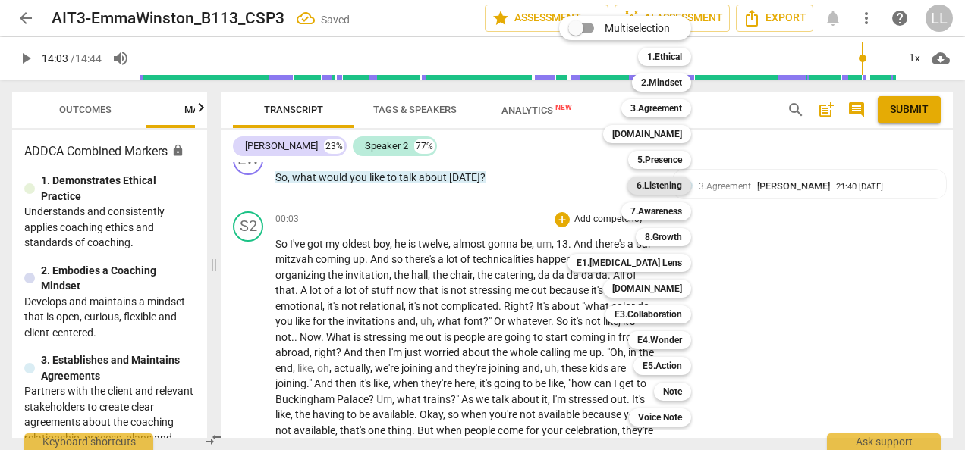
click at [677, 185] on b "6.Listening" at bounding box center [659, 186] width 46 height 18
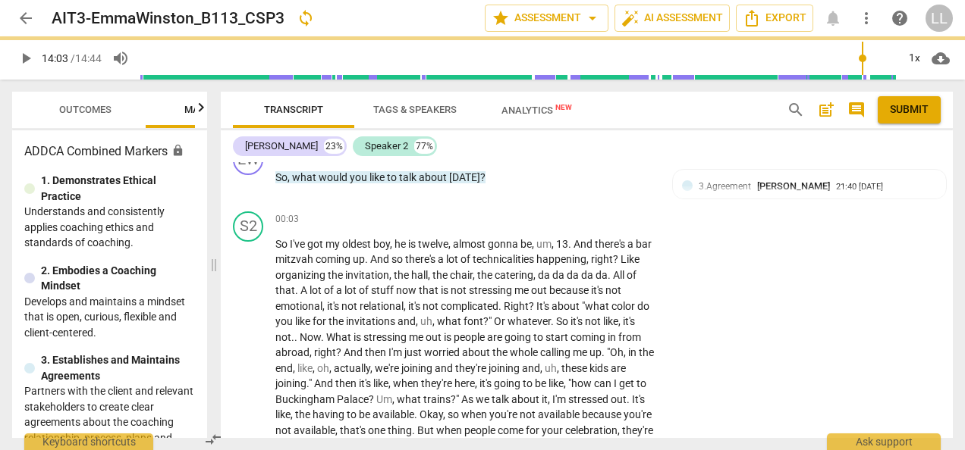
scroll to position [2181, 0]
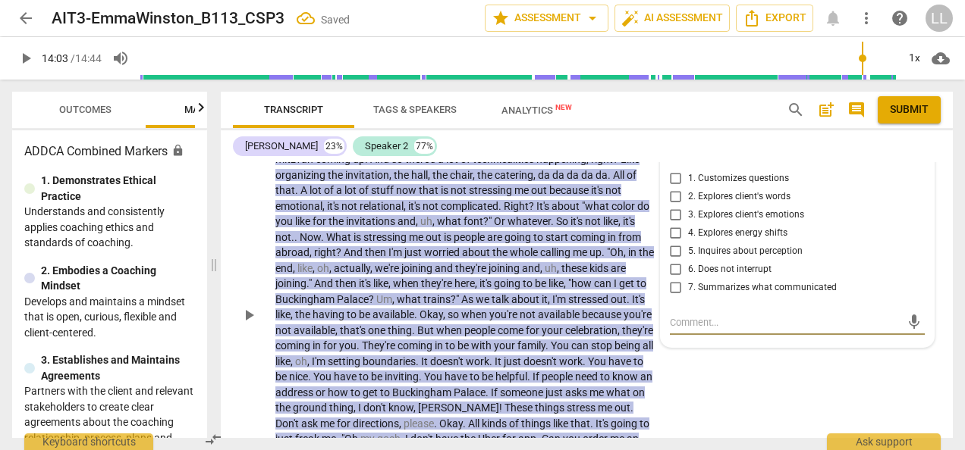
click at [673, 268] on input "6. Does not interrupt" at bounding box center [676, 270] width 24 height 18
click at [717, 370] on div "S2 play_arrow pause 00:03 + Add competency 6.Listening keyboard_arrow_right So …" at bounding box center [587, 302] width 732 height 395
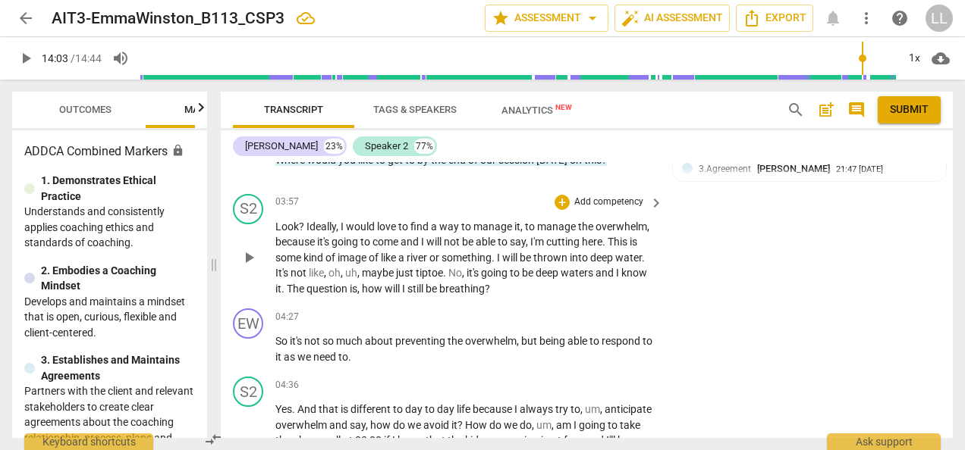
scroll to position [2939, 0]
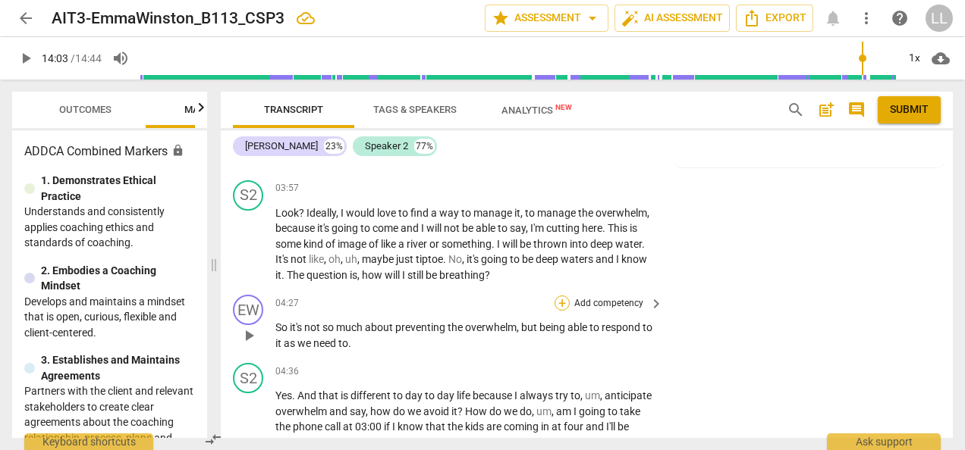
click at [564, 302] on div "+" at bounding box center [561, 303] width 15 height 15
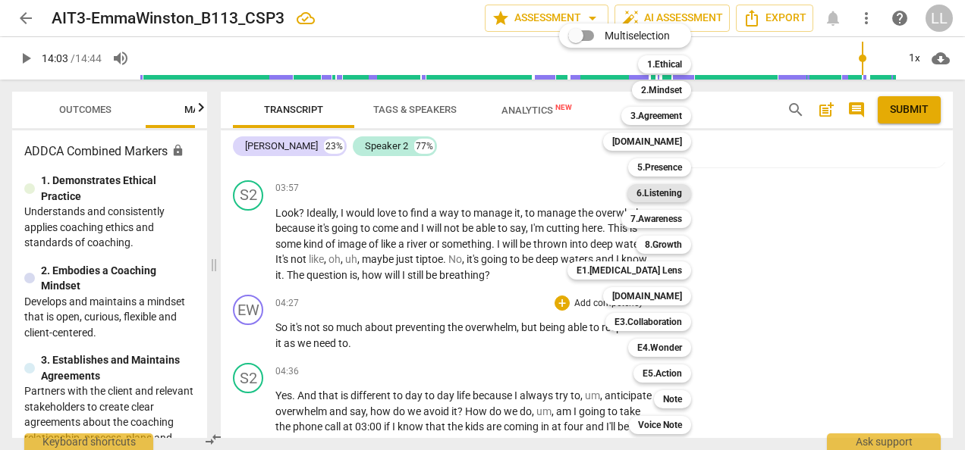
click at [680, 196] on b "6.Listening" at bounding box center [659, 193] width 46 height 18
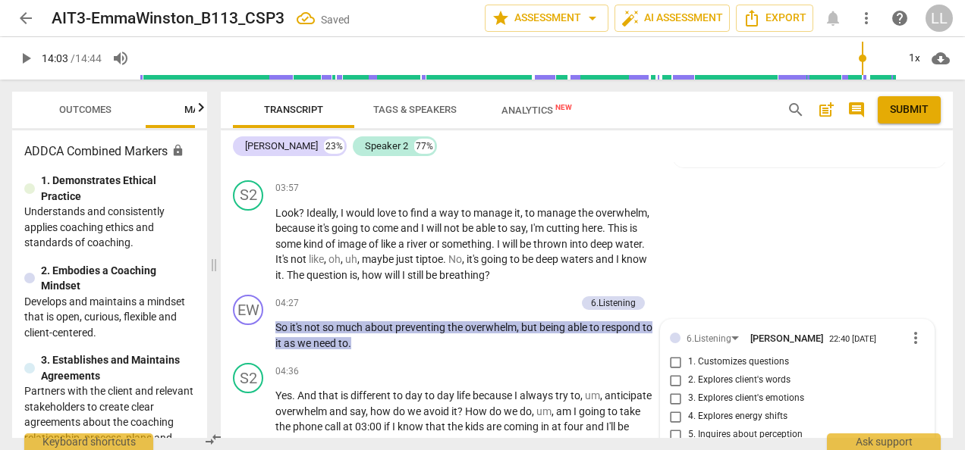
scroll to position [3143, 0]
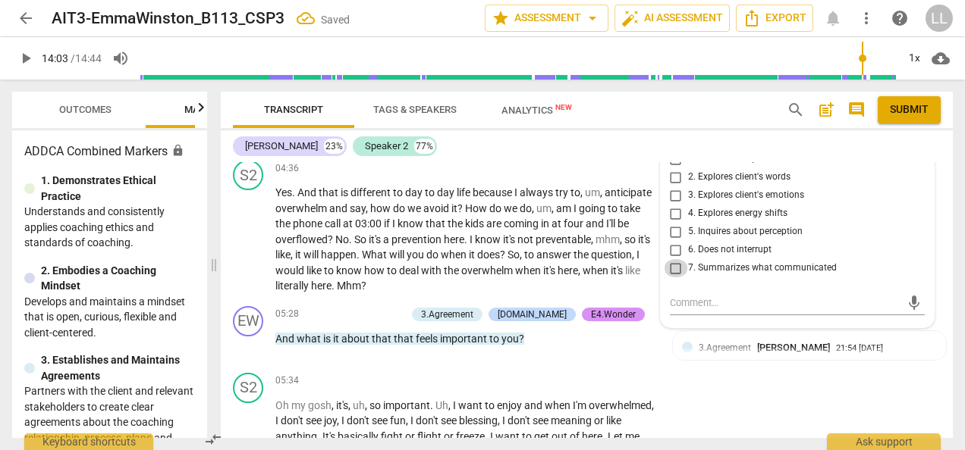
click at [674, 266] on input "7. Summarizes what communicated" at bounding box center [676, 268] width 24 height 18
click at [634, 287] on p "Yes . And that is different to day to day life because I always try to , um , a…" at bounding box center [465, 239] width 380 height 109
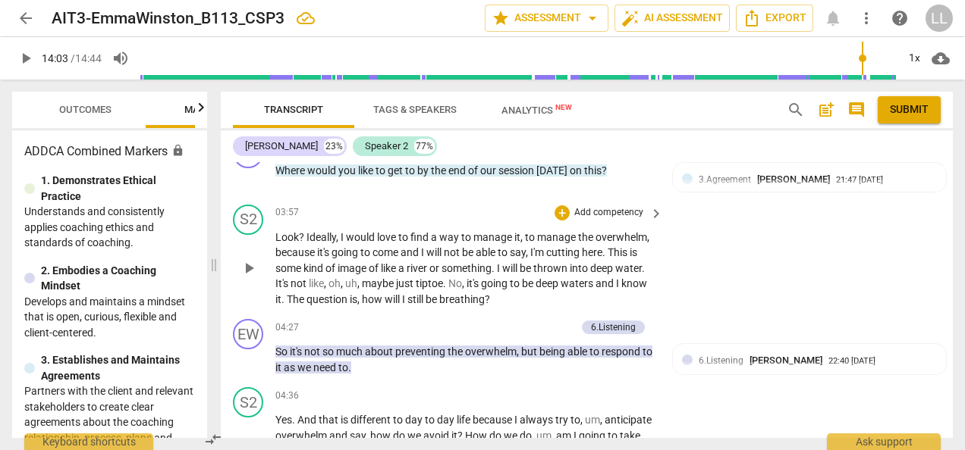
scroll to position [2991, 0]
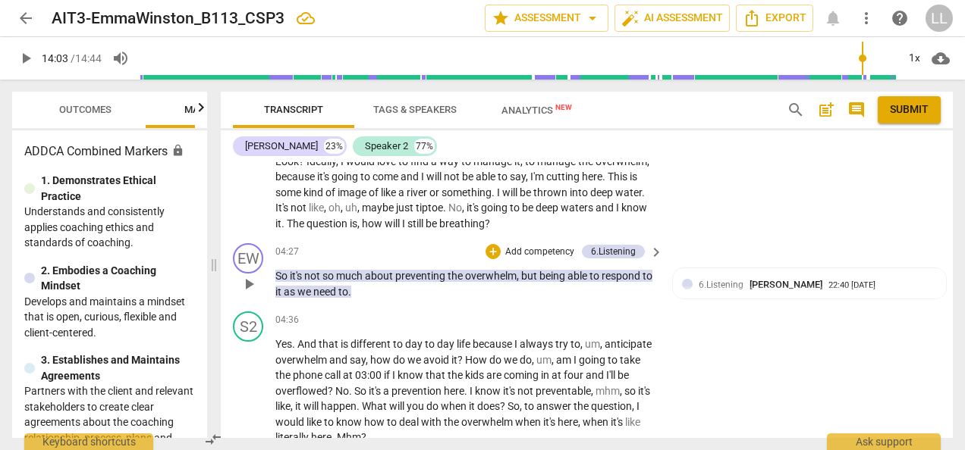
click at [510, 247] on p "Add competency" at bounding box center [540, 253] width 72 height 14
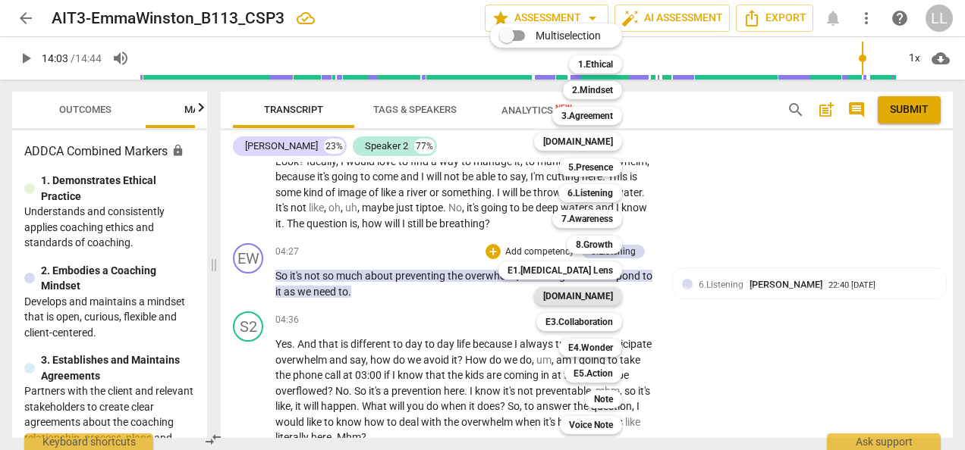
click at [601, 294] on b "[DOMAIN_NAME]" at bounding box center [578, 296] width 70 height 18
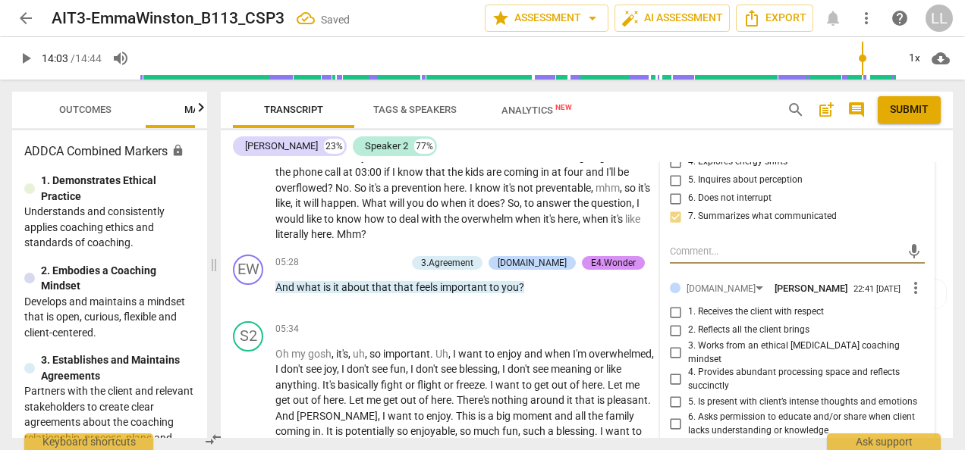
scroll to position [3219, 0]
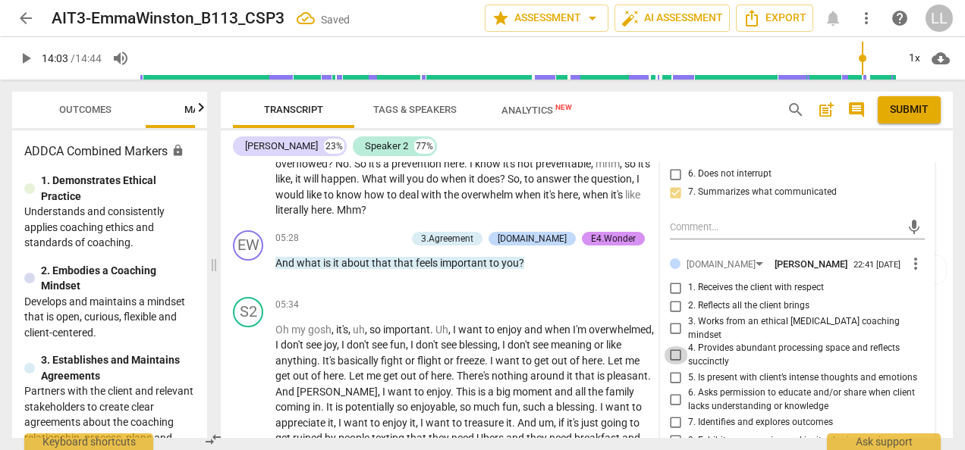
click at [674, 347] on input "4. Provides abundant processing space and reflects succinctly" at bounding box center [676, 356] width 24 height 18
click at [628, 312] on div "05:34 + Add competency keyboard_arrow_right Oh my gosh , it's , uh , so importa…" at bounding box center [469, 442] width 389 height 290
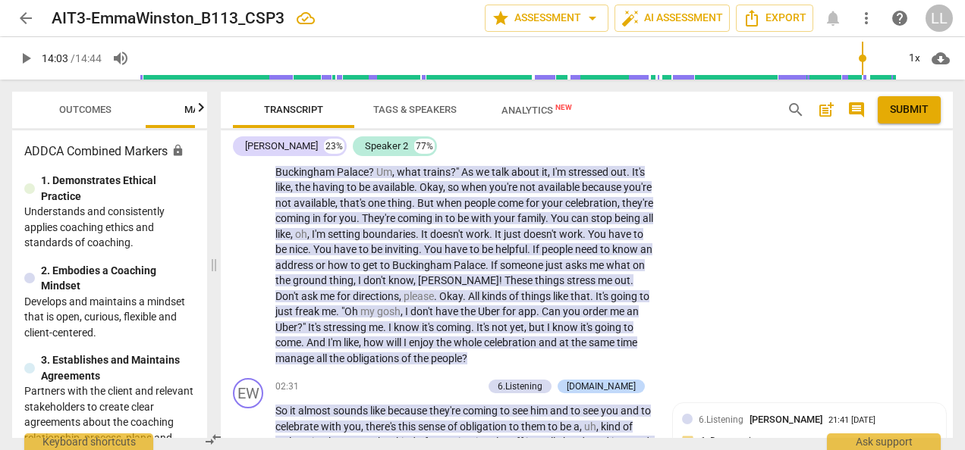
scroll to position [2081, 0]
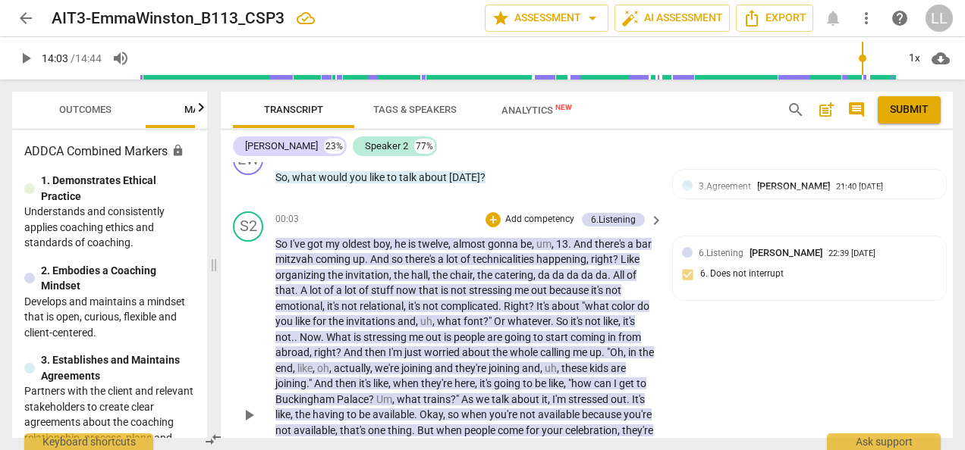
click at [504, 215] on p "Add competency" at bounding box center [540, 220] width 72 height 14
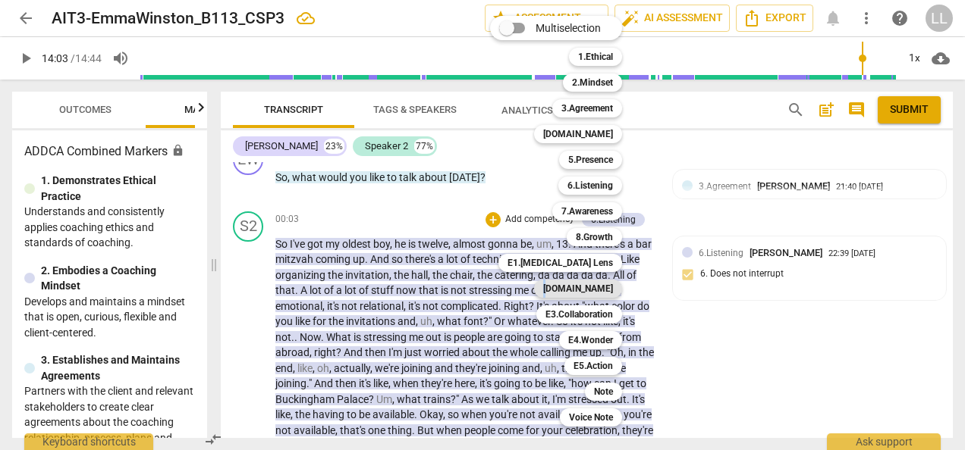
click at [579, 288] on b "[DOMAIN_NAME]" at bounding box center [578, 289] width 70 height 18
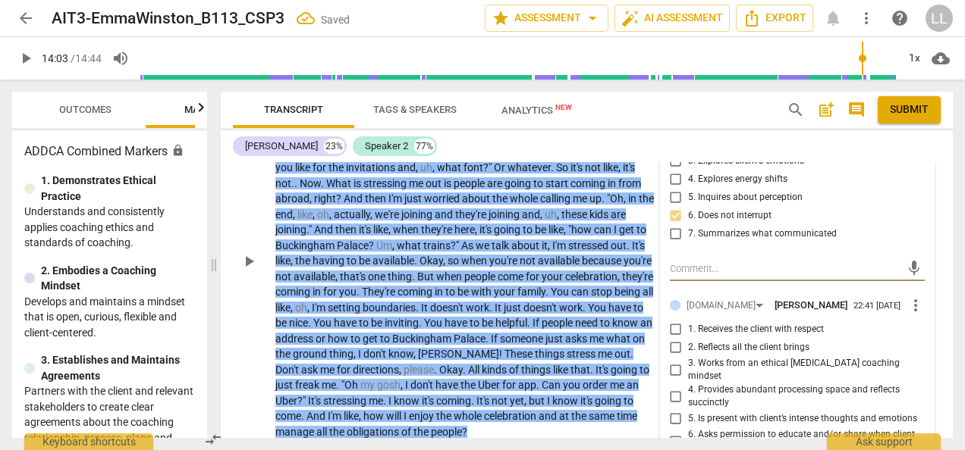
scroll to position [2257, 0]
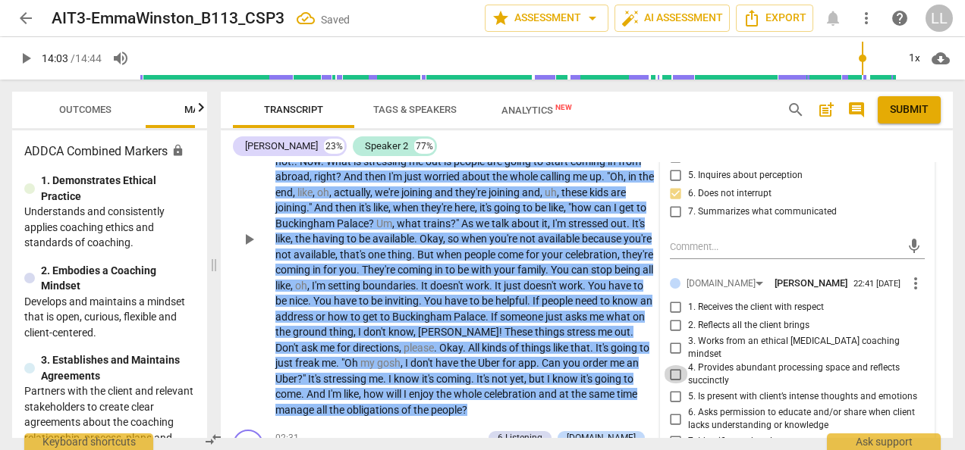
click at [678, 366] on input "4. Provides abundant processing space and reflects succinctly" at bounding box center [676, 375] width 24 height 18
click at [648, 367] on p "So I've got my oldest boy , he is twelve , almost gonna be , um , 13 . And ther…" at bounding box center [465, 240] width 380 height 358
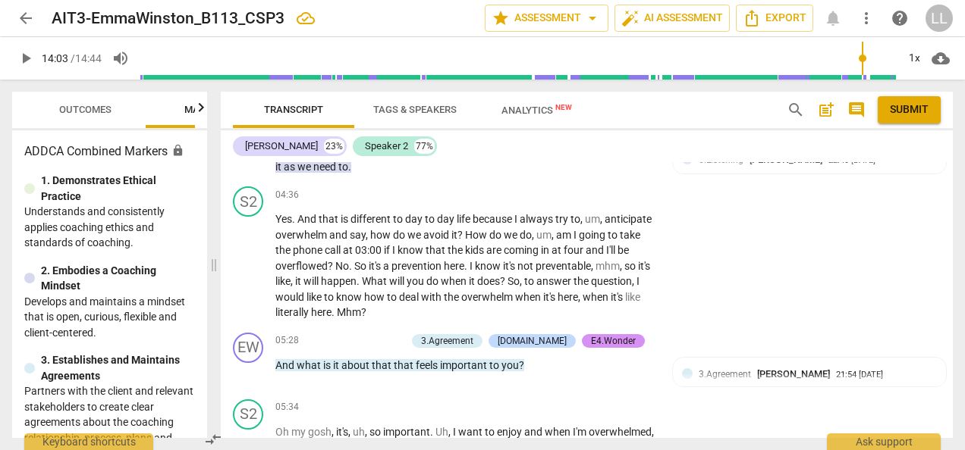
scroll to position [3015, 0]
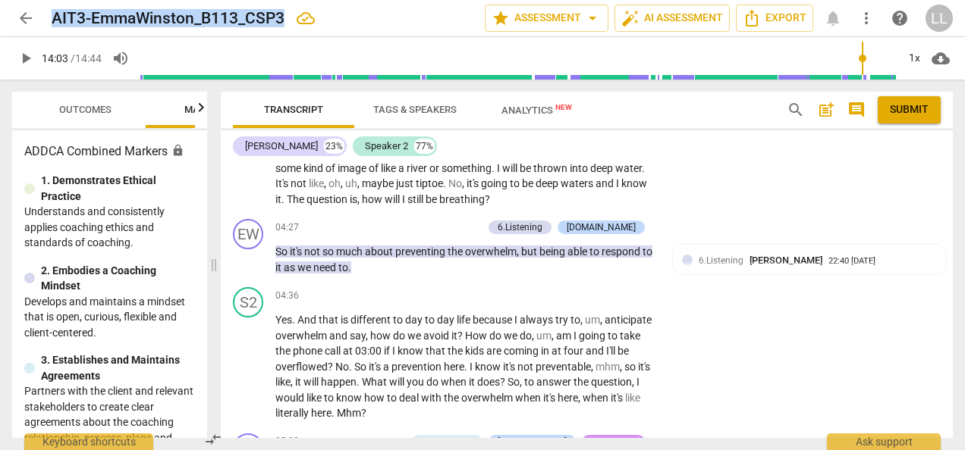
drag, startPoint x: 284, startPoint y: 18, endPoint x: 46, endPoint y: 27, distance: 237.5
click at [46, 27] on div "arrow_back AIT3-EmmaWinston_B113_CSP3 edit star Assessment arrow_drop_down auto…" at bounding box center [482, 18] width 940 height 27
copy h2 "AIT3-EmmaWinston_B113_CSP3"
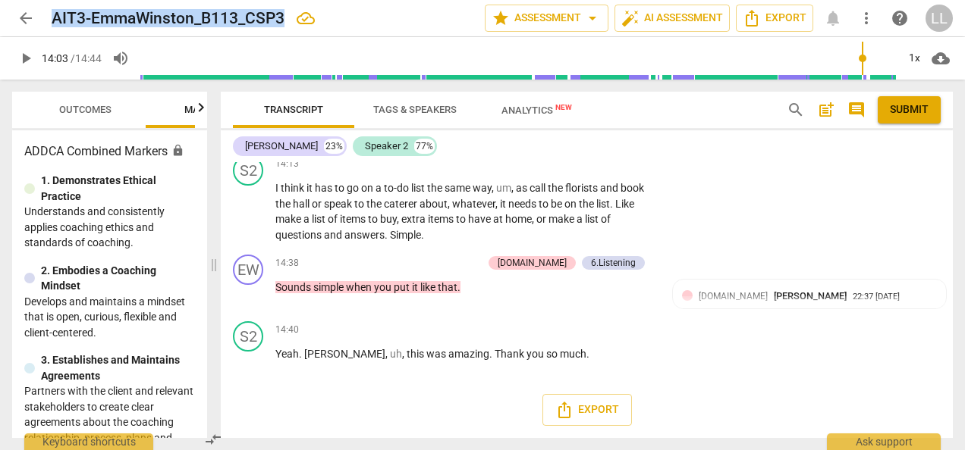
scroll to position [5418, 0]
click at [576, 410] on span "Export" at bounding box center [587, 410] width 64 height 18
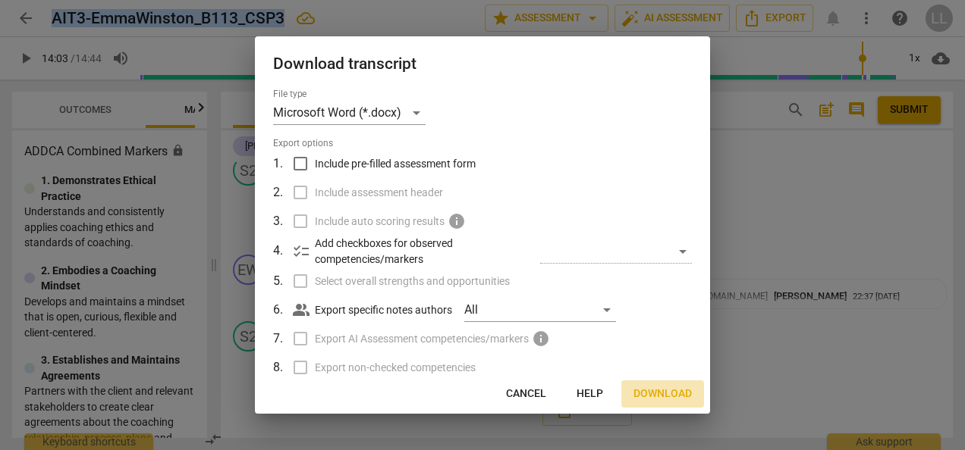
click at [656, 391] on span "Download" at bounding box center [662, 394] width 58 height 15
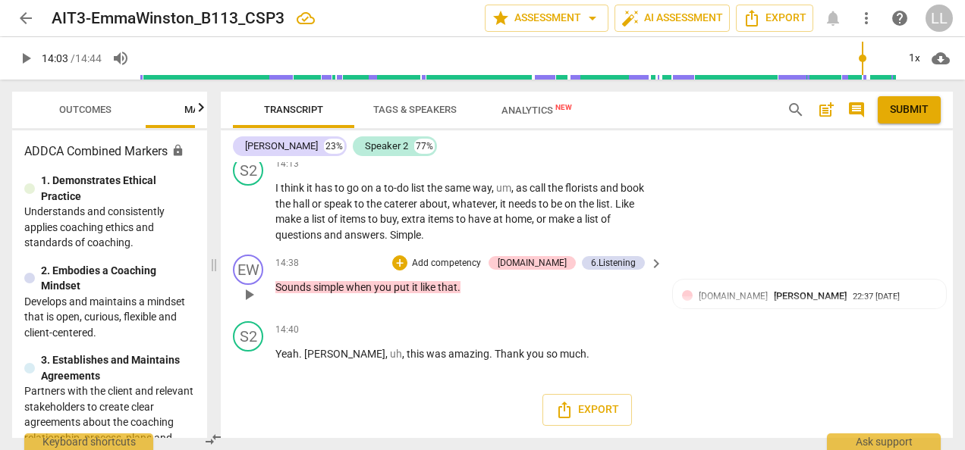
click at [596, 298] on div "14:38 + Add competency [DOMAIN_NAME] 6.Listening keyboard_arrow_right Sounds si…" at bounding box center [469, 282] width 389 height 55
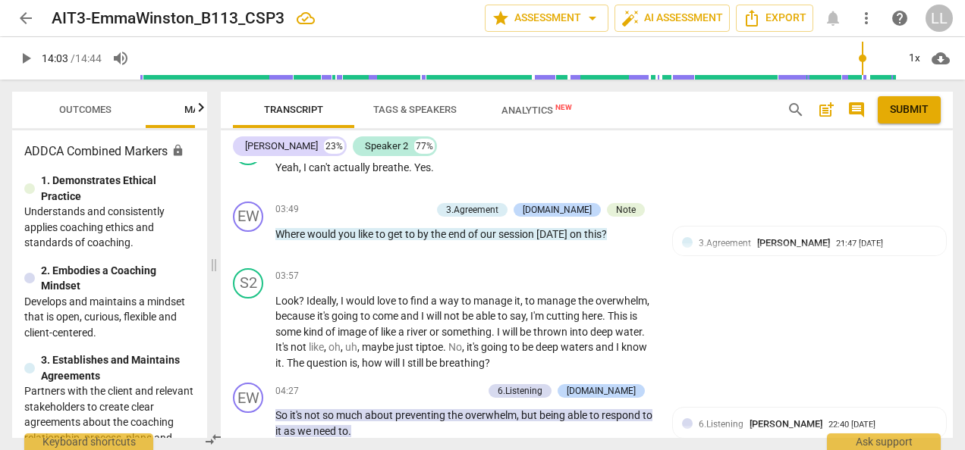
scroll to position [2839, 0]
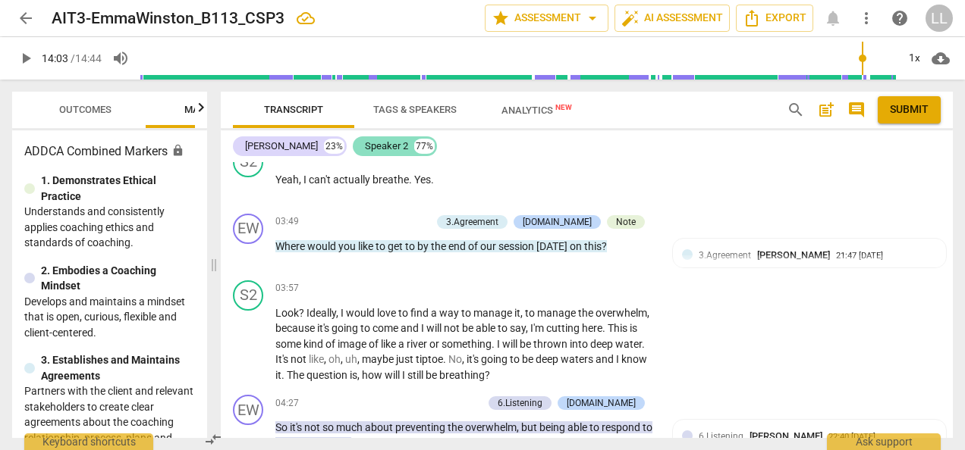
click at [377, 149] on div "Speaker 2" at bounding box center [386, 146] width 43 height 15
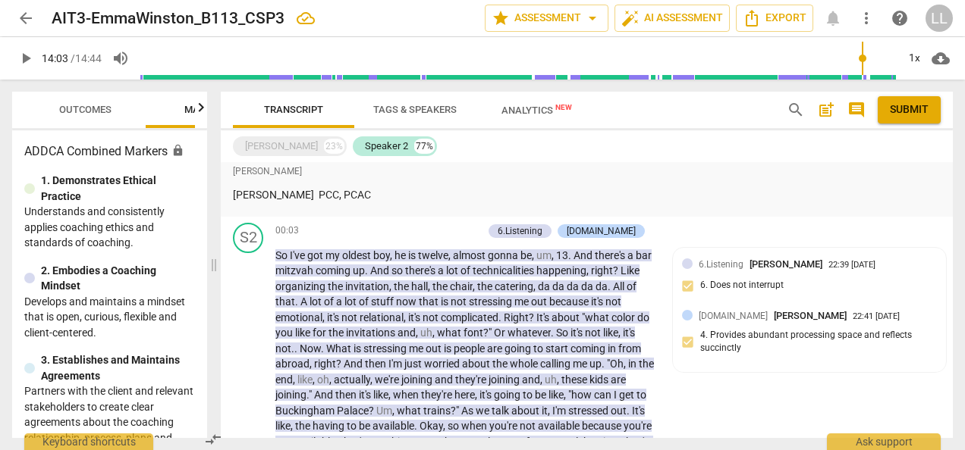
scroll to position [2043, 0]
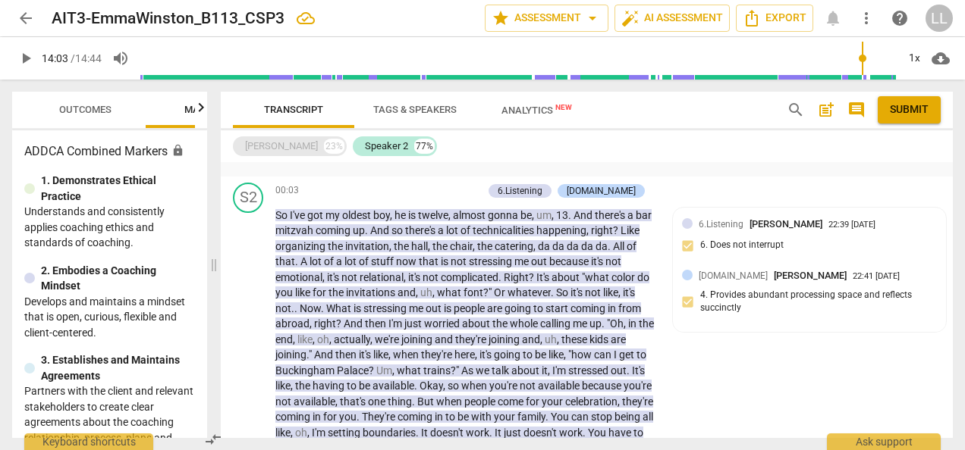
click at [290, 144] on div "[PERSON_NAME]" at bounding box center [281, 146] width 73 height 15
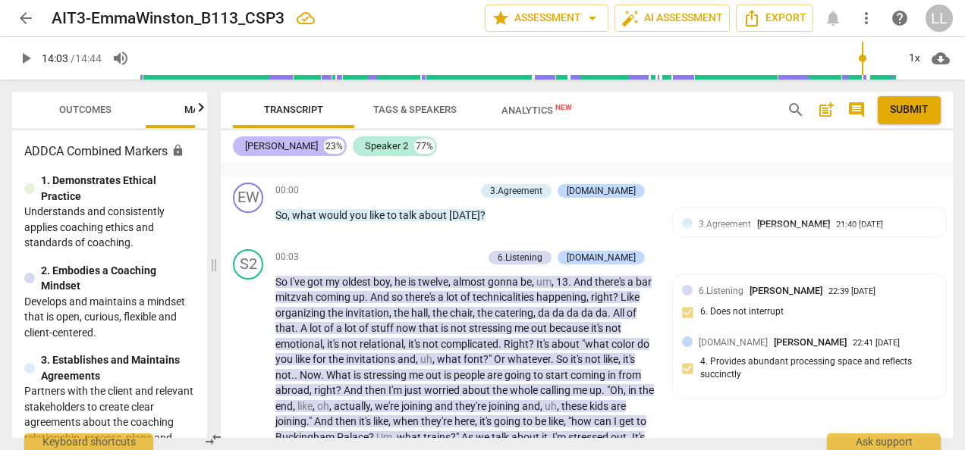
click at [290, 144] on div "[PERSON_NAME]" at bounding box center [281, 146] width 73 height 15
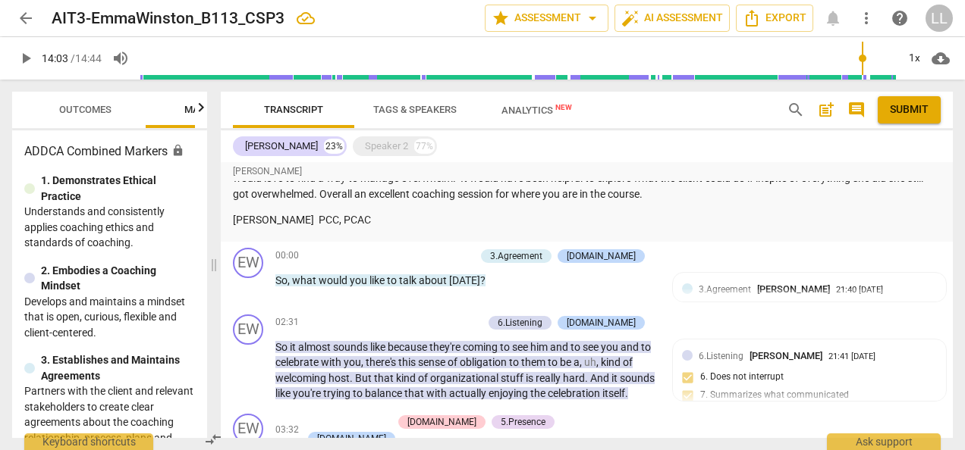
scroll to position [1990, 0]
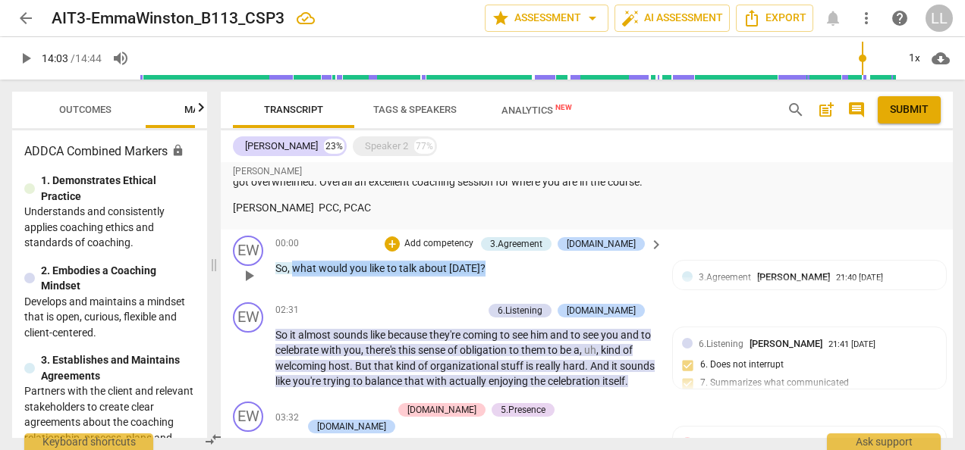
drag, startPoint x: 488, startPoint y: 266, endPoint x: 291, endPoint y: 264, distance: 197.2
click at [291, 264] on p "So , what would you like to talk about [DATE] ?" at bounding box center [465, 269] width 380 height 16
copy p "what would you like to talk about [DATE] ?"
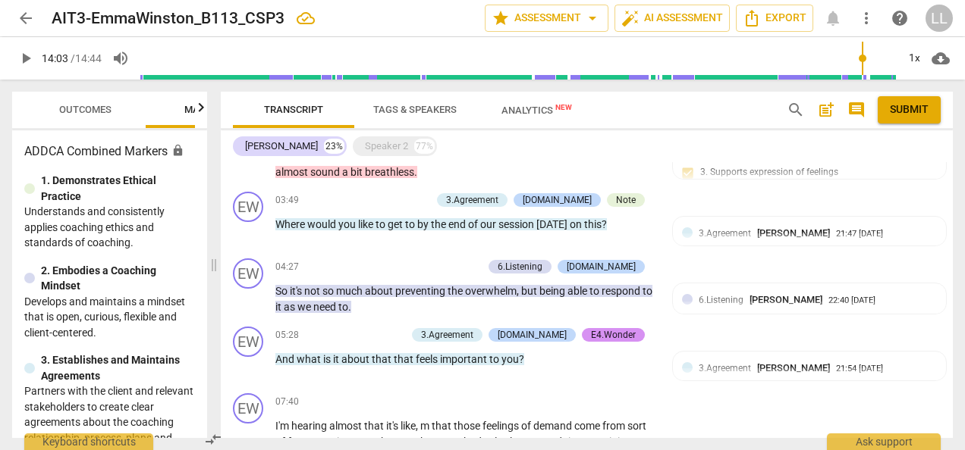
scroll to position [2369, 0]
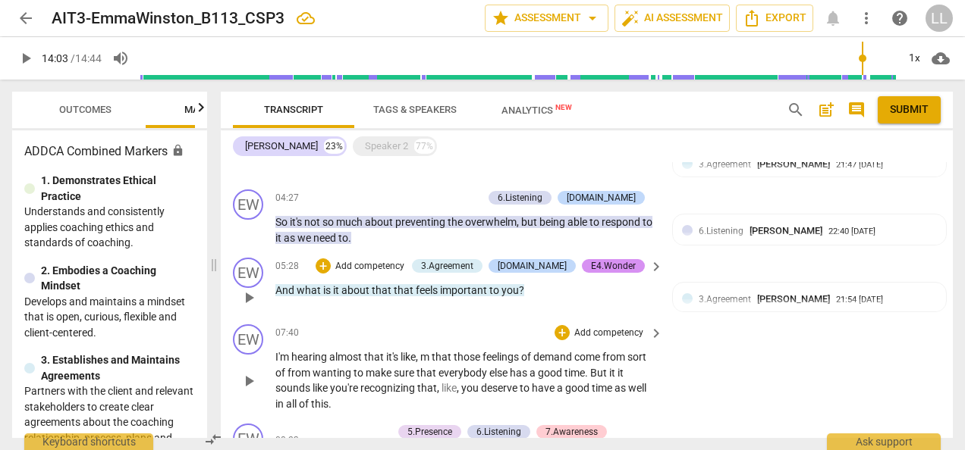
drag, startPoint x: 373, startPoint y: 284, endPoint x: 344, endPoint y: 329, distance: 53.6
click at [344, 329] on div "07:40 + Add competency keyboard_arrow_right" at bounding box center [469, 333] width 389 height 17
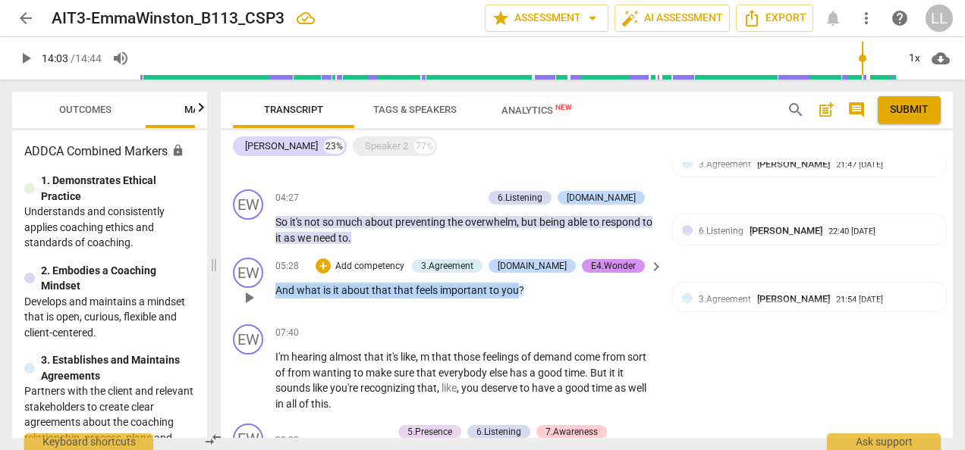
drag, startPoint x: 516, startPoint y: 289, endPoint x: 273, endPoint y: 278, distance: 242.9
click at [273, 278] on div "EW play_arrow pause 05:28 + Add competency 3.Agreement [DOMAIN_NAME] E4.Wonder …" at bounding box center [587, 285] width 732 height 67
copy p "And what is it about that that feels important to you"
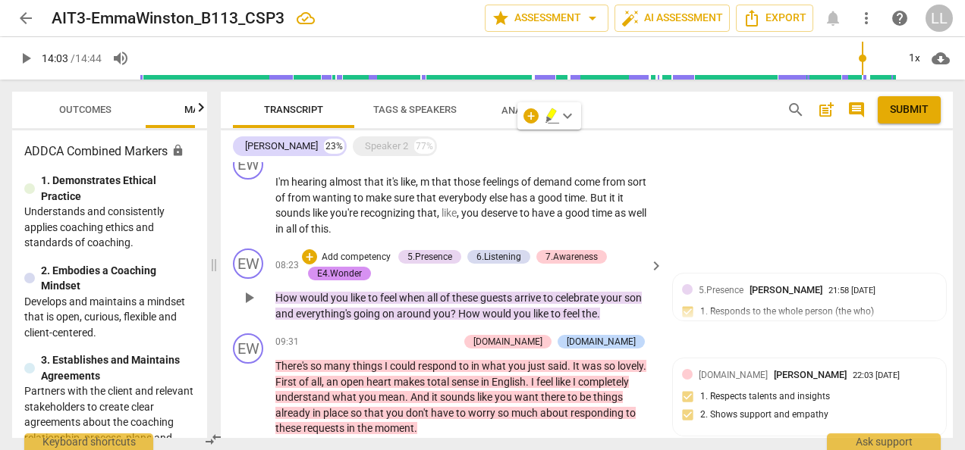
scroll to position [2521, 0]
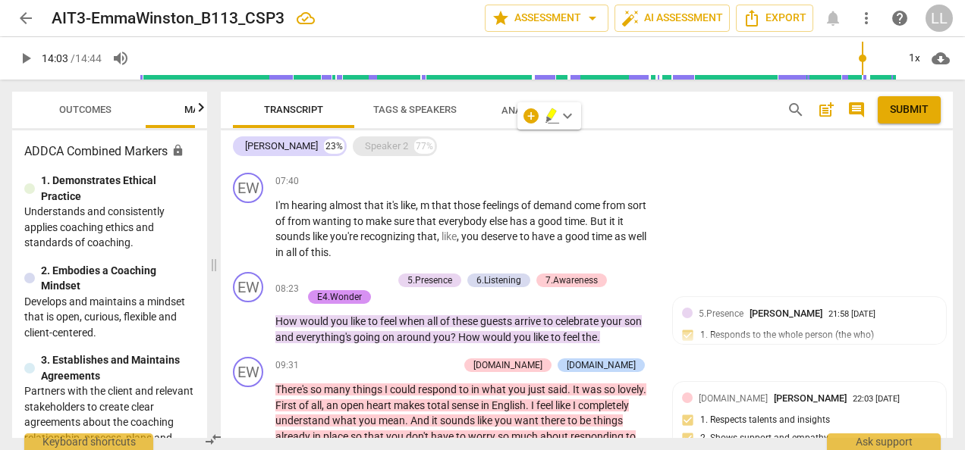
click at [379, 147] on div "Speaker 2" at bounding box center [386, 146] width 43 height 15
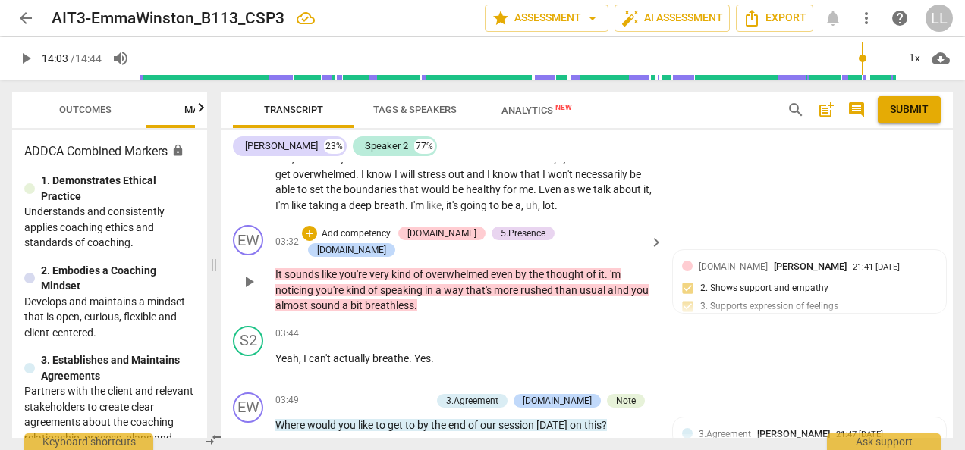
scroll to position [2585, 0]
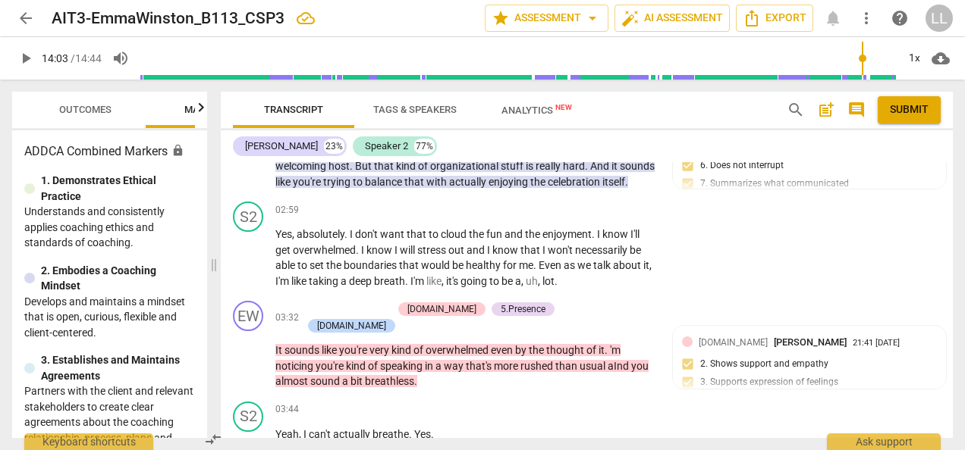
click at [824, 111] on span "post_add" at bounding box center [826, 110] width 18 height 18
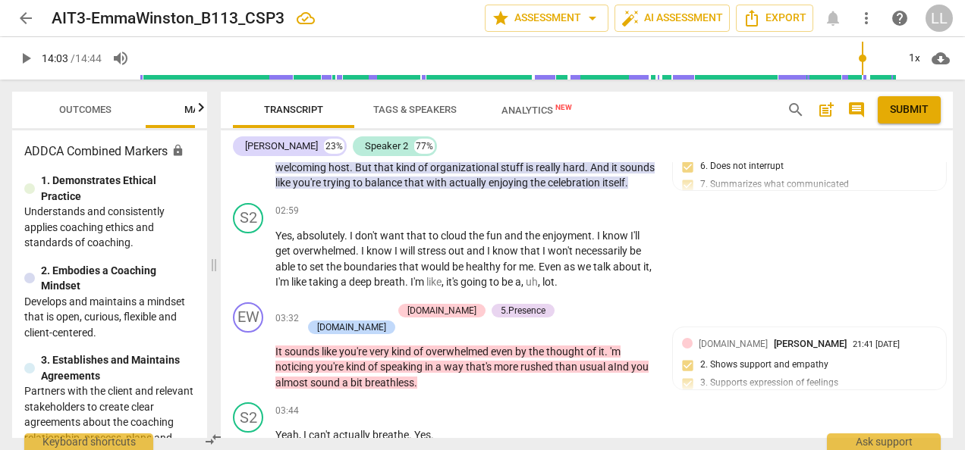
scroll to position [2083, 0]
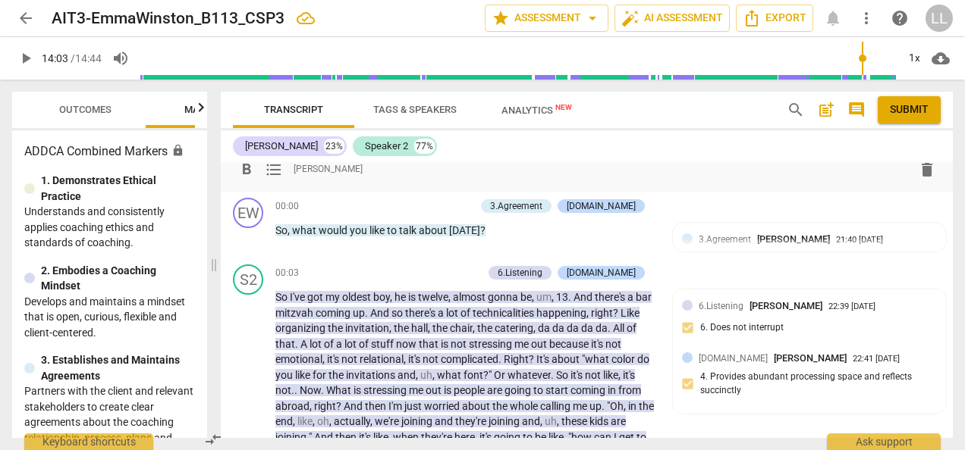
click at [824, 110] on span "post_add" at bounding box center [826, 110] width 18 height 18
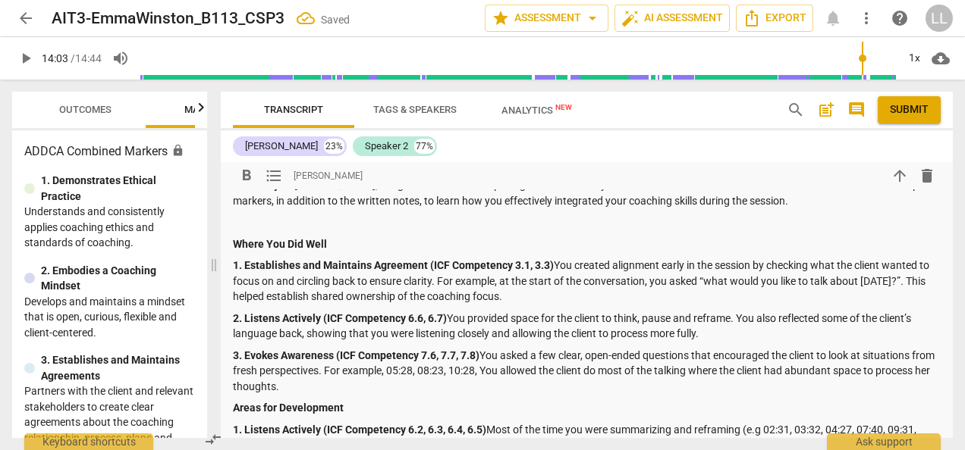
scroll to position [2149, 0]
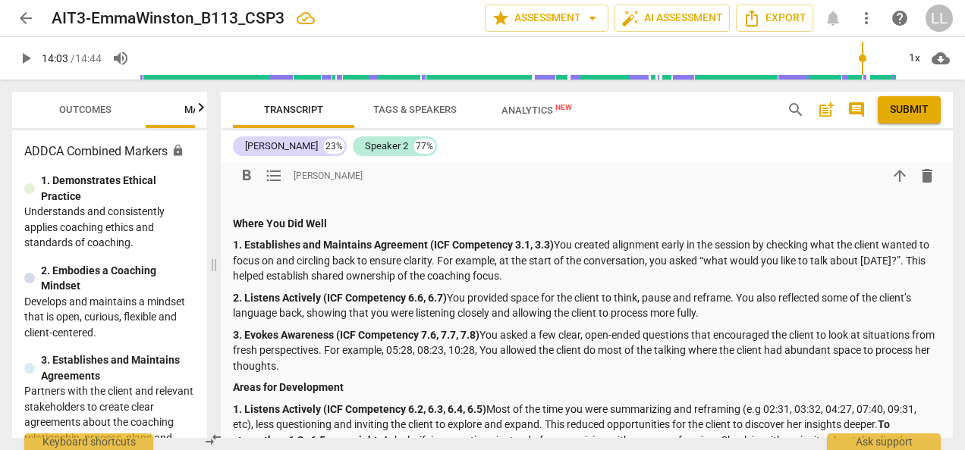
click at [555, 241] on p "1. Establishes and Maintains Agreement (ICF Competency 3.1, 3.3) You created al…" at bounding box center [587, 260] width 708 height 47
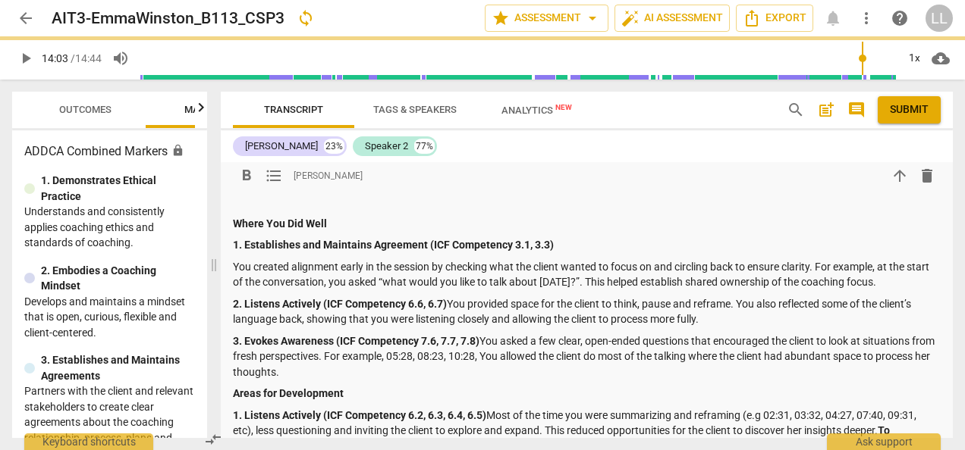
click at [450, 297] on p "2. Listens Actively (ICF Competency 6.6, 6.7) You provided space for the client…" at bounding box center [587, 312] width 708 height 31
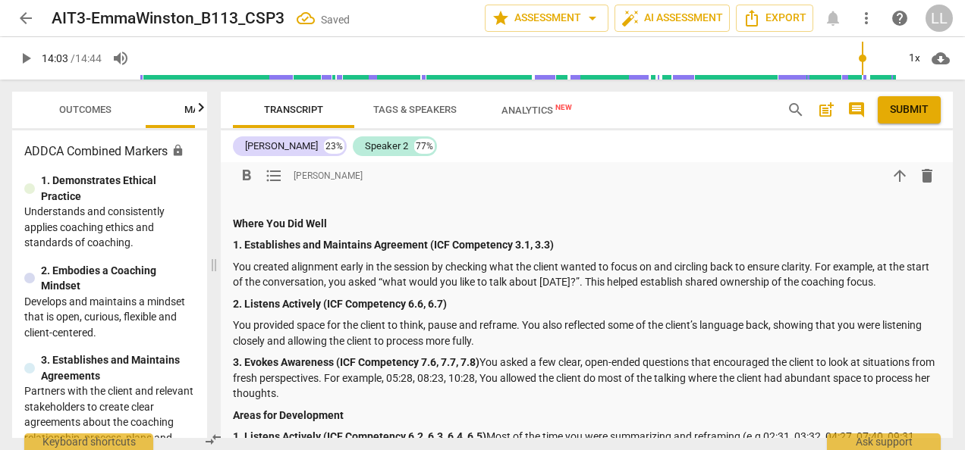
click at [485, 358] on p "3. Evokes Awareness (ICF Competency 7.6, 7.7, 7.8) You asked a few clear, open-…" at bounding box center [587, 378] width 708 height 47
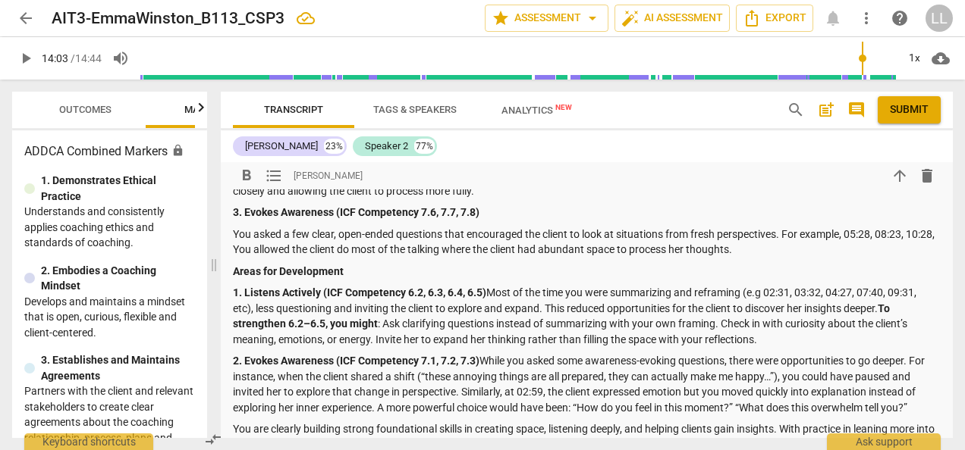
scroll to position [2301, 0]
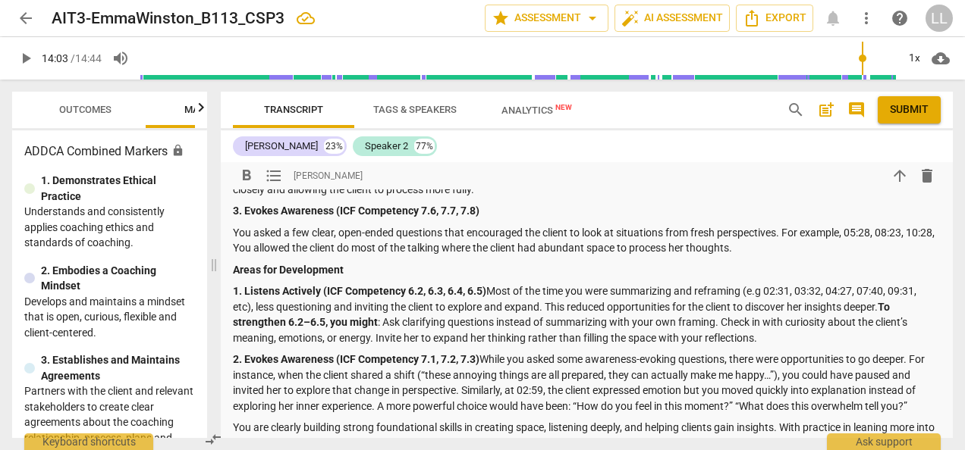
click at [491, 288] on p "1. Listens Actively (ICF Competency 6.2, 6.3, 6.4, 6.5) Most of the time you we…" at bounding box center [587, 315] width 708 height 62
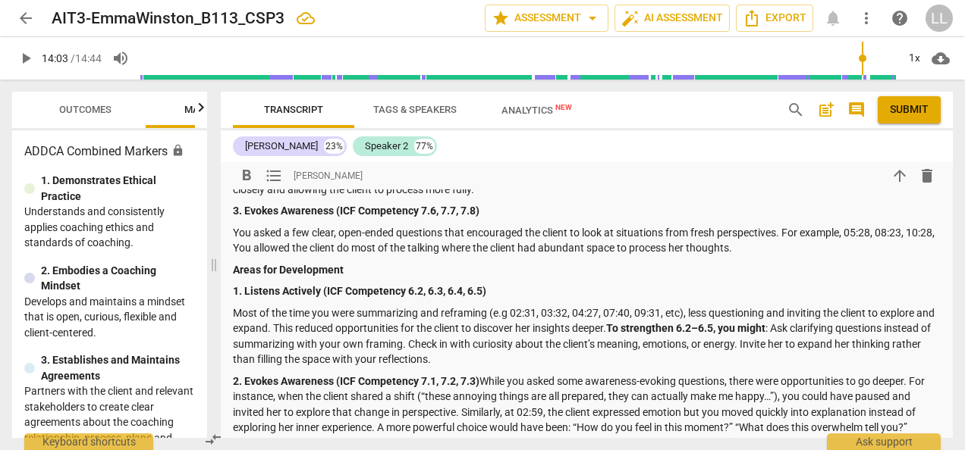
click at [407, 288] on strong "1. Listens Actively (ICF Competency 6.2, 6.3, 6.4, 6.5)" at bounding box center [359, 291] width 253 height 12
click at [419, 207] on strong "3. Evokes Awareness (ICF Competency 7.6, 7.7, 7.8)" at bounding box center [356, 211] width 246 height 12
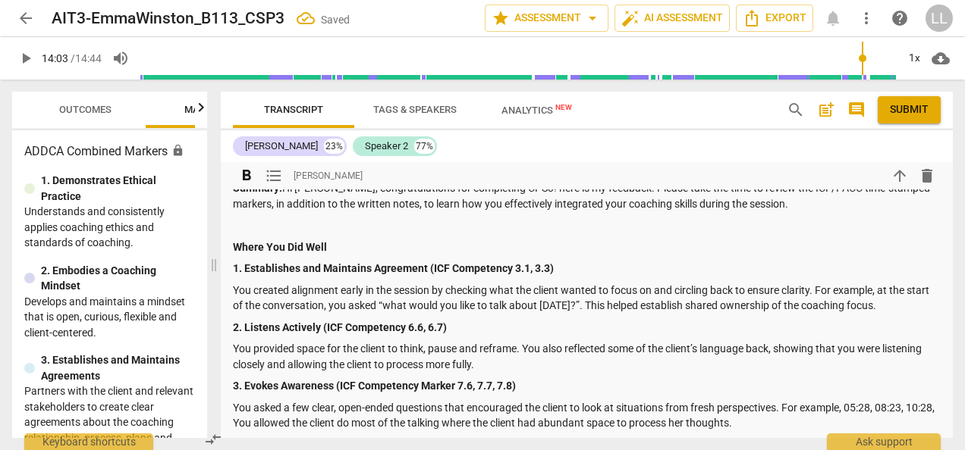
scroll to position [2149, 0]
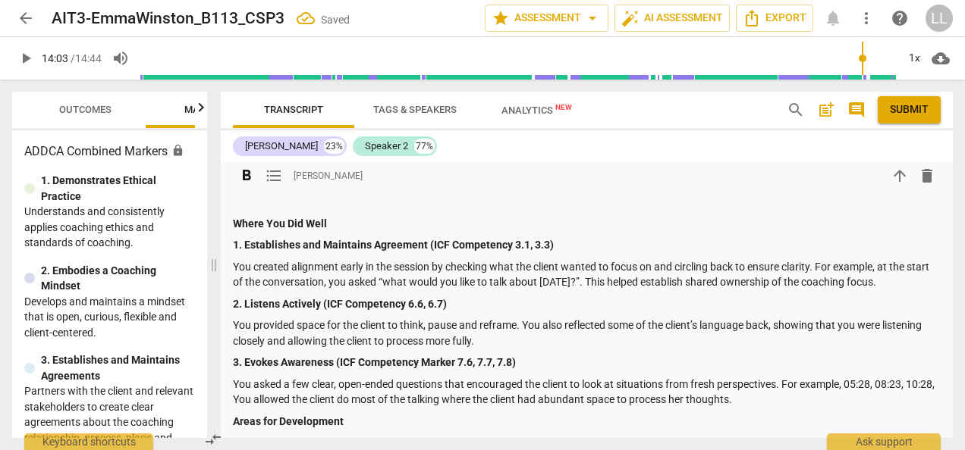
click at [510, 239] on strong "1. Establishes and Maintains Agreement (ICF Competency 3.1, 3.3)" at bounding box center [393, 245] width 321 height 12
copy strong "Marker"
click at [406, 299] on strong "2. Listens Actively (ICF Competency 6.6, 6.7)" at bounding box center [340, 304] width 214 height 12
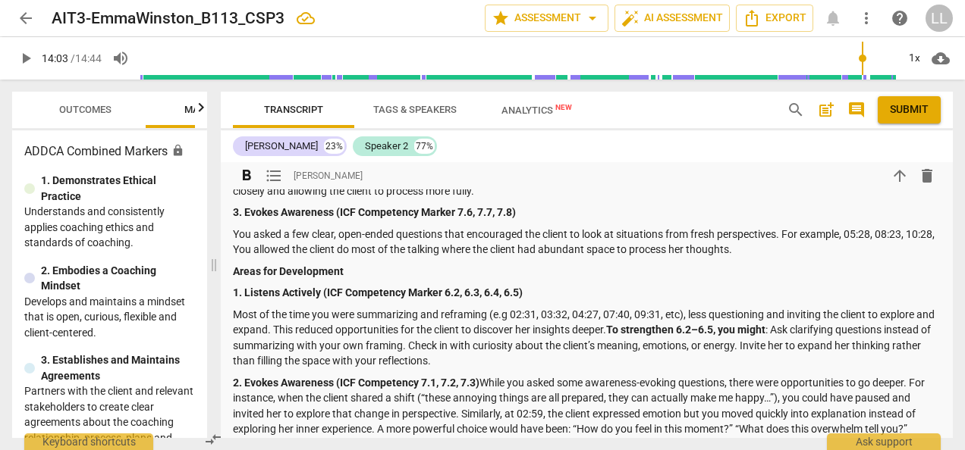
scroll to position [2301, 0]
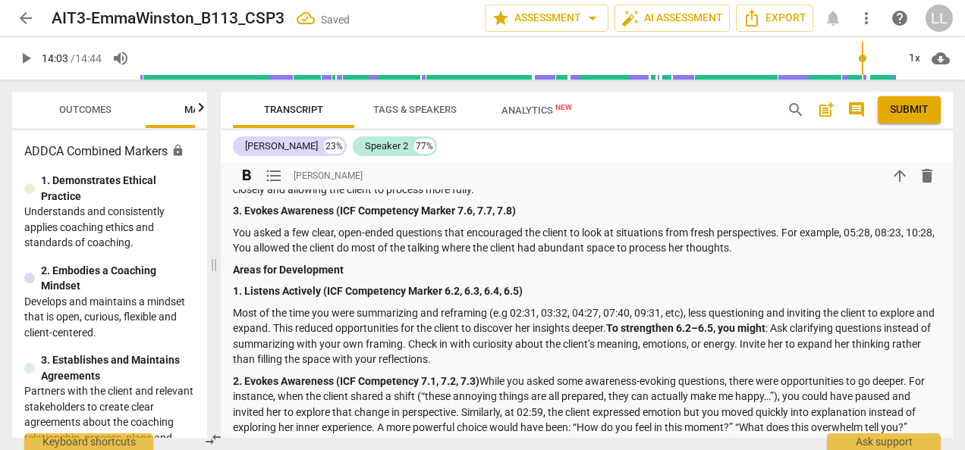
click at [420, 378] on strong "2. Evokes Awareness (ICF Competency 7.1, 7.2, 7.3)" at bounding box center [356, 381] width 246 height 12
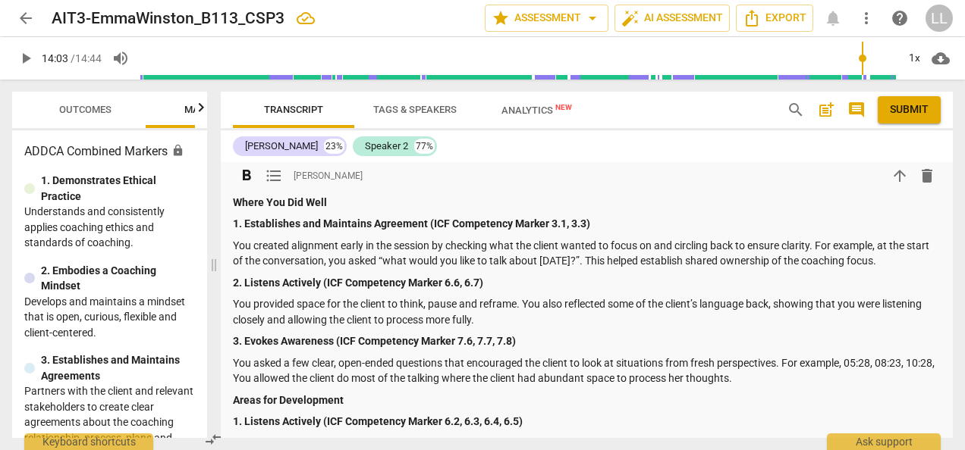
scroll to position [1998, 0]
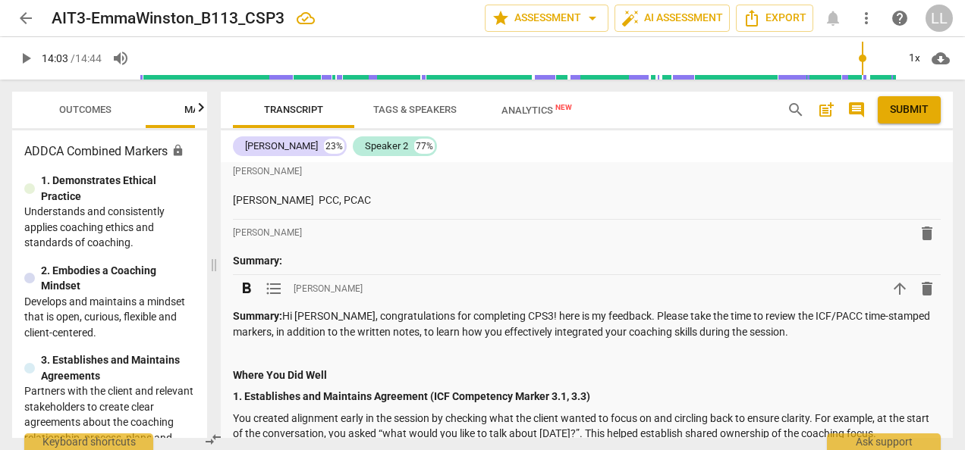
click at [902, 112] on span "Submit" at bounding box center [909, 109] width 39 height 15
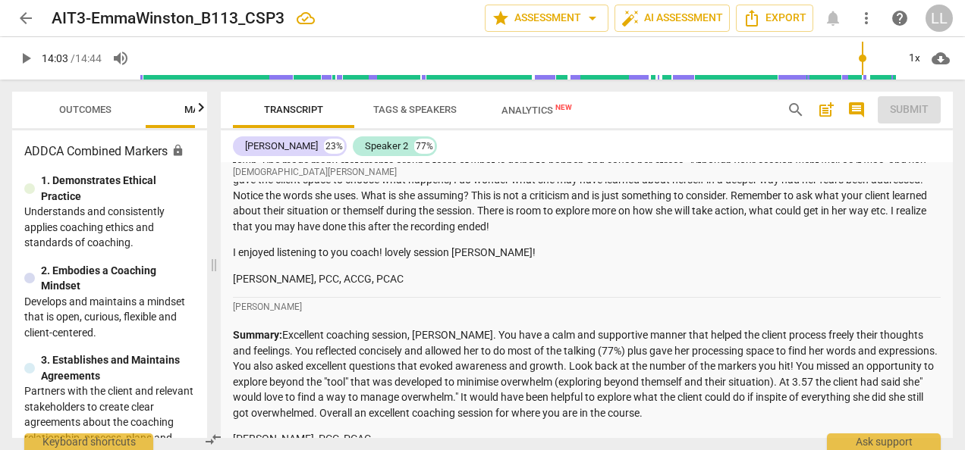
scroll to position [1694, 0]
